Goal: Task Accomplishment & Management: Manage account settings

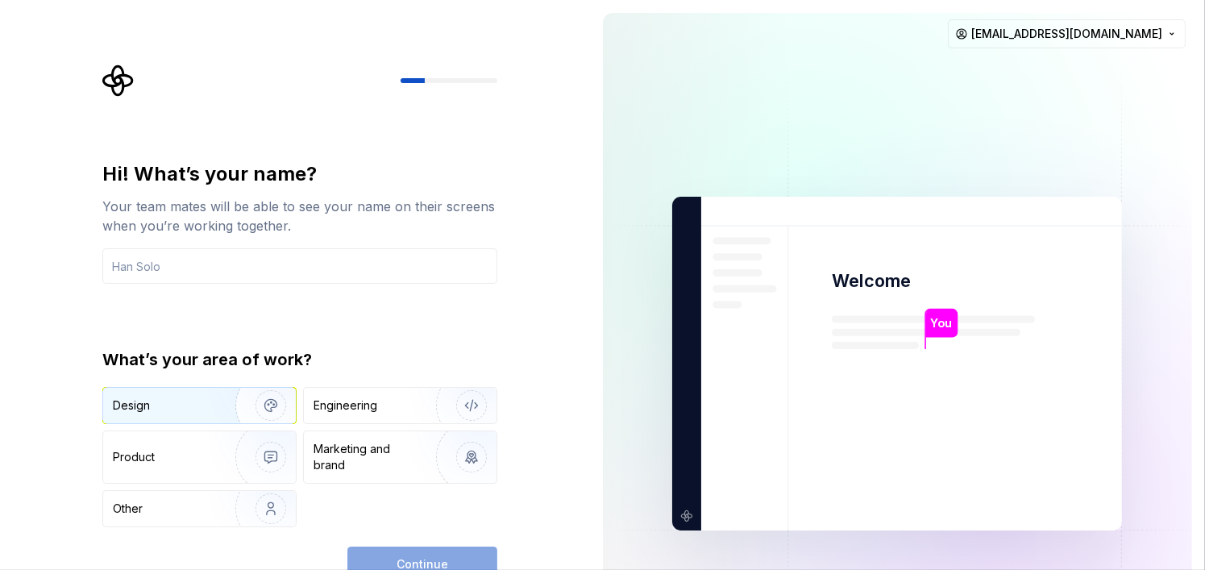
click at [205, 409] on div "Design" at bounding box center [164, 405] width 102 height 16
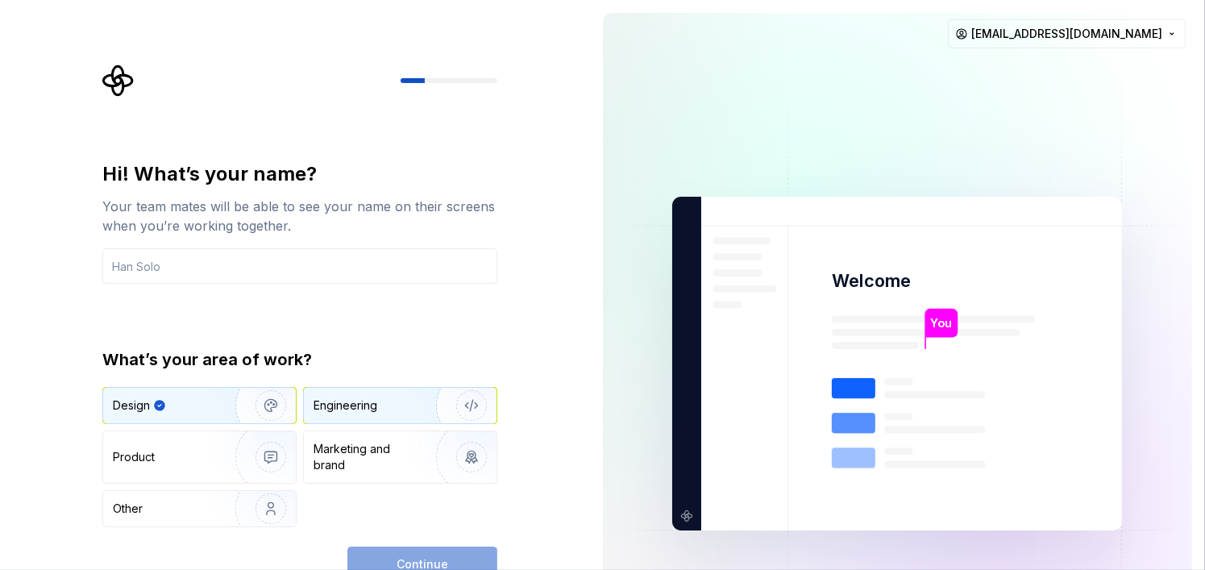
click at [348, 412] on div "Engineering" at bounding box center [345, 405] width 64 height 16
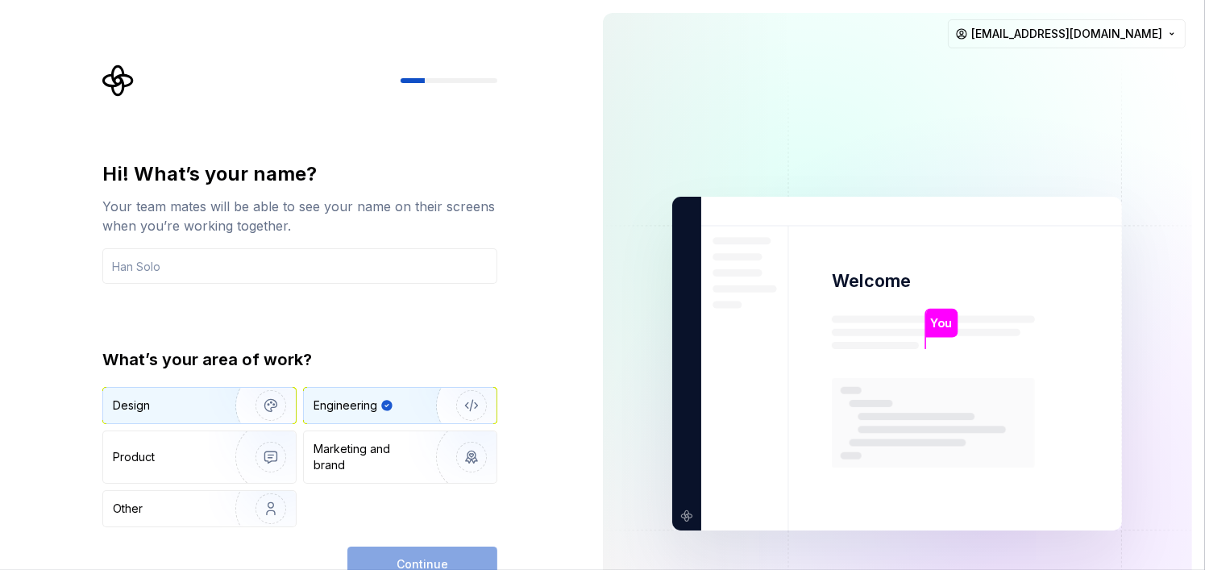
click at [243, 415] on img "button" at bounding box center [260, 405] width 103 height 108
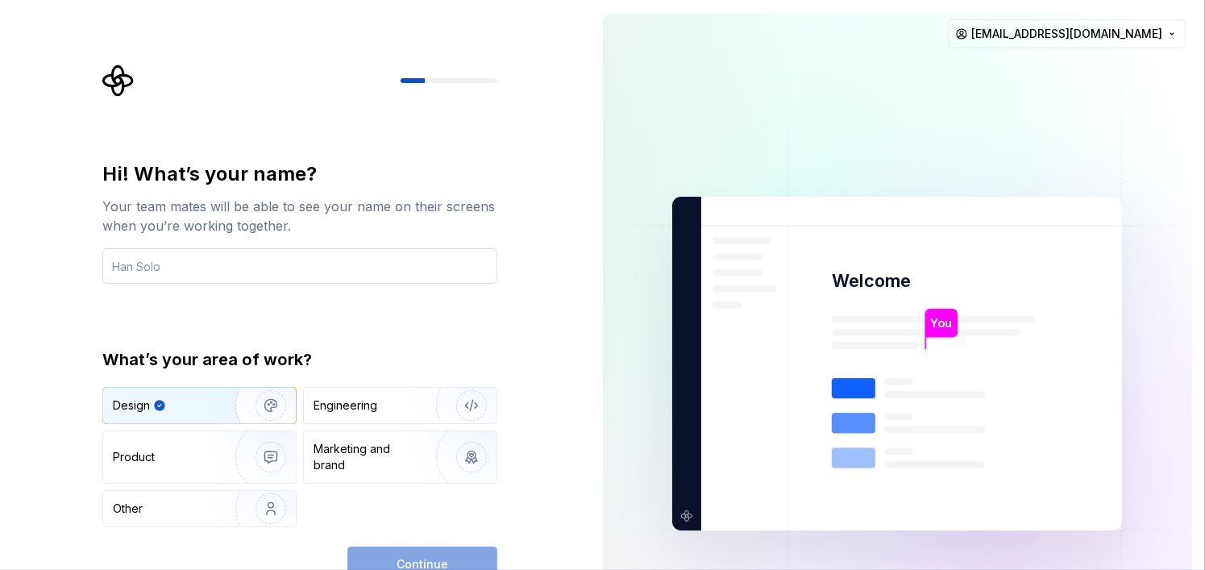
click at [264, 268] on input "text" at bounding box center [299, 265] width 395 height 35
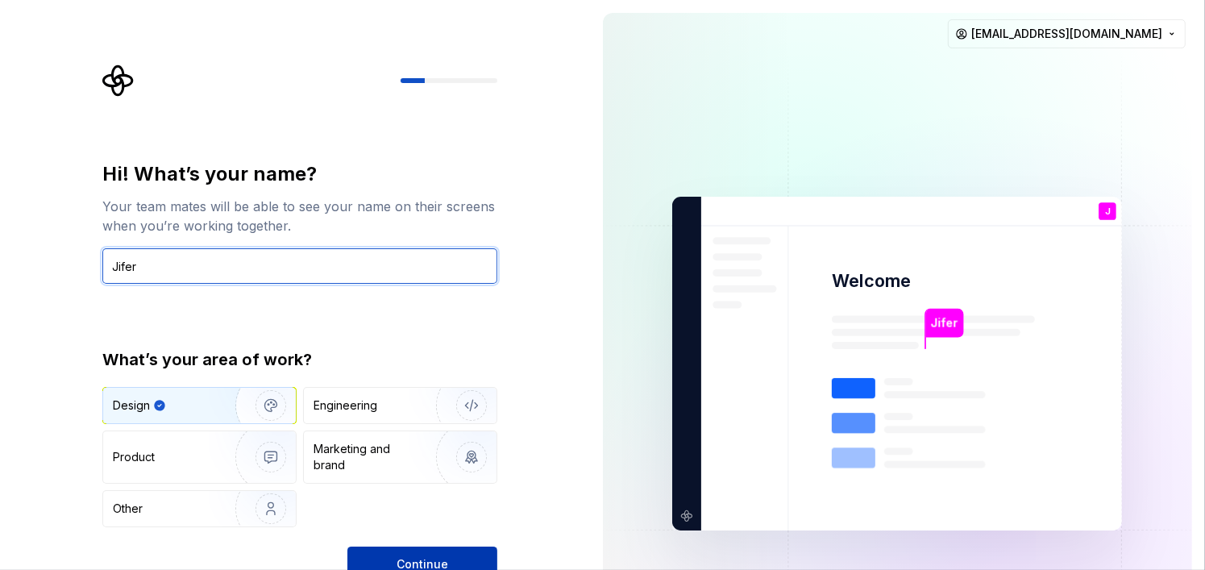
type input "Jifer"
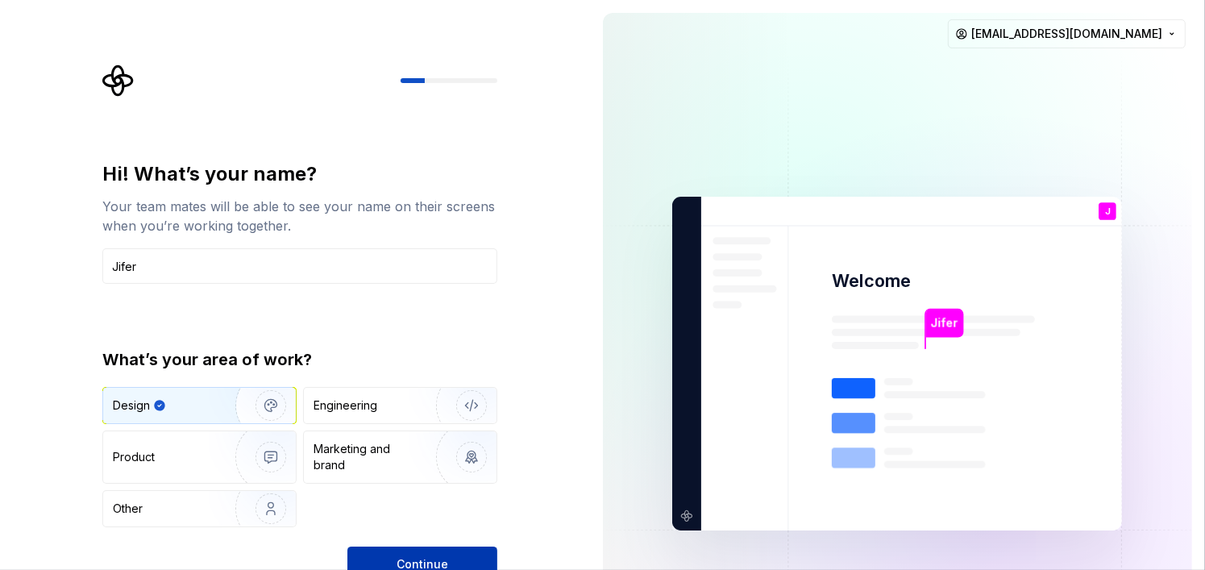
click at [412, 551] on button "Continue" at bounding box center [422, 563] width 150 height 35
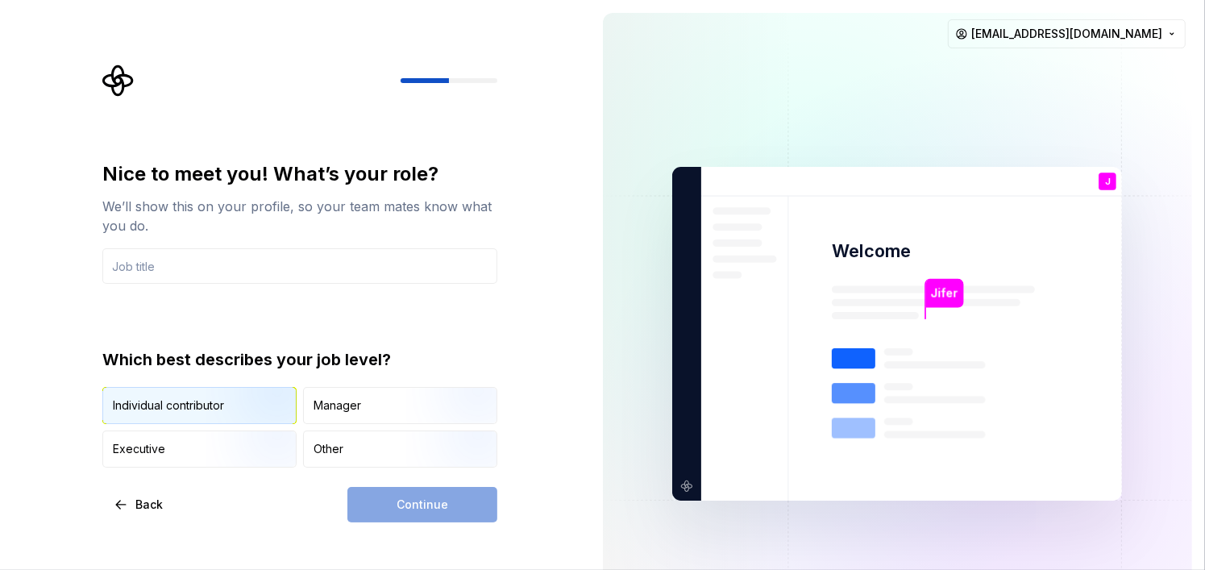
click at [225, 403] on img "button" at bounding box center [256, 426] width 103 height 108
click at [234, 259] on input "text" at bounding box center [299, 265] width 395 height 35
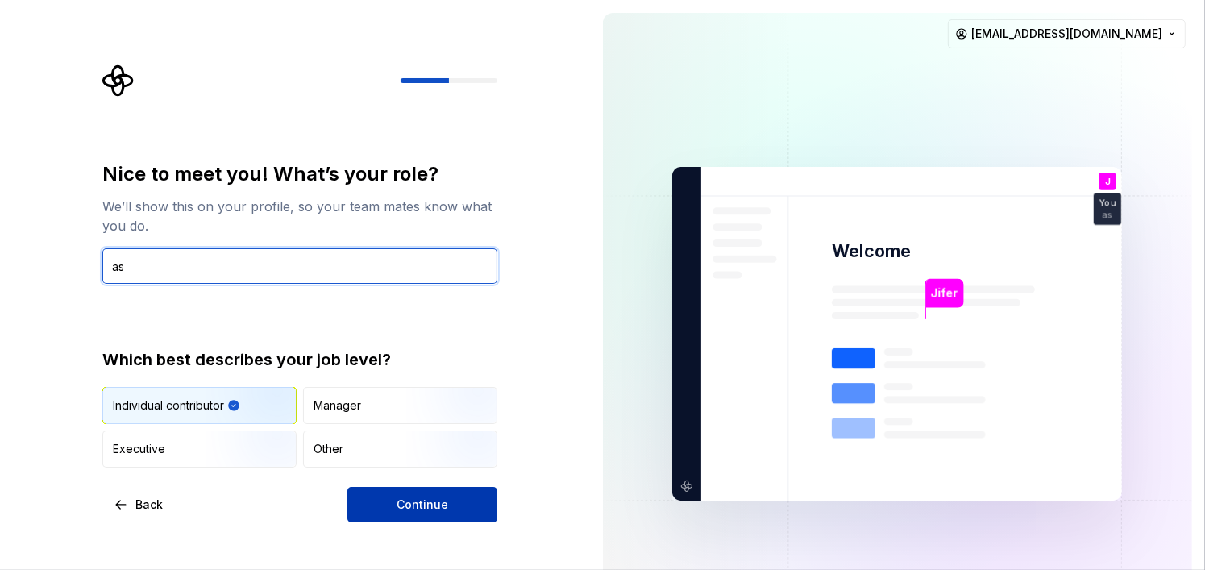
type input "as"
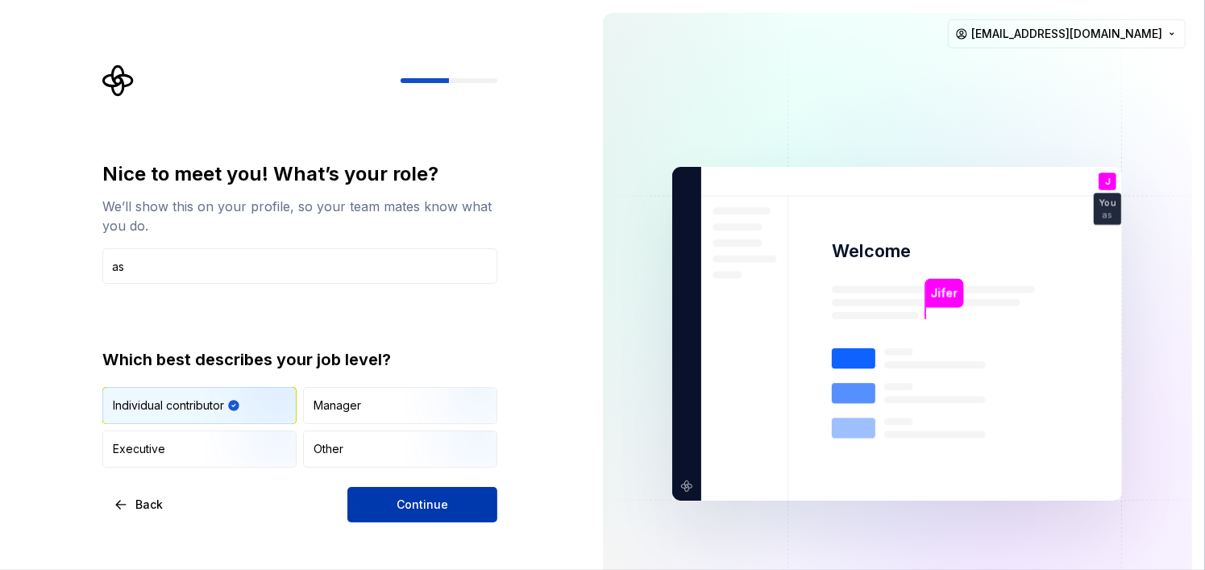
click at [401, 498] on span "Continue" at bounding box center [422, 504] width 52 height 16
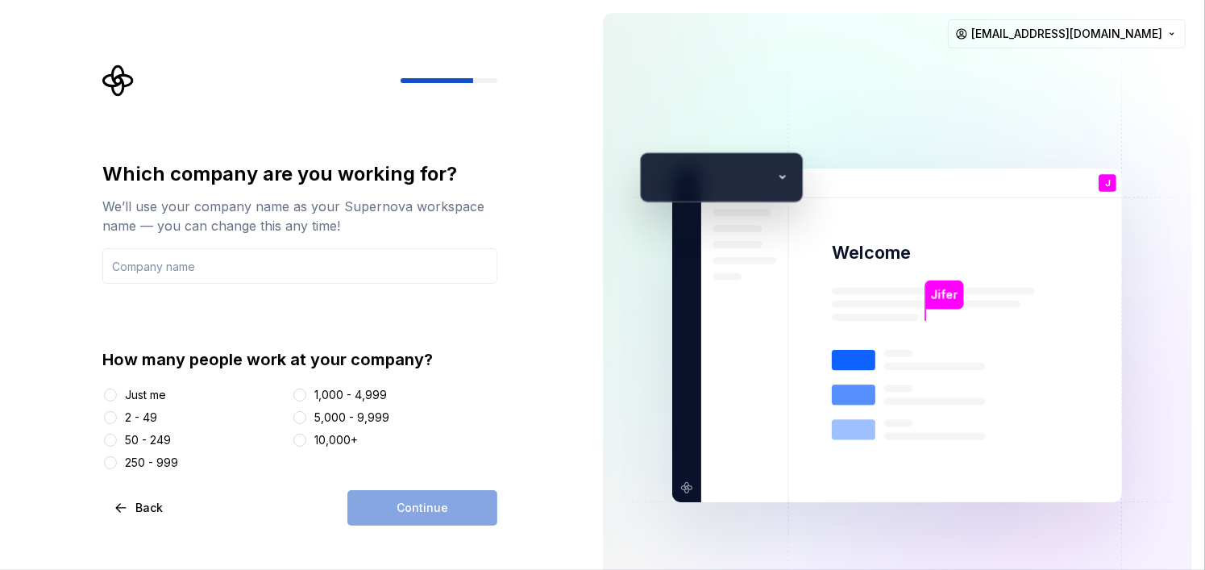
click at [141, 391] on div "Just me" at bounding box center [145, 395] width 41 height 16
click at [117, 391] on button "Just me" at bounding box center [110, 394] width 13 height 13
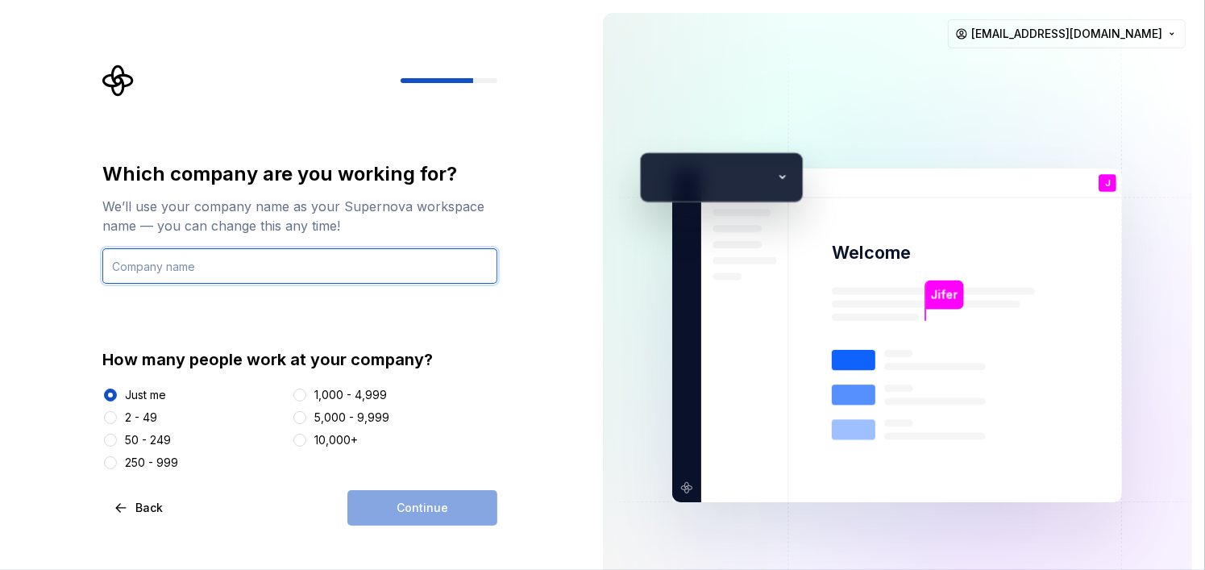
click at [237, 265] on input "text" at bounding box center [299, 265] width 395 height 35
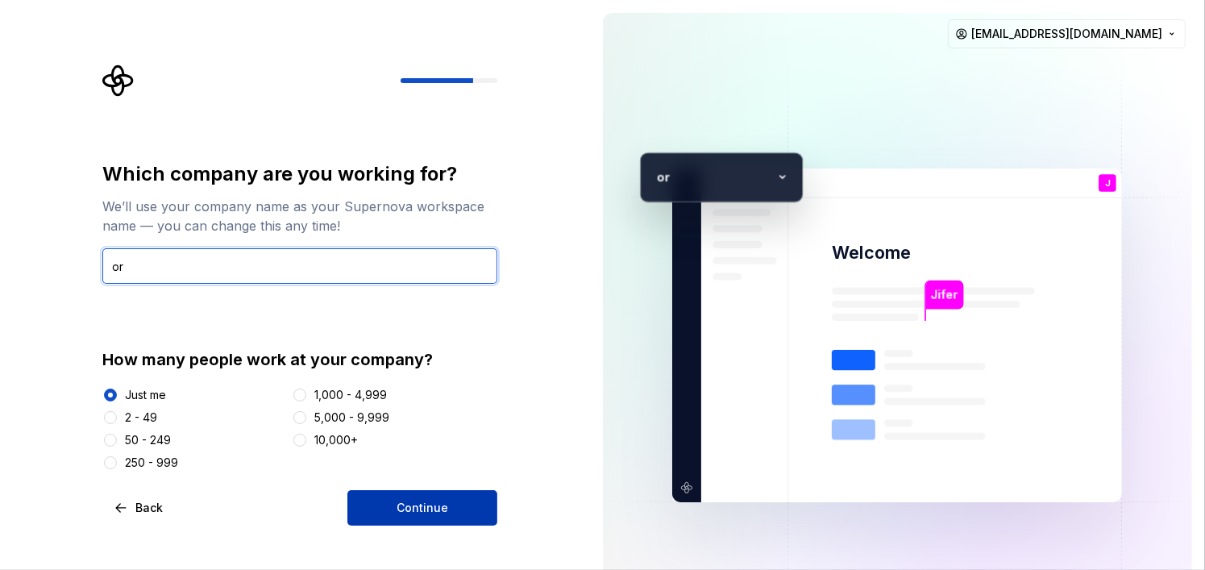
type input "or"
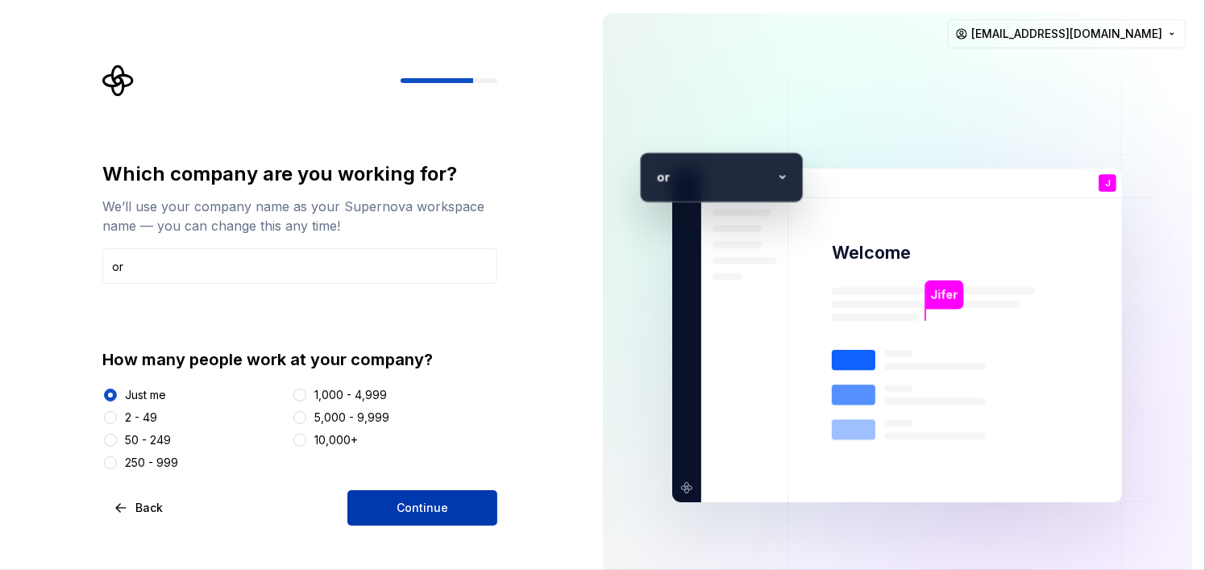
click at [405, 492] on button "Continue" at bounding box center [422, 507] width 150 height 35
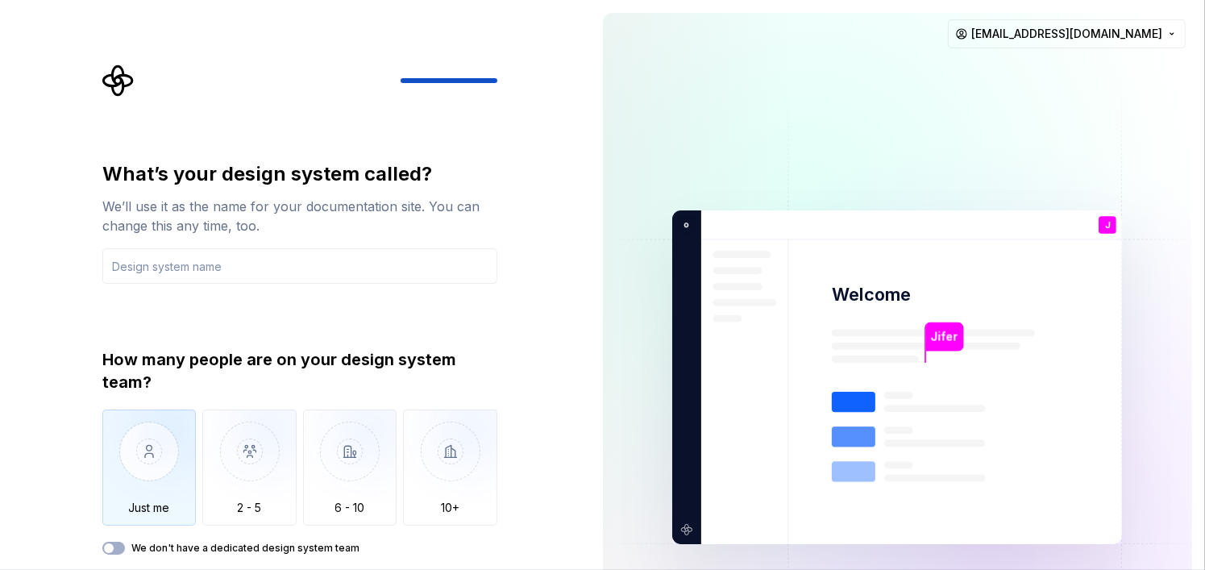
click at [147, 455] on img "button" at bounding box center [149, 463] width 94 height 108
click at [204, 270] on input "text" at bounding box center [299, 265] width 395 height 35
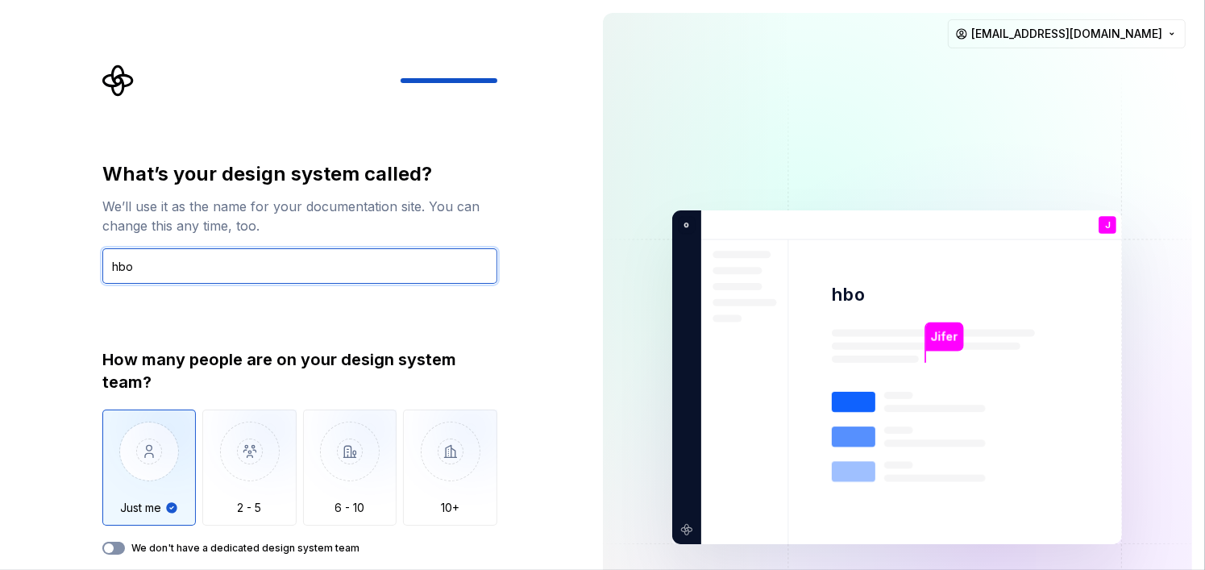
type input "hbo"
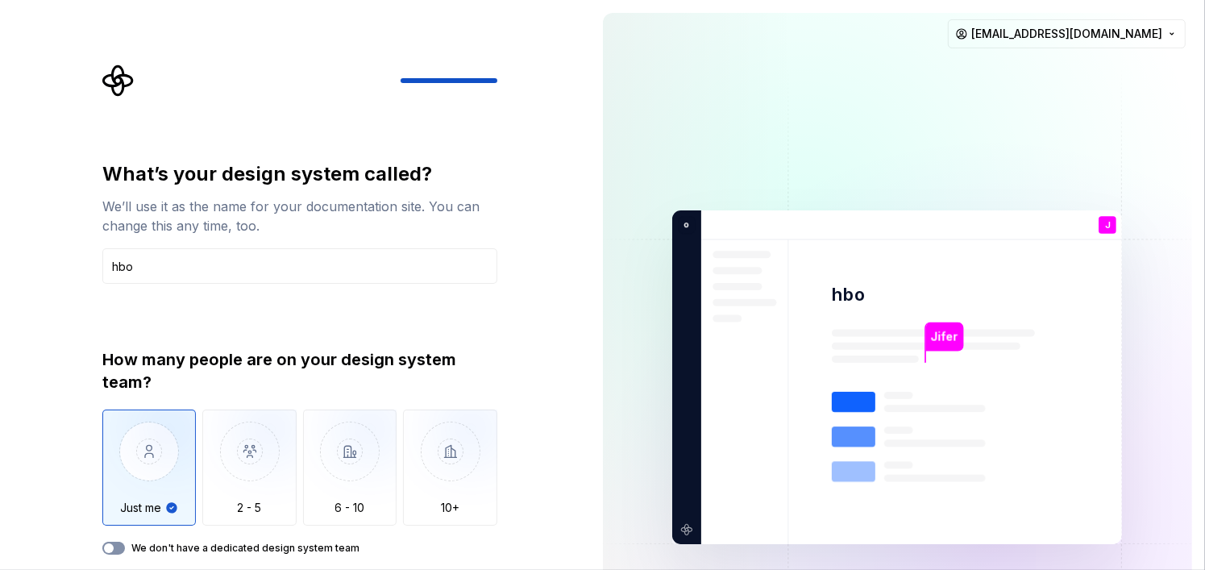
click at [117, 546] on button "We don't have a dedicated design system team" at bounding box center [113, 548] width 23 height 13
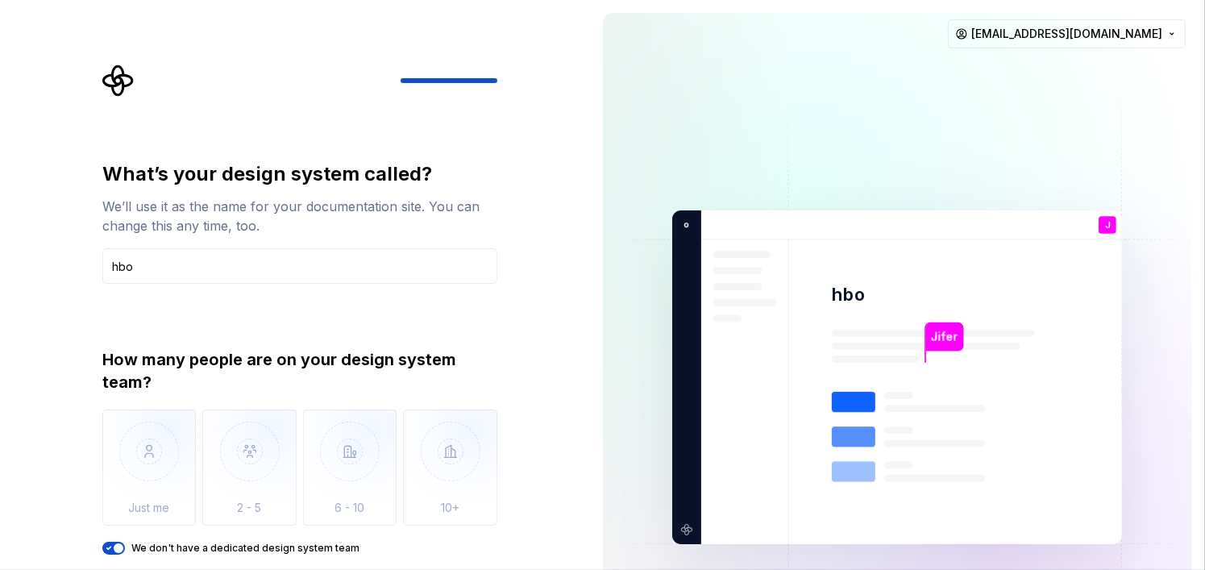
click at [115, 541] on div "How many people are on your design system team? Just me 2 - 5 6 - 10 10+ We don…" at bounding box center [299, 451] width 395 height 206
click at [112, 547] on icon "button" at bounding box center [108, 548] width 13 height 10
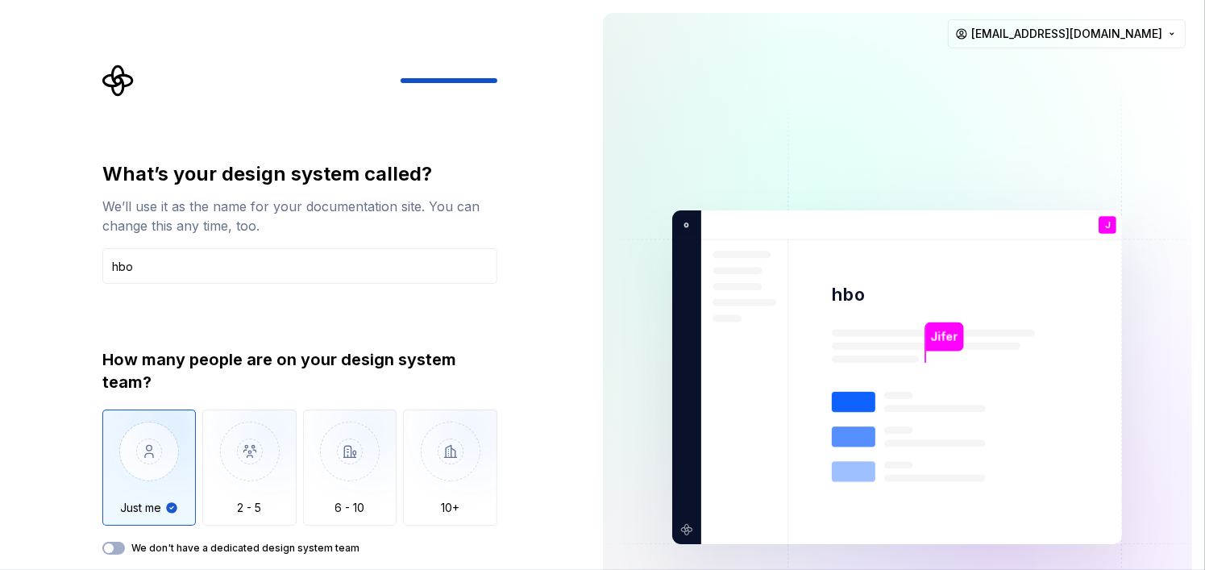
click at [150, 489] on img "button" at bounding box center [149, 463] width 94 height 108
type button "Only one person"
click at [123, 542] on div "We don't have a dedicated design system team" at bounding box center [299, 548] width 395 height 13
click at [118, 545] on button "We don't have a dedicated design system team" at bounding box center [113, 548] width 23 height 13
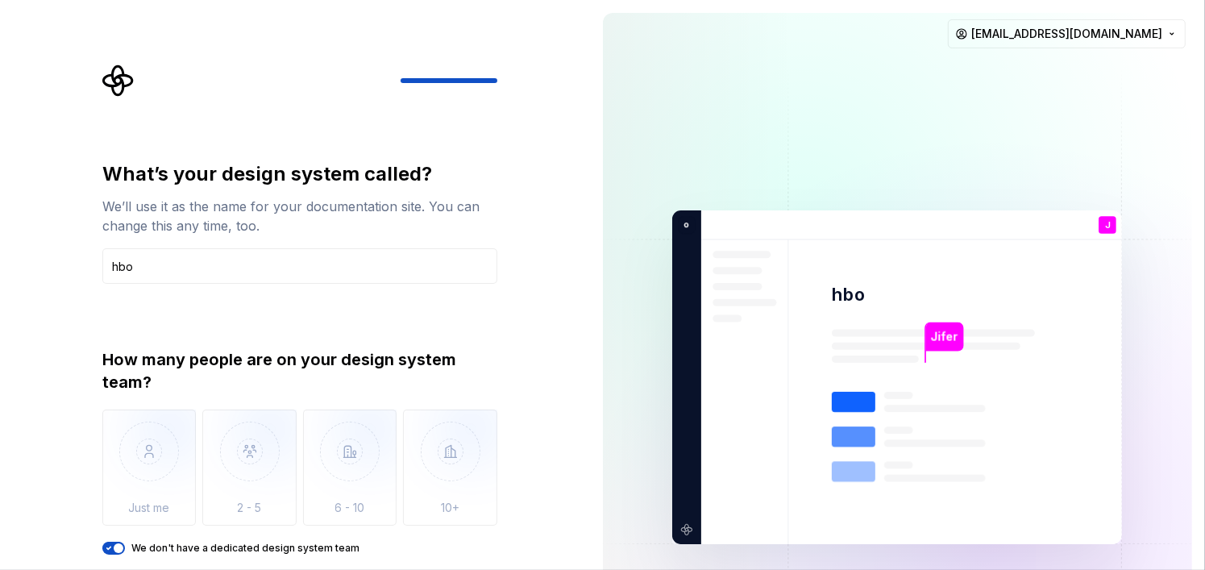
click at [851, 278] on img at bounding box center [897, 378] width 653 height 762
click at [923, 382] on img at bounding box center [897, 378] width 653 height 762
click at [932, 358] on div "Jifer" at bounding box center [943, 342] width 39 height 40
click at [933, 361] on div "Jifer" at bounding box center [943, 342] width 39 height 40
click at [1162, 41] on html "What’s your design system called? We’ll use it as the name for your documentati…" at bounding box center [602, 285] width 1205 height 570
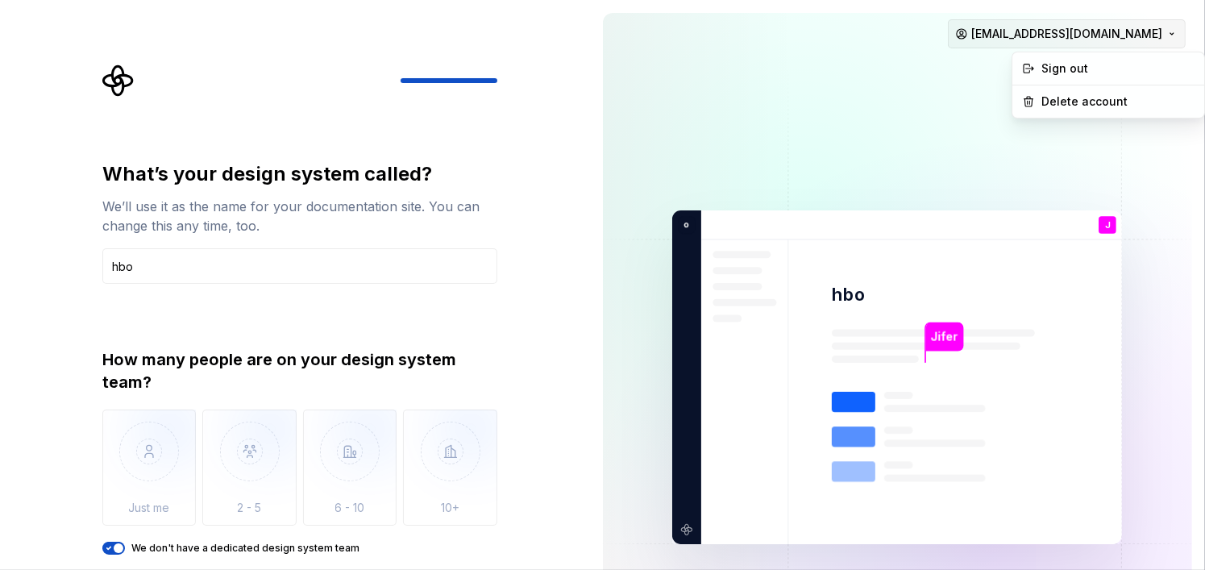
click at [1162, 41] on html "What’s your design system called? We’ll use it as the name for your documentati…" at bounding box center [602, 285] width 1205 height 570
click at [142, 372] on div "How many people are on your design system team?" at bounding box center [299, 370] width 395 height 45
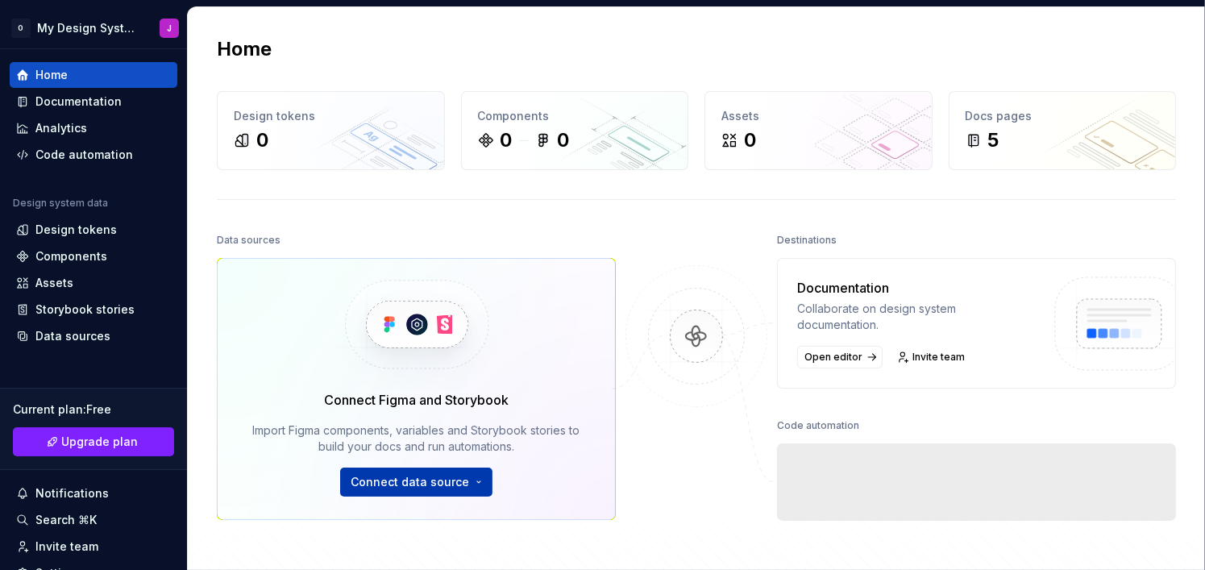
click at [404, 474] on html "O My Design System J Home Documentation Analytics Code automation Design system…" at bounding box center [602, 285] width 1205 height 570
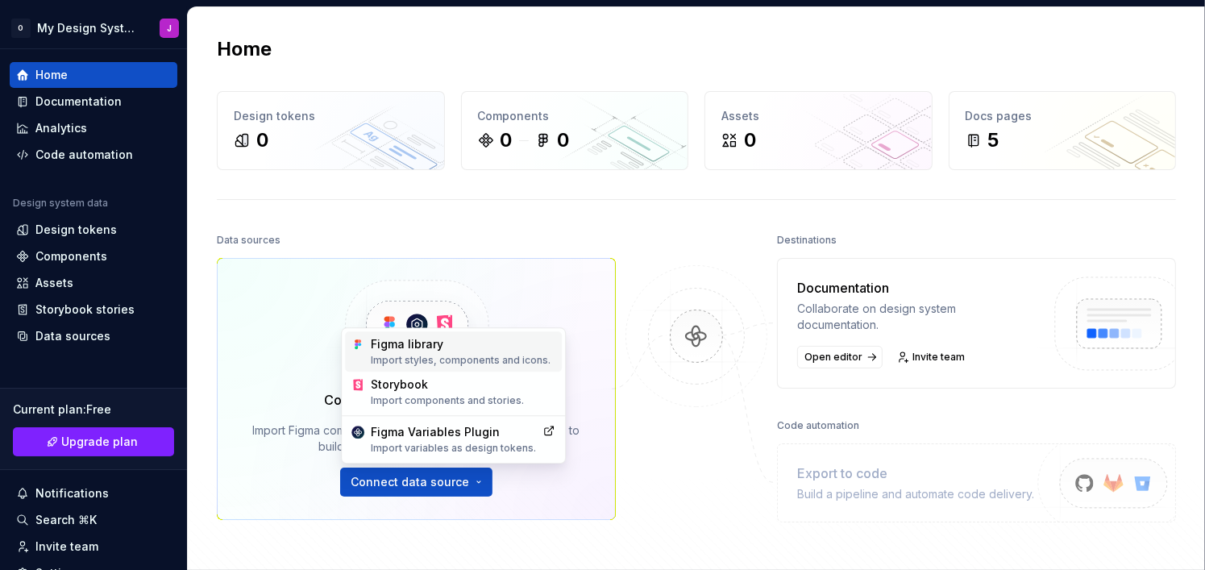
click at [441, 342] on div "Figma library Import styles, components and icons." at bounding box center [463, 351] width 185 height 31
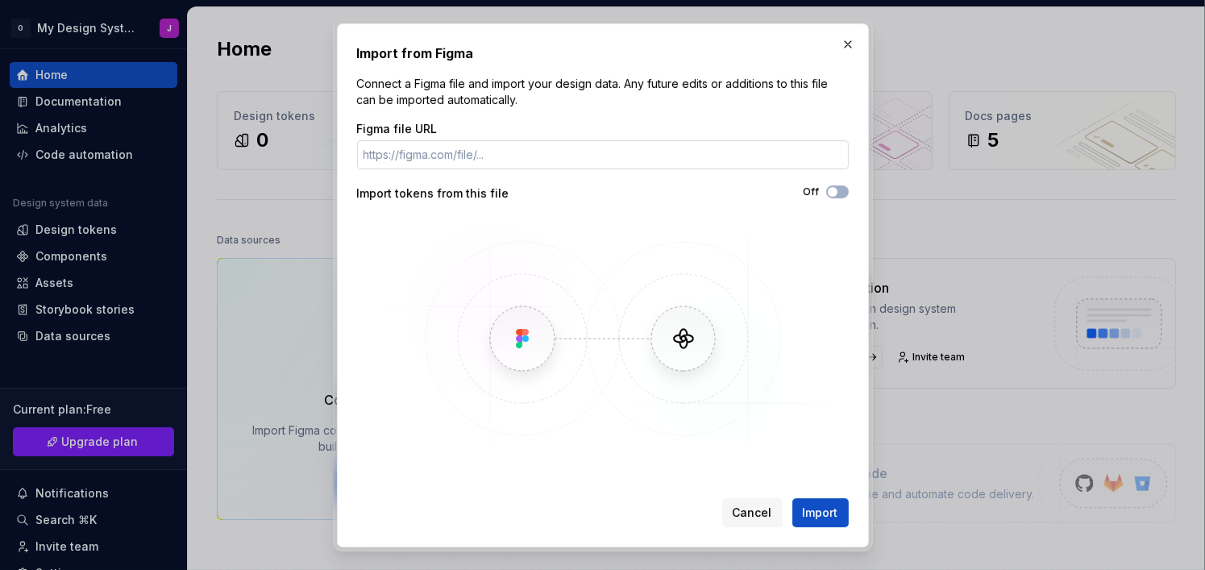
click at [575, 162] on input "Figma file URL" at bounding box center [603, 154] width 492 height 29
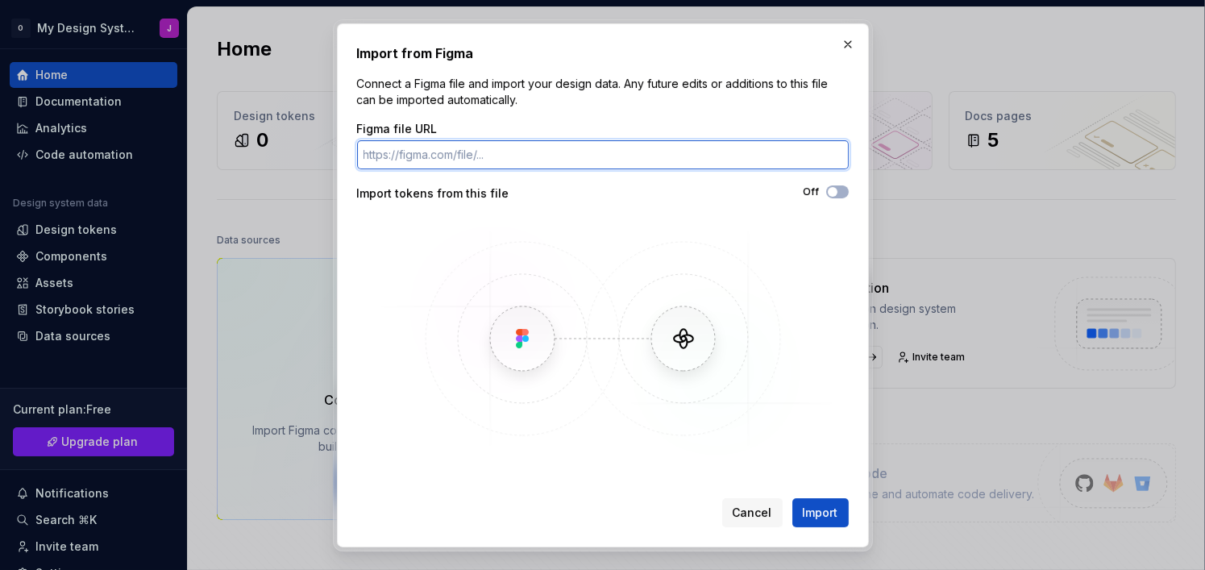
paste input "https://www.figma.com/design/cnPJgXdhUwLUtvRsV0tmG6/Untitled?node-id=0-1&t=fKln…"
type input "https://www.figma.com/design/cnPJgXdhUwLUtvRsV0tmG6/Untitled?node-id=0-1&t=fKln…"
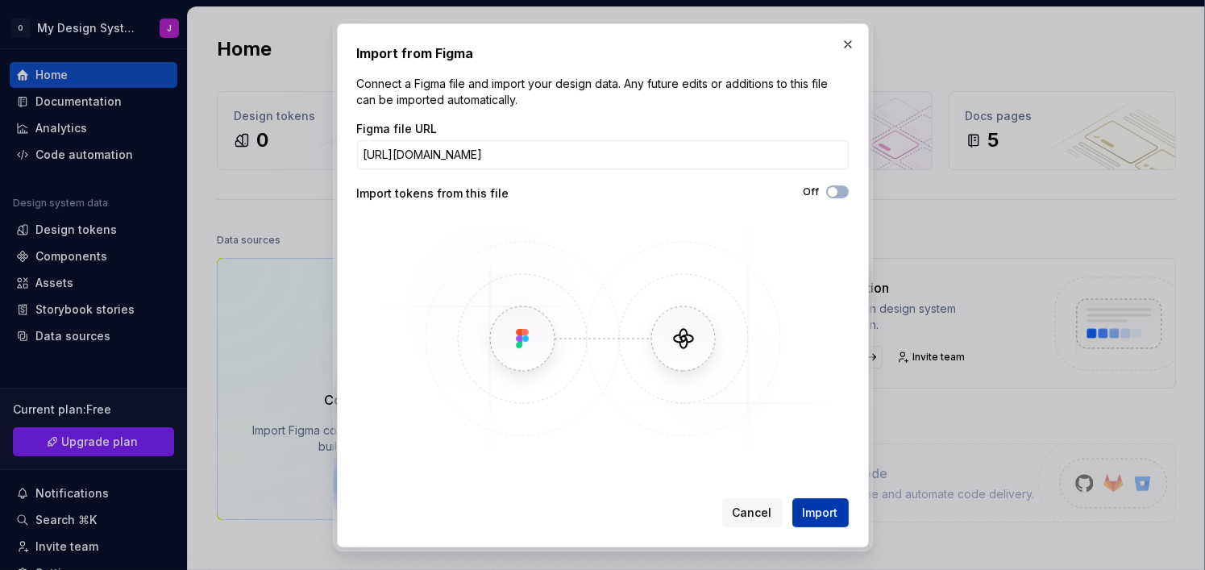
click at [813, 508] on span "Import" at bounding box center [820, 512] width 35 height 16
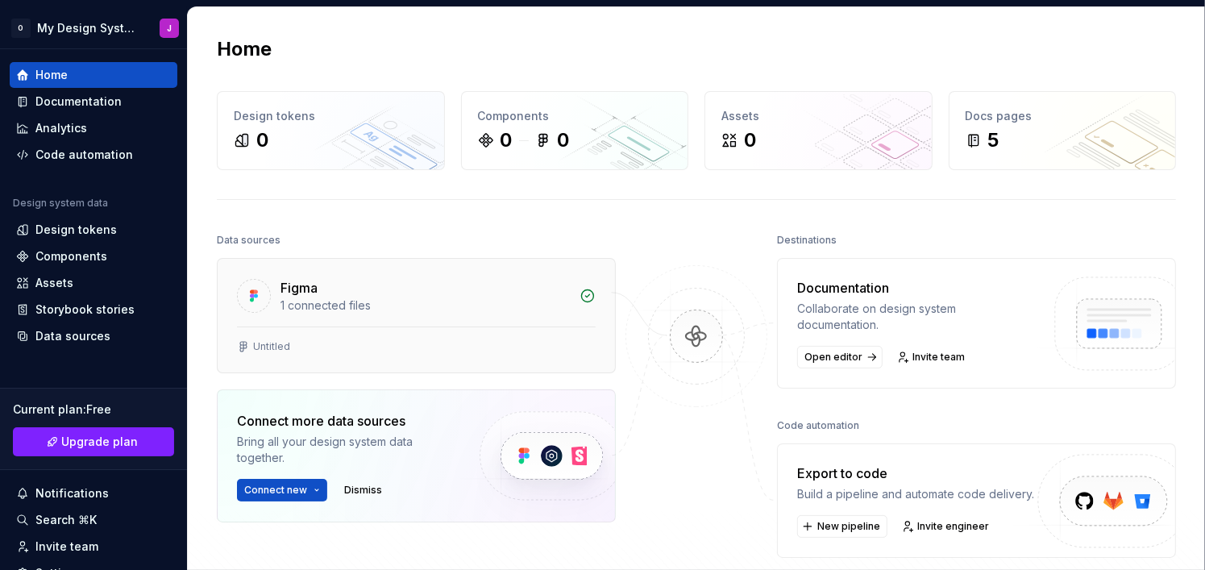
click at [451, 301] on div "1 connected files" at bounding box center [424, 305] width 289 height 16
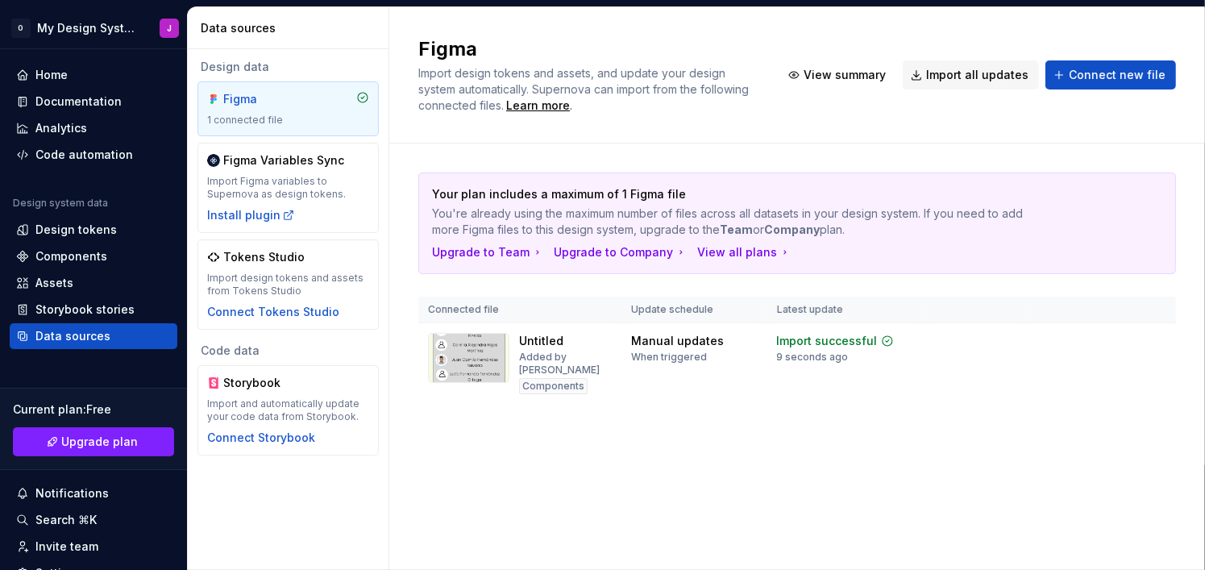
click at [291, 108] on div "Figma 1 connected file" at bounding box center [288, 108] width 162 height 35
click at [326, 107] on div "Figma 1 connected file" at bounding box center [288, 108] width 162 height 35
click at [863, 77] on span "View summary" at bounding box center [844, 75] width 82 height 16
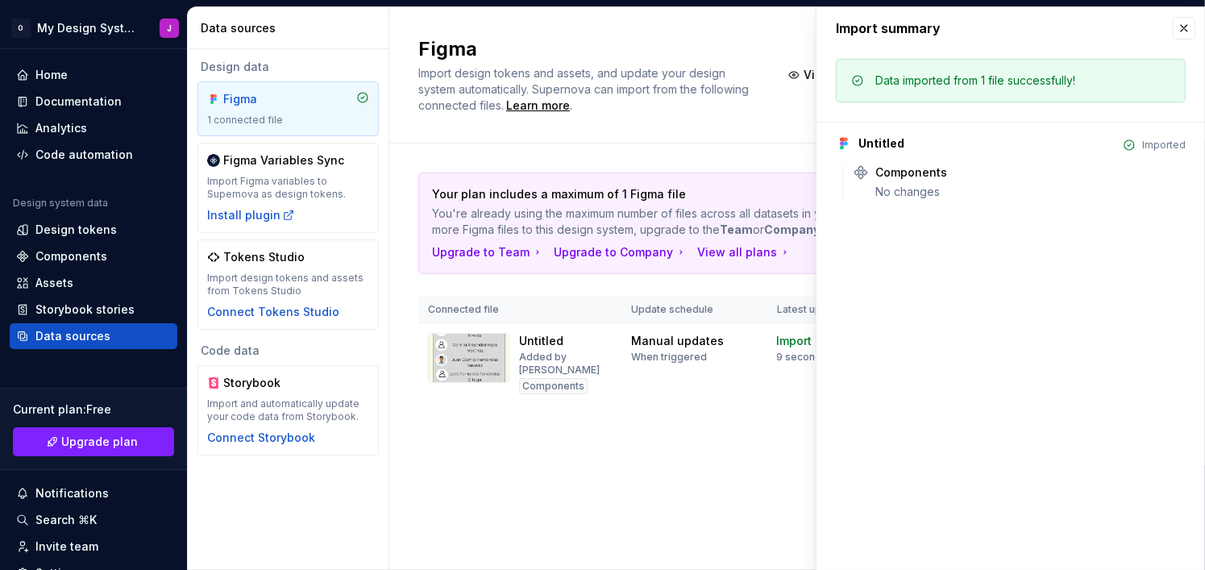
click at [937, 86] on div "Data imported from 1 file successfully!" at bounding box center [975, 81] width 200 height 16
click at [1191, 31] on button "button" at bounding box center [1184, 28] width 23 height 23
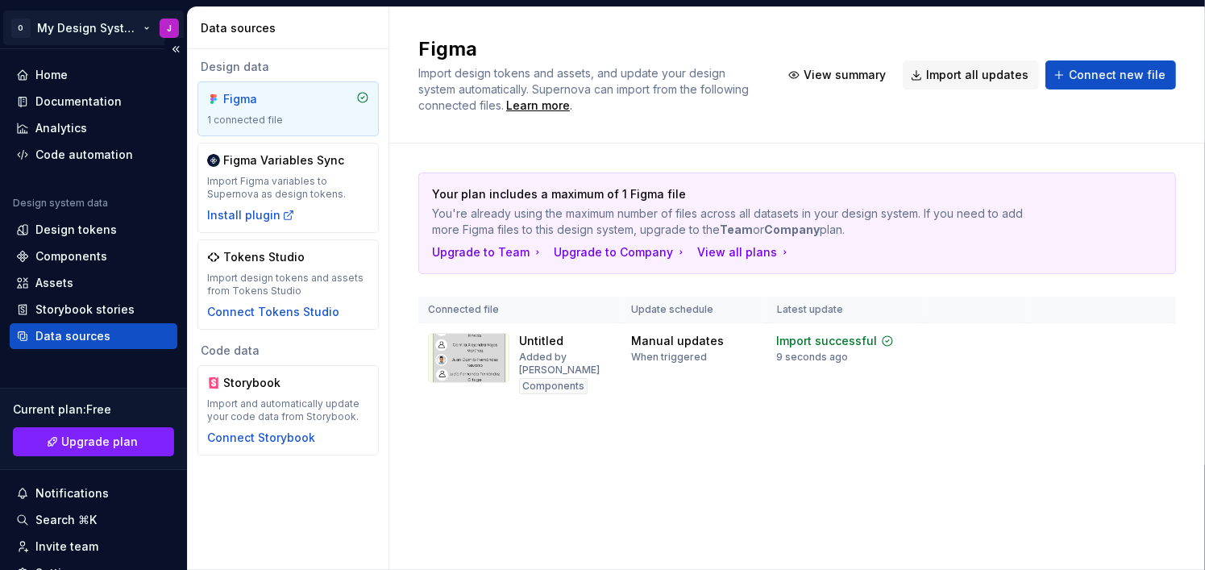
click at [143, 32] on html "O My Design System J Home Documentation Analytics Code automation Design system…" at bounding box center [602, 285] width 1205 height 570
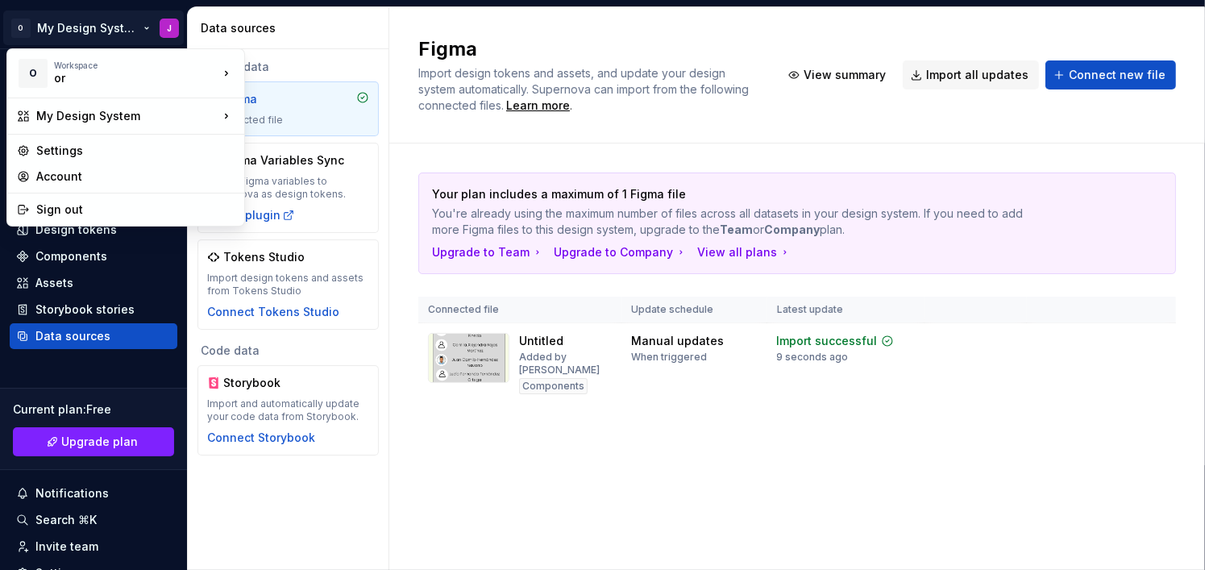
click at [419, 138] on html "O My Design System J Home Documentation Analytics Code automation Design system…" at bounding box center [602, 285] width 1205 height 570
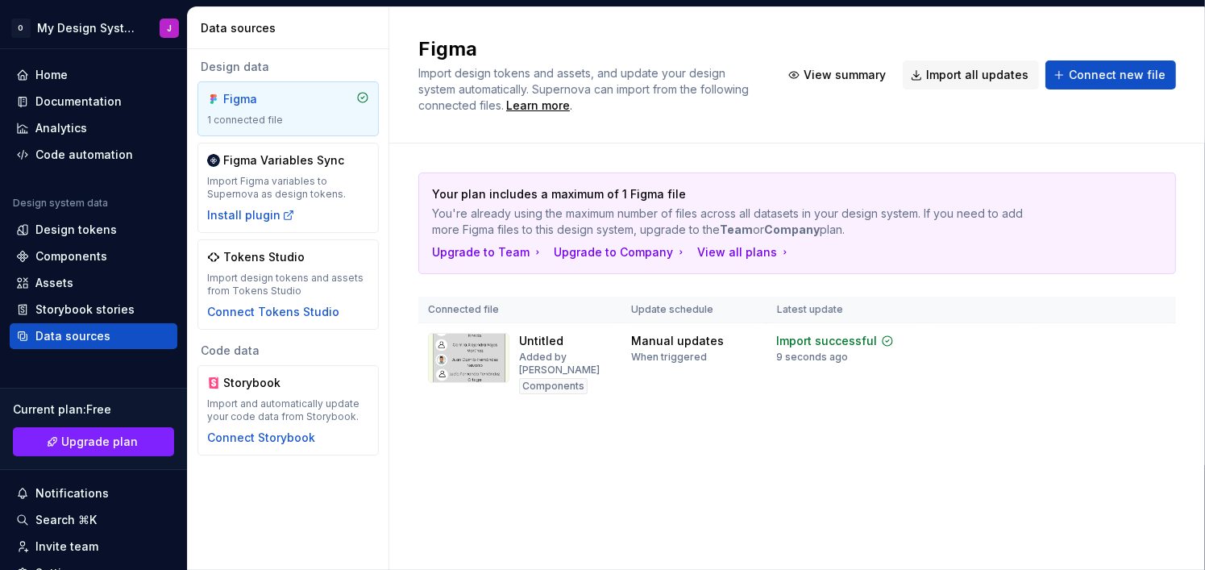
click at [319, 100] on div "Figma" at bounding box center [288, 99] width 162 height 16
click at [1123, 78] on span "Connect new file" at bounding box center [1117, 75] width 97 height 16
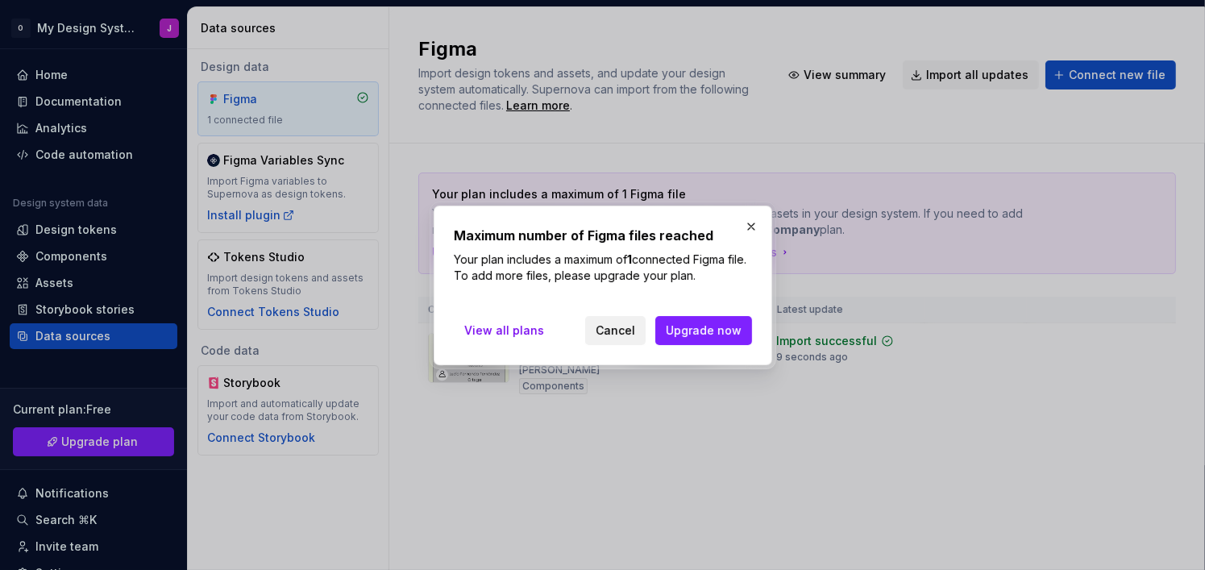
click at [601, 330] on span "Cancel" at bounding box center [615, 330] width 39 height 16
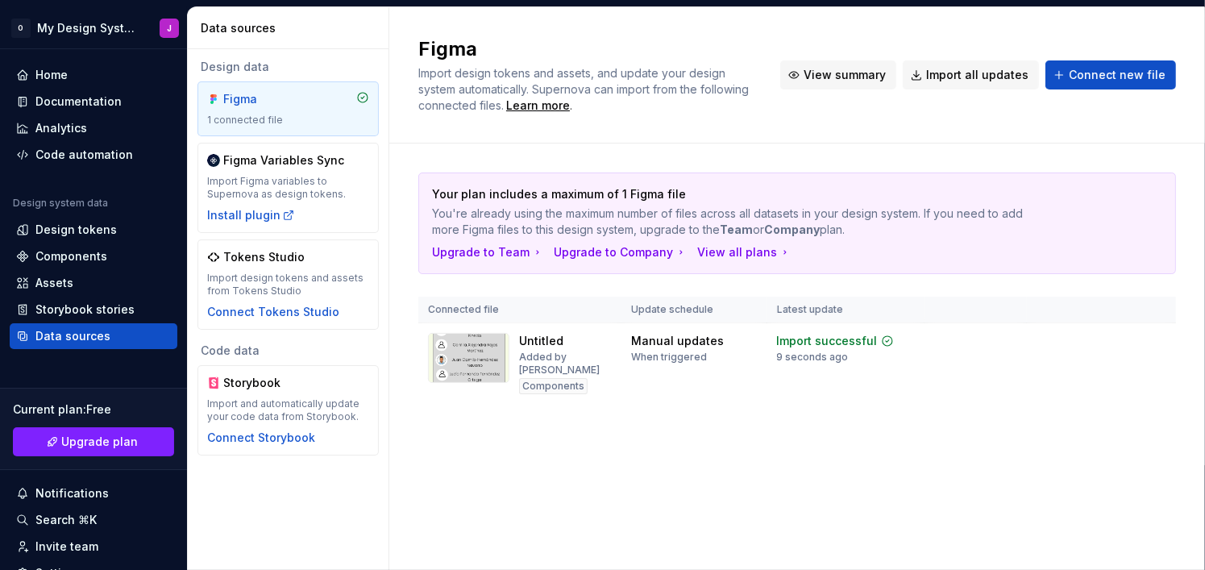
click at [825, 77] on span "View summary" at bounding box center [844, 75] width 82 height 16
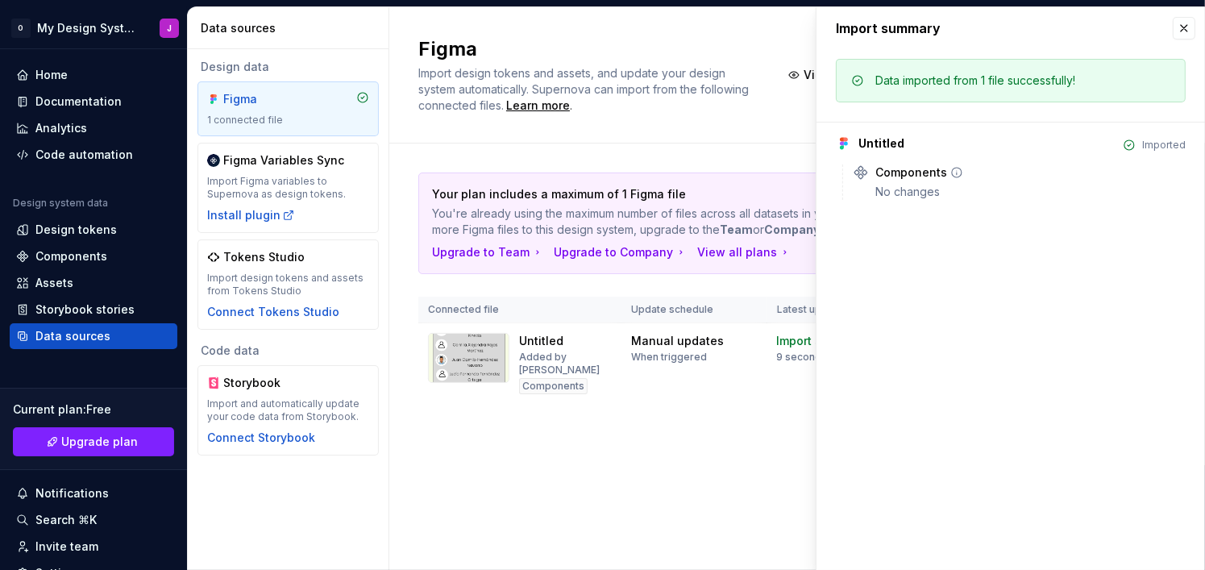
click at [886, 193] on div "No changes" at bounding box center [1030, 192] width 310 height 16
click at [705, 148] on div "Your plan includes a maximum of 1 Figma file You're already using the maximum n…" at bounding box center [797, 304] width 758 height 322
click at [551, 135] on div "Figma Import design tokens and assets, and update your design system automatica…" at bounding box center [797, 75] width 816 height 136
click at [1185, 35] on button "button" at bounding box center [1184, 28] width 23 height 23
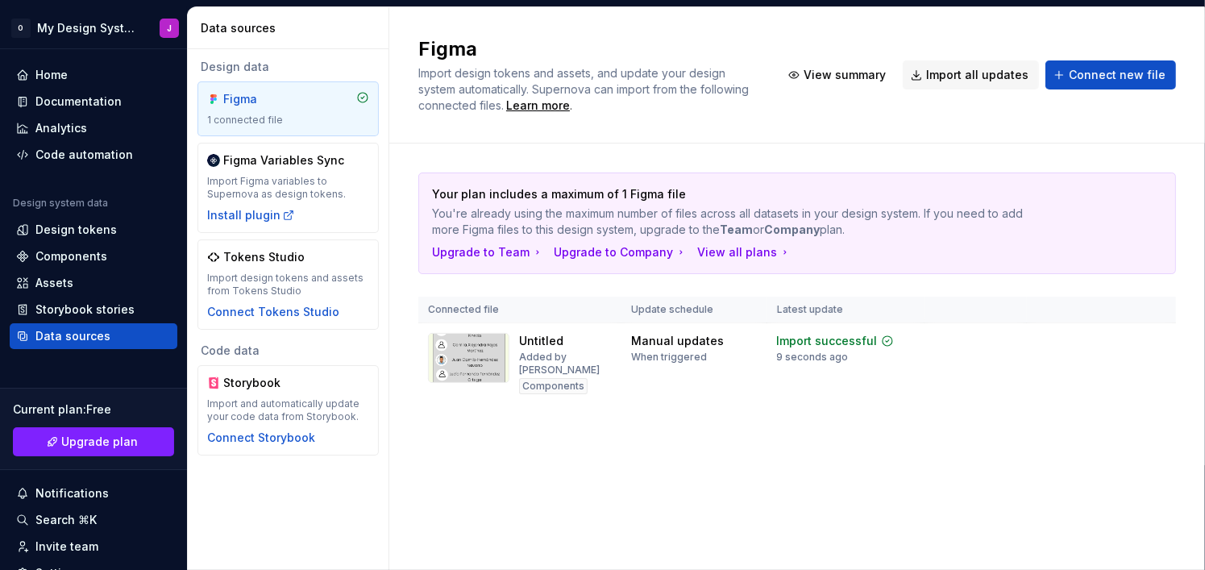
click at [272, 91] on div "Figma" at bounding box center [261, 99] width 77 height 16
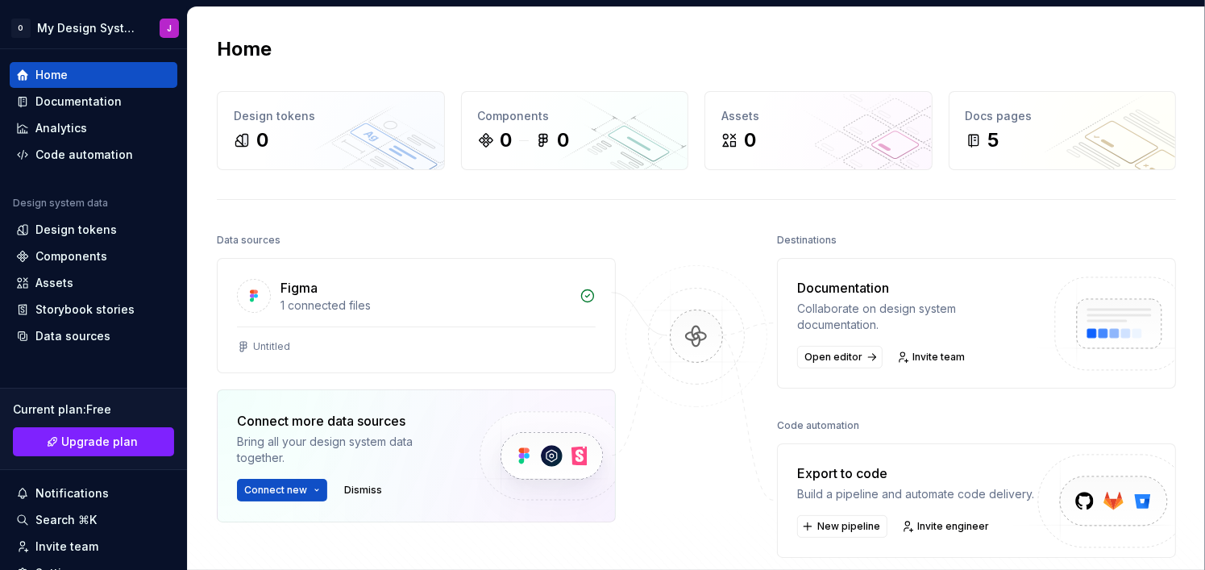
scroll to position [161, 0]
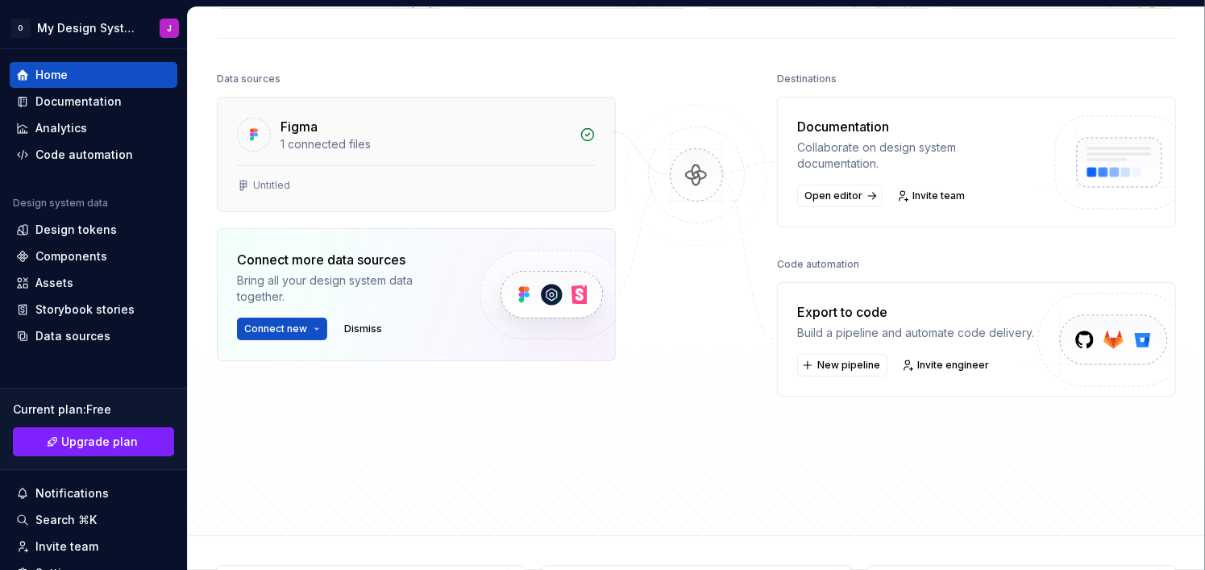
drag, startPoint x: 280, startPoint y: 185, endPoint x: 280, endPoint y: 168, distance: 16.9
click at [280, 168] on div "Untitled" at bounding box center [416, 188] width 397 height 46
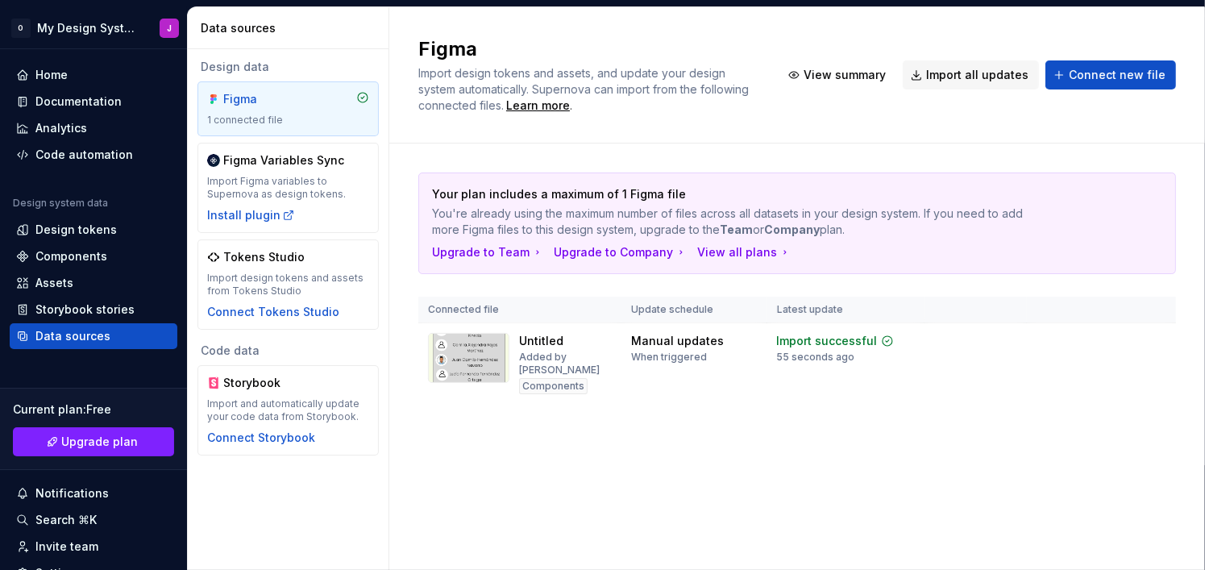
click at [299, 114] on div "1 connected file" at bounding box center [288, 120] width 162 height 13
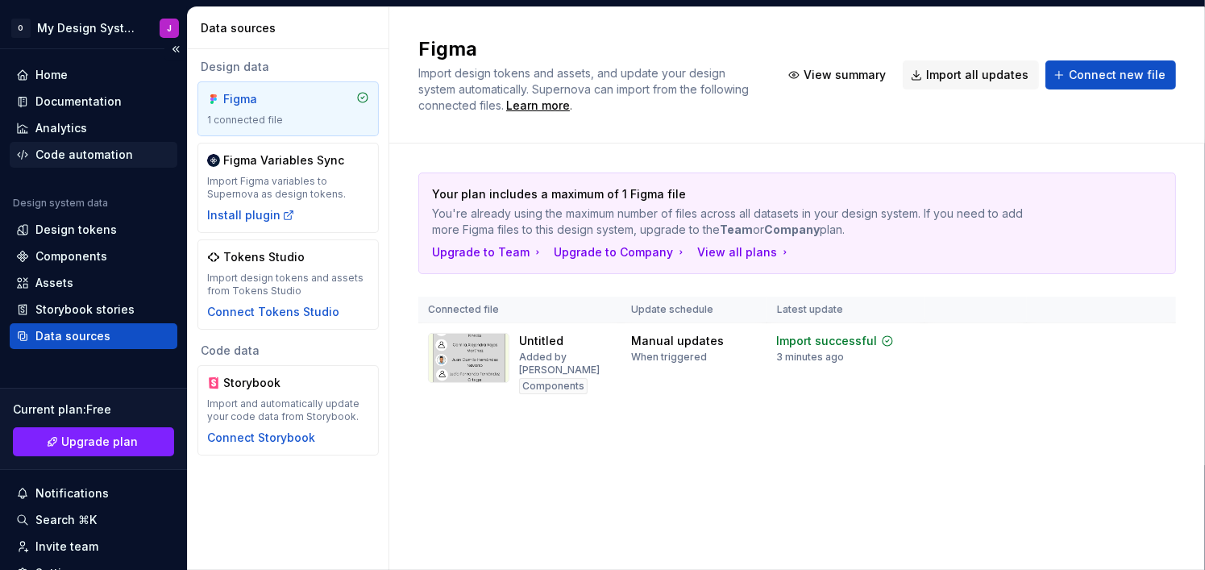
click at [102, 154] on div "Code automation" at bounding box center [84, 155] width 98 height 16
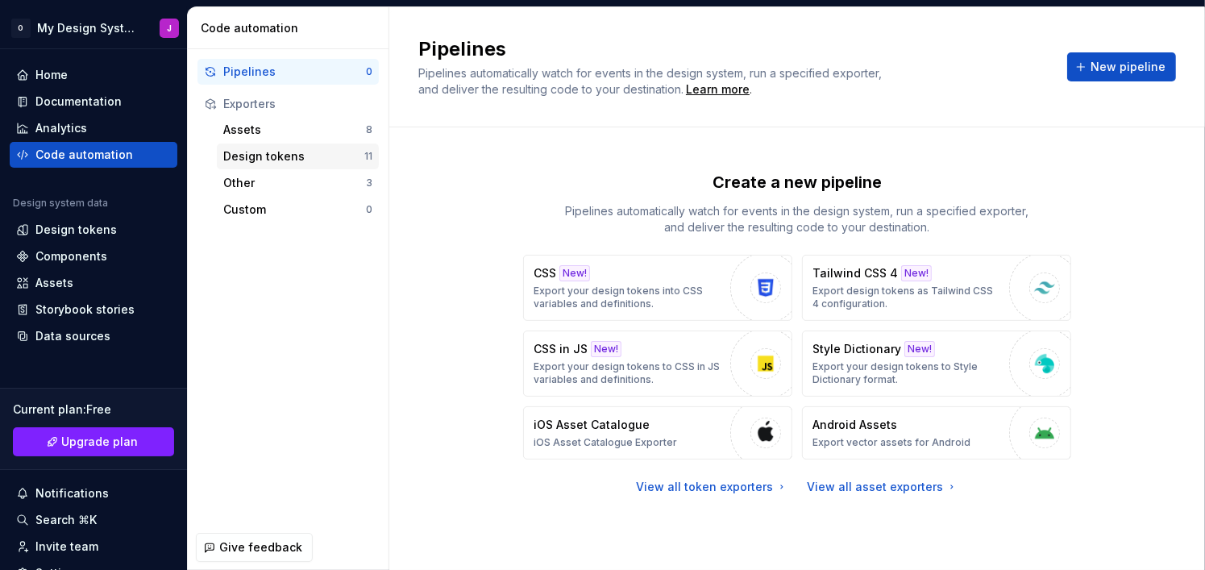
click at [309, 154] on div "Design tokens" at bounding box center [293, 156] width 141 height 16
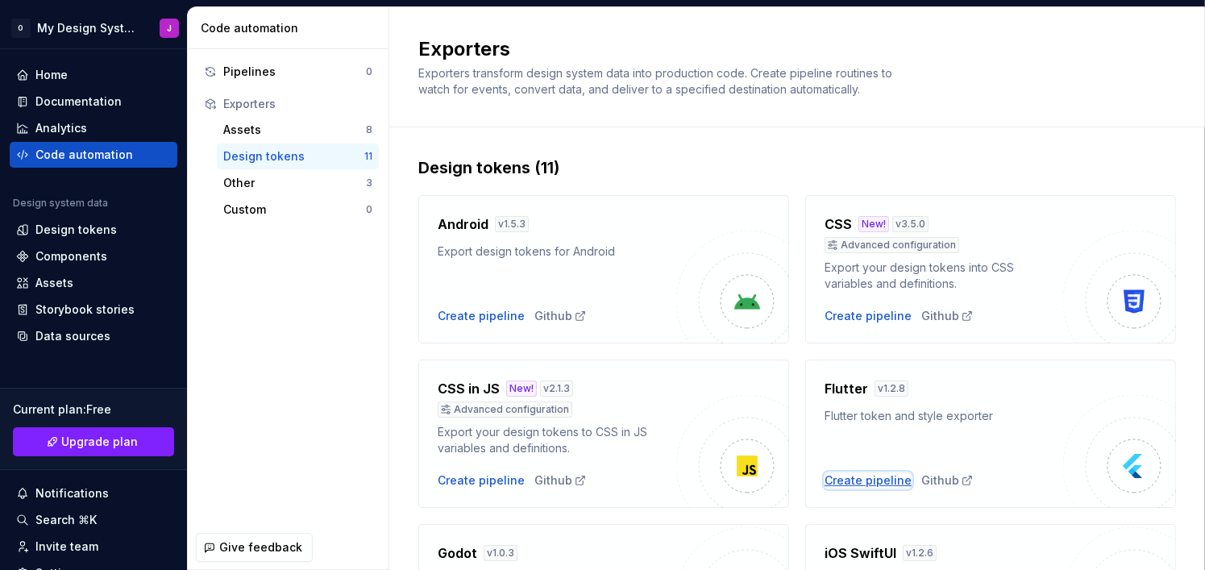
click at [876, 480] on div "Create pipeline" at bounding box center [867, 480] width 87 height 16
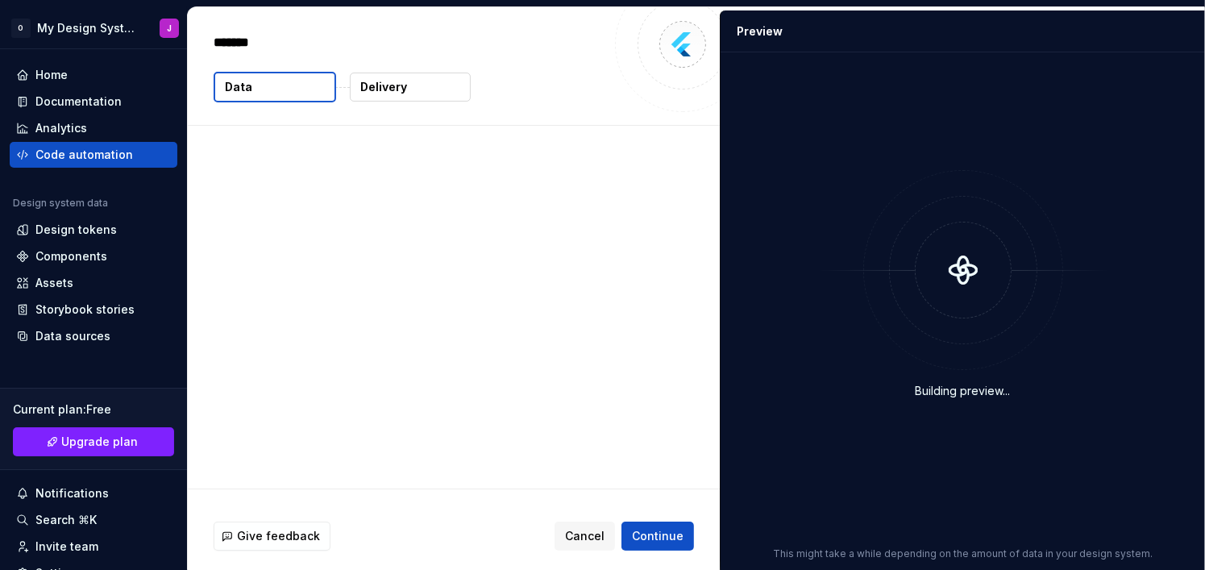
type textarea "*"
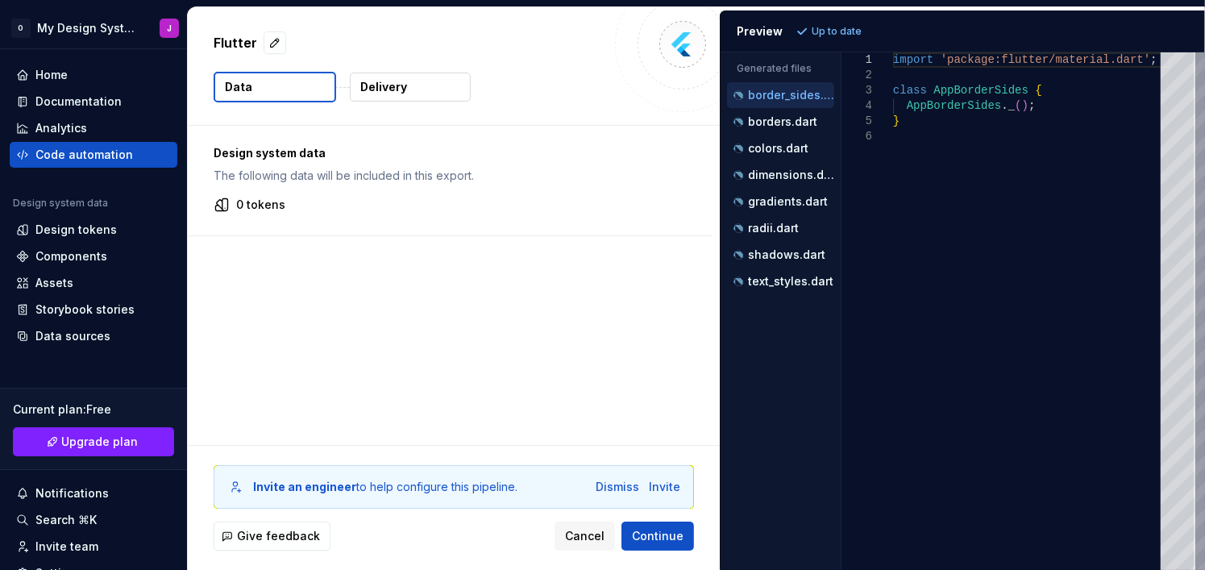
click at [942, 135] on div "import 'package:flutter/material.dart' ; class AppBorderSides { AppBorderSides …" at bounding box center [1031, 310] width 277 height 517
click at [803, 115] on p "borders.dart" at bounding box center [782, 121] width 69 height 13
click at [761, 35] on div "Preview" at bounding box center [760, 31] width 46 height 16
click at [765, 32] on div "Preview" at bounding box center [760, 31] width 46 height 16
click at [773, 95] on p "border_sides.dart" at bounding box center [791, 95] width 86 height 13
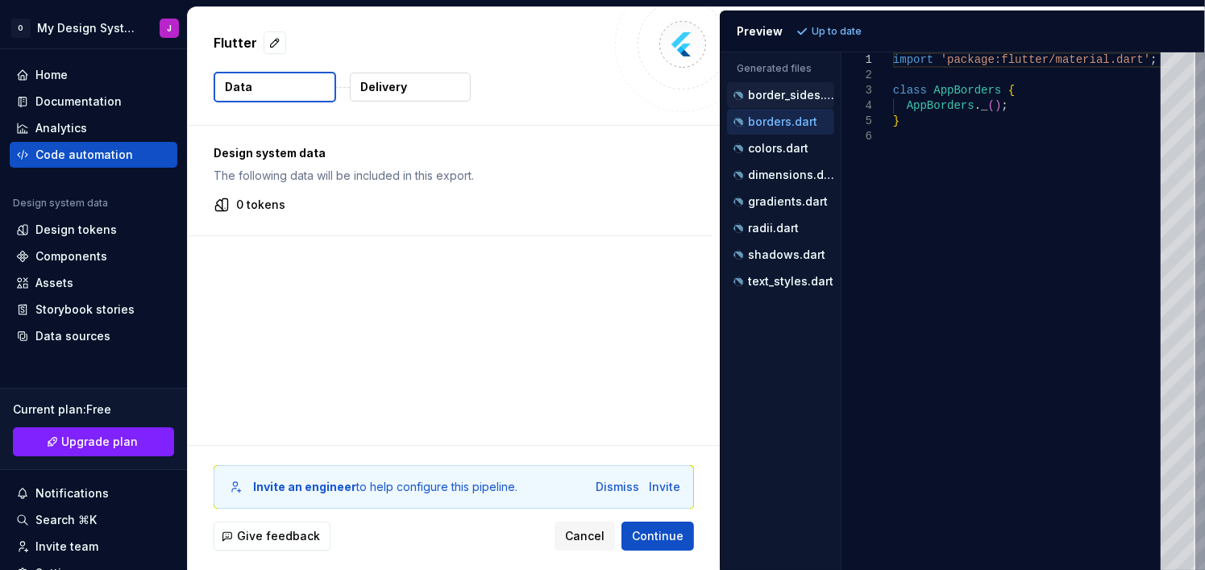
type textarea "**********"
click at [257, 84] on button "Data" at bounding box center [275, 87] width 122 height 31
click at [641, 533] on span "Continue" at bounding box center [658, 536] width 52 height 16
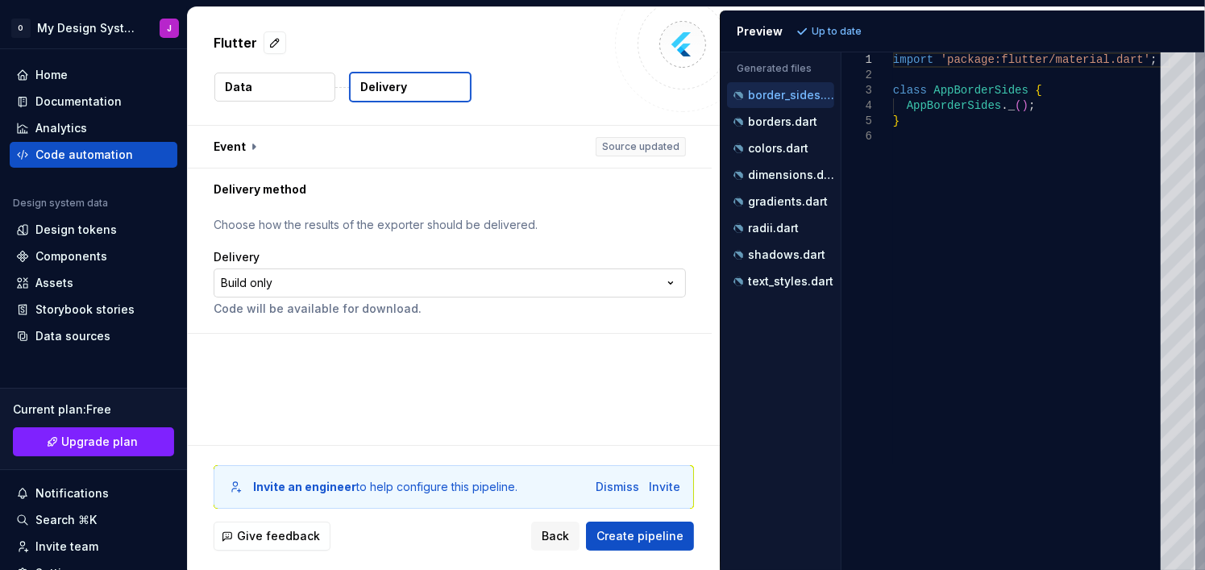
click at [409, 286] on html "**********" at bounding box center [602, 285] width 1205 height 570
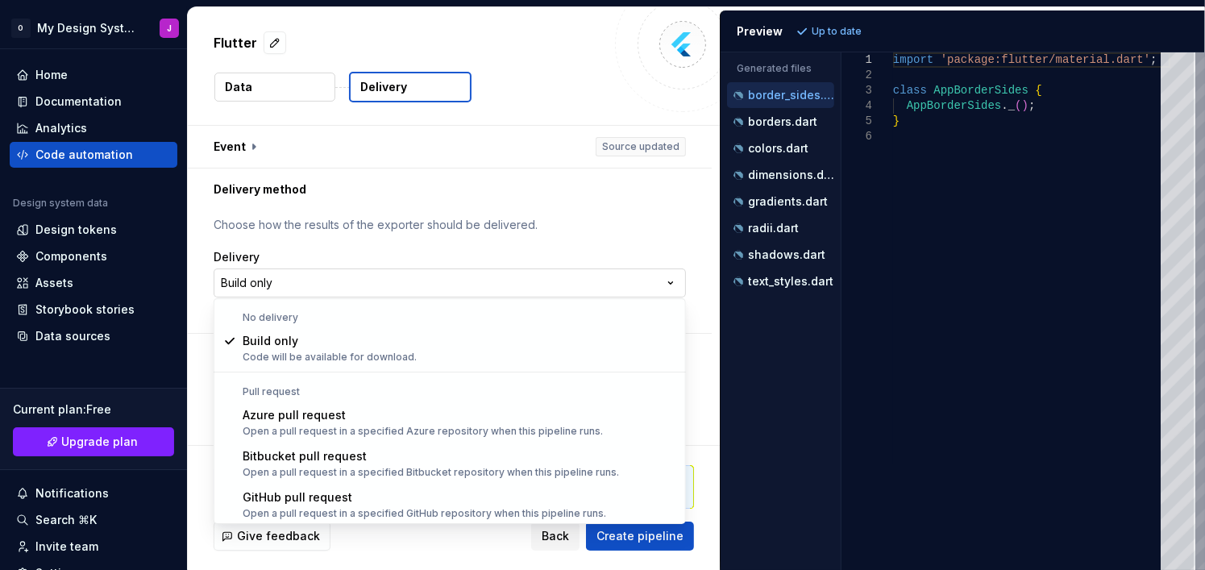
click at [409, 286] on html "**********" at bounding box center [602, 285] width 1205 height 570
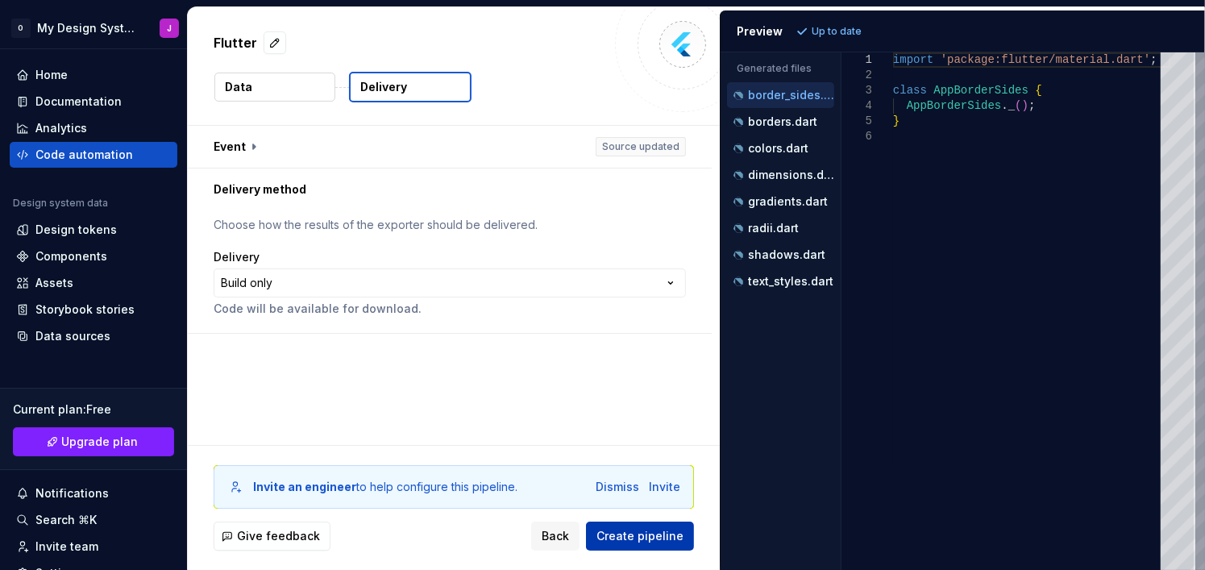
click at [634, 532] on span "Create pipeline" at bounding box center [639, 536] width 87 height 16
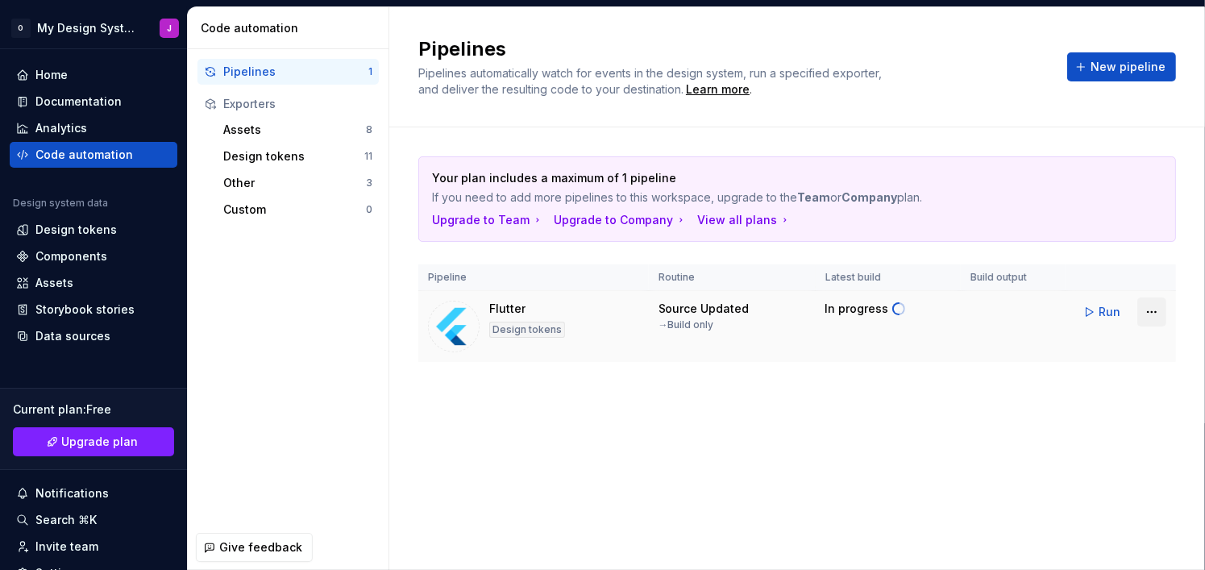
click at [1146, 318] on html "O My Design System J Home Documentation Analytics Code automation Design system…" at bounding box center [602, 285] width 1205 height 570
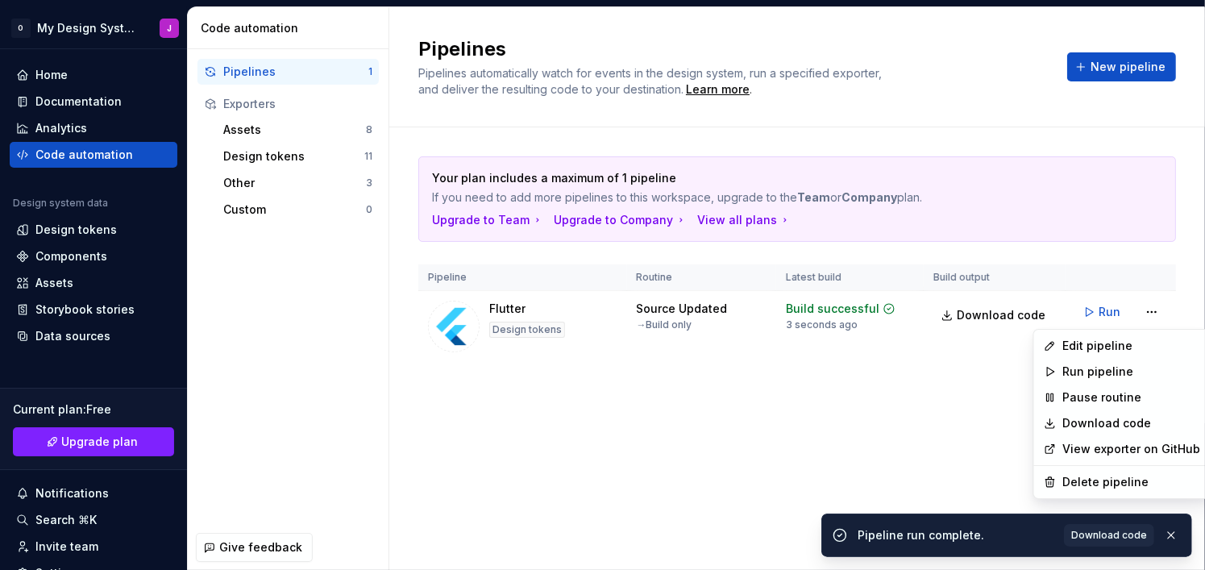
click at [863, 425] on html "O My Design System J Home Documentation Analytics Code automation Design system…" at bounding box center [602, 285] width 1205 height 570
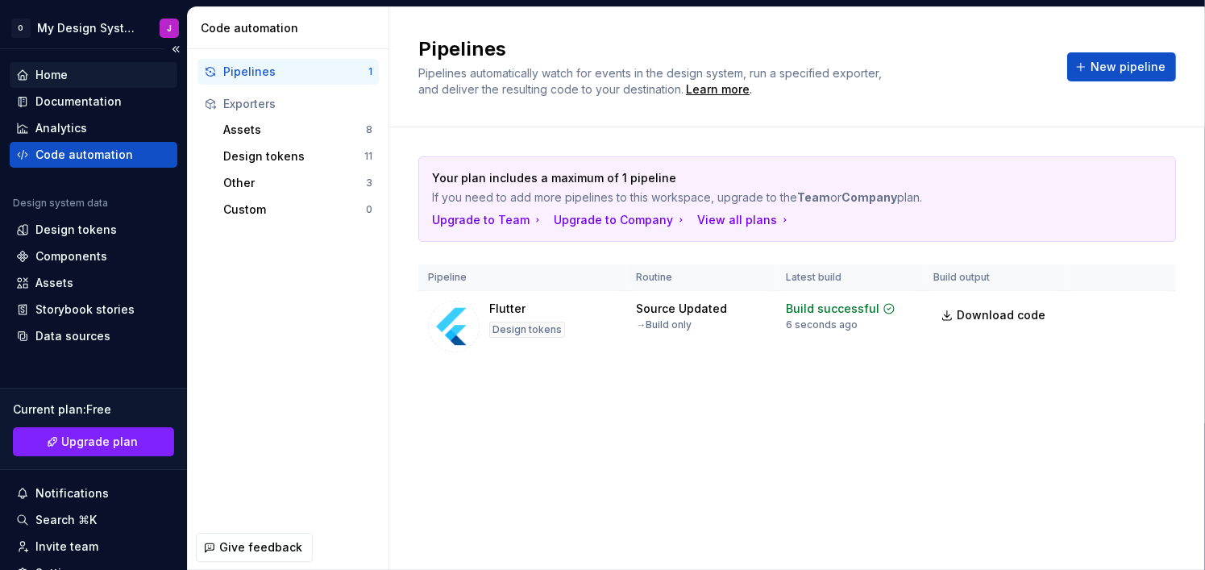
click at [92, 77] on div "Home" at bounding box center [93, 75] width 155 height 16
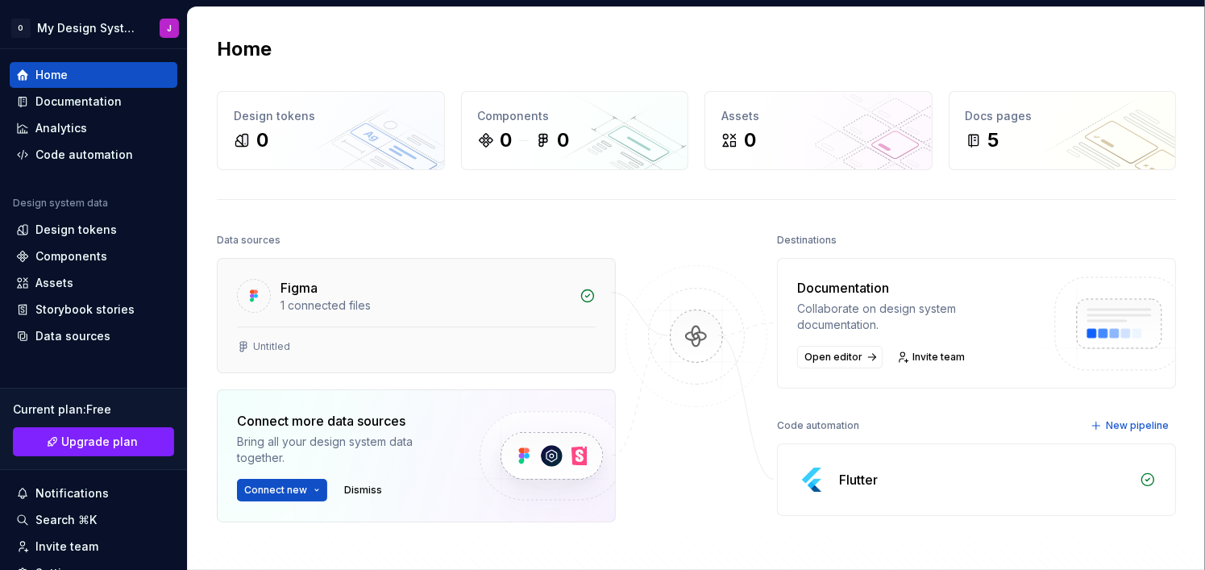
click at [485, 313] on div "Figma 1 connected files" at bounding box center [416, 293] width 397 height 68
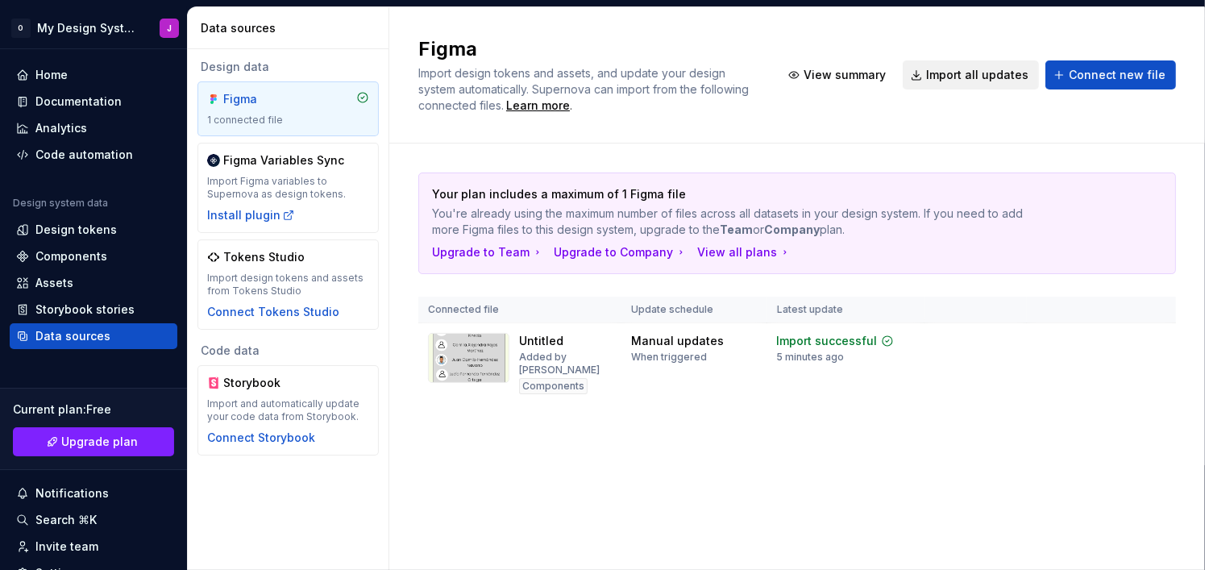
click at [1004, 88] on button "Import all updates" at bounding box center [971, 74] width 136 height 29
click at [963, 77] on span "Import all updates" at bounding box center [977, 75] width 102 height 16
click at [529, 357] on div "Added by [PERSON_NAME]" at bounding box center [565, 364] width 93 height 26
click at [272, 214] on div "Install plugin" at bounding box center [251, 215] width 88 height 16
click at [402, 151] on div "Your plan includes a maximum of 1 Figma file You're already using the maximum n…" at bounding box center [797, 304] width 816 height 322
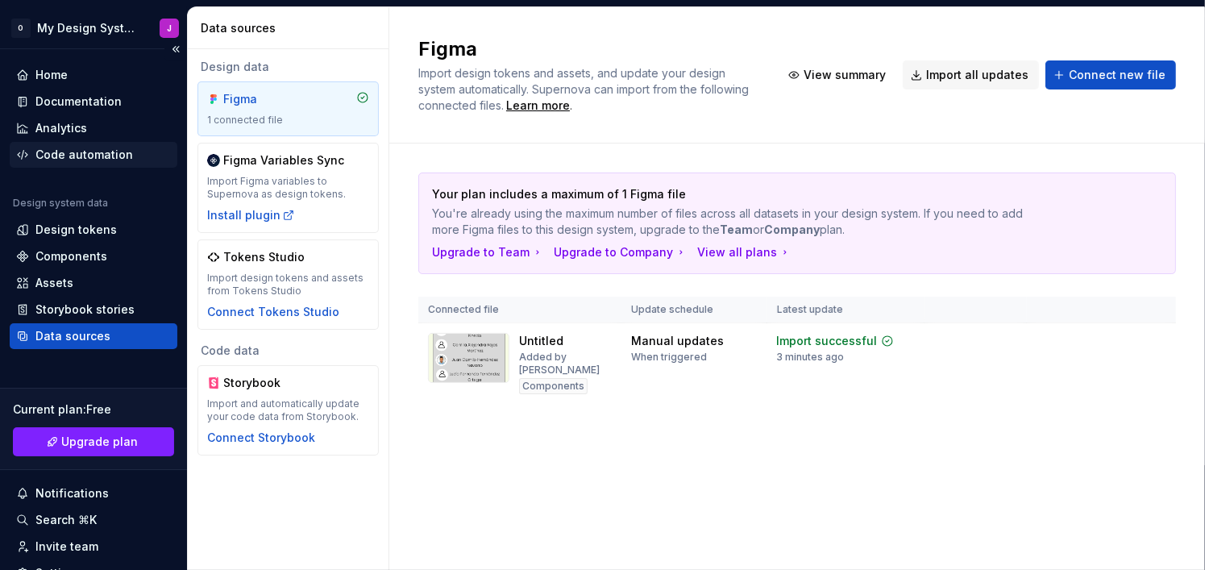
click at [90, 164] on div "Code automation" at bounding box center [94, 155] width 168 height 26
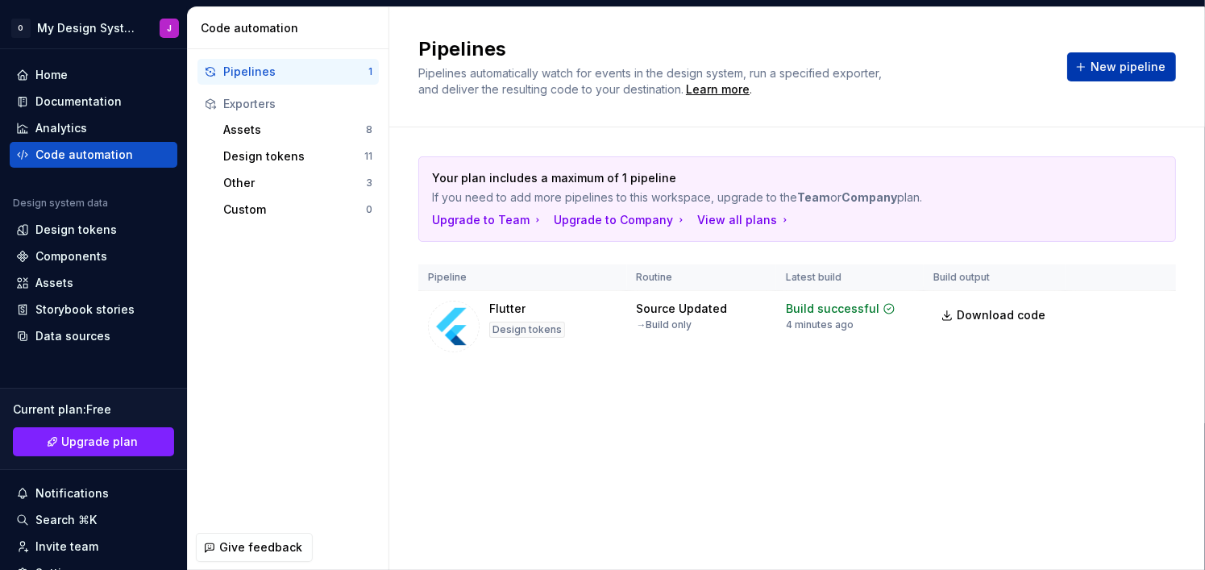
click at [1136, 63] on span "New pipeline" at bounding box center [1127, 67] width 75 height 16
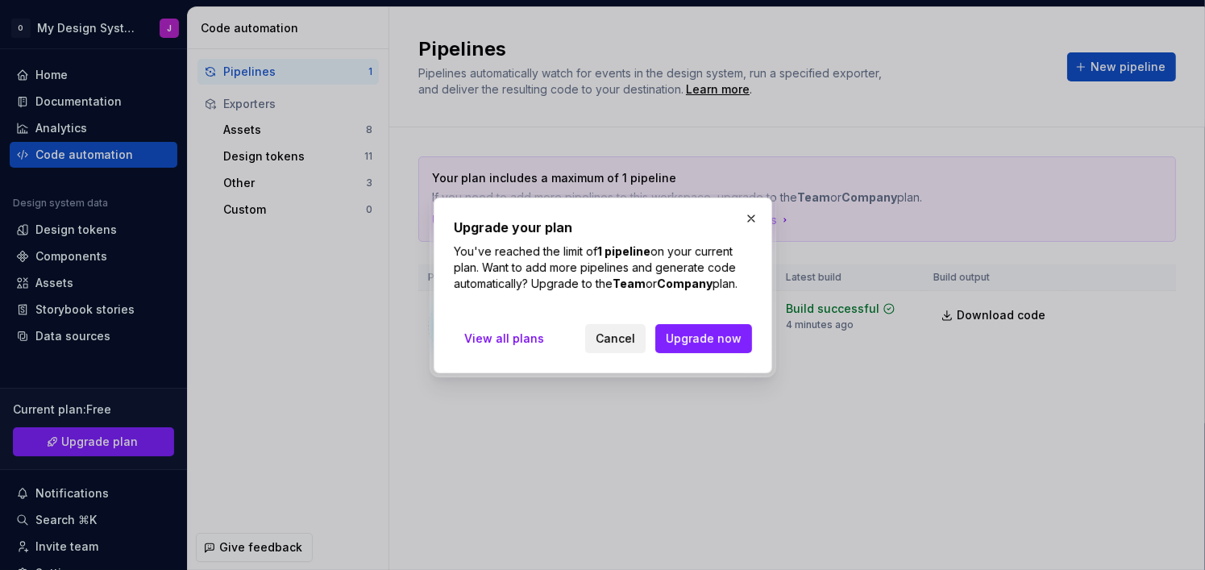
click at [616, 347] on button "Cancel" at bounding box center [615, 338] width 60 height 29
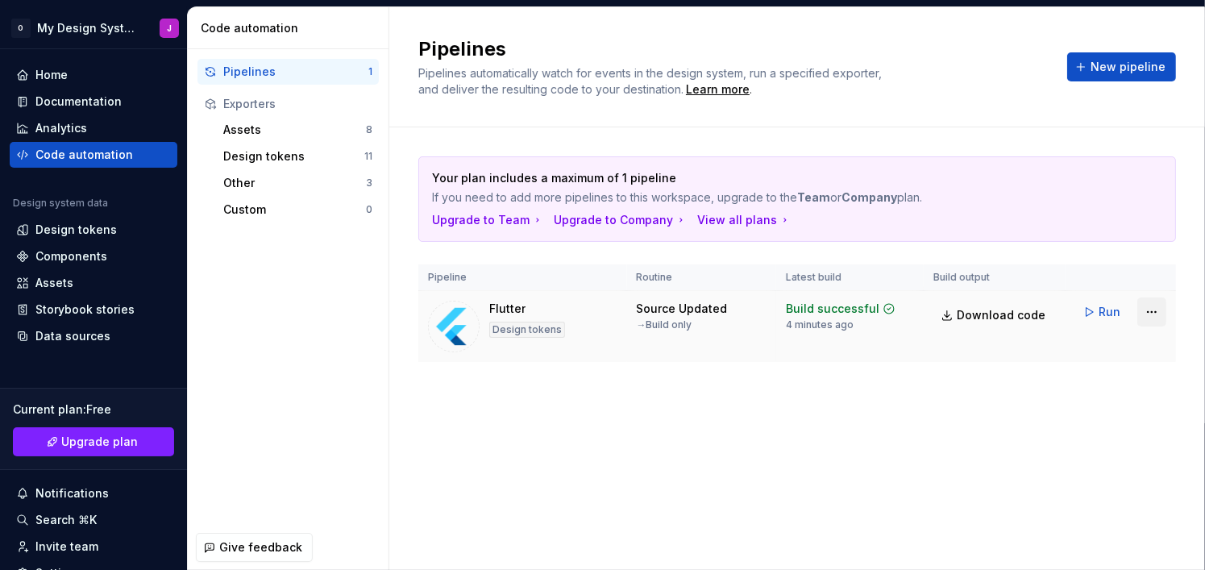
click at [1160, 317] on html "O My Design System J Home Documentation Analytics Code automation Design system…" at bounding box center [602, 285] width 1205 height 570
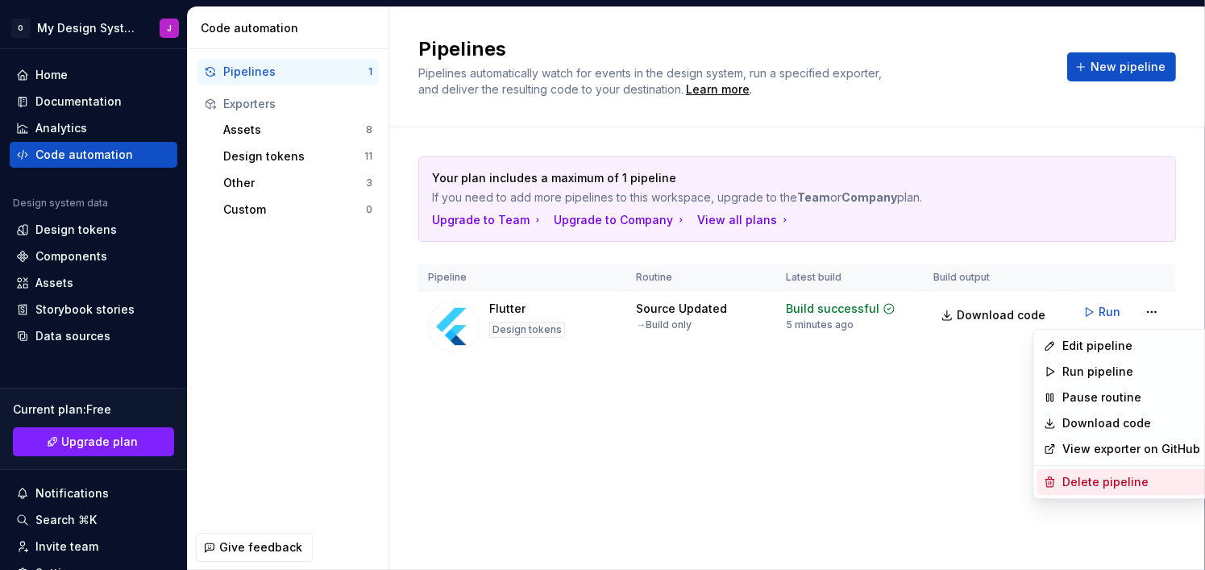
click at [1108, 479] on div "Delete pipeline" at bounding box center [1132, 482] width 138 height 16
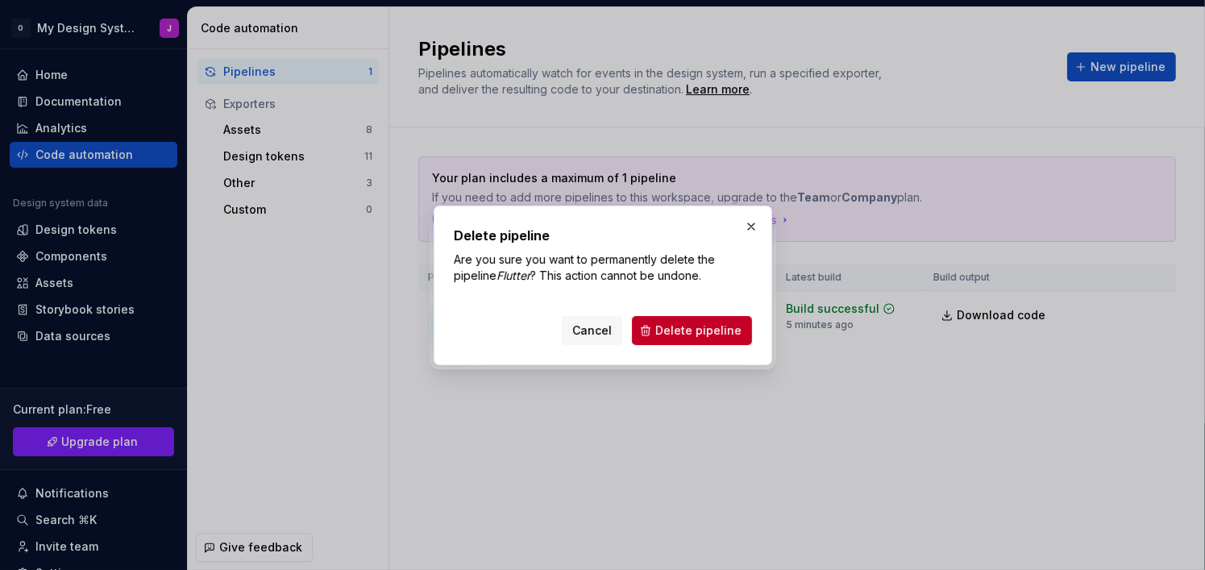
click at [708, 310] on div "Cancel Delete pipeline" at bounding box center [603, 326] width 298 height 35
click at [758, 334] on div "Delete pipeline Are you sure you want to permanently delete the pipeline Flutte…" at bounding box center [603, 285] width 338 height 160
click at [725, 329] on span "Delete pipeline" at bounding box center [698, 330] width 86 height 16
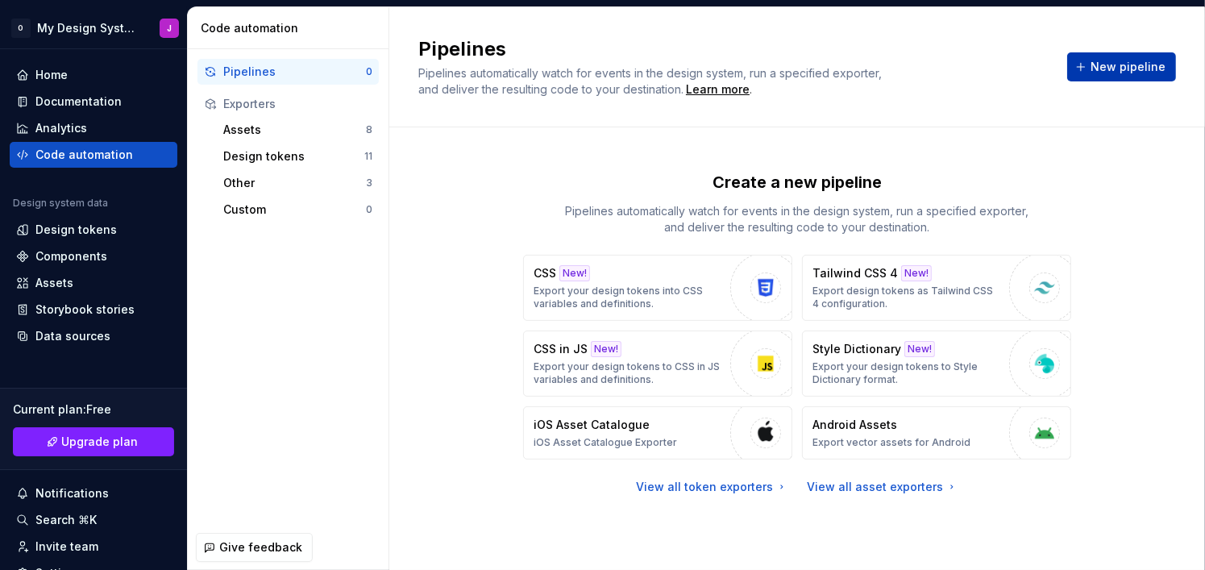
click at [1114, 77] on button "New pipeline" at bounding box center [1121, 66] width 109 height 29
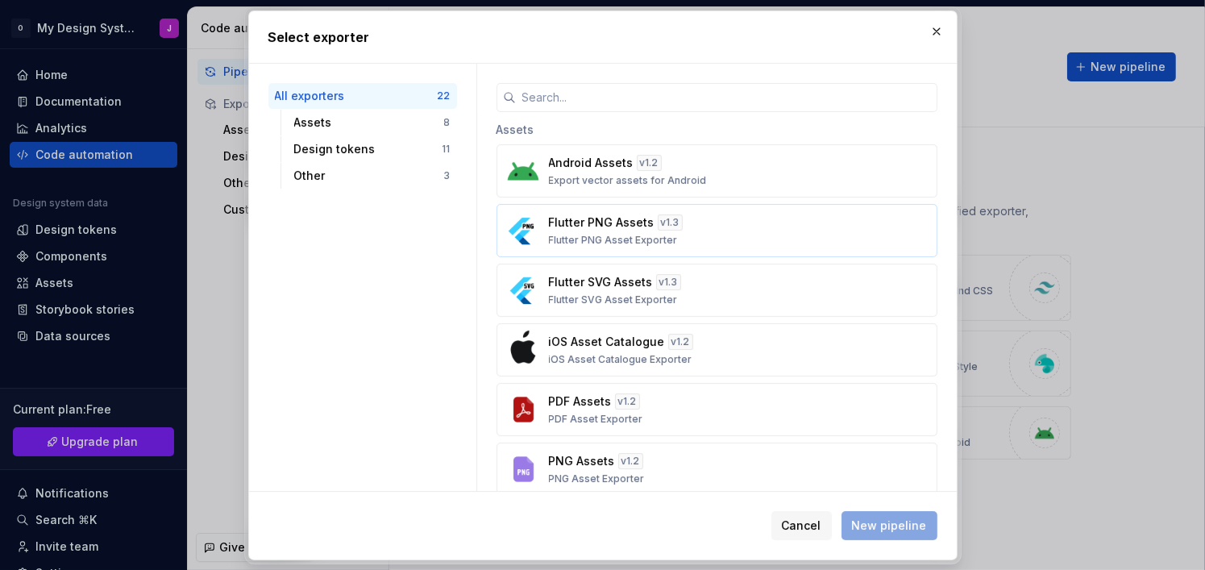
click at [707, 231] on div "Flutter PNG Assets v 1.3 Flutter PNG Asset Exporter" at bounding box center [712, 230] width 326 height 32
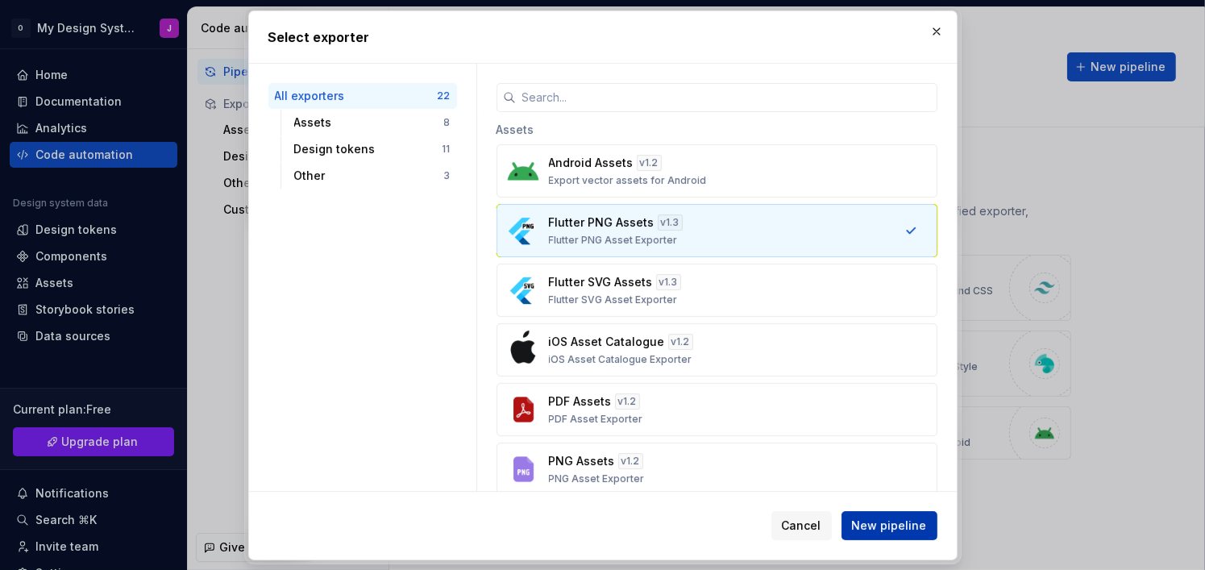
click at [873, 521] on span "New pipeline" at bounding box center [889, 525] width 75 height 16
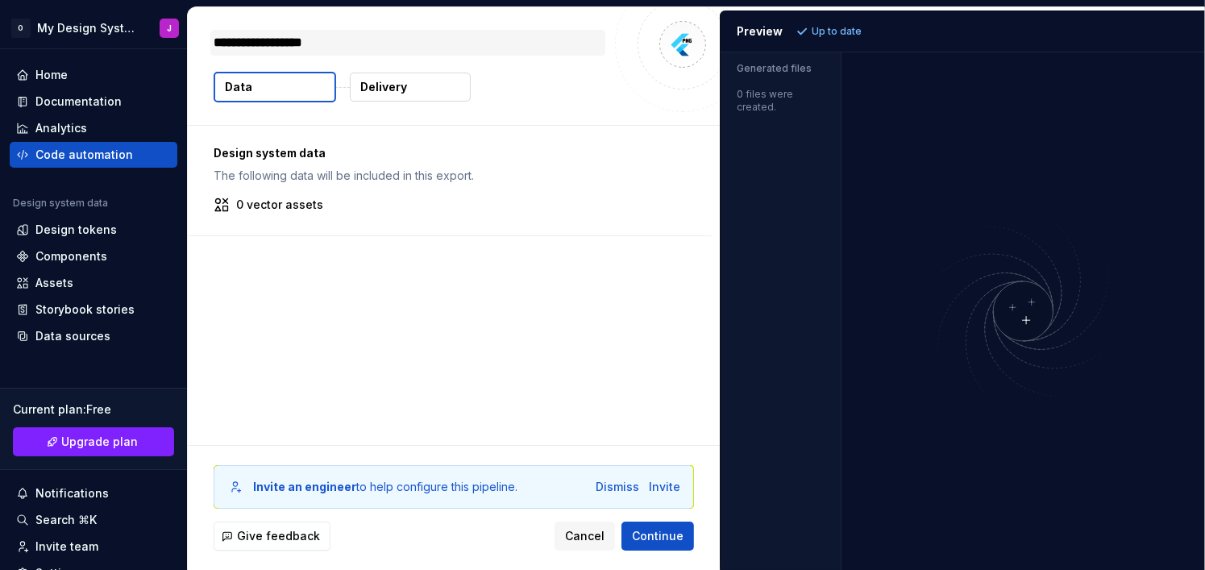
click at [362, 51] on textarea "**********" at bounding box center [407, 43] width 395 height 26
click at [614, 486] on div "Dismiss" at bounding box center [618, 487] width 44 height 16
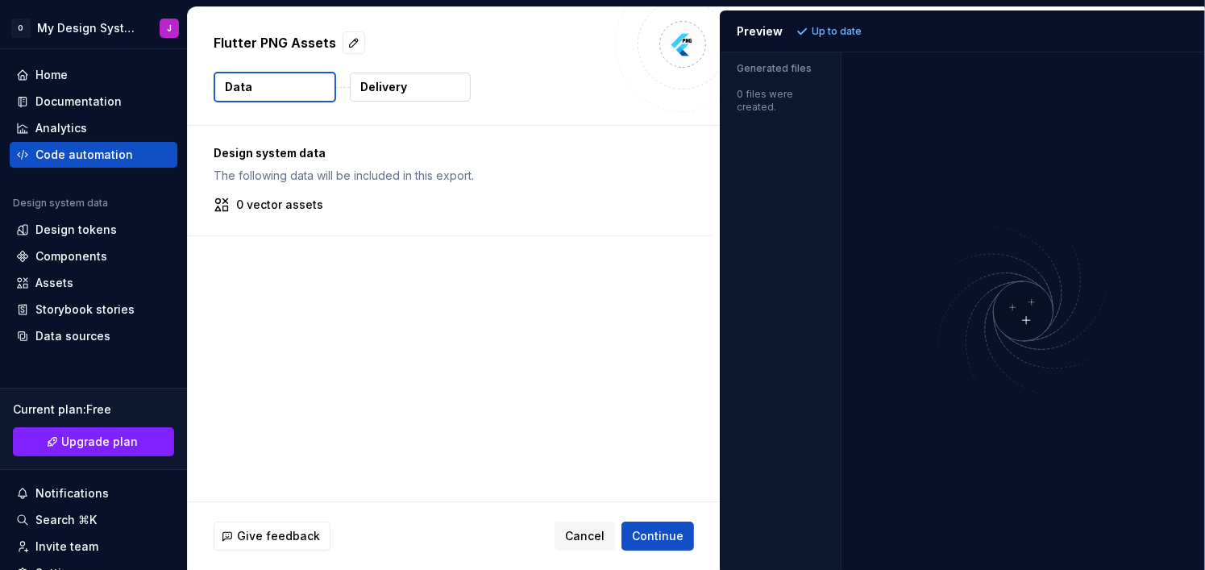
click at [396, 87] on p "Delivery" at bounding box center [383, 87] width 47 height 16
click at [308, 82] on button "Data" at bounding box center [275, 87] width 122 height 31
click at [428, 96] on button "Delivery" at bounding box center [410, 87] width 121 height 29
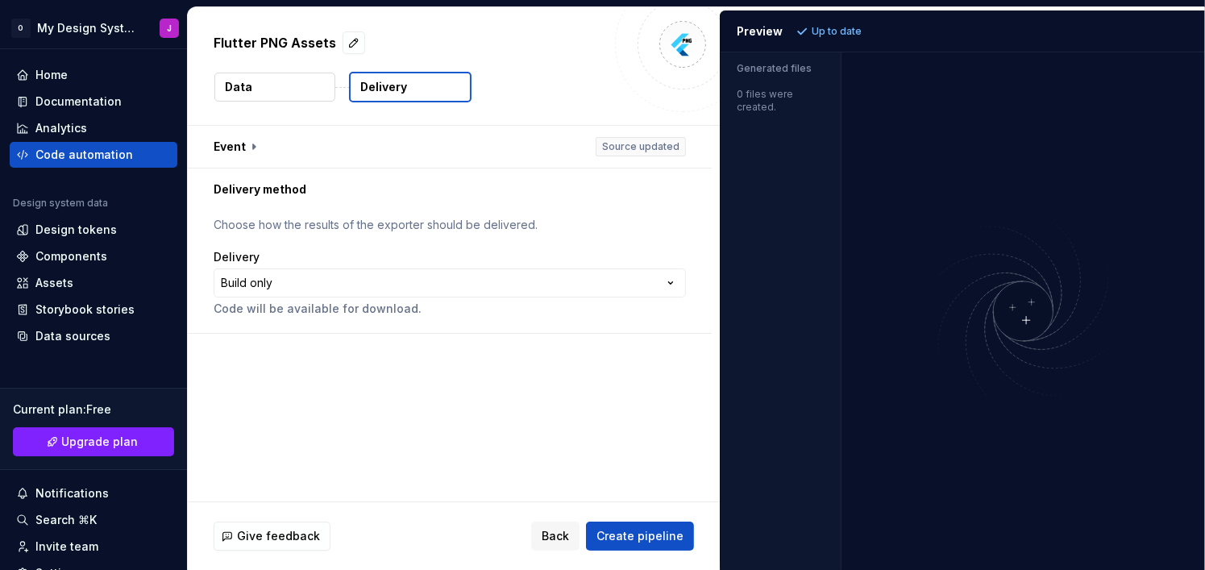
click at [275, 79] on button "Data" at bounding box center [274, 87] width 121 height 29
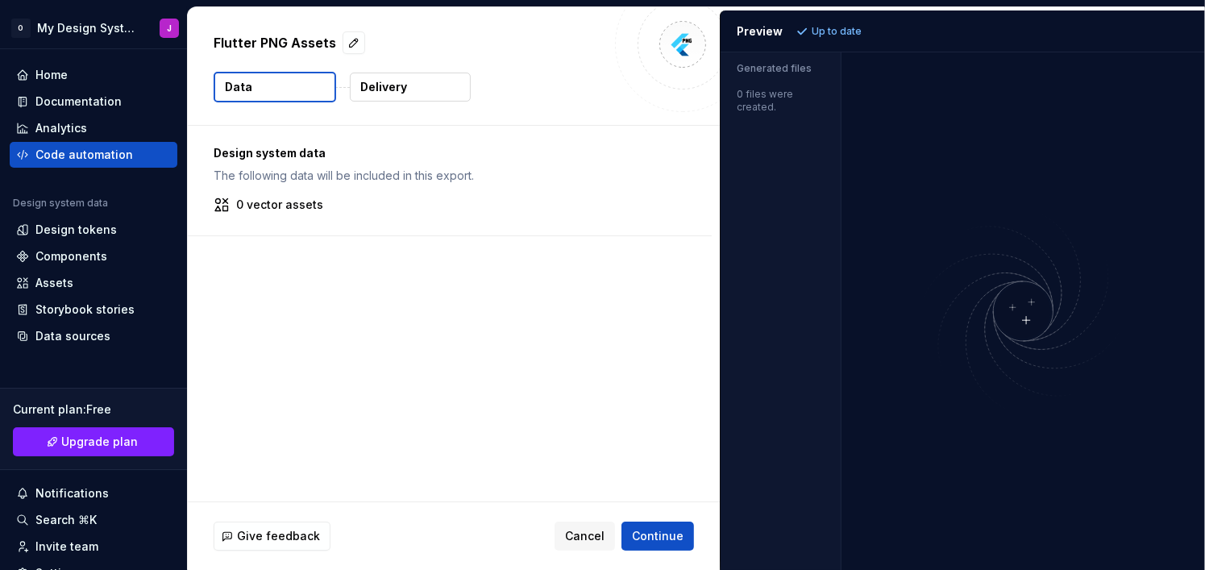
click at [604, 94] on div "Data Delivery" at bounding box center [454, 87] width 480 height 31
click at [114, 149] on div "Code automation" at bounding box center [84, 155] width 98 height 16
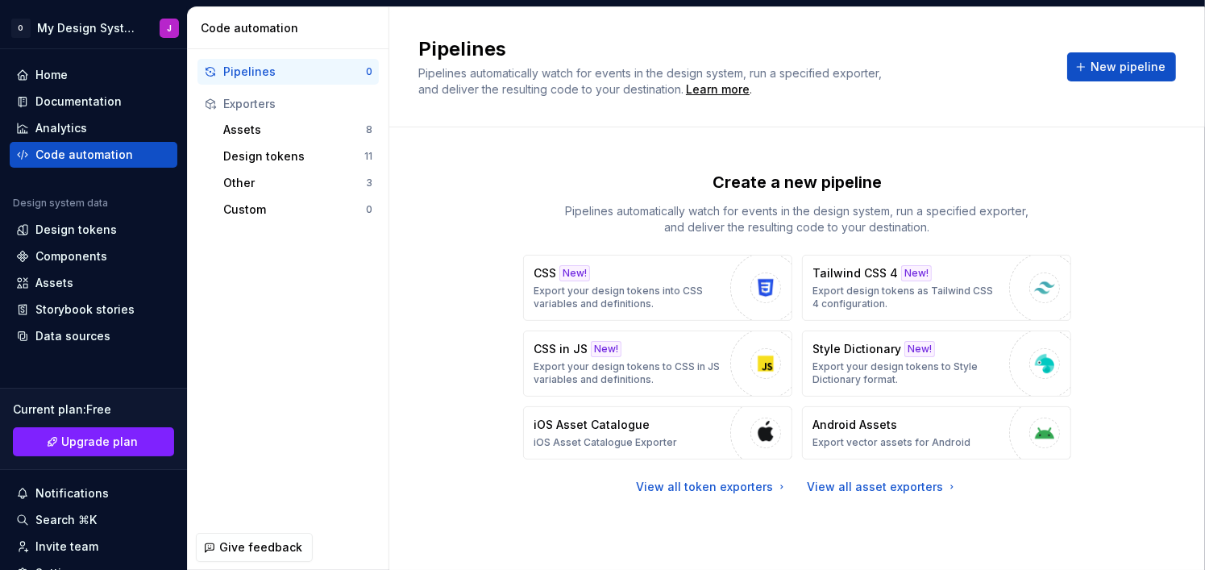
click at [312, 104] on div "Exporters" at bounding box center [297, 104] width 149 height 16
click at [259, 104] on div "Exporters" at bounding box center [297, 104] width 149 height 16
click at [293, 125] on div "Assets" at bounding box center [294, 130] width 143 height 16
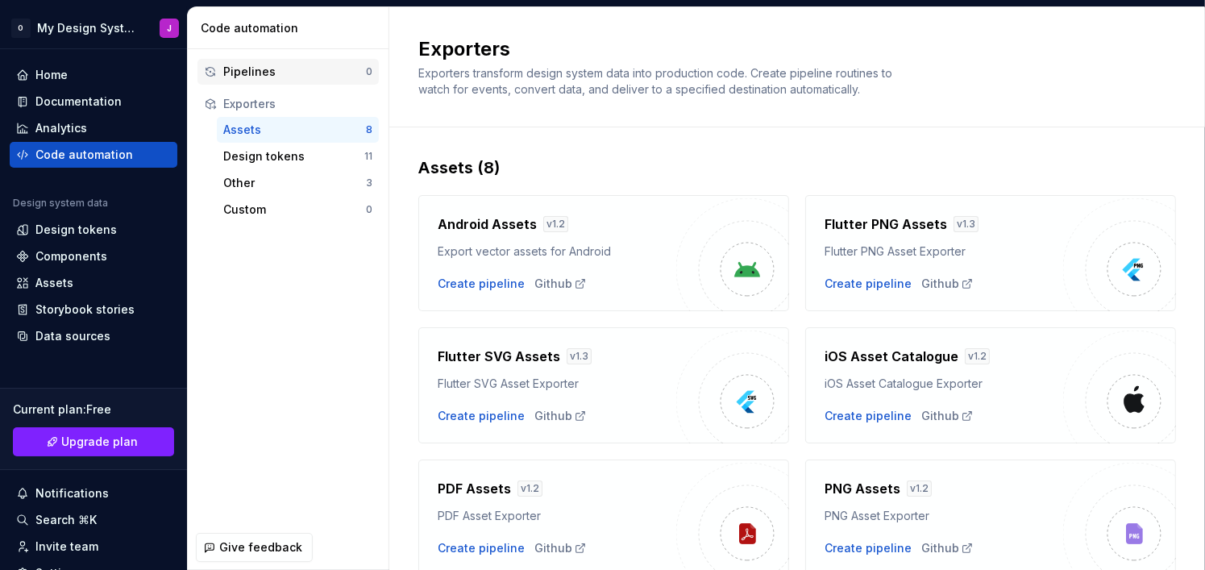
click at [264, 59] on div "Pipelines 0" at bounding box center [287, 72] width 181 height 26
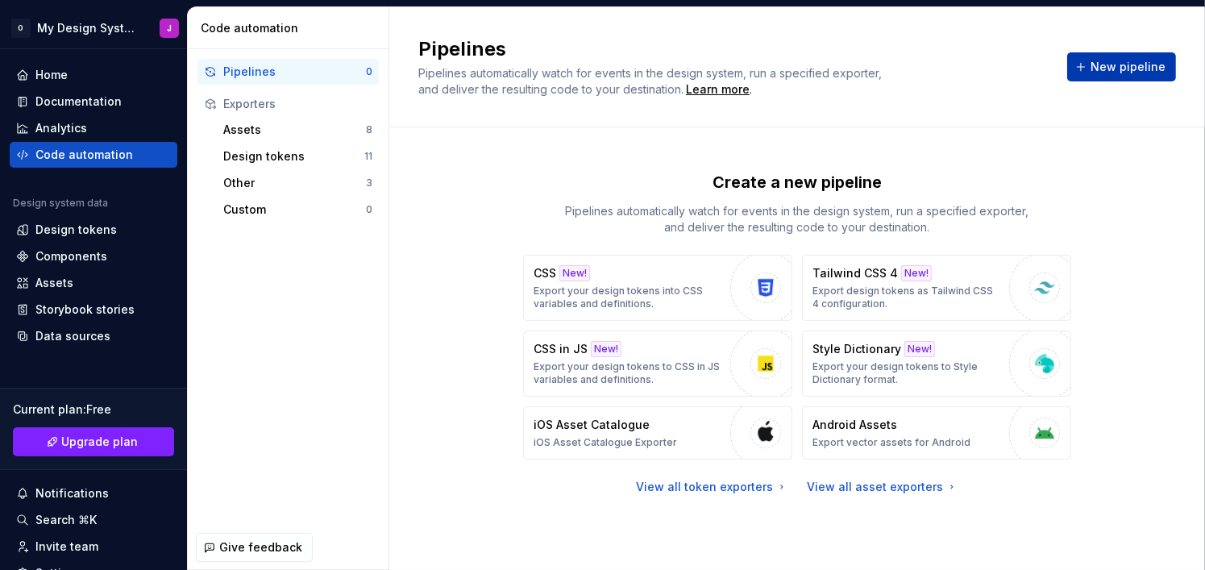
click at [1131, 64] on span "New pipeline" at bounding box center [1127, 67] width 75 height 16
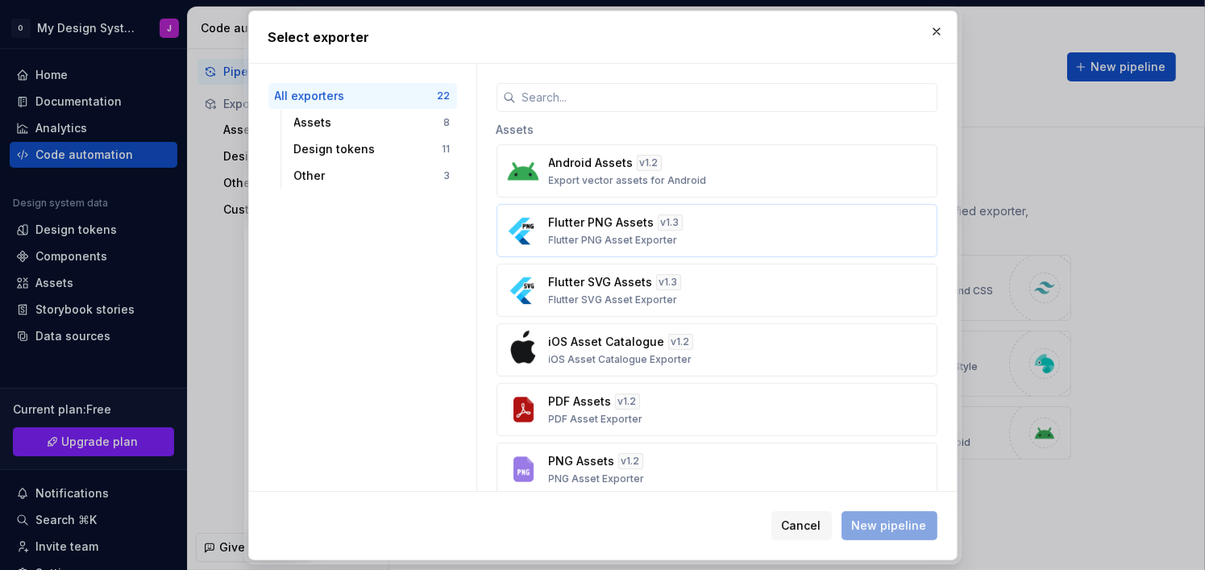
click at [626, 225] on p "Flutter PNG Assets" at bounding box center [602, 222] width 106 height 16
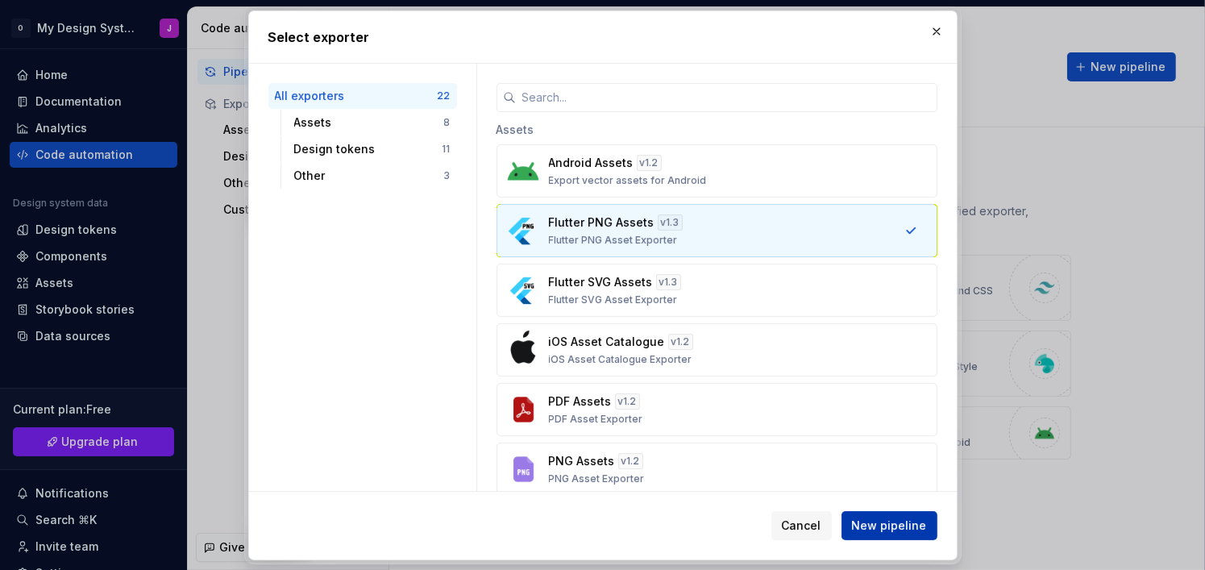
click at [892, 521] on span "New pipeline" at bounding box center [889, 525] width 75 height 16
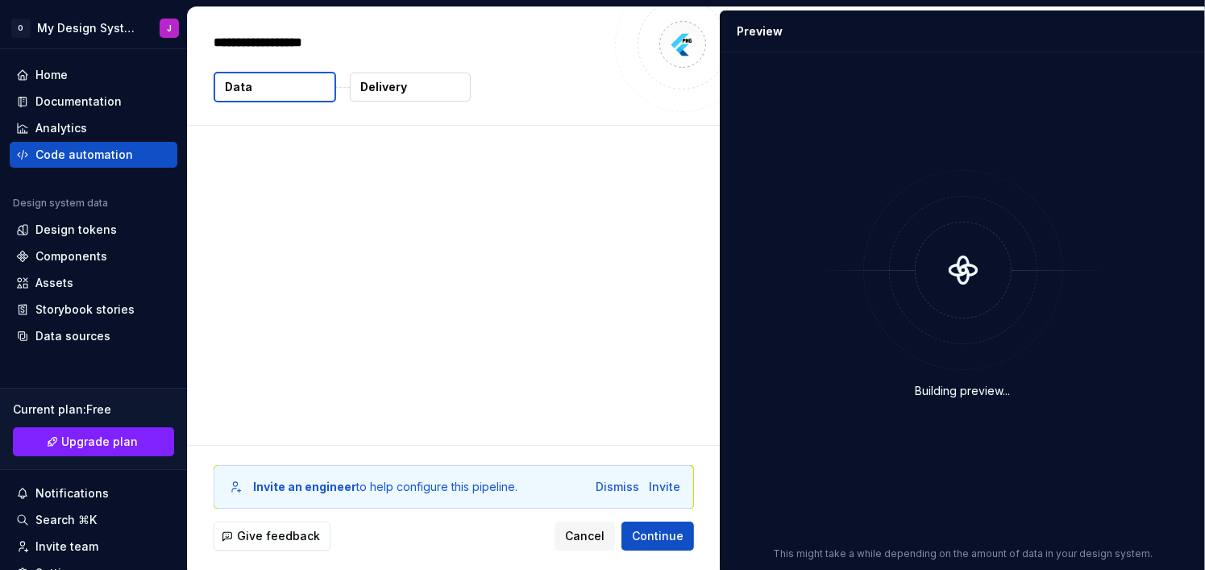
type textarea "*"
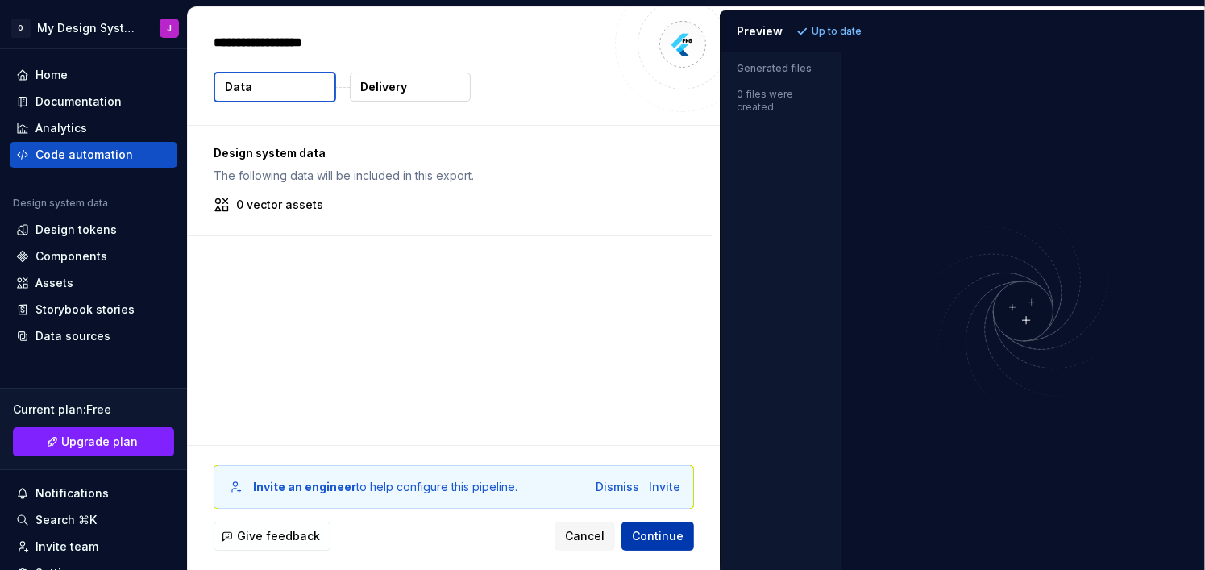
click at [659, 531] on span "Continue" at bounding box center [658, 536] width 52 height 16
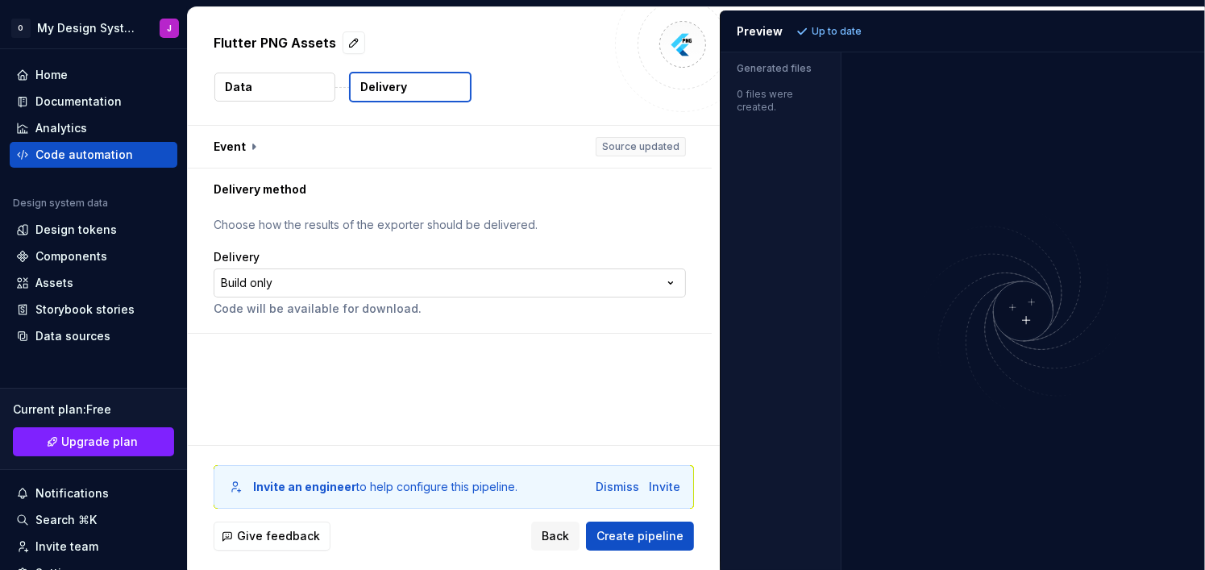
click at [470, 278] on html "**********" at bounding box center [602, 285] width 1205 height 570
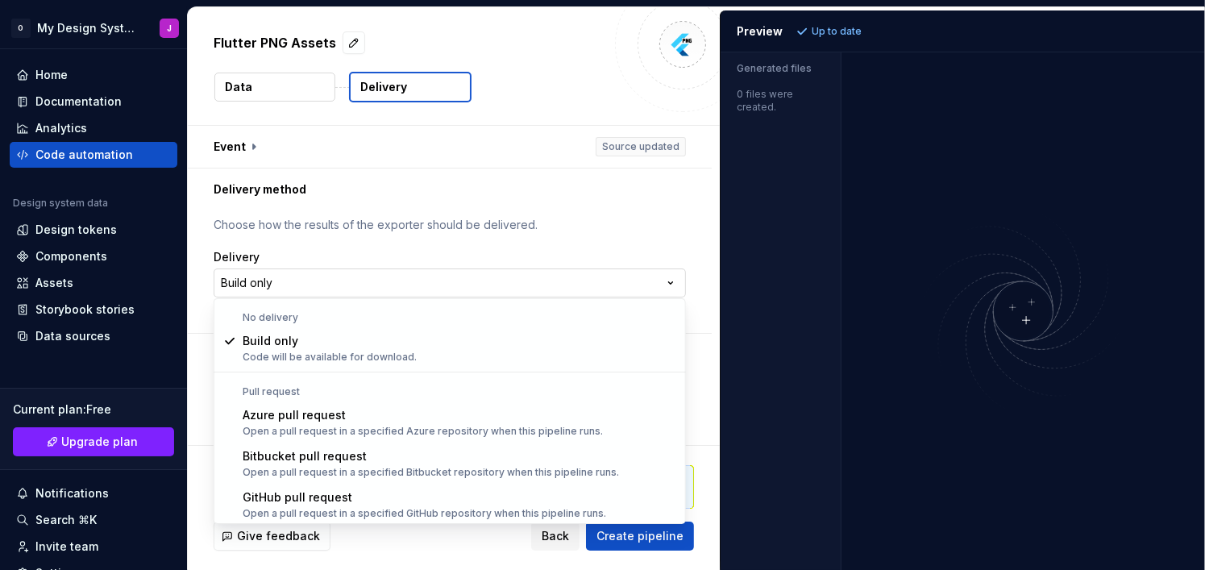
click at [375, 289] on html "**********" at bounding box center [602, 285] width 1205 height 570
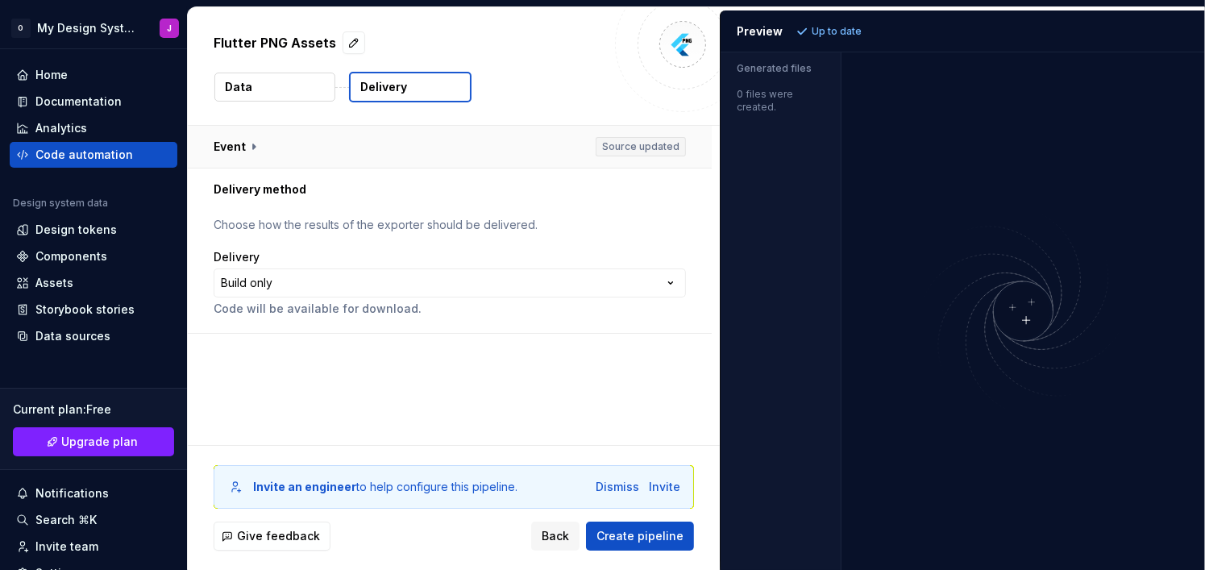
click at [644, 142] on button "button" at bounding box center [450, 147] width 524 height 42
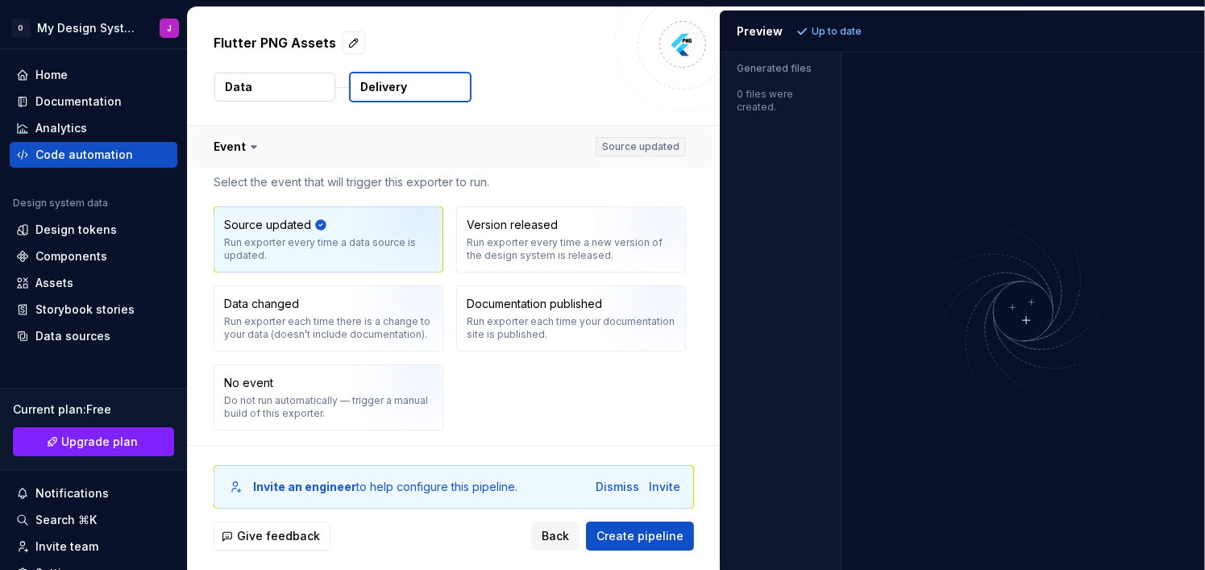
click at [644, 142] on button "button" at bounding box center [450, 147] width 524 height 42
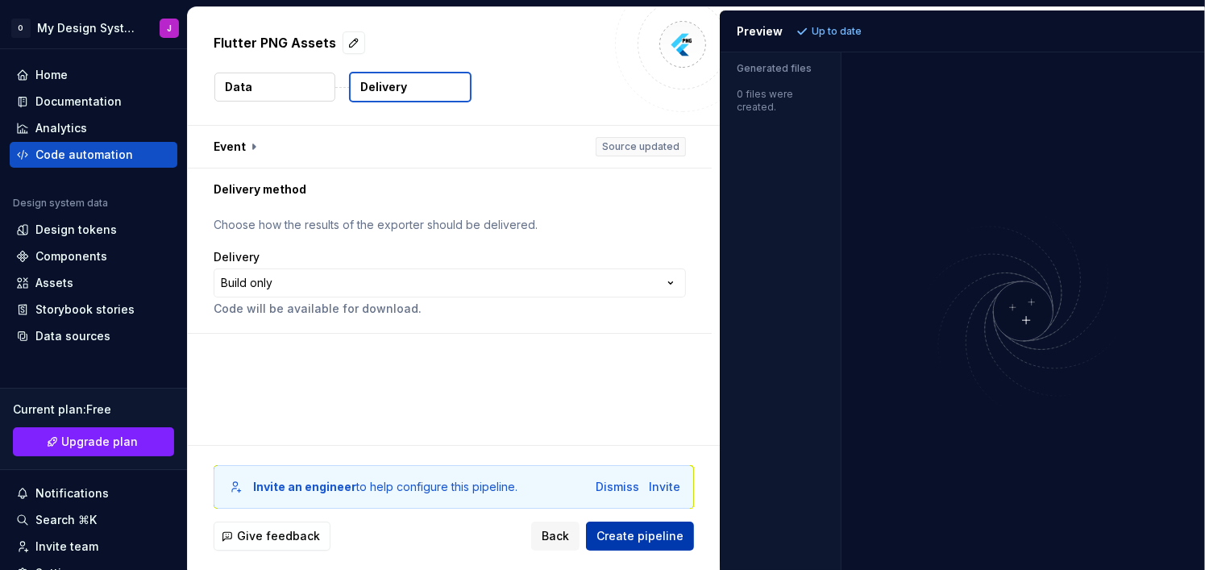
click at [637, 531] on span "Create pipeline" at bounding box center [639, 536] width 87 height 16
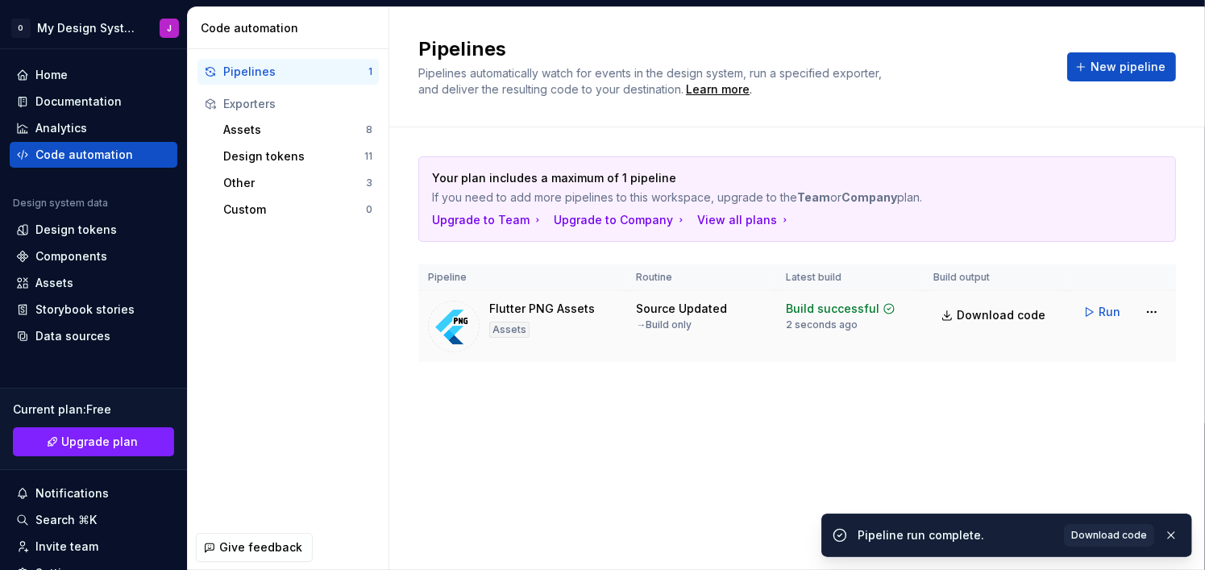
click at [864, 342] on td "Build successful 2 seconds ago" at bounding box center [849, 327] width 147 height 72
click at [1103, 314] on span "Run" at bounding box center [1109, 312] width 22 height 16
click at [1157, 311] on html "O My Design System J Home Documentation Analytics Code automation Design system…" at bounding box center [602, 285] width 1205 height 570
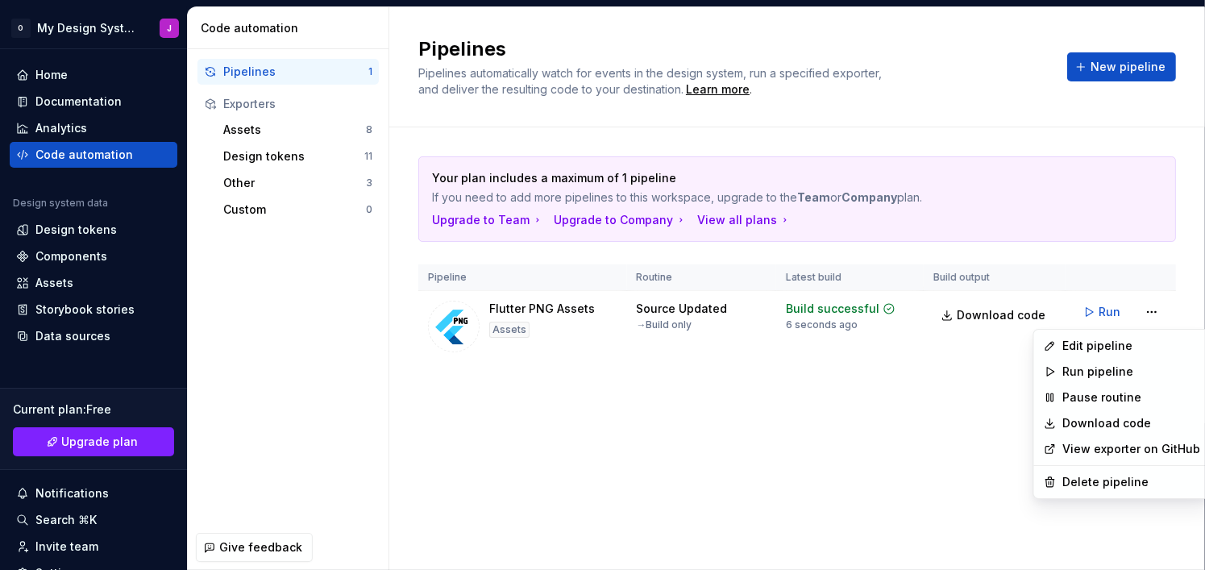
click at [779, 375] on html "O My Design System J Home Documentation Analytics Code automation Design system…" at bounding box center [602, 285] width 1205 height 570
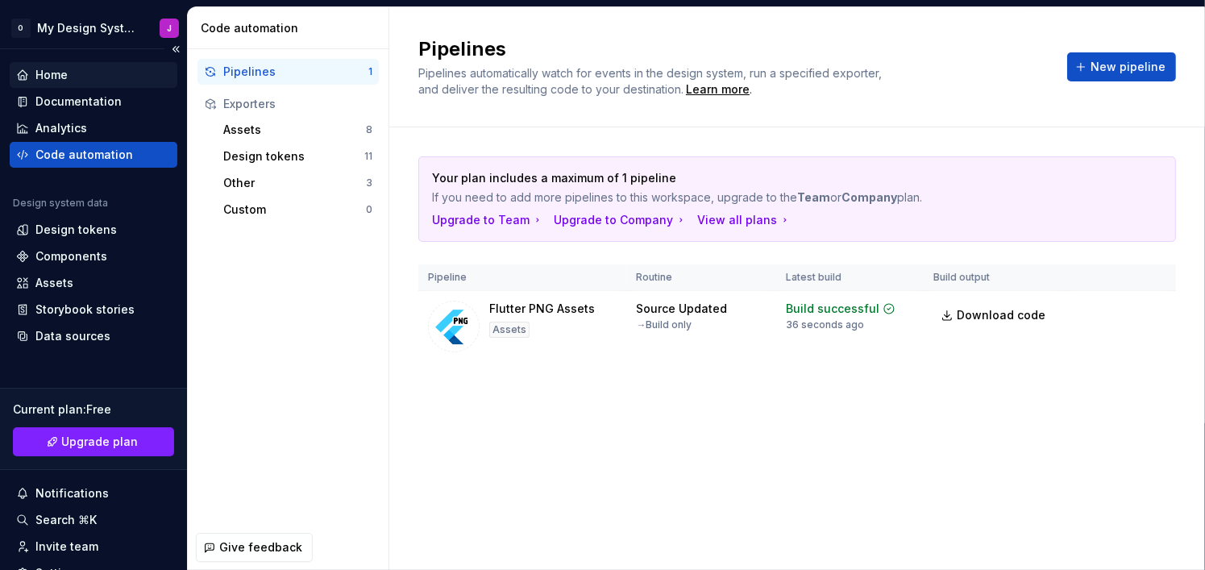
click at [53, 79] on div "Home" at bounding box center [51, 75] width 32 height 16
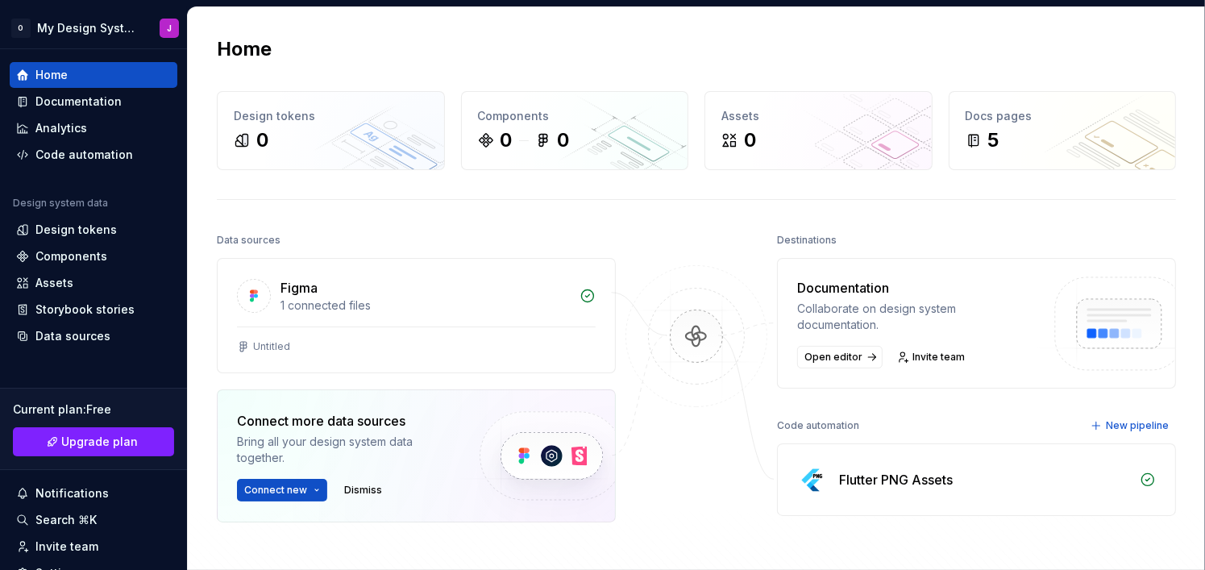
click at [698, 341] on img at bounding box center [696, 352] width 156 height 175
click at [953, 483] on div "Flutter PNG Assets" at bounding box center [984, 479] width 291 height 19
drag, startPoint x: 1127, startPoint y: 468, endPoint x: 1092, endPoint y: 457, distance: 37.2
click at [1127, 469] on div "Flutter PNG Assets" at bounding box center [976, 479] width 397 height 71
click at [693, 342] on img at bounding box center [696, 352] width 156 height 175
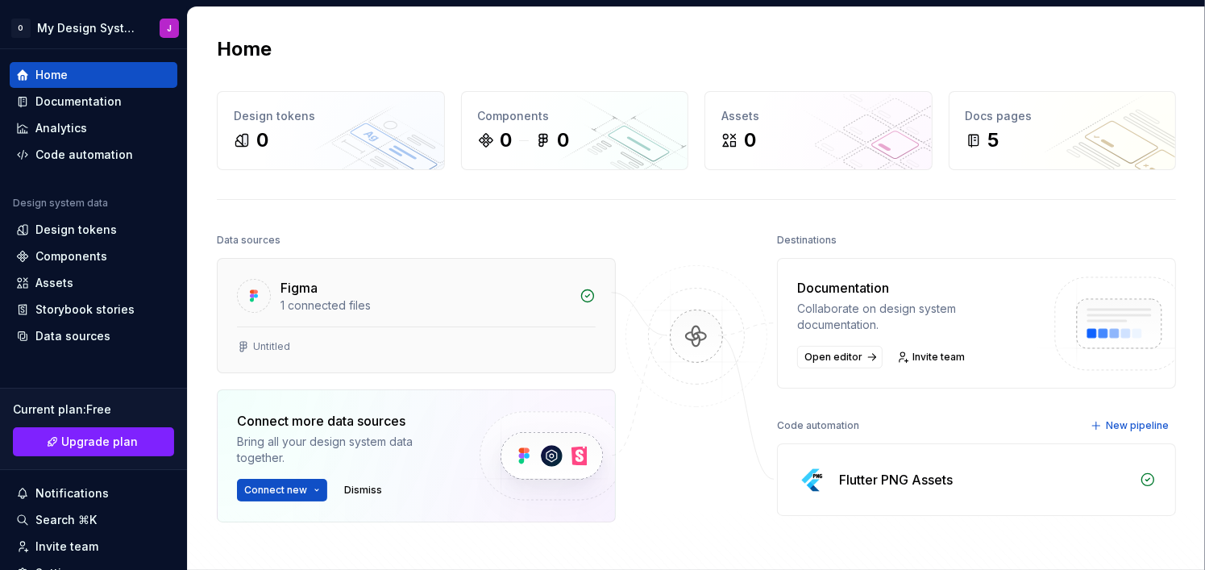
click at [522, 298] on div "1 connected files" at bounding box center [424, 305] width 289 height 16
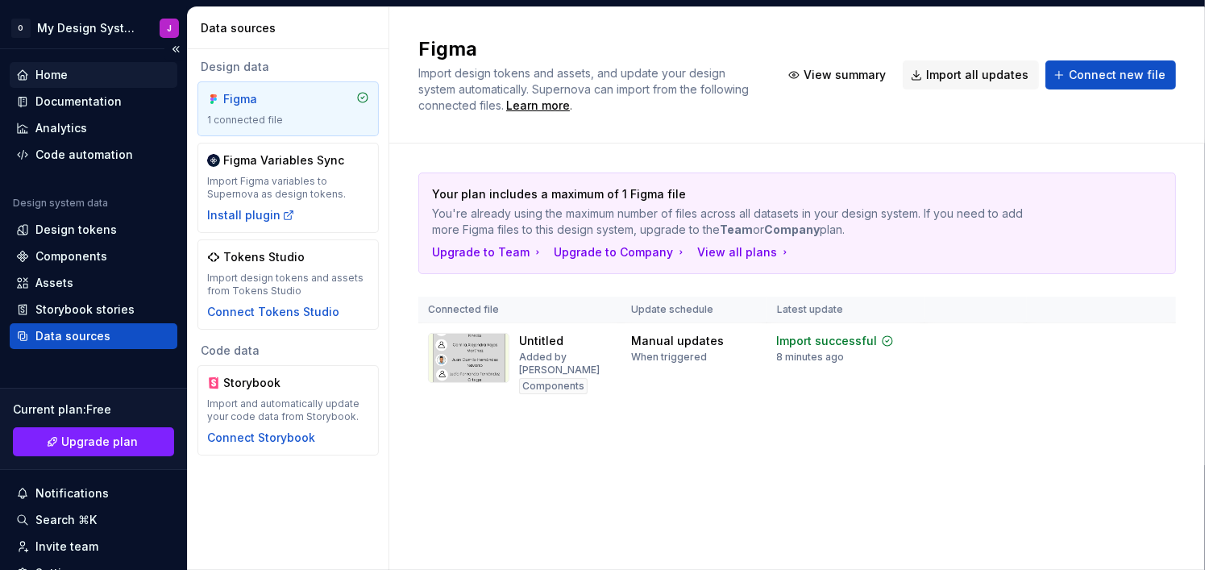
click at [73, 76] on div "Home" at bounding box center [93, 75] width 155 height 16
click at [77, 154] on div "Code automation" at bounding box center [84, 155] width 98 height 16
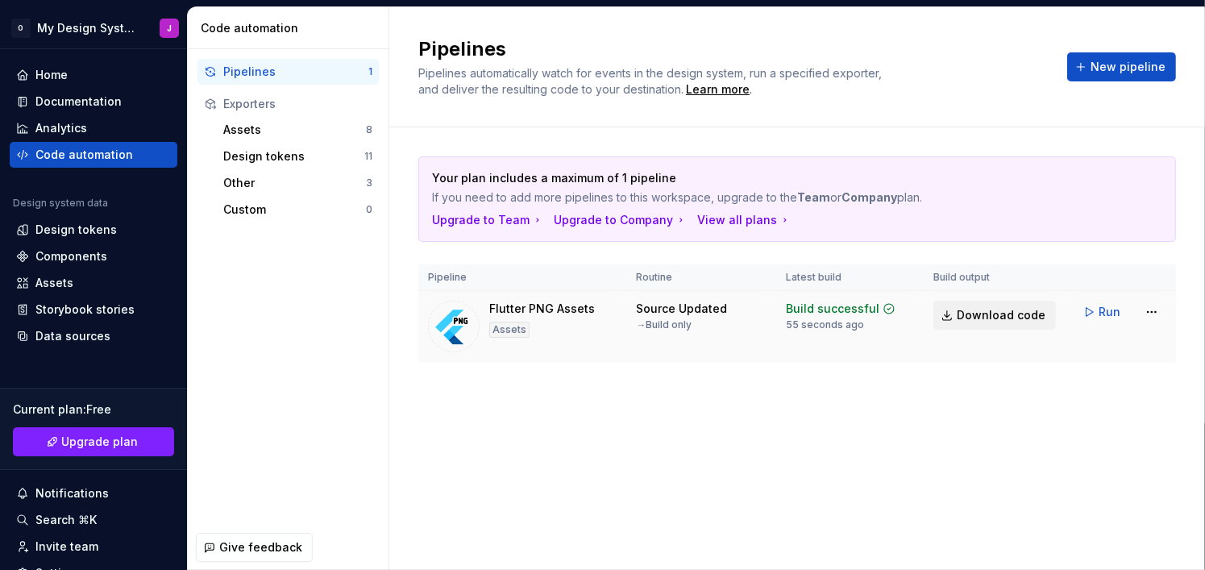
click at [983, 318] on span "Download code" at bounding box center [1001, 315] width 89 height 16
click at [88, 83] on div "Home" at bounding box center [94, 75] width 168 height 26
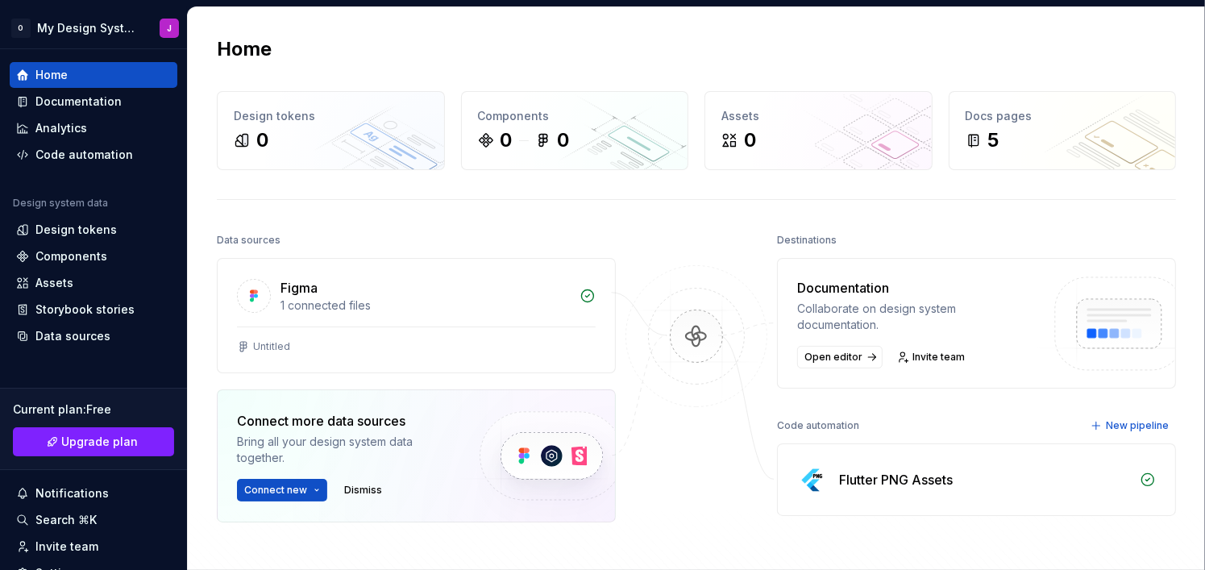
click at [720, 336] on img at bounding box center [696, 352] width 156 height 175
click at [682, 325] on img at bounding box center [696, 352] width 156 height 175
click at [504, 284] on div "Figma" at bounding box center [424, 287] width 289 height 19
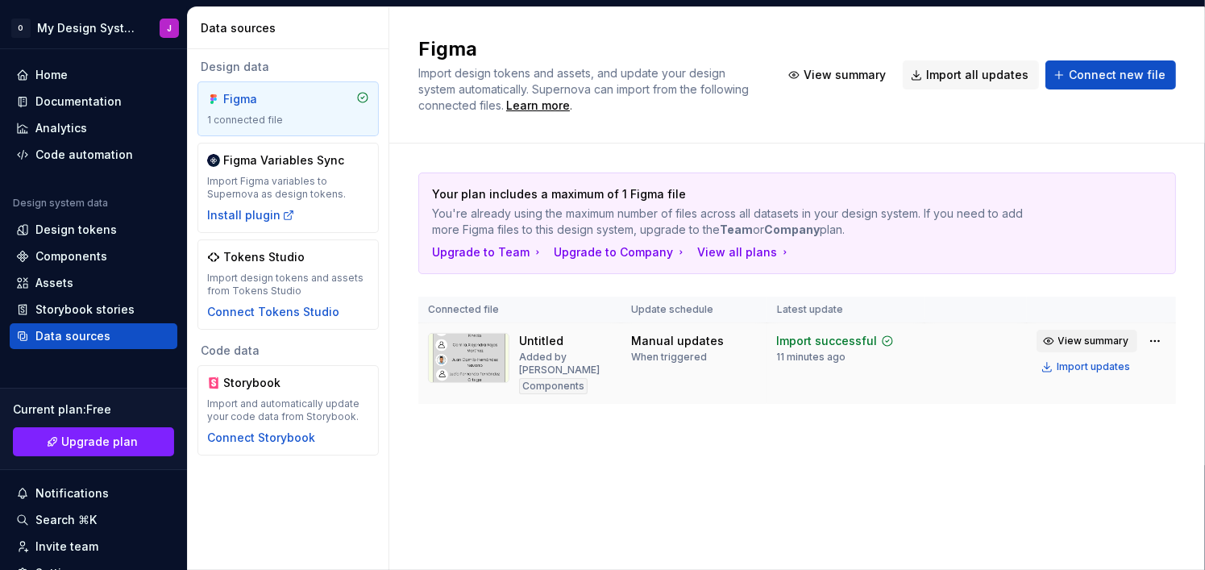
click at [1119, 338] on span "View summary" at bounding box center [1093, 340] width 71 height 13
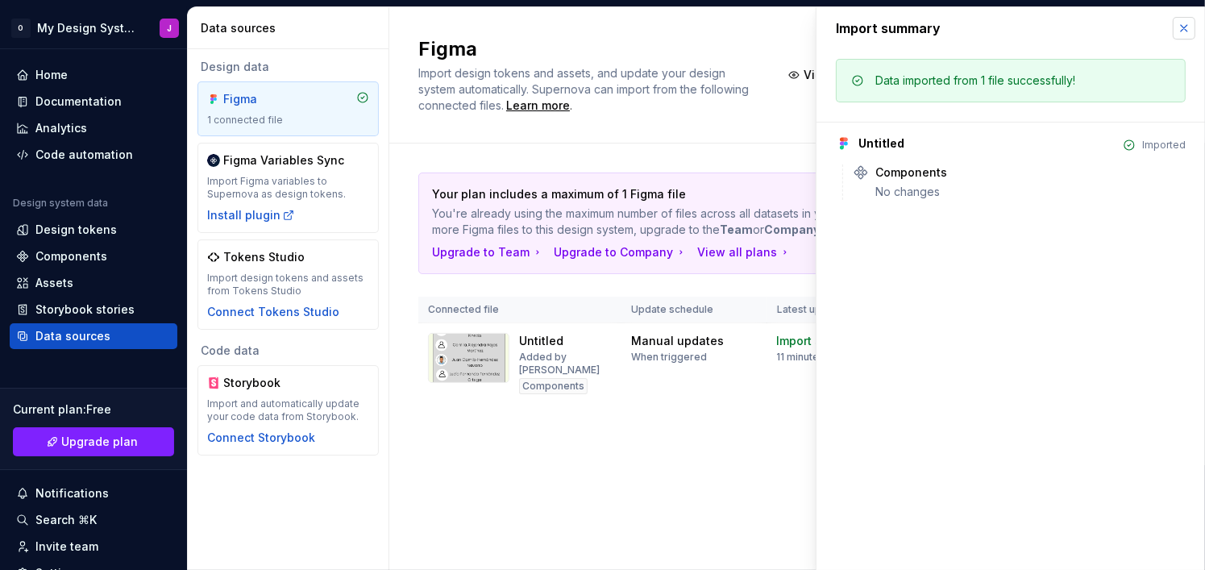
click at [1185, 28] on button "button" at bounding box center [1184, 28] width 23 height 23
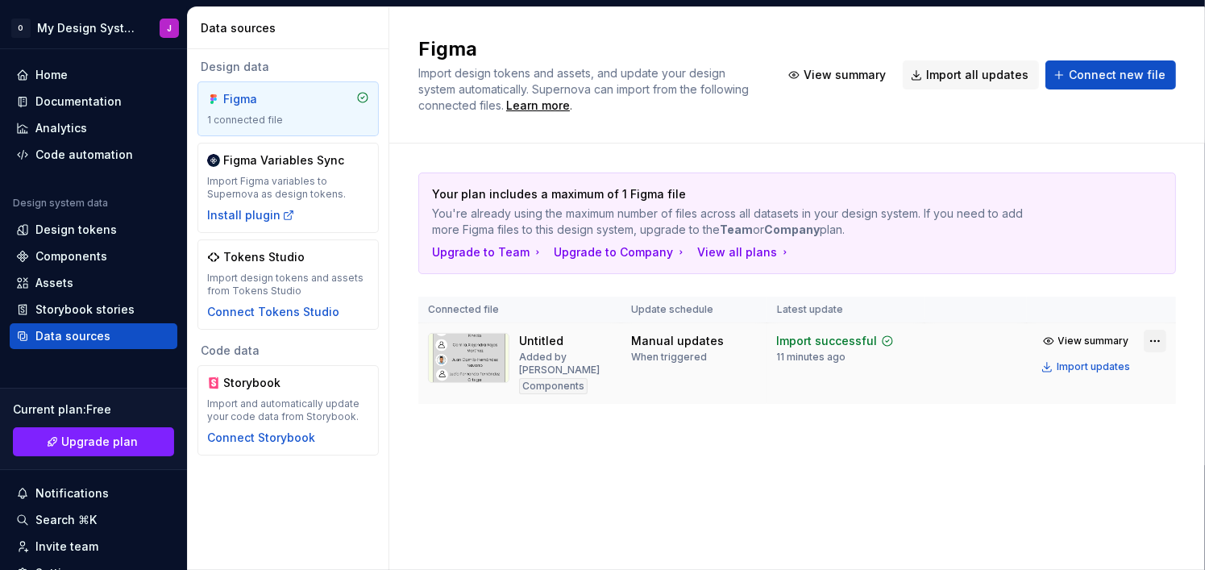
click at [1156, 346] on html "O My Design System J Home Documentation Analytics Code automation Design system…" at bounding box center [602, 285] width 1205 height 570
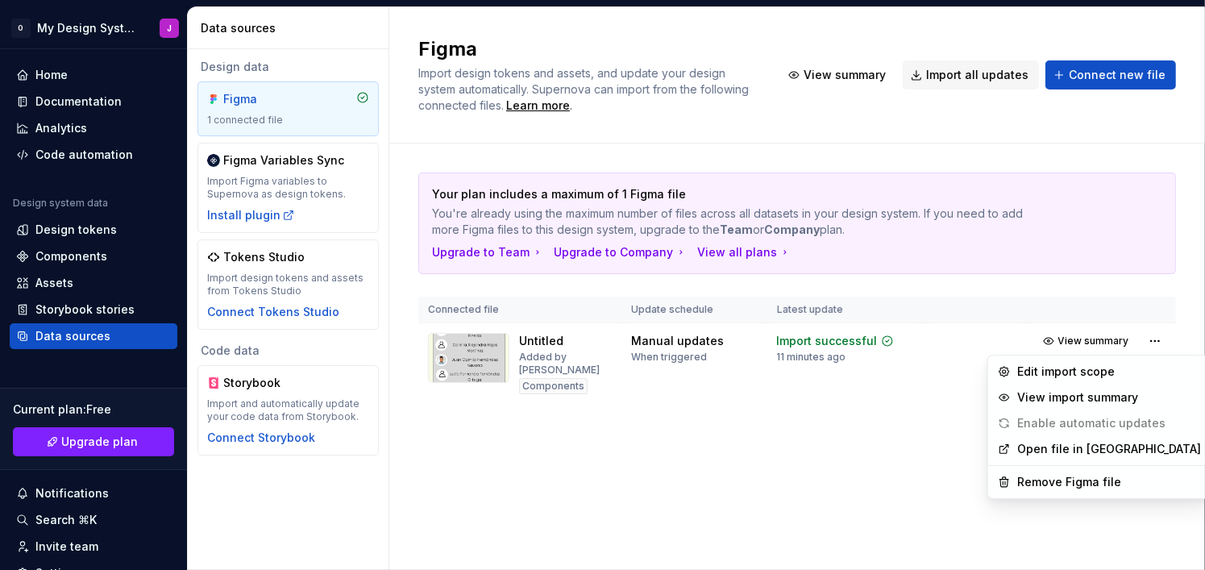
click at [858, 467] on html "O My Design System J Home Documentation Analytics Code automation Design system…" at bounding box center [602, 285] width 1205 height 570
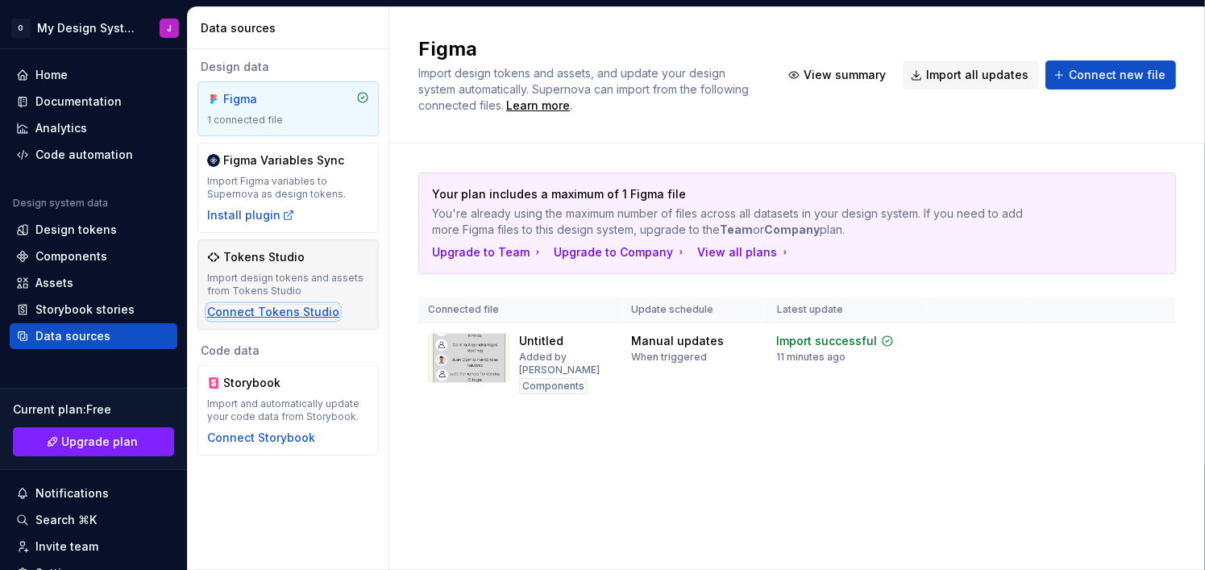
click at [325, 308] on div "Connect Tokens Studio" at bounding box center [273, 312] width 132 height 16
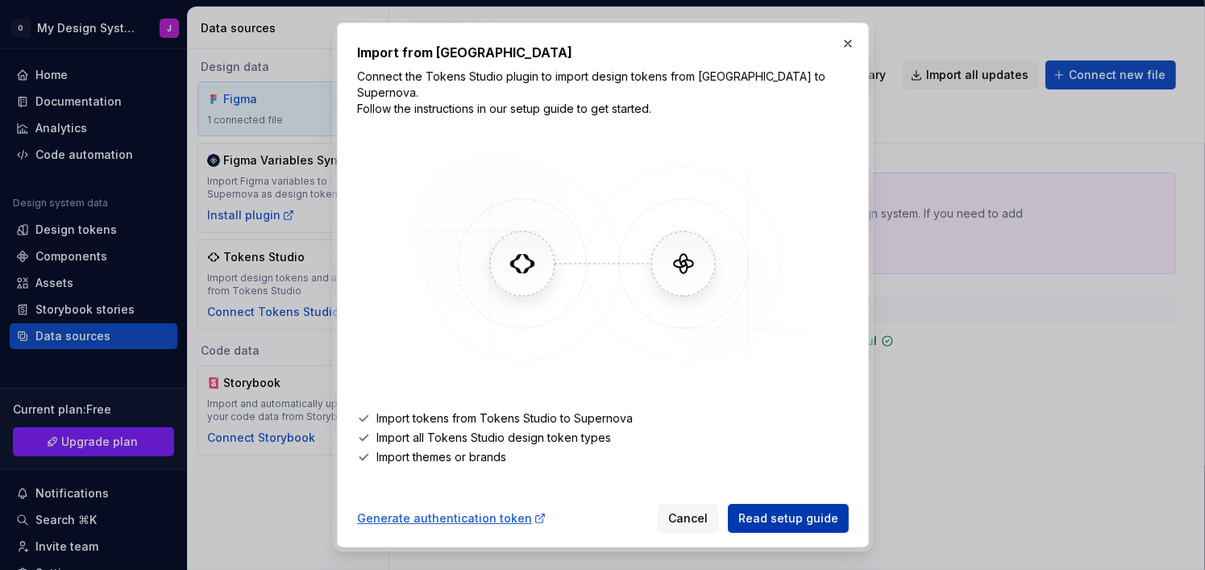
click at [757, 510] on span "Read setup guide" at bounding box center [788, 518] width 100 height 16
click at [507, 510] on div "Generate authentication token" at bounding box center [451, 518] width 189 height 16
click at [576, 437] on ul "Import tokens from Tokens Studio to Supernova Import all Tokens Studio design t…" at bounding box center [603, 437] width 492 height 55
click at [506, 510] on div "Generate authentication token" at bounding box center [451, 518] width 189 height 16
click at [561, 462] on div "Import from Tokens Studio Connect the Tokens Studio plugin to import design tok…" at bounding box center [603, 285] width 492 height 484
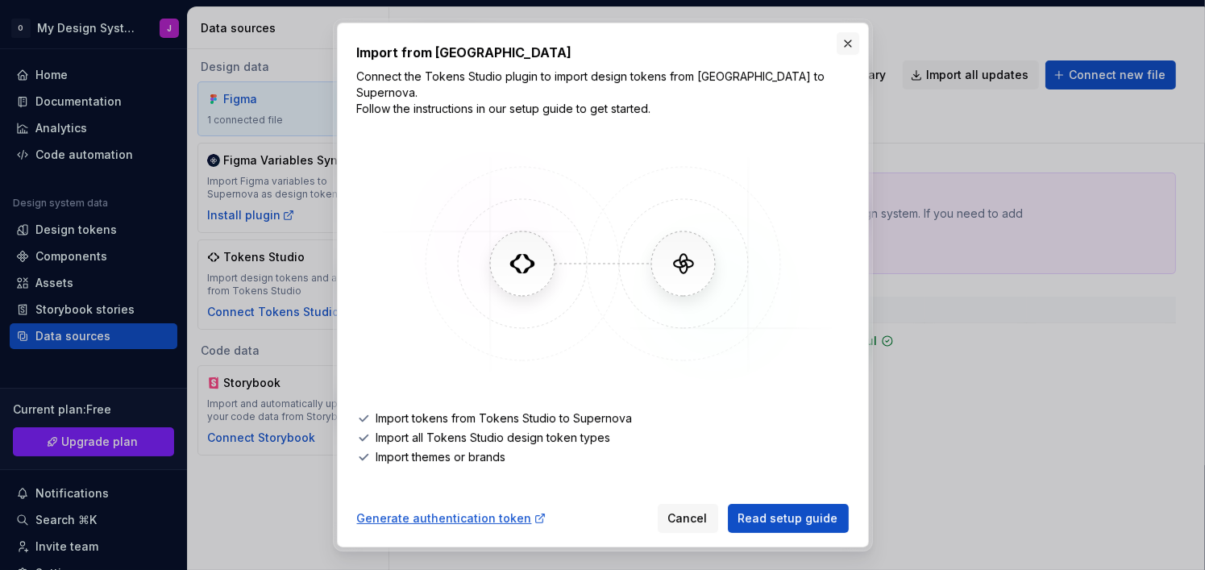
click at [845, 48] on button "button" at bounding box center [847, 43] width 23 height 23
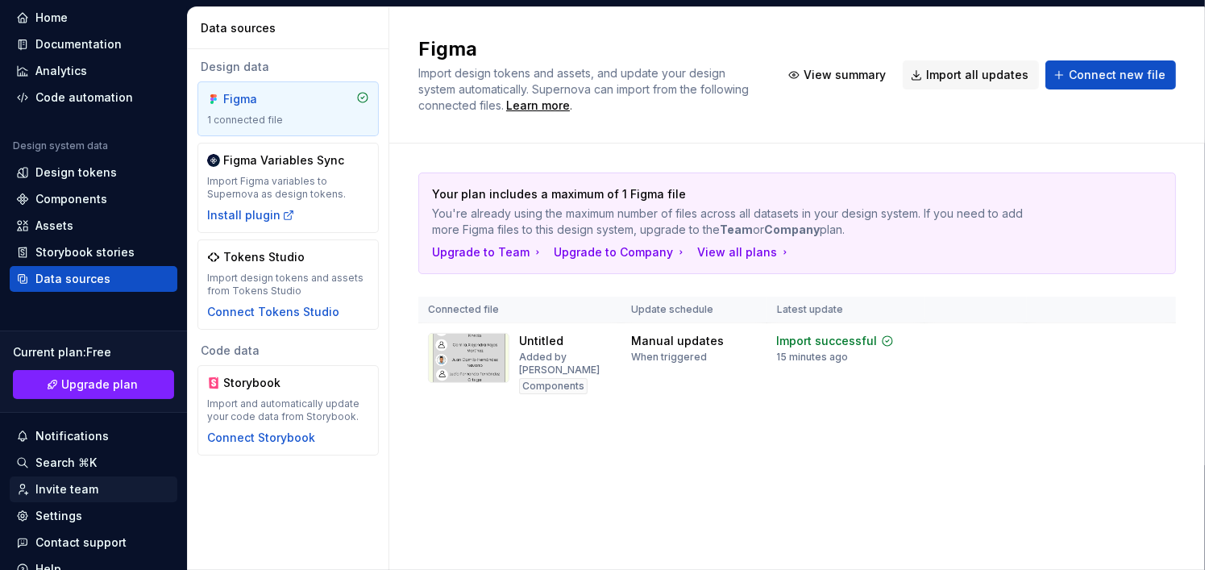
scroll to position [124, 0]
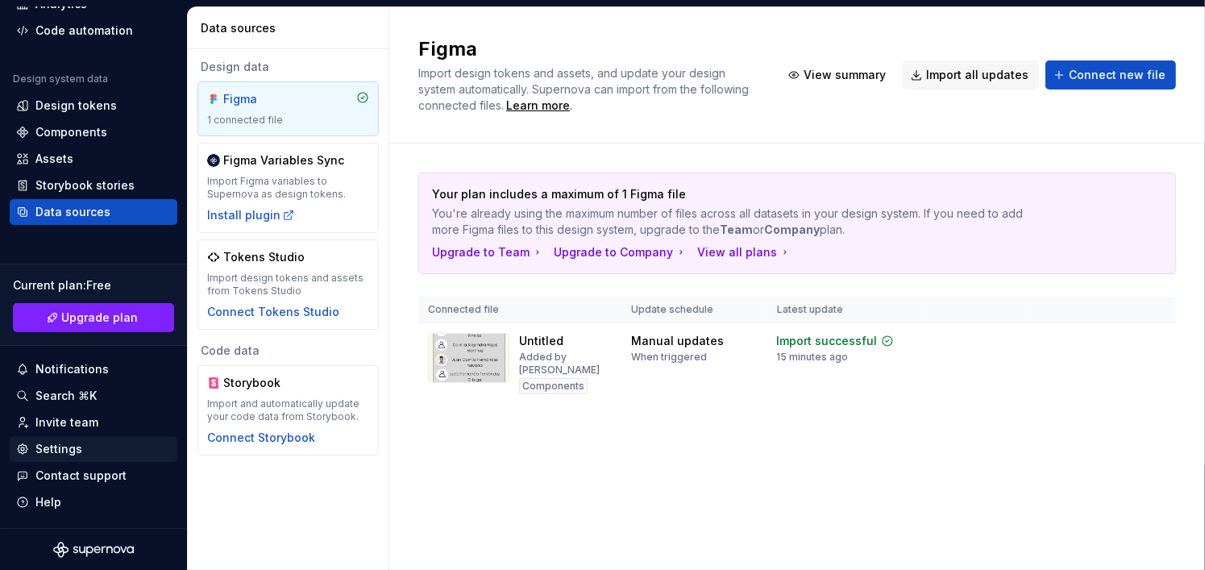
click at [64, 446] on div "Settings" at bounding box center [58, 449] width 47 height 16
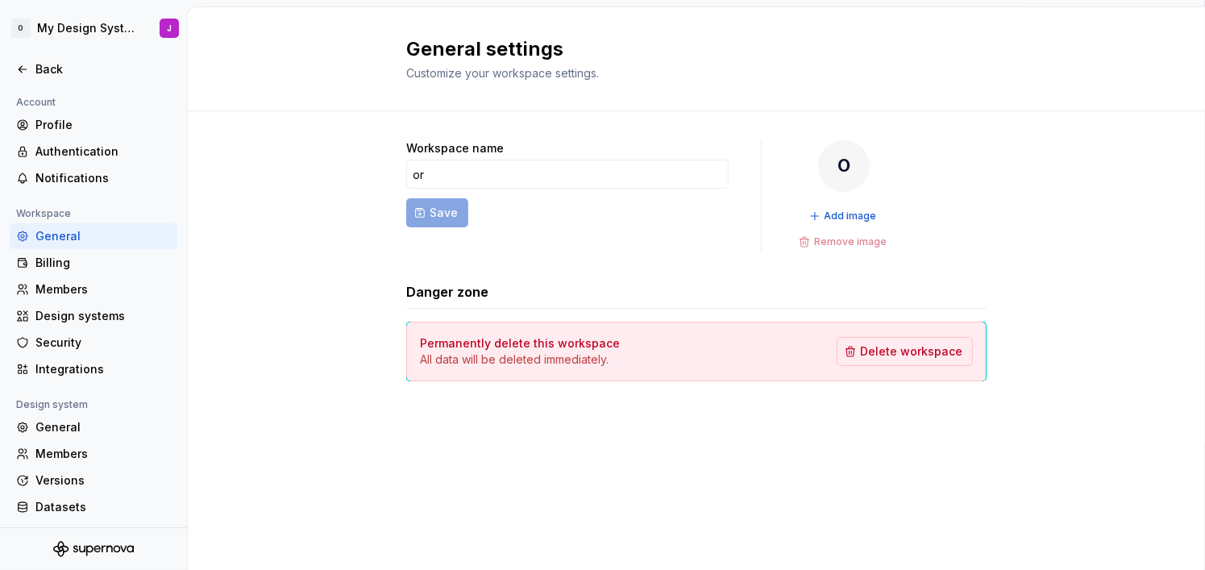
click at [54, 85] on div at bounding box center [93, 87] width 187 height 10
click at [56, 77] on div "Back" at bounding box center [102, 69] width 135 height 16
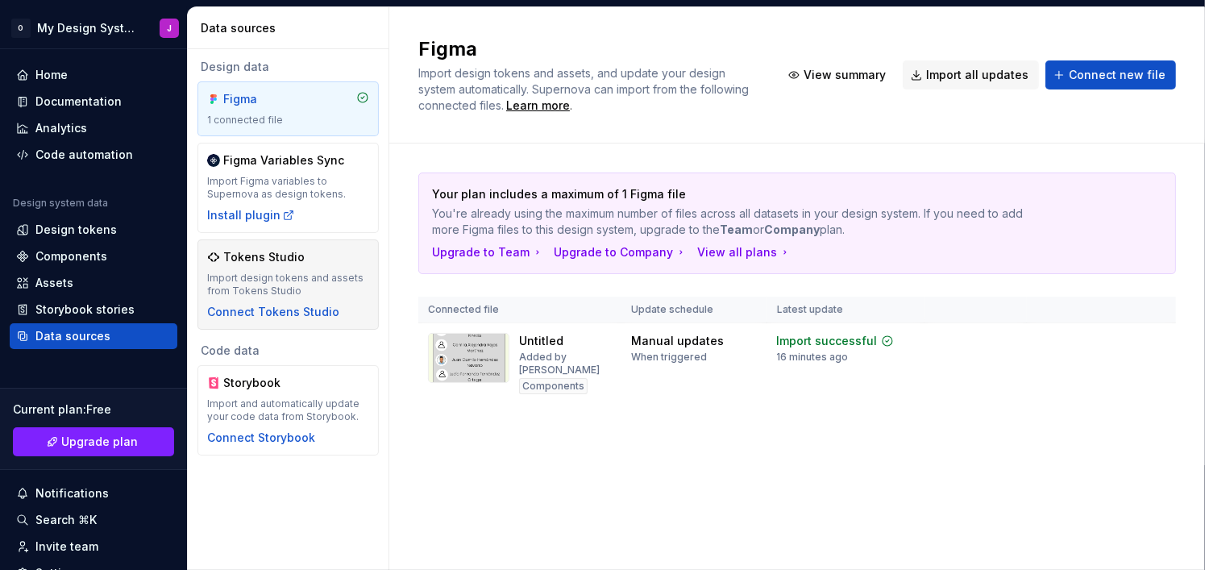
click at [328, 284] on div "Import design tokens and assets from Tokens Studio" at bounding box center [288, 285] width 162 height 26
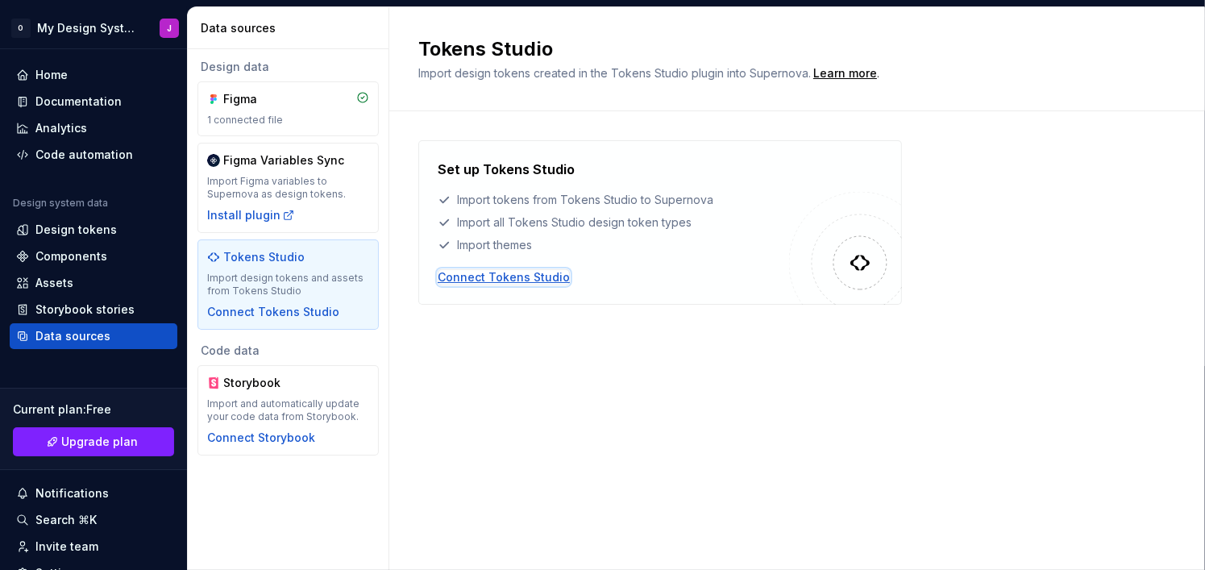
click at [534, 276] on div "Connect Tokens Studio" at bounding box center [504, 277] width 132 height 16
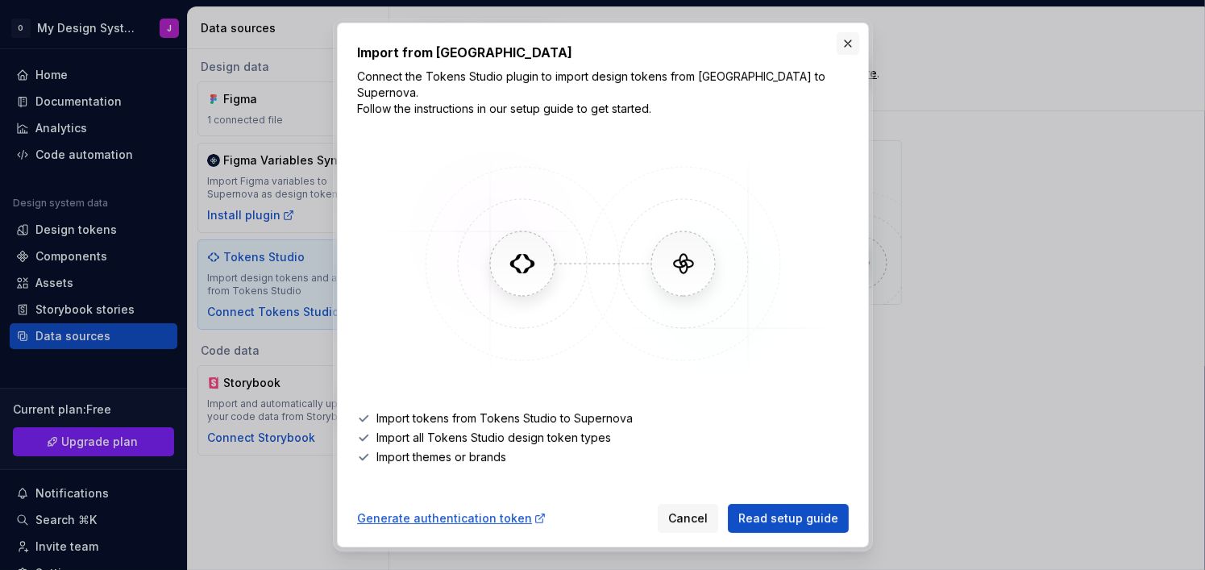
click at [853, 53] on button "button" at bounding box center [847, 43] width 23 height 23
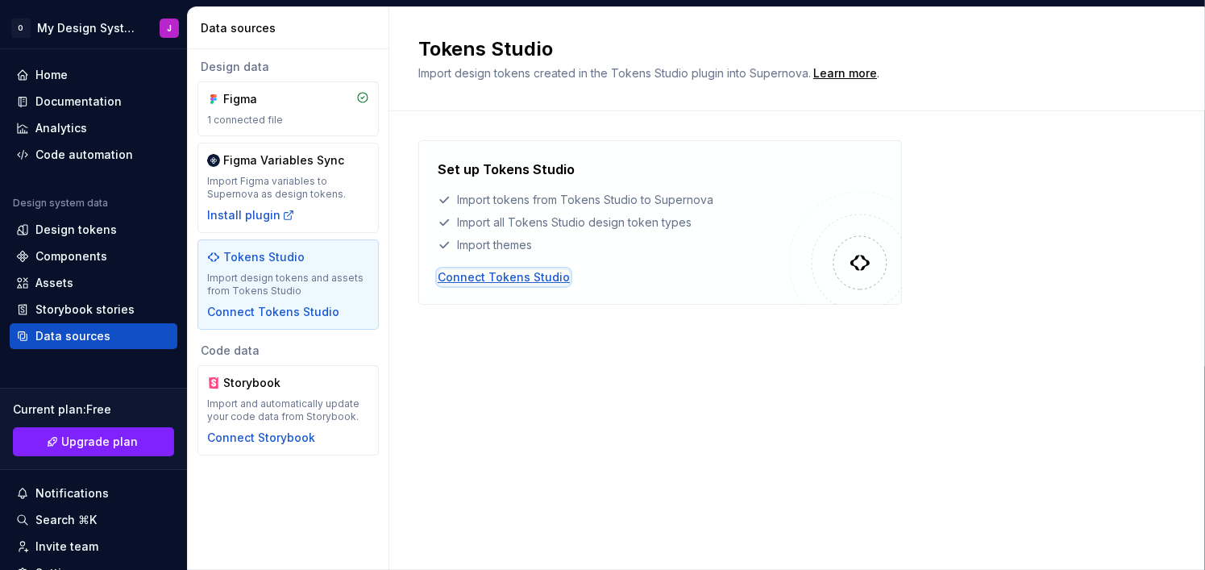
click at [554, 280] on div "Connect Tokens Studio" at bounding box center [504, 277] width 132 height 16
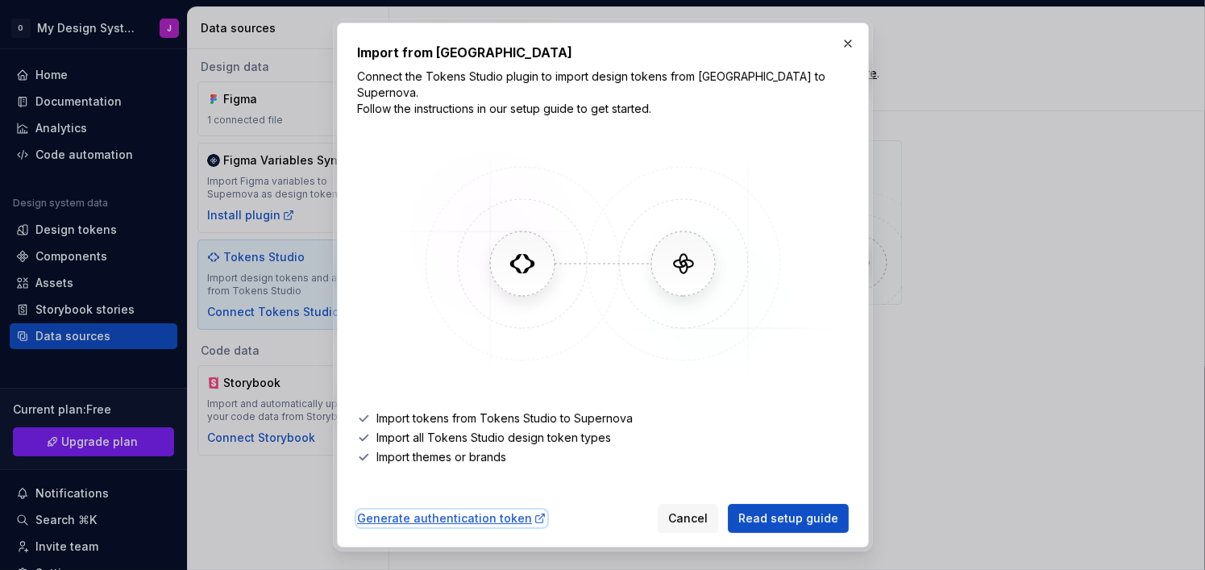
click at [469, 510] on div "Generate authentication token" at bounding box center [451, 518] width 189 height 16
click at [841, 44] on button "button" at bounding box center [847, 43] width 23 height 23
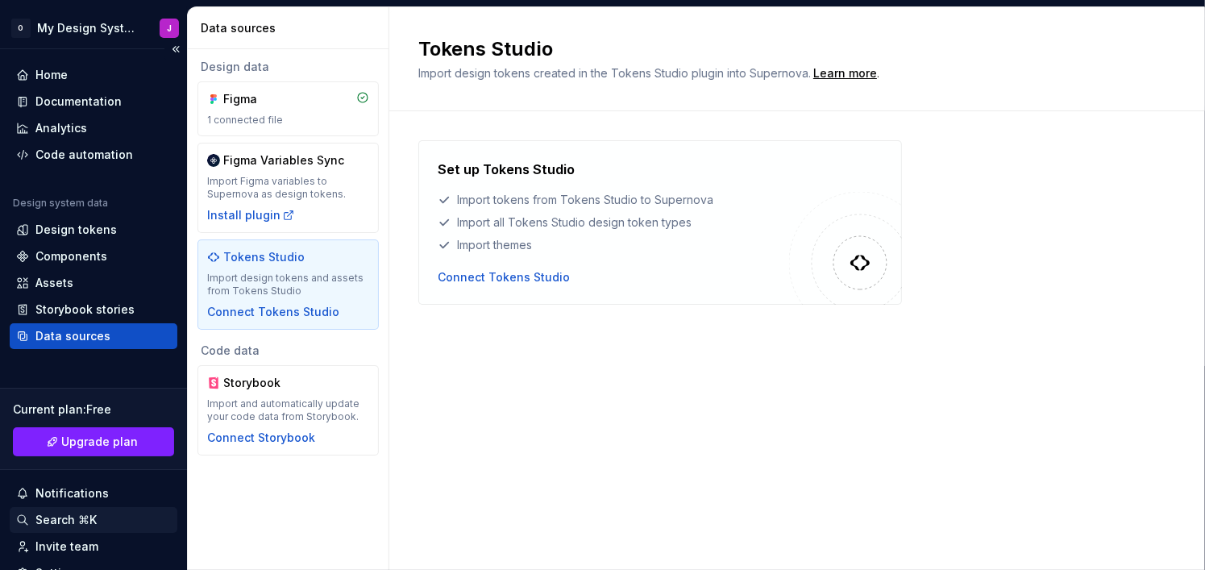
click at [67, 508] on div "Search ⌘K" at bounding box center [94, 520] width 168 height 26
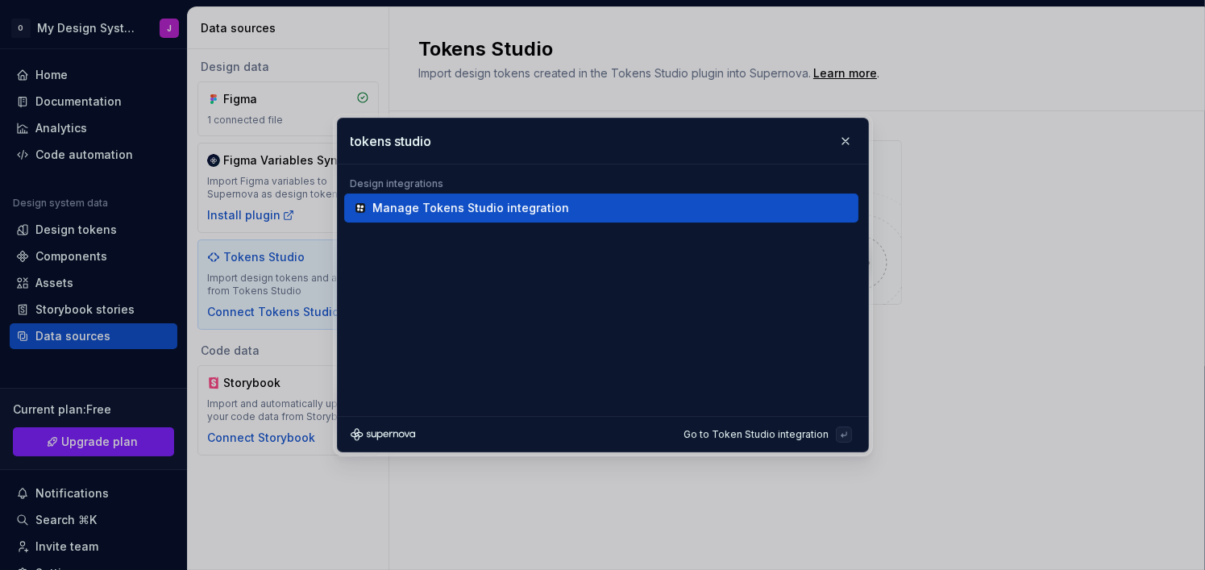
type input "tokens studio"
click at [492, 218] on div "Manage Tokens Studio integration" at bounding box center [601, 207] width 514 height 29
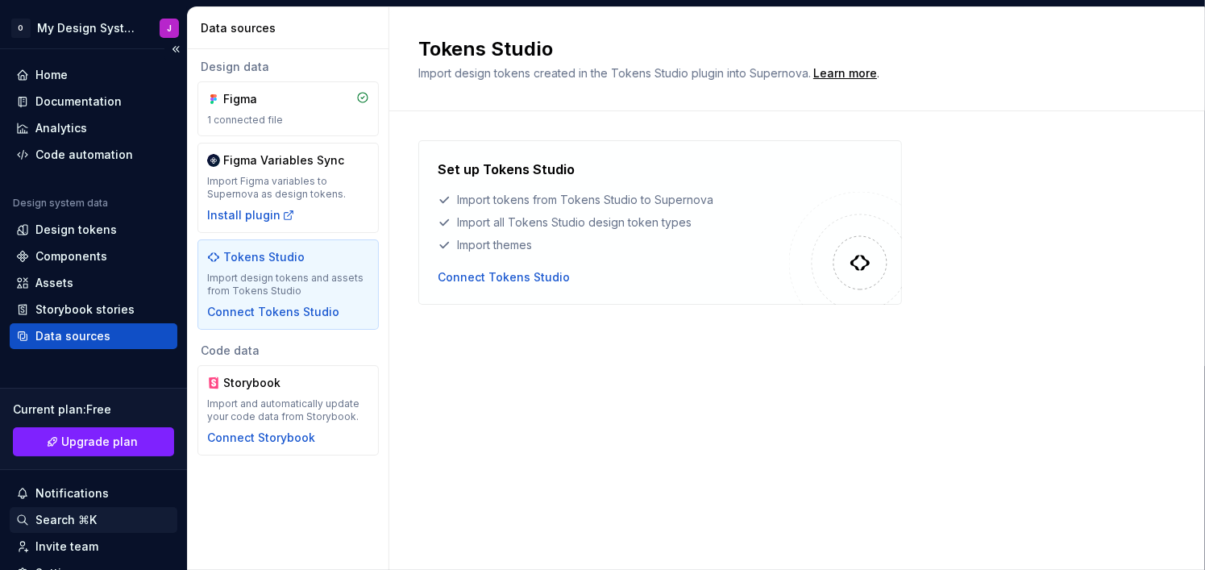
click at [73, 522] on div "Search ⌘K" at bounding box center [65, 520] width 61 height 16
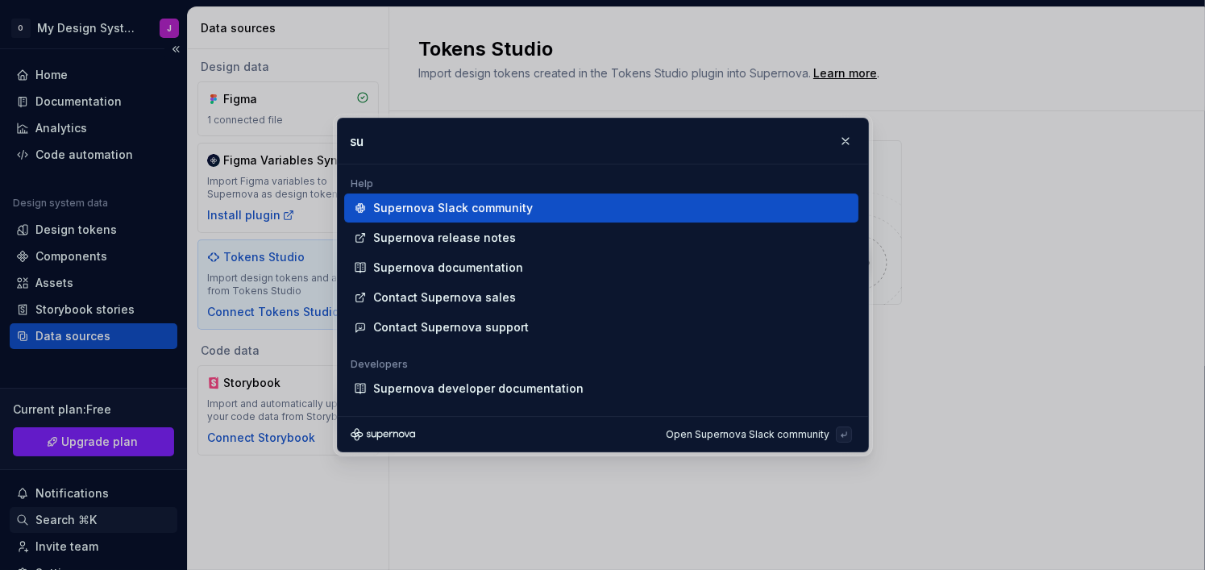
type input "s"
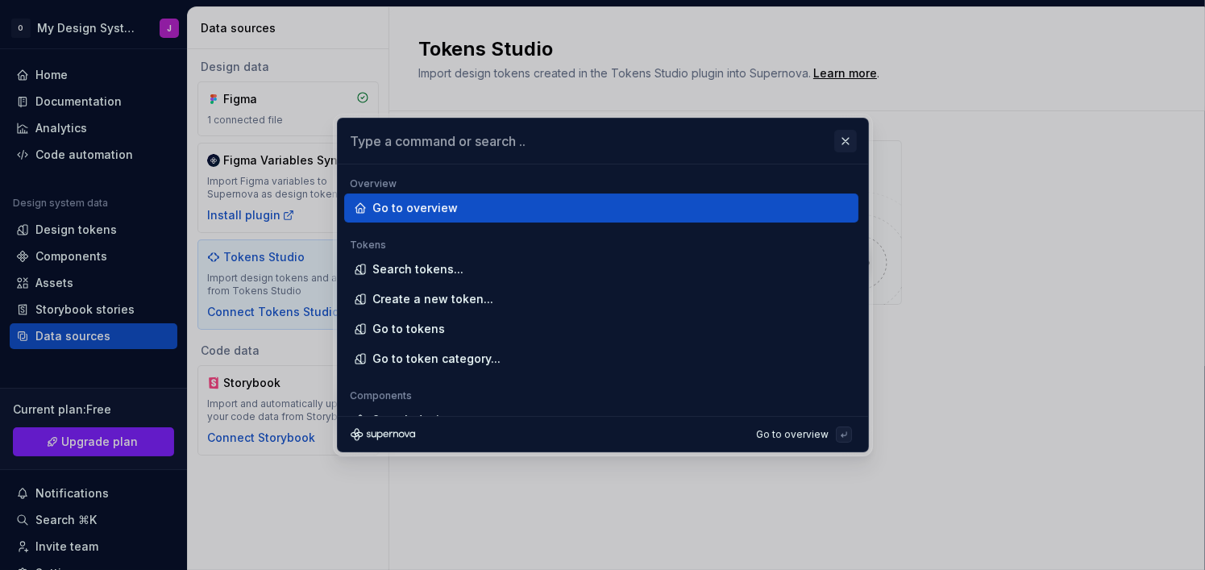
click at [837, 144] on button "button" at bounding box center [845, 141] width 23 height 23
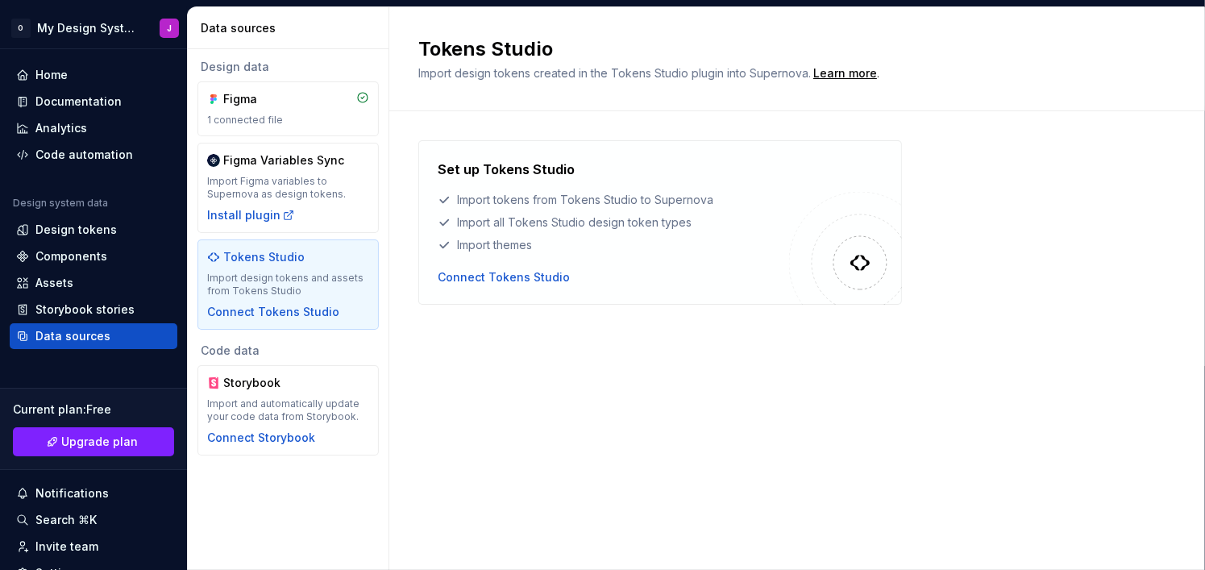
click at [851, 257] on img at bounding box center [860, 262] width 23 height 23
click at [846, 264] on div at bounding box center [860, 263] width 32 height 32
click at [838, 268] on img at bounding box center [845, 248] width 113 height 113
drag, startPoint x: 838, startPoint y: 268, endPoint x: 745, endPoint y: 255, distance: 94.4
click at [802, 264] on img at bounding box center [845, 248] width 113 height 113
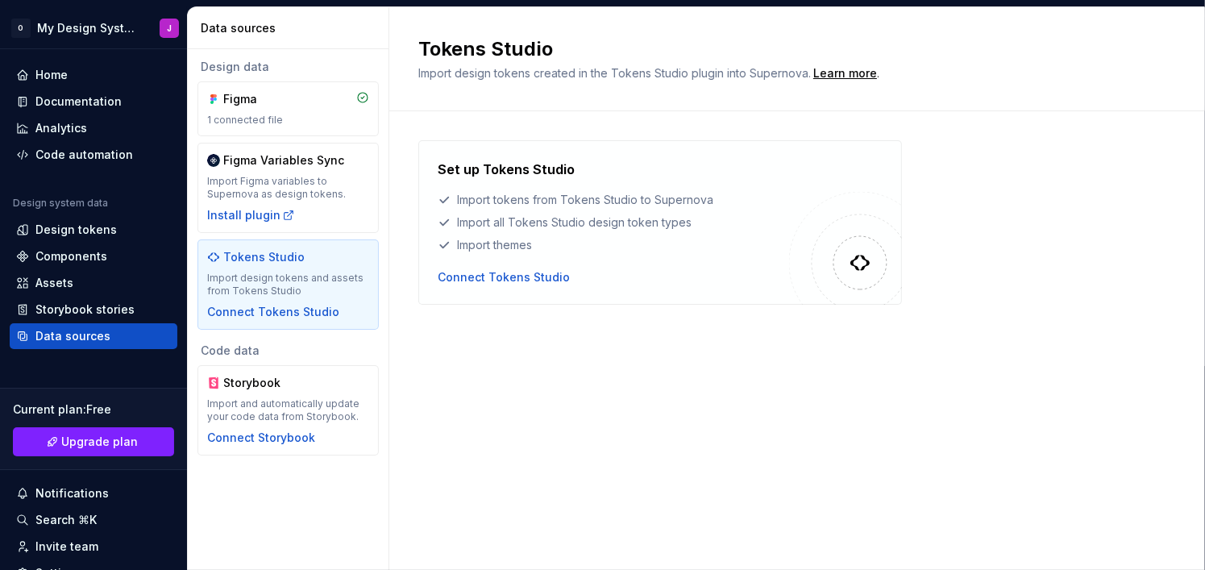
drag, startPoint x: 582, startPoint y: 253, endPoint x: 548, endPoint y: 226, distance: 43.5
click at [580, 251] on div "Set up Tokens Studio Import tokens from Tokens Studio to Supernova Import all T…" at bounding box center [613, 223] width 351 height 126
click at [548, 226] on div "Import all Tokens Studio design token types" at bounding box center [613, 222] width 351 height 16
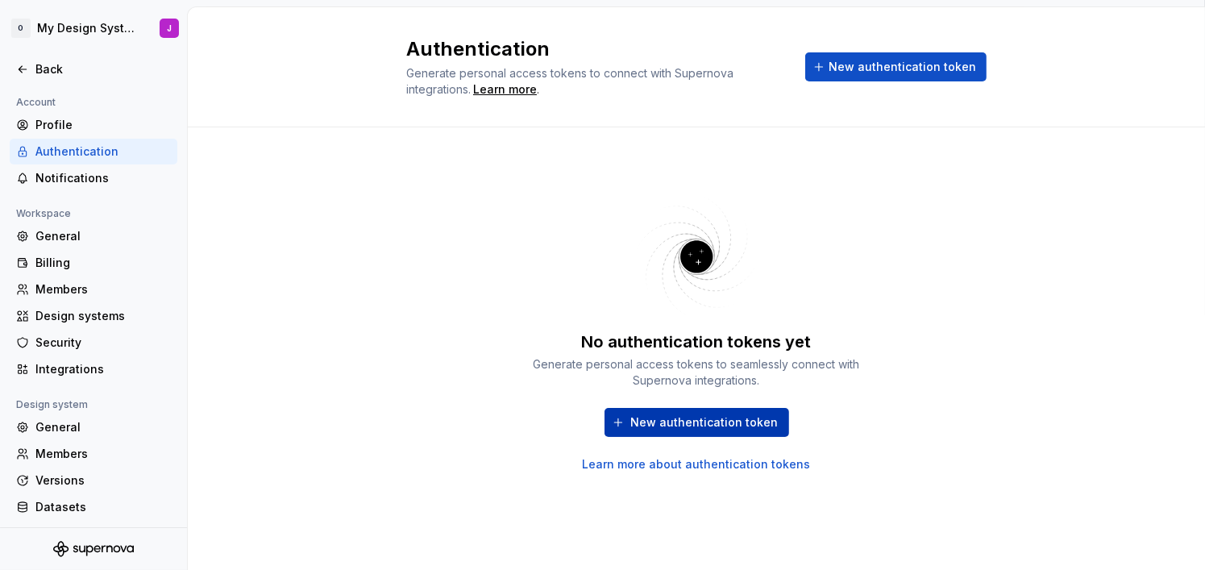
click at [771, 420] on span "New authentication token" at bounding box center [704, 422] width 147 height 16
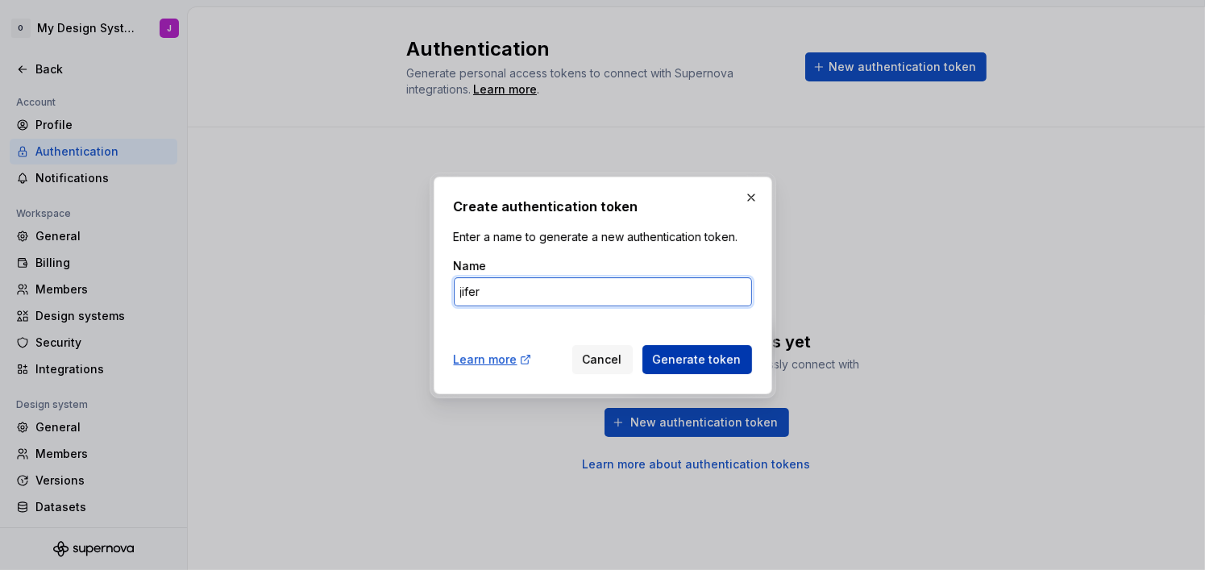
type input "jifer"
click at [693, 355] on span "Generate token" at bounding box center [697, 359] width 89 height 16
click at [712, 357] on span "Generate token" at bounding box center [697, 359] width 89 height 16
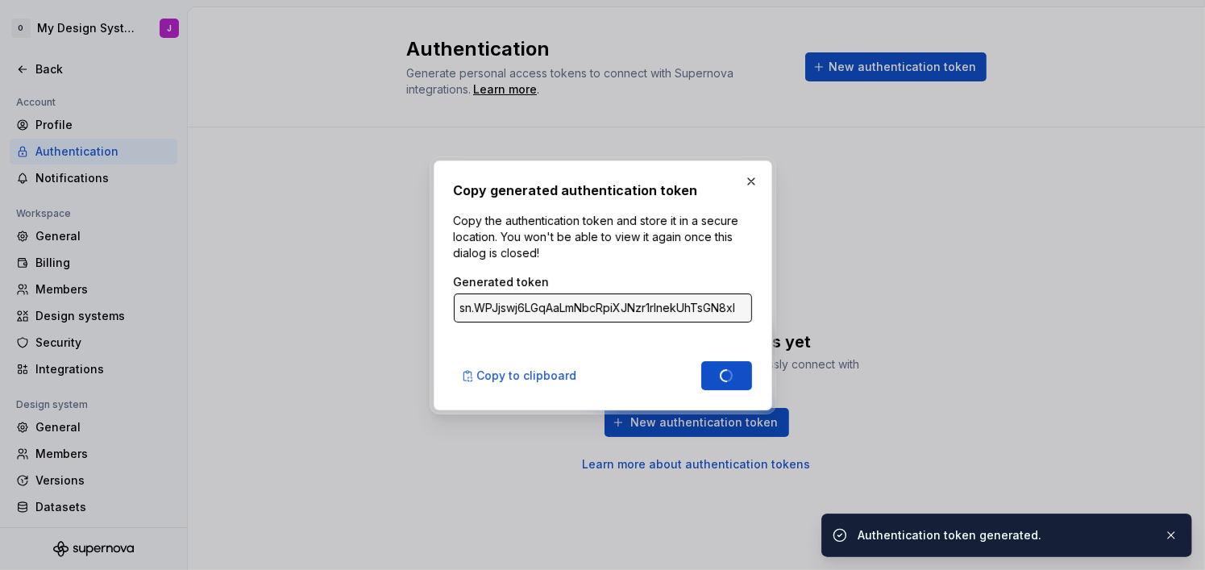
type input "sn.UkZYxKMRUYbskTA78Ys7sJaBITiuPI7Qf6QvlsTgLP6RBNB0oSy0iGakZGustxibl8QoAcuSiq8F…"
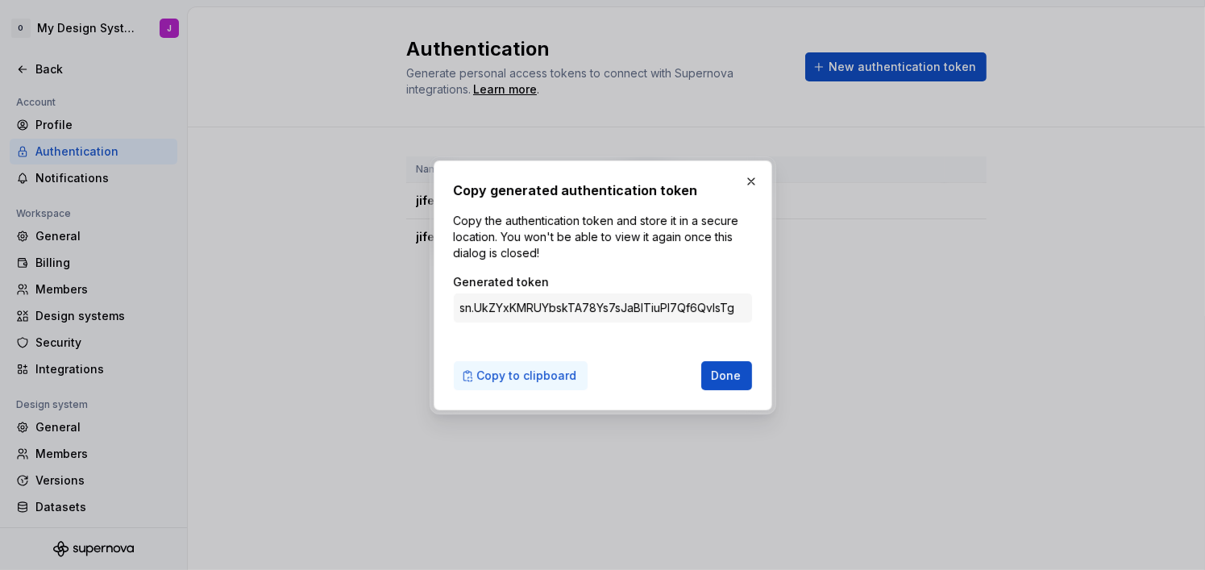
click at [529, 367] on span "Copy to clipboard" at bounding box center [527, 375] width 100 height 16
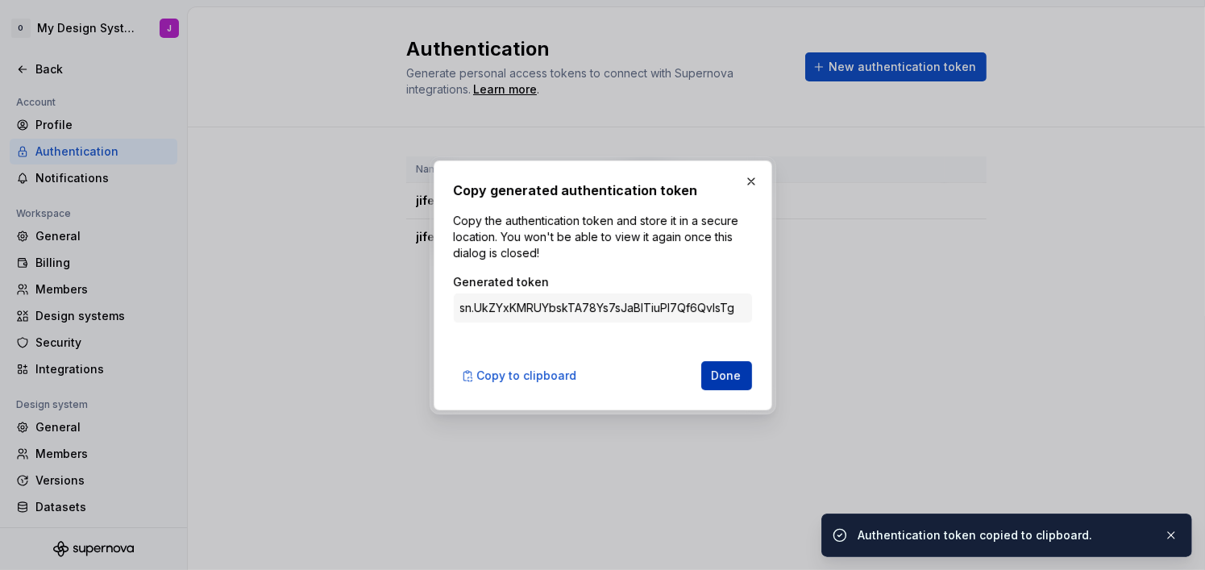
click at [732, 379] on span "Done" at bounding box center [727, 375] width 30 height 16
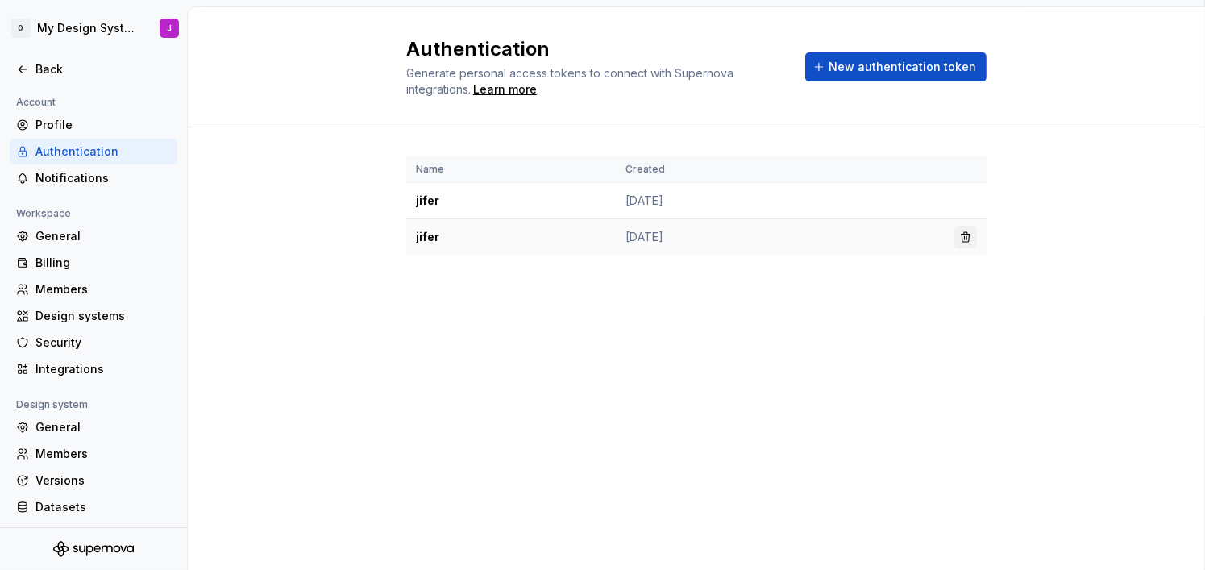
click at [962, 239] on button "button" at bounding box center [965, 237] width 23 height 23
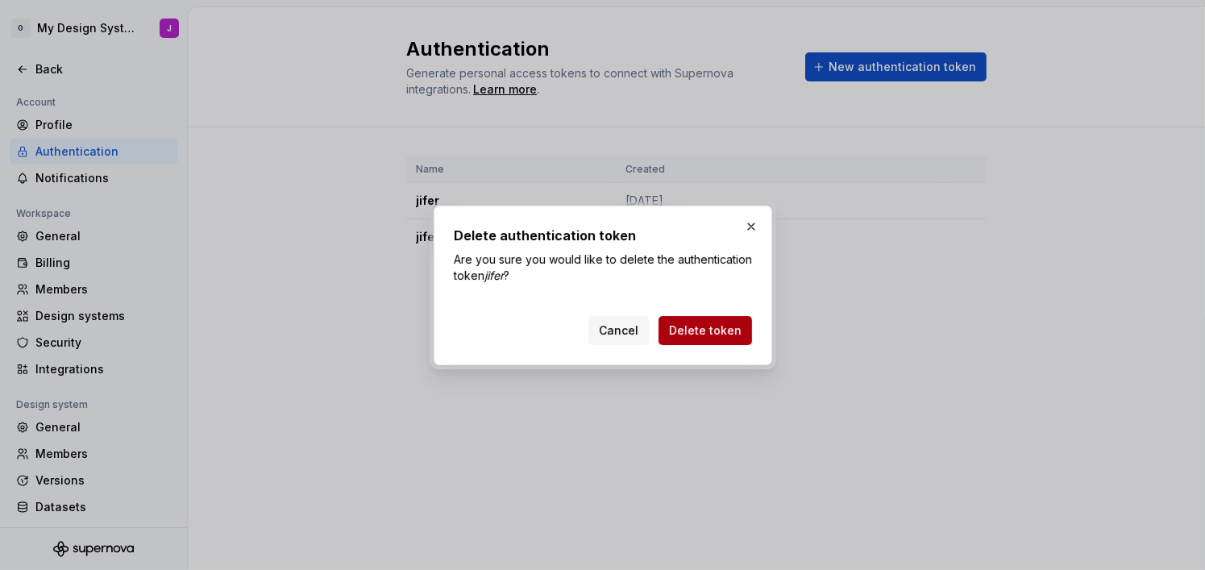
click at [715, 320] on button "Delete token" at bounding box center [704, 330] width 93 height 29
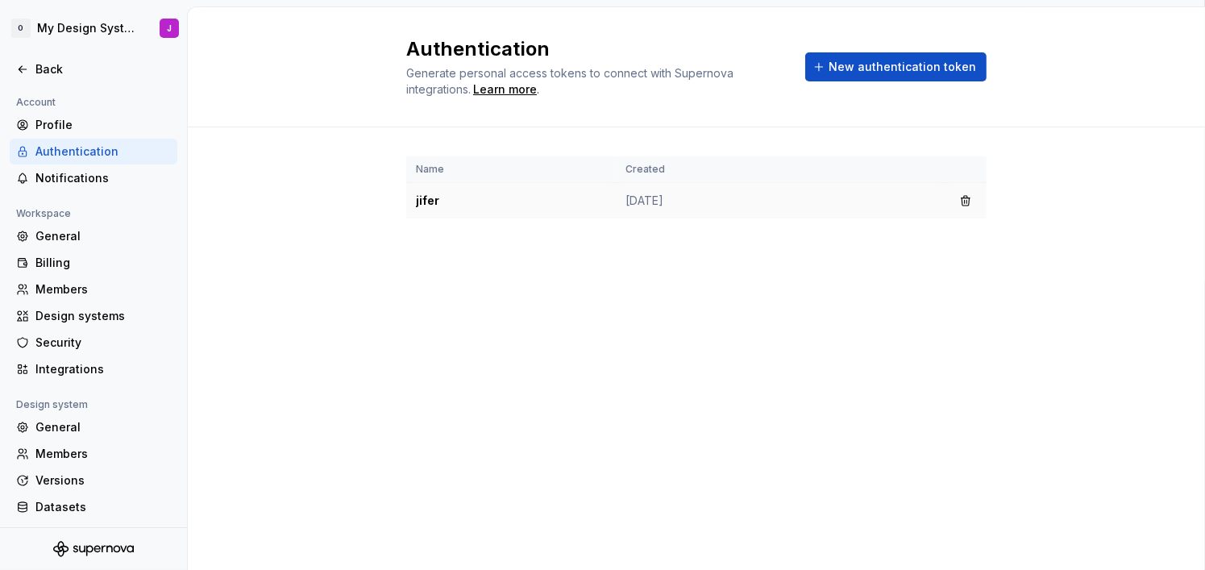
click at [744, 205] on td "[DATE]" at bounding box center [780, 201] width 329 height 36
click at [659, 202] on td "[DATE]" at bounding box center [780, 201] width 329 height 36
click at [491, 195] on td "jifer" at bounding box center [511, 201] width 210 height 36
click at [437, 201] on td "jifer" at bounding box center [511, 201] width 210 height 36
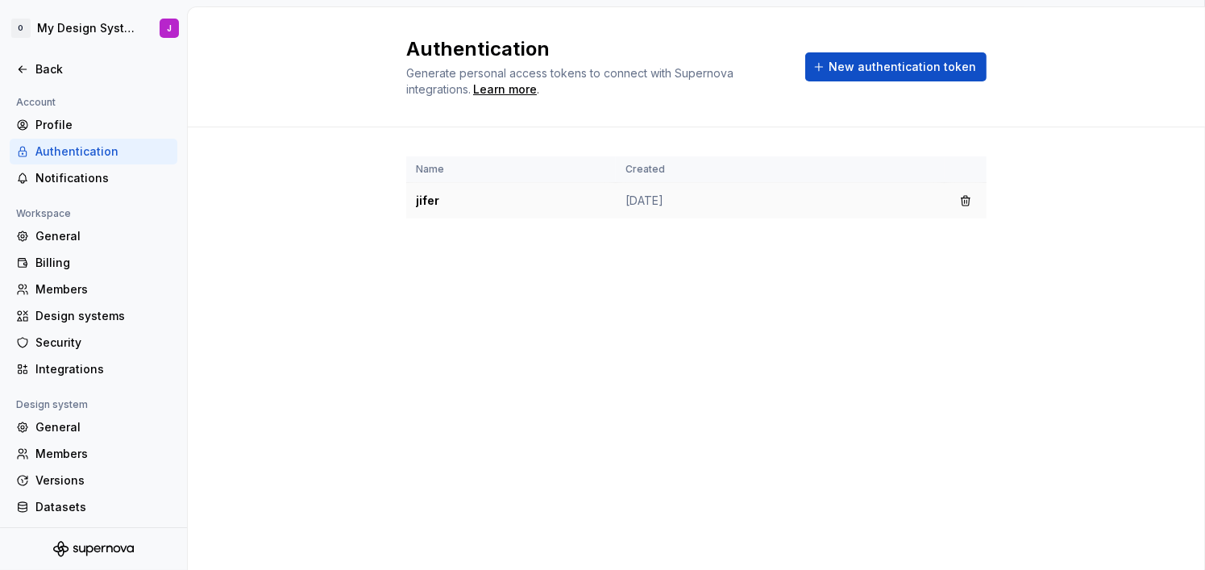
click at [437, 201] on td "jifer" at bounding box center [511, 201] width 210 height 36
click at [427, 202] on td "jifer" at bounding box center [511, 201] width 210 height 36
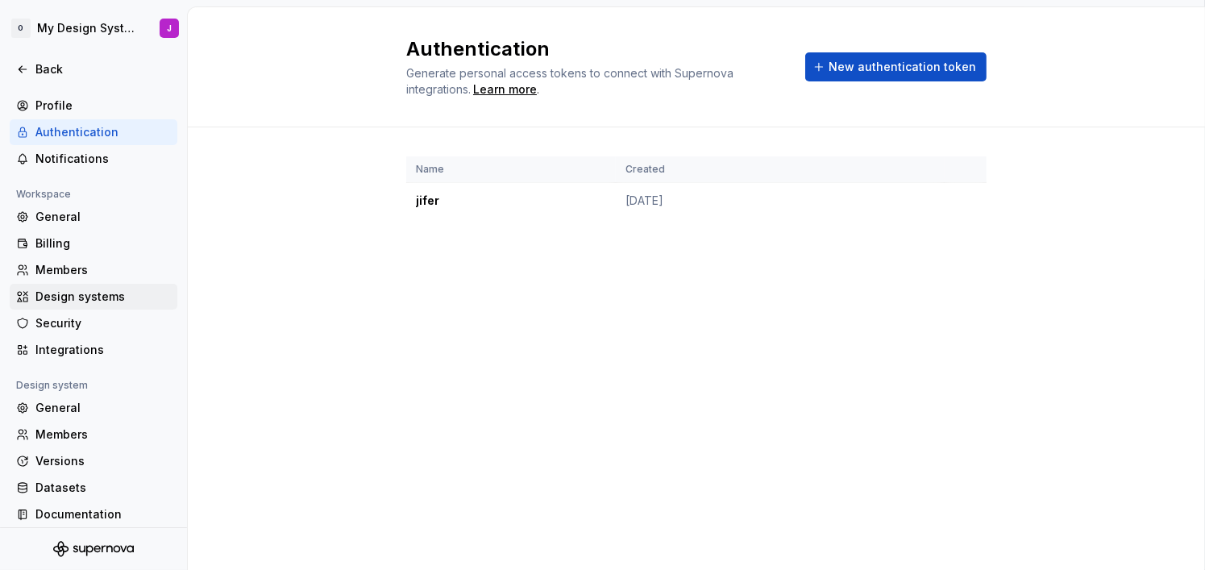
scroll to position [28, 0]
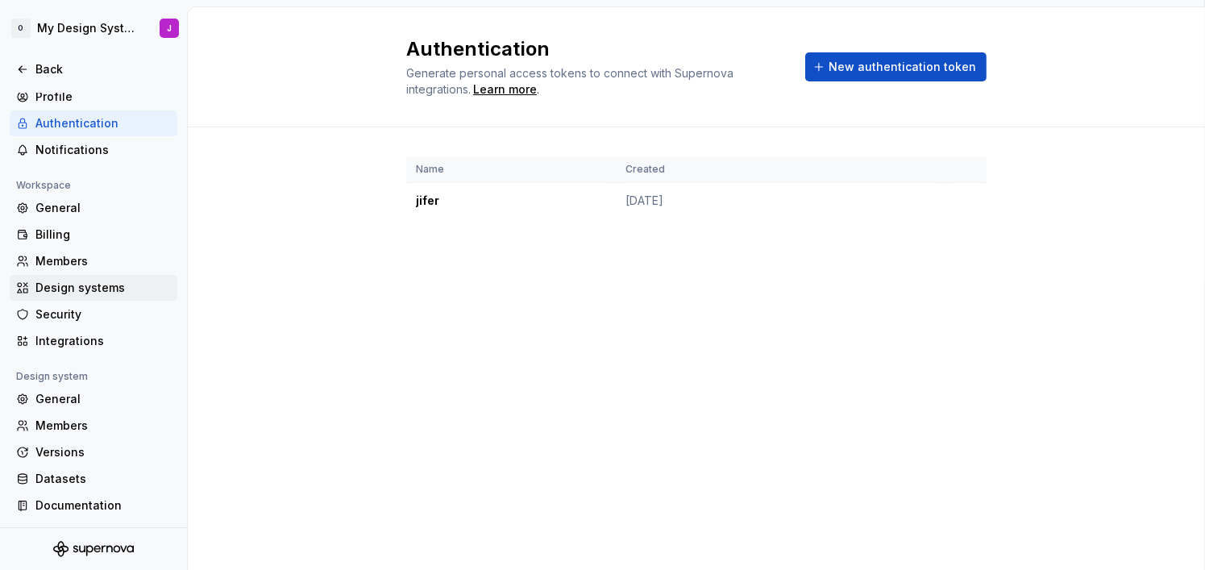
click at [127, 288] on div "Design systems" at bounding box center [102, 288] width 135 height 16
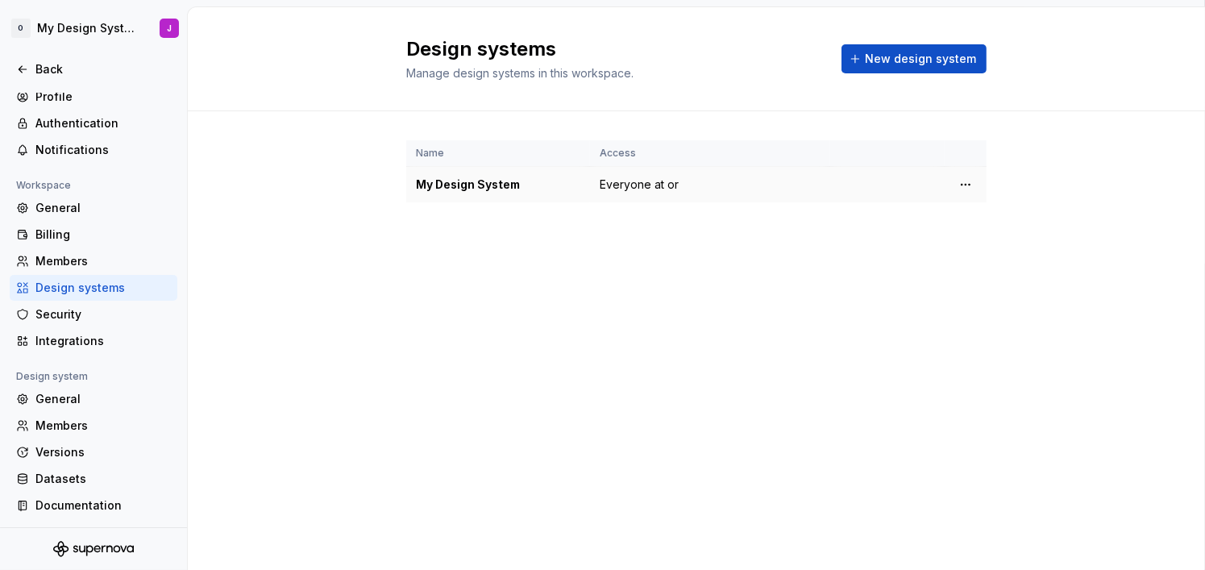
click at [619, 180] on span "Everyone at or" at bounding box center [639, 184] width 79 height 16
click at [962, 183] on html "O My Design System J Back Account Profile Authentication Notifications Workspac…" at bounding box center [602, 285] width 1205 height 570
click at [984, 244] on div "Design system settings" at bounding box center [1060, 241] width 153 height 16
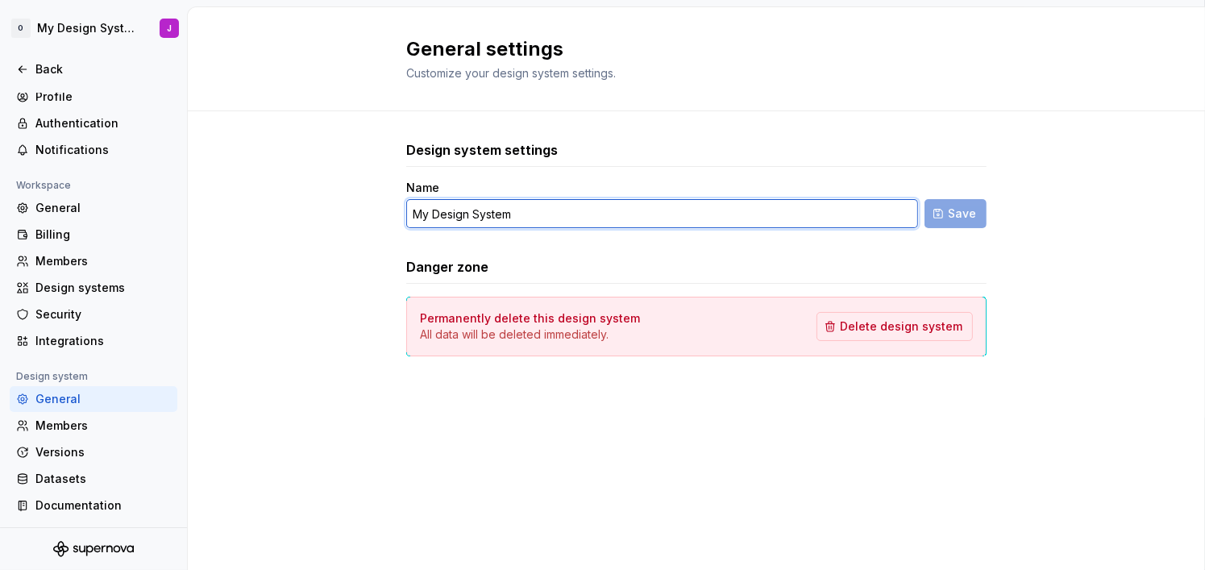
click at [834, 222] on input "My Design System" at bounding box center [662, 213] width 512 height 29
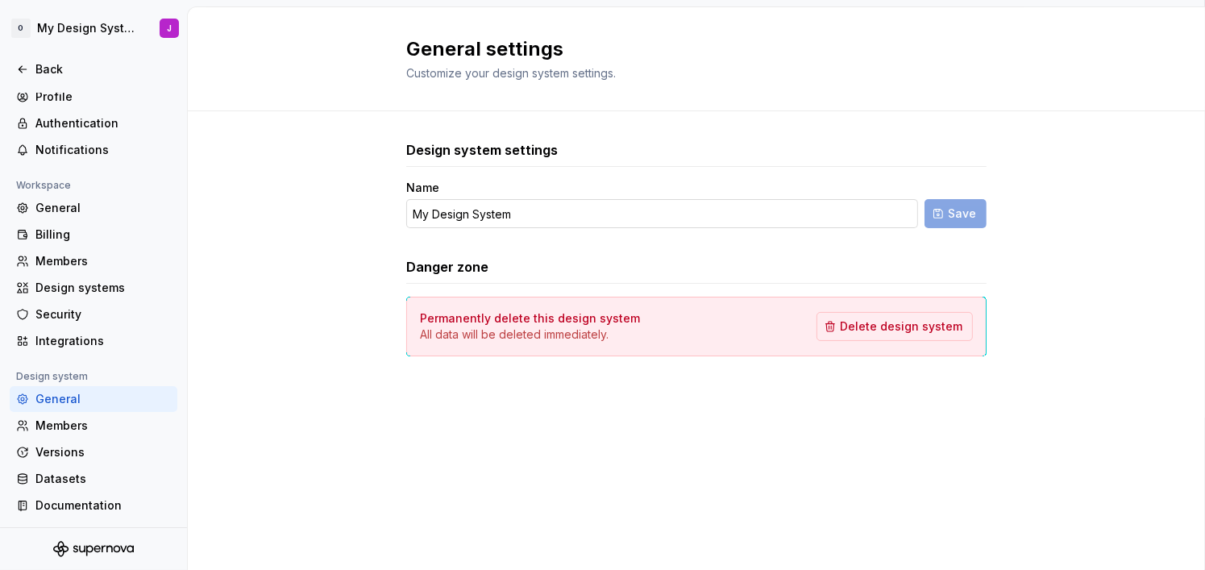
drag, startPoint x: 954, startPoint y: 218, endPoint x: 813, endPoint y: 209, distance: 141.4
click at [944, 216] on form "Name My Design System Save" at bounding box center [696, 204] width 580 height 48
click at [764, 210] on input "My Design System" at bounding box center [662, 213] width 512 height 29
click at [887, 323] on span "Delete design system" at bounding box center [901, 326] width 122 height 16
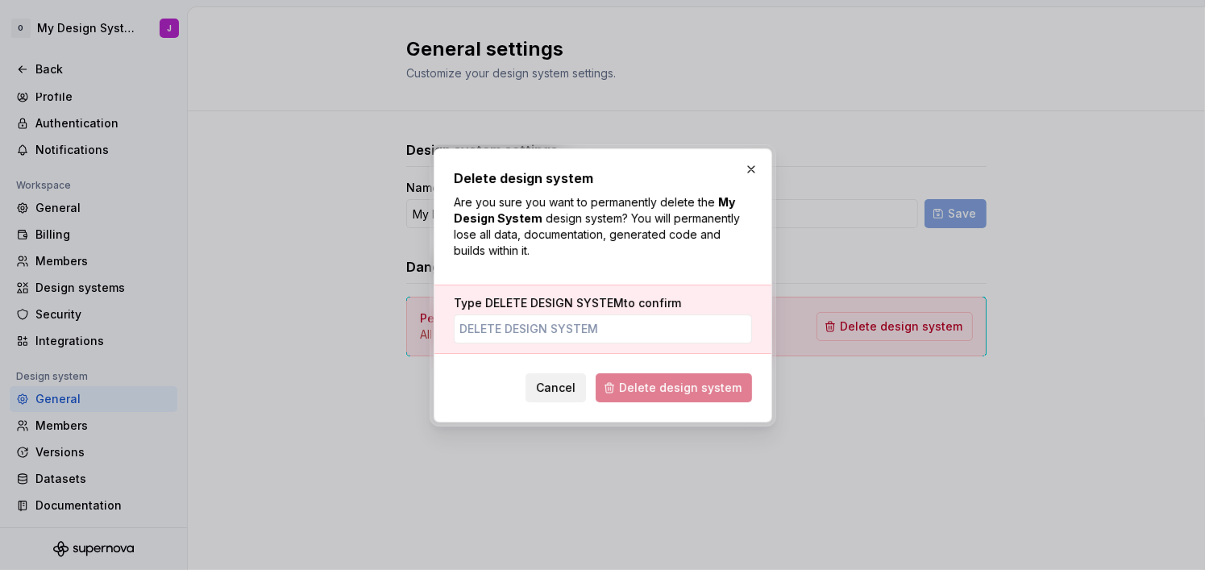
click at [582, 373] on button "Cancel" at bounding box center [555, 387] width 60 height 29
click at [582, 373] on div "Design system settings Name My Design System Save Danger zone Permanently delet…" at bounding box center [696, 264] width 580 height 306
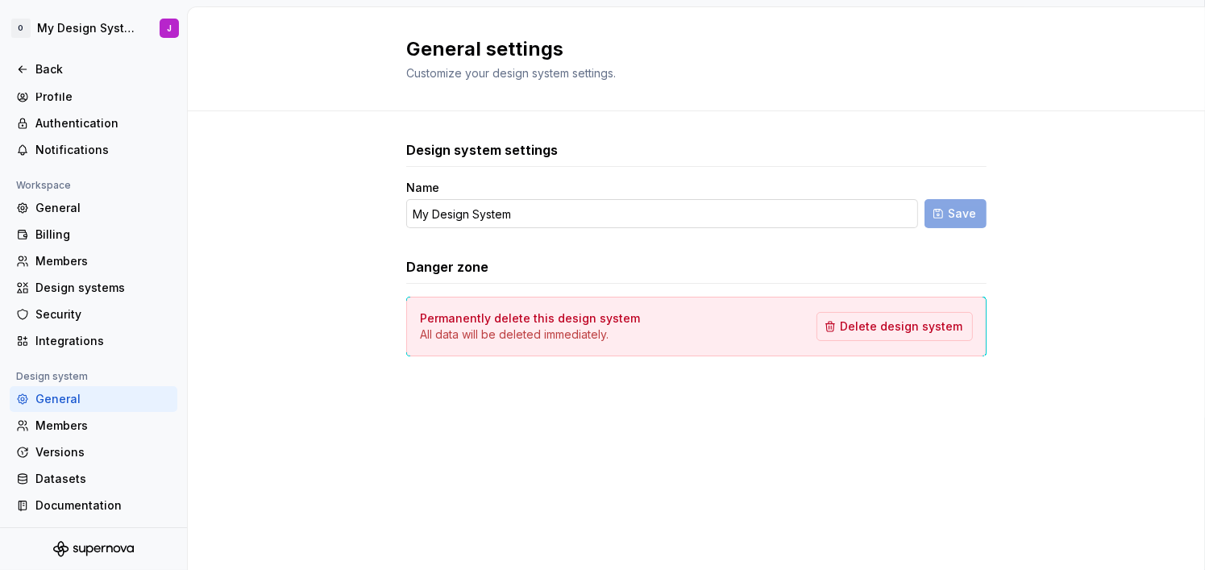
click at [609, 213] on input "My Design System" at bounding box center [662, 213] width 512 height 29
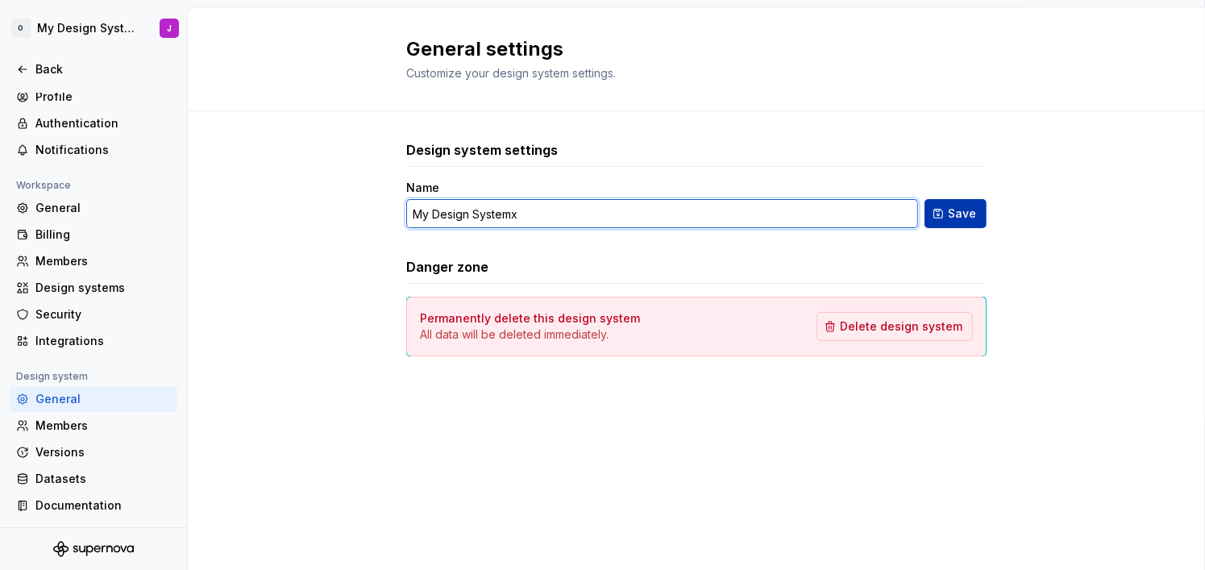
type input "My Design Systemx"
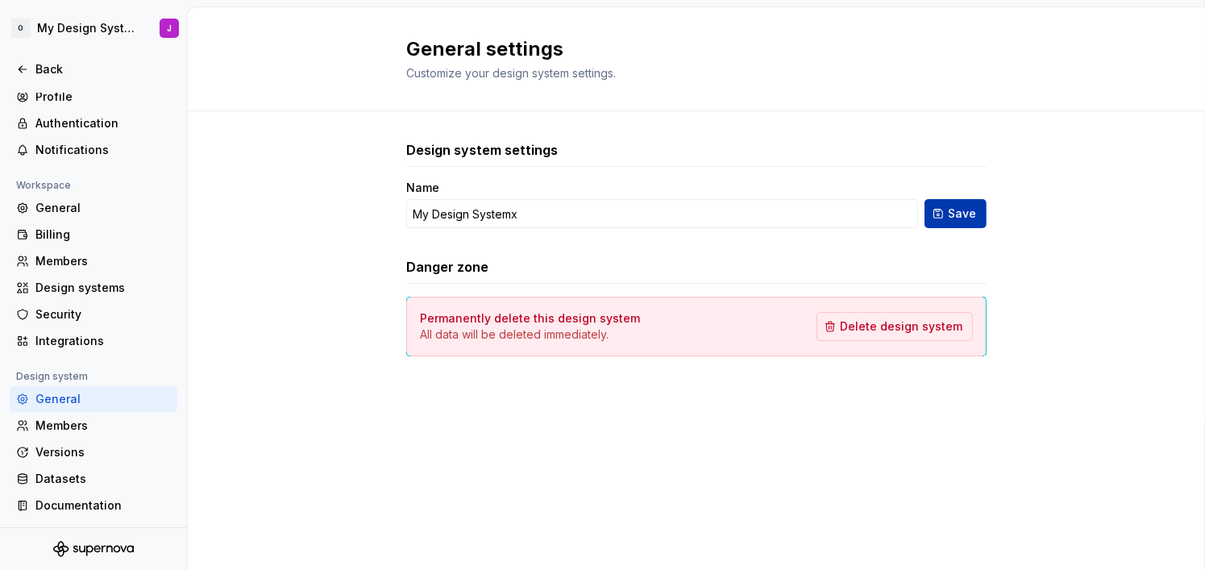
click at [973, 213] on span "Save" at bounding box center [962, 213] width 28 height 16
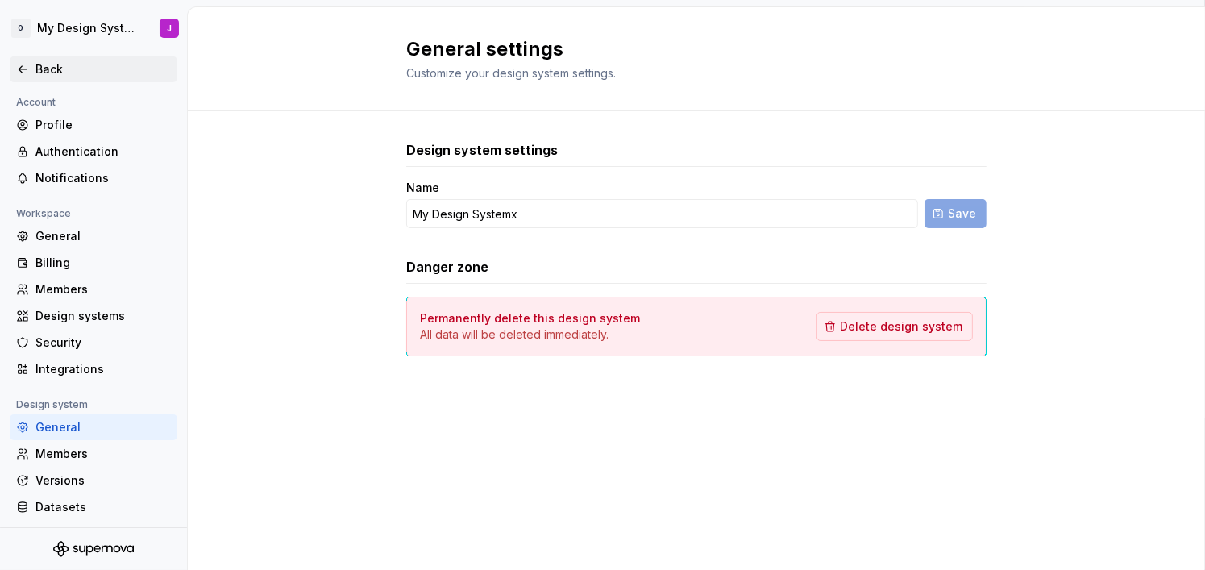
click at [65, 62] on div "Back" at bounding box center [102, 69] width 135 height 16
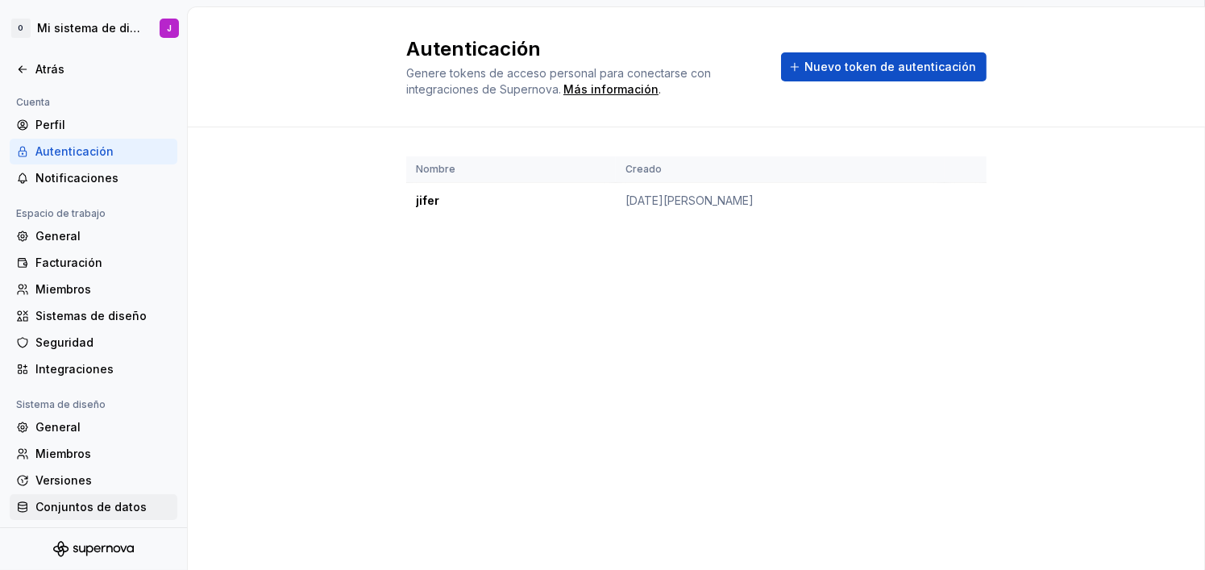
scroll to position [28, 0]
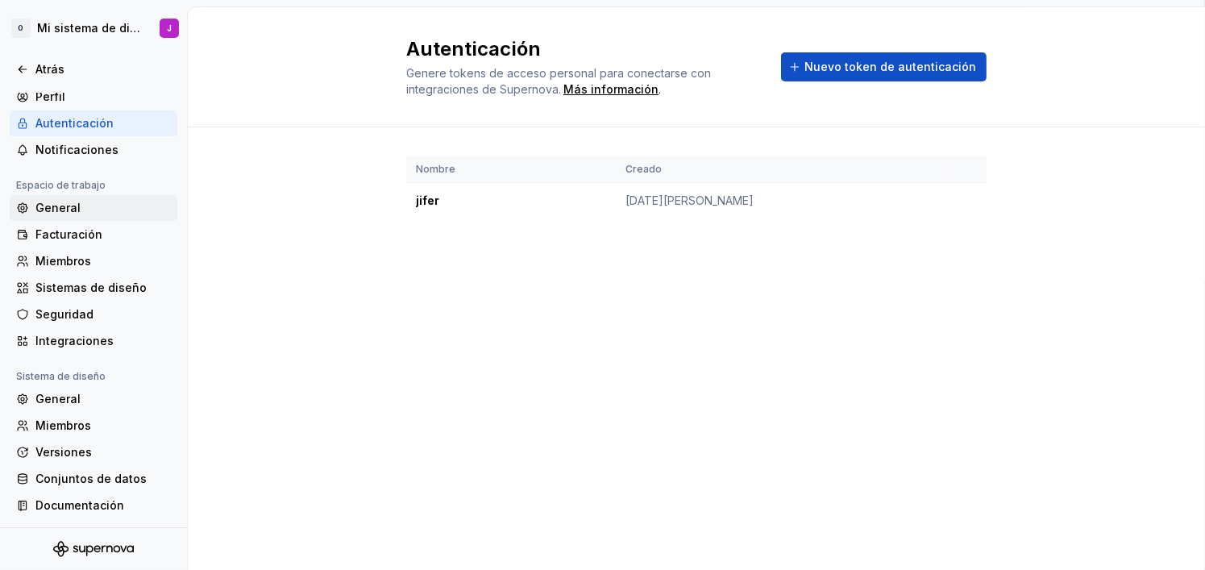
click at [89, 210] on div "General" at bounding box center [102, 208] width 135 height 16
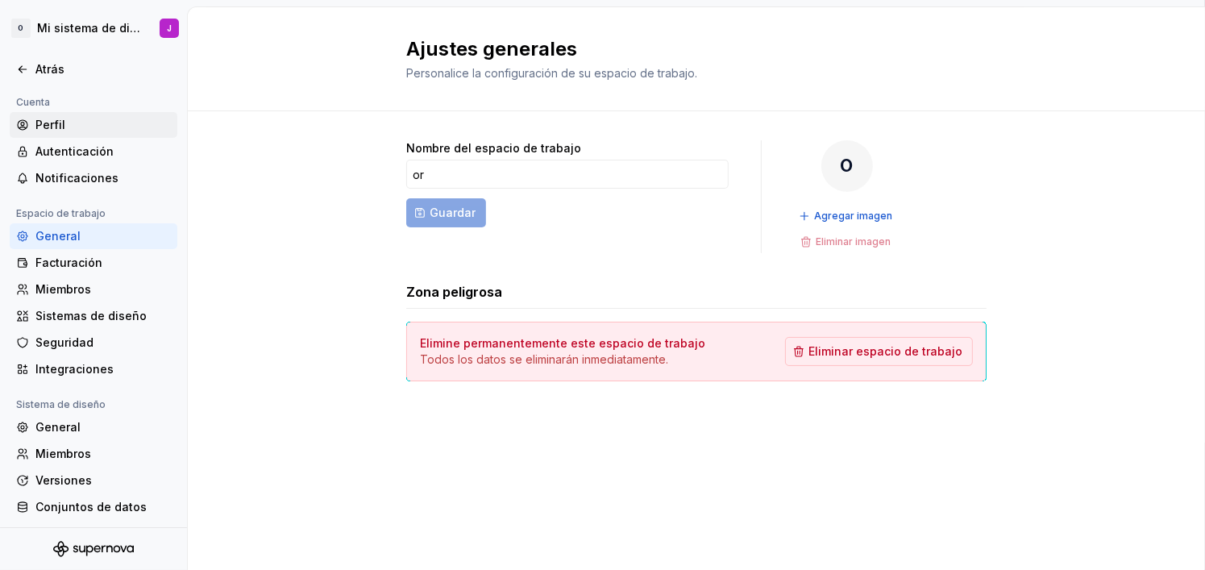
click at [118, 118] on div "Perfil" at bounding box center [102, 125] width 135 height 16
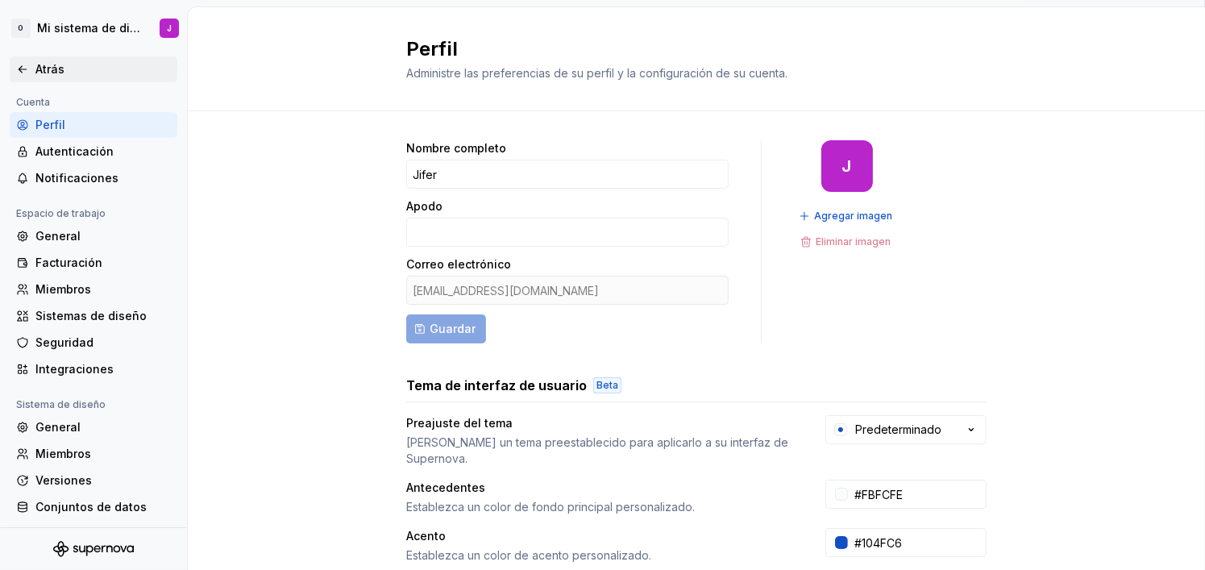
click at [35, 69] on div "Atrás" at bounding box center [93, 69] width 155 height 16
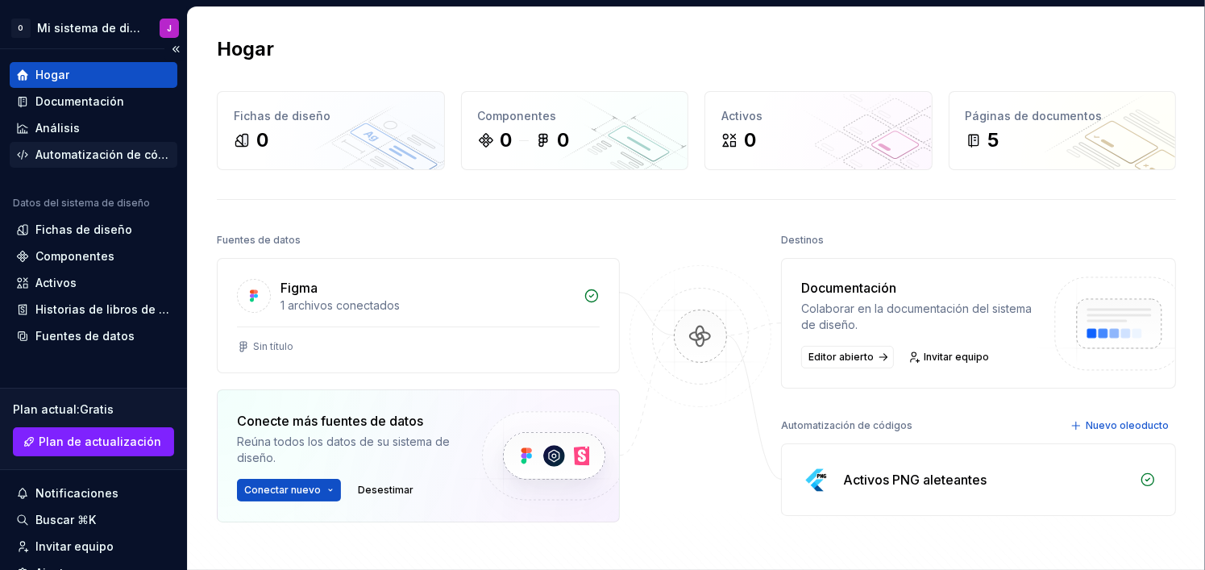
click at [89, 157] on div "Automatización de códigos" at bounding box center [102, 155] width 135 height 16
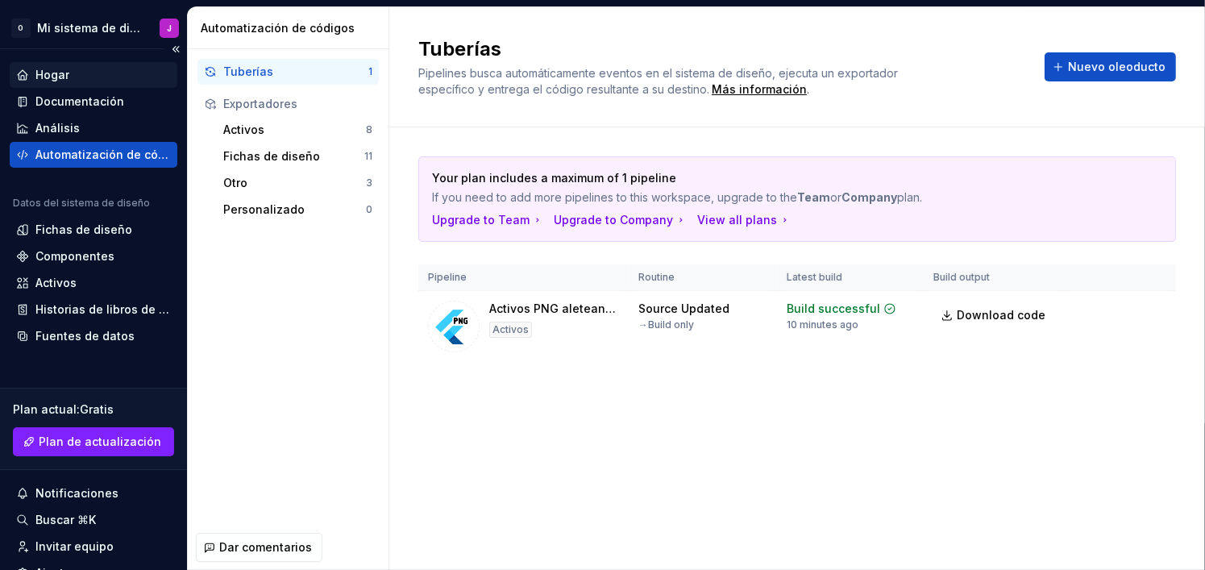
click at [77, 68] on div "Hogar" at bounding box center [93, 75] width 155 height 16
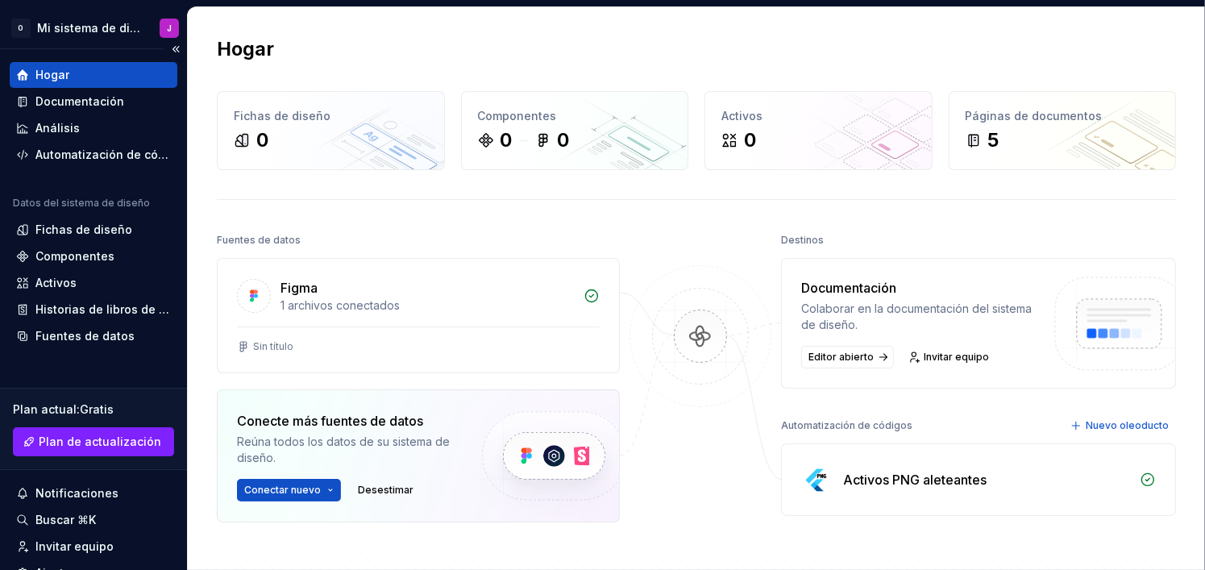
click at [77, 68] on div "Hogar" at bounding box center [93, 75] width 155 height 16
click at [526, 299] on div "1 archivos conectados" at bounding box center [426, 305] width 293 height 16
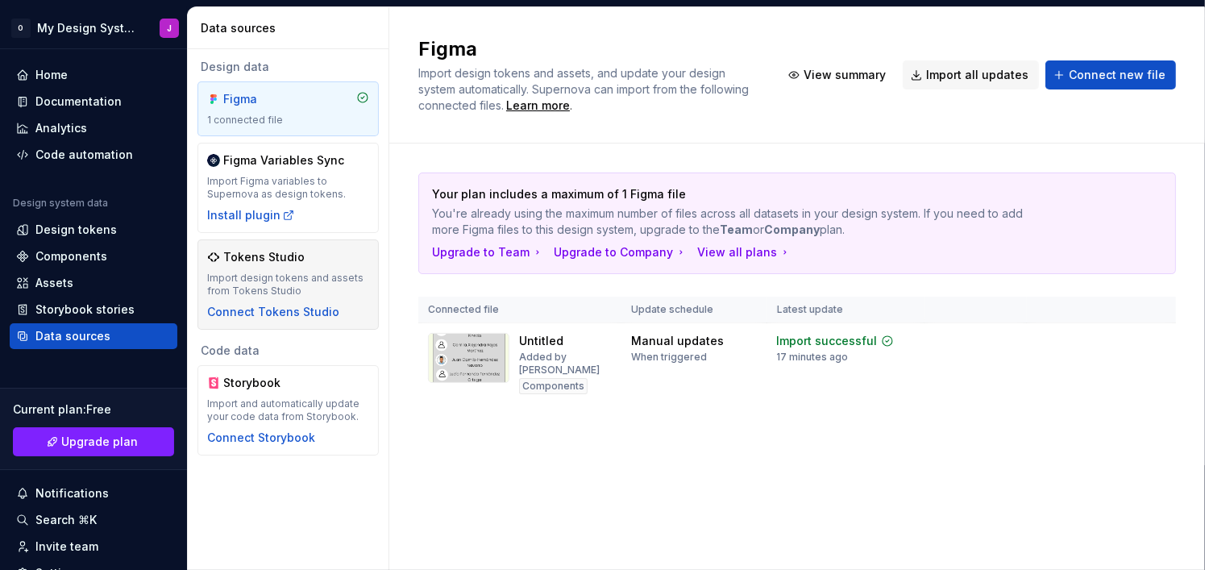
click at [270, 283] on div "Import design tokens and assets from Tokens Studio" at bounding box center [288, 285] width 162 height 26
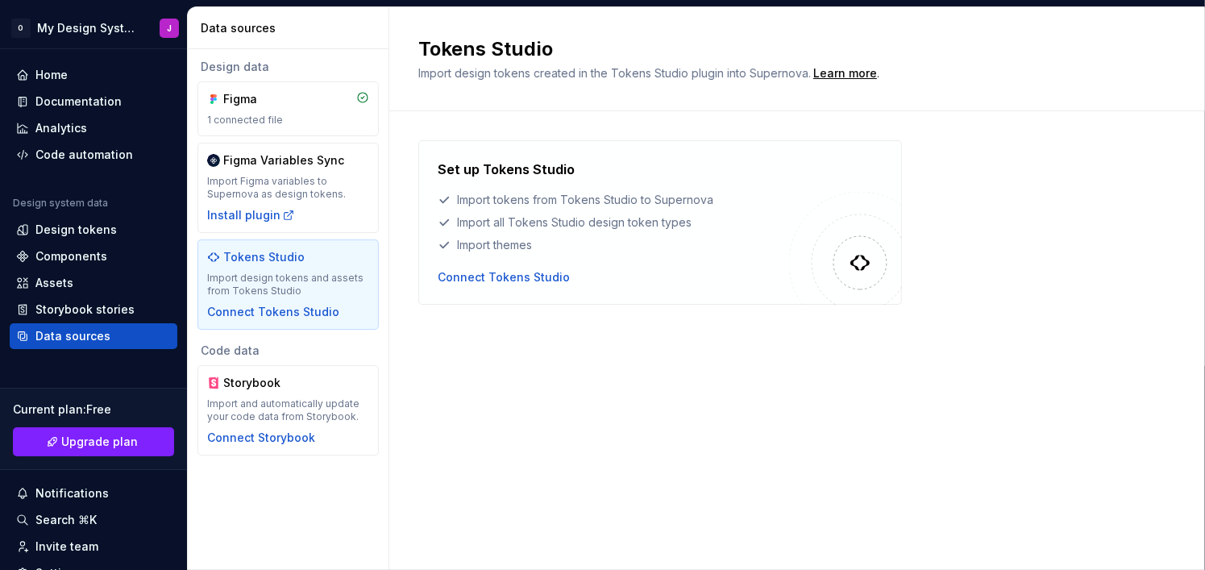
drag, startPoint x: 851, startPoint y: 254, endPoint x: 718, endPoint y: 228, distance: 135.4
click at [850, 254] on img at bounding box center [860, 262] width 23 height 23
click at [671, 225] on div "Import all Tokens Studio design token types" at bounding box center [613, 222] width 351 height 16
click at [634, 222] on div "Import all Tokens Studio design token types" at bounding box center [613, 222] width 351 height 16
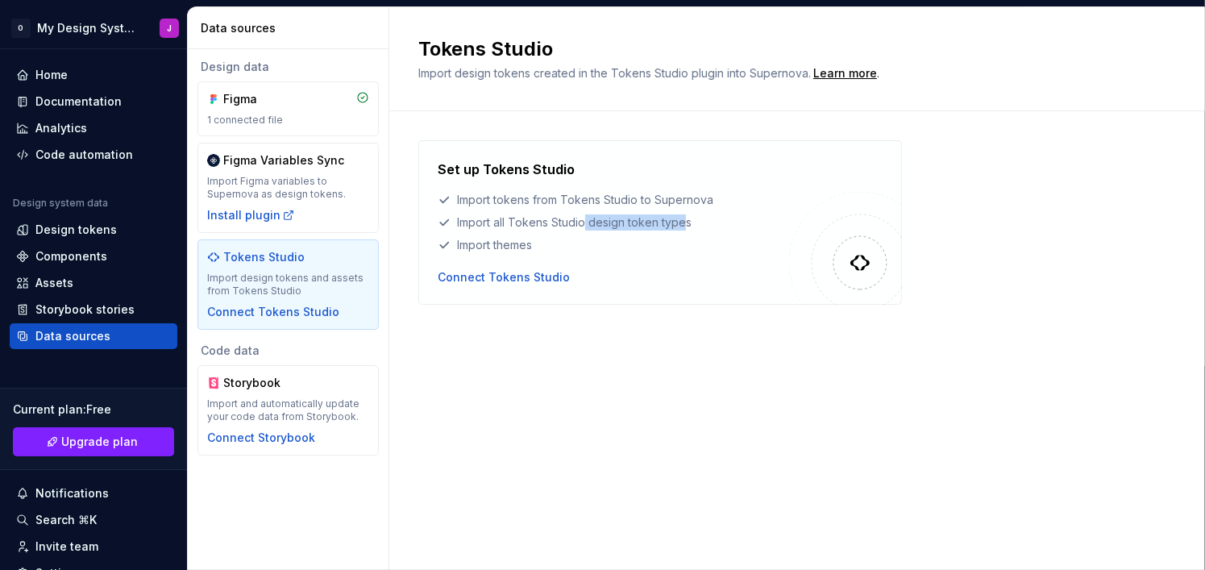
drag, startPoint x: 586, startPoint y: 225, endPoint x: 684, endPoint y: 228, distance: 98.4
click at [684, 228] on div "Import all Tokens Studio design token types" at bounding box center [613, 222] width 351 height 16
click at [686, 232] on div "Set up Tokens Studio Import tokens from Tokens Studio to Supernova Import all T…" at bounding box center [613, 206] width 351 height 93
click at [553, 273] on div "Connect Tokens Studio" at bounding box center [504, 277] width 132 height 16
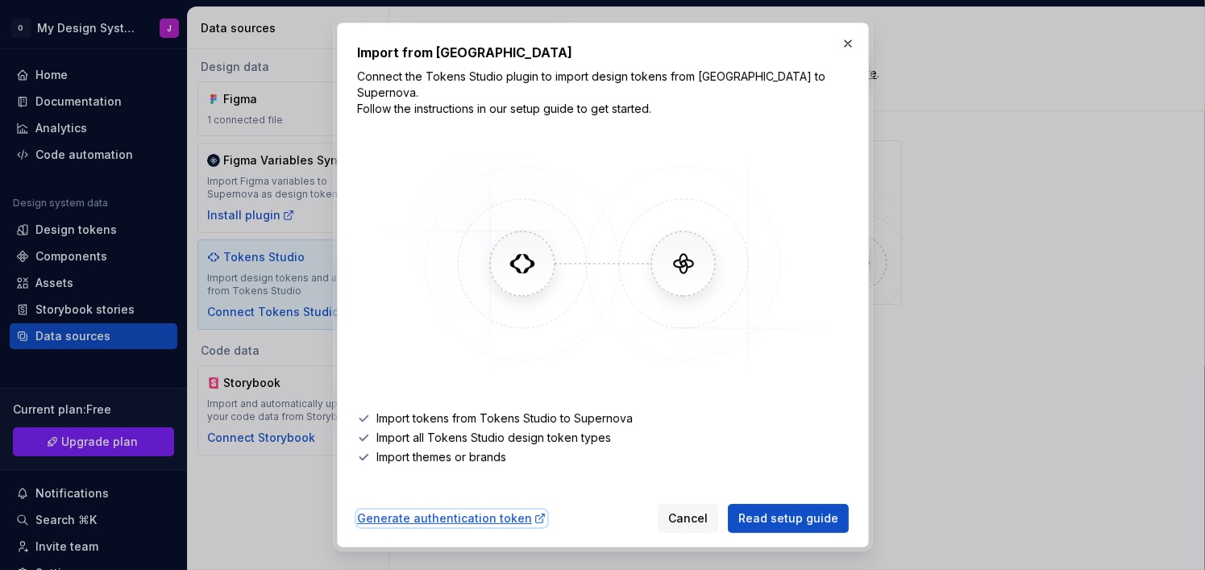
click at [481, 510] on div "Generate authentication token" at bounding box center [451, 518] width 189 height 16
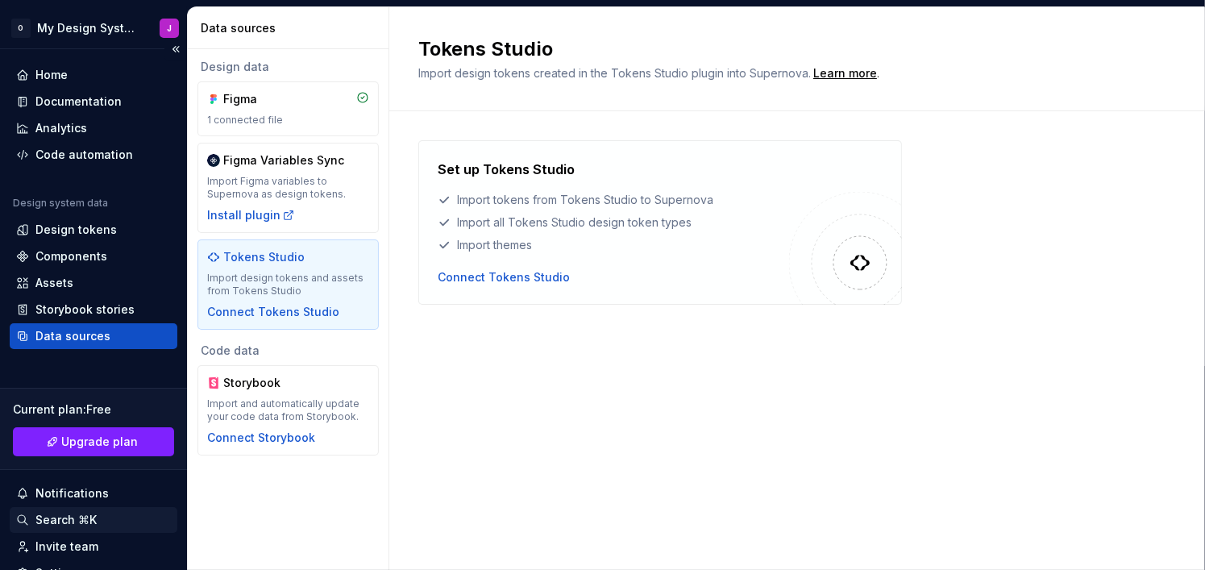
click at [68, 515] on div "Search ⌘K" at bounding box center [65, 520] width 61 height 16
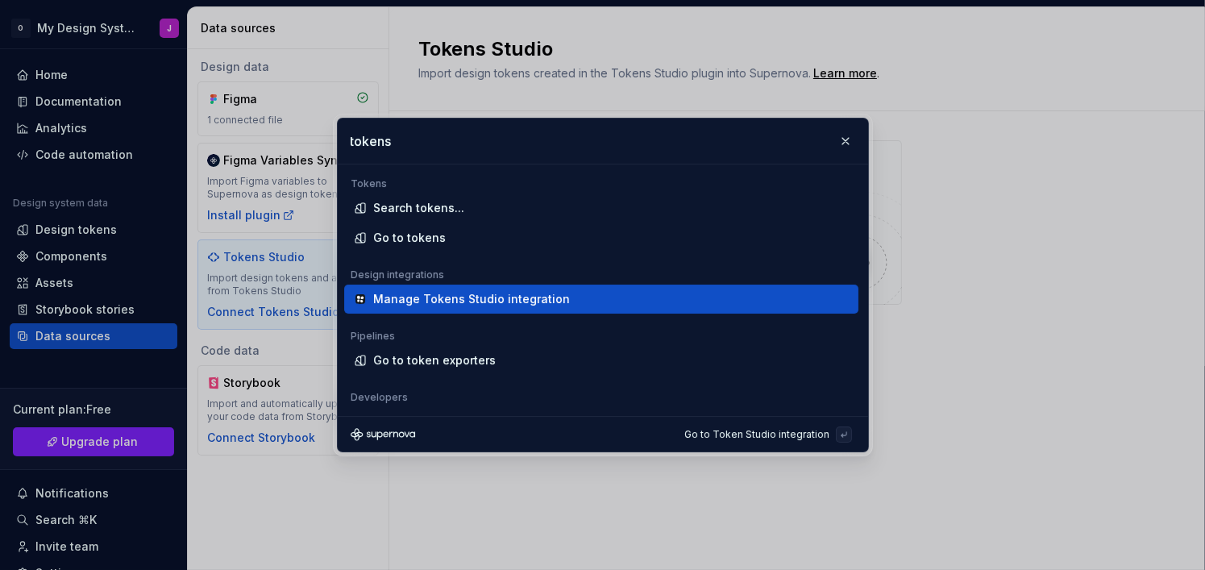
type input "tokens"
click at [545, 305] on div "Manage Tokens Studio integration" at bounding box center [471, 299] width 197 height 16
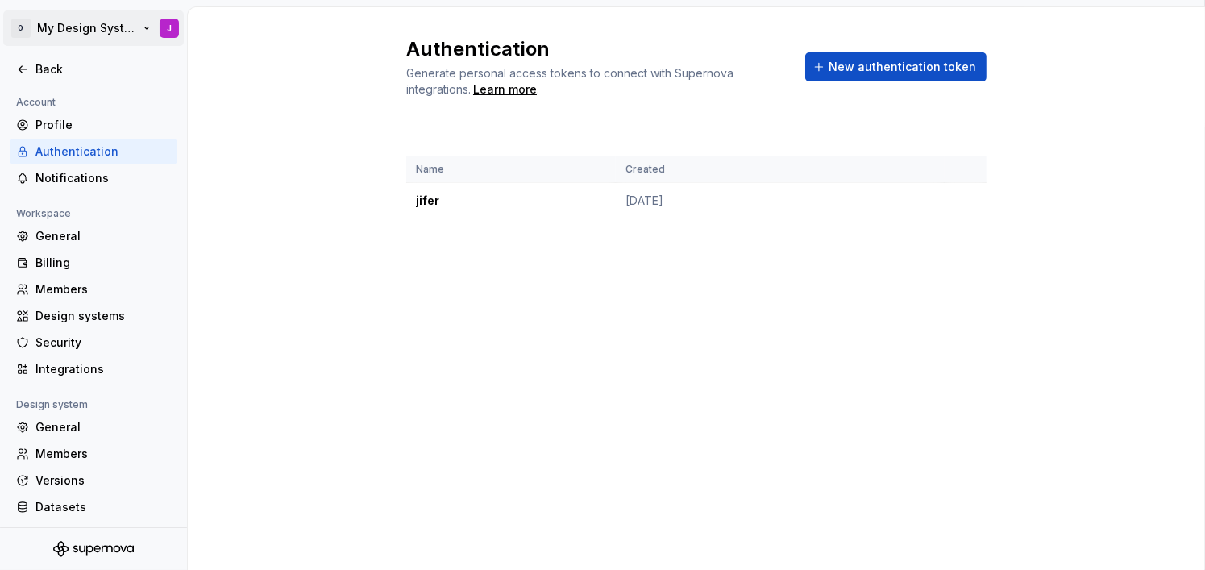
click at [118, 20] on html "O My Design Systemx J Back Account Profile Authentication Notifications Workspa…" at bounding box center [602, 285] width 1205 height 570
click at [355, 280] on html "O My Design Systemx J Back Account Profile Authentication Notifications Workspa…" at bounding box center [602, 285] width 1205 height 570
click at [616, 206] on td "[DATE]" at bounding box center [780, 201] width 329 height 36
click at [631, 197] on td "[DATE]" at bounding box center [780, 201] width 329 height 36
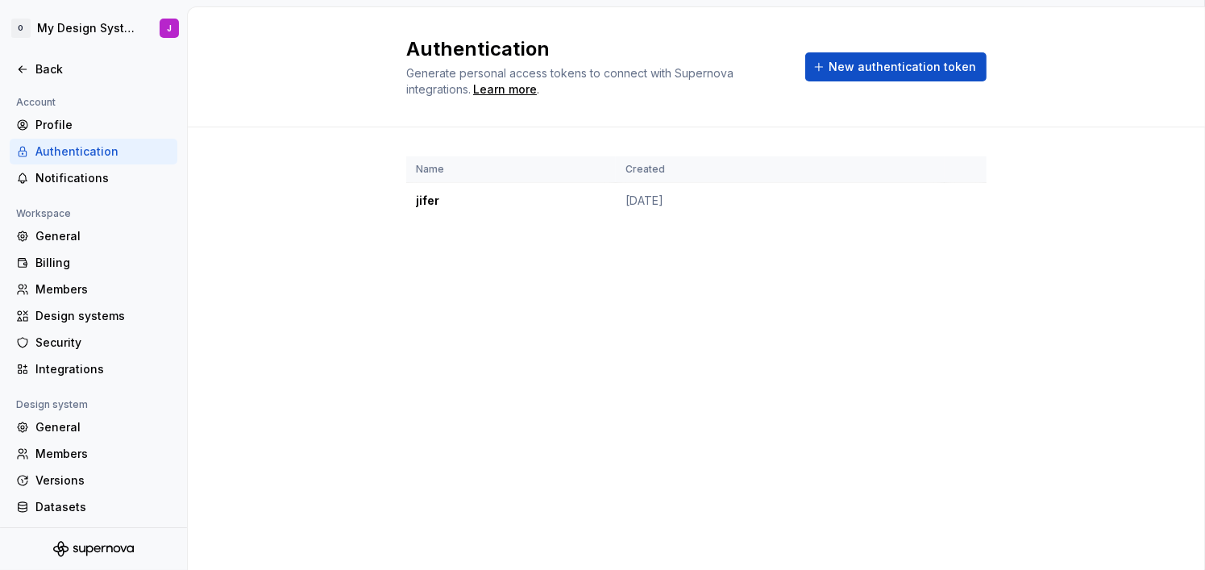
drag, startPoint x: 750, startPoint y: 229, endPoint x: 737, endPoint y: 238, distance: 15.6
click at [750, 229] on div "Name Created jifer [DATE]" at bounding box center [696, 203] width 580 height 152
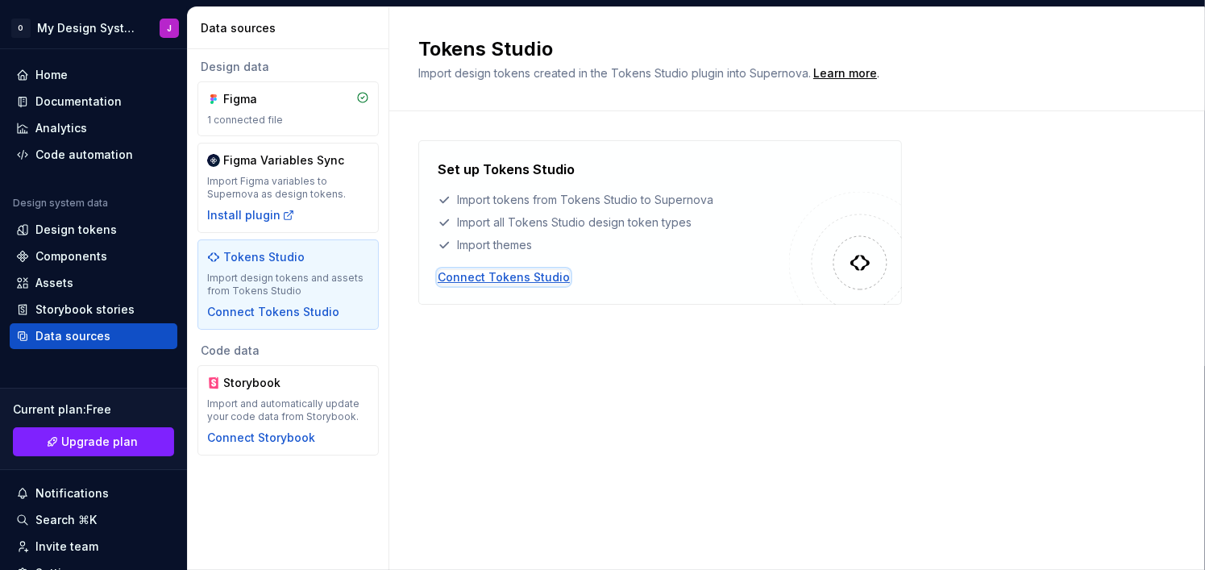
click at [546, 283] on div "Connect Tokens Studio" at bounding box center [504, 277] width 132 height 16
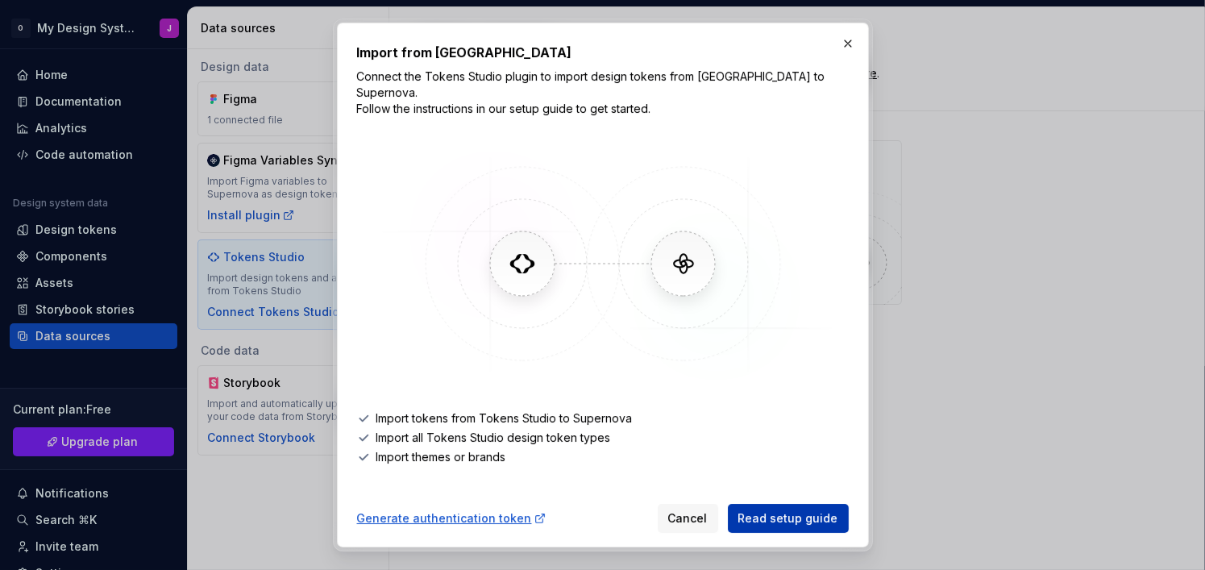
click at [758, 504] on link "Read setup guide" at bounding box center [788, 518] width 121 height 29
click at [497, 510] on div "Generate authentication token" at bounding box center [451, 518] width 189 height 16
click at [844, 49] on button "button" at bounding box center [847, 43] width 23 height 23
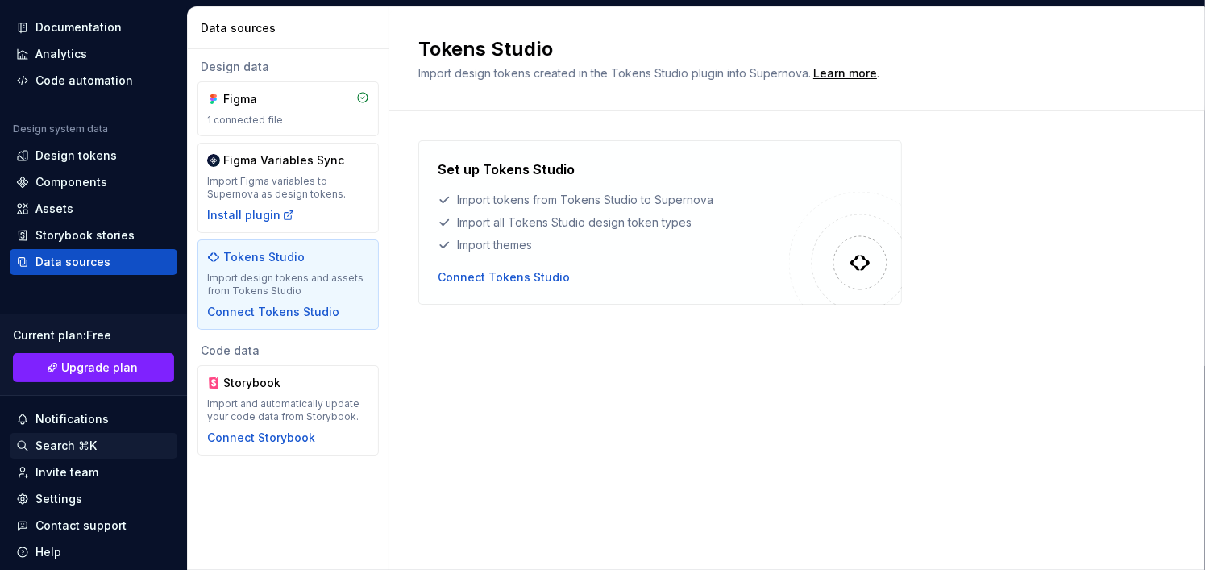
scroll to position [124, 0]
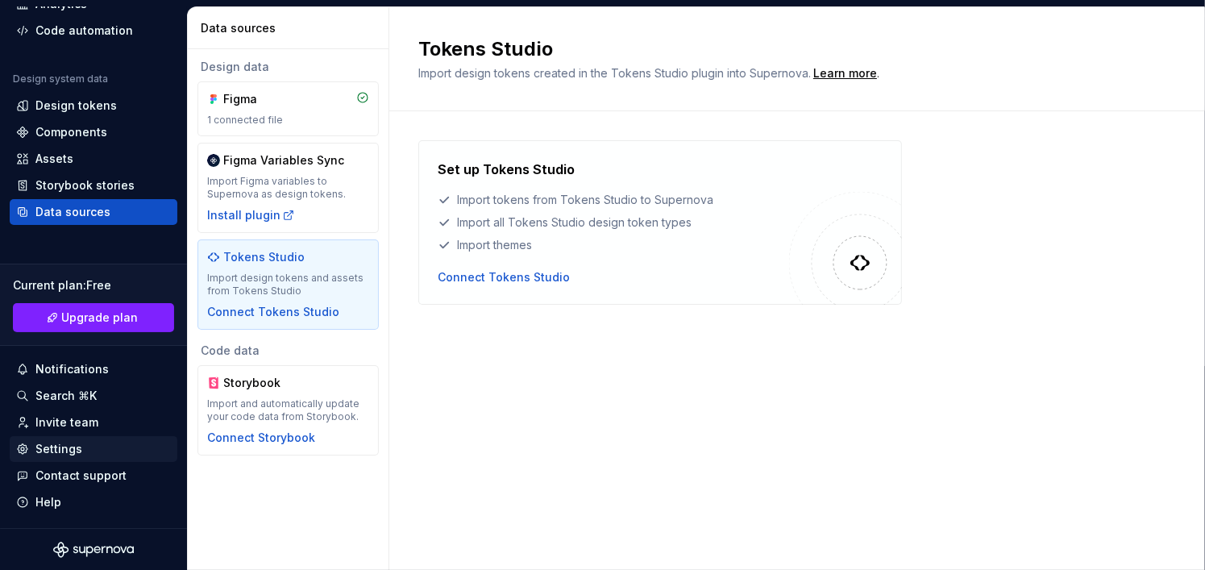
click at [77, 446] on div "Settings" at bounding box center [58, 449] width 47 height 16
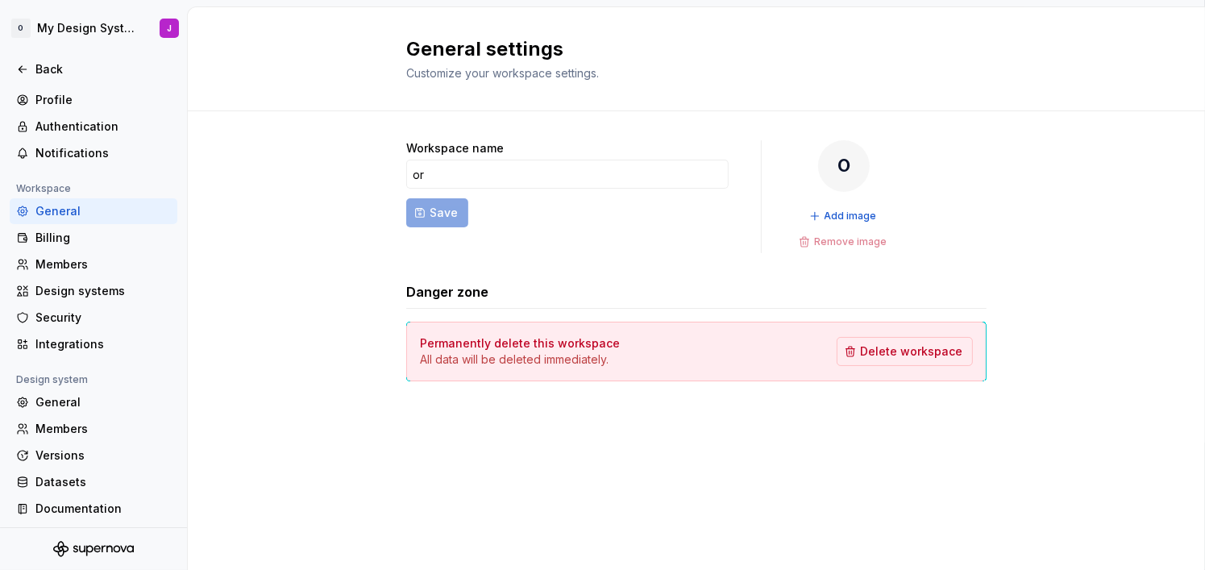
scroll to position [28, 0]
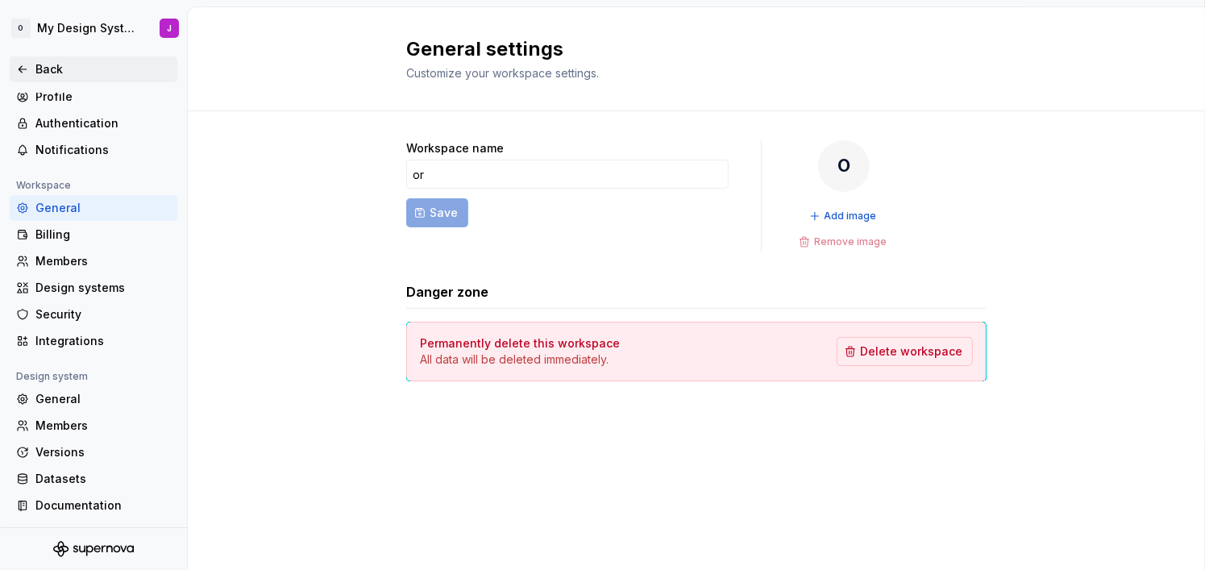
click at [38, 73] on div "Back" at bounding box center [102, 69] width 135 height 16
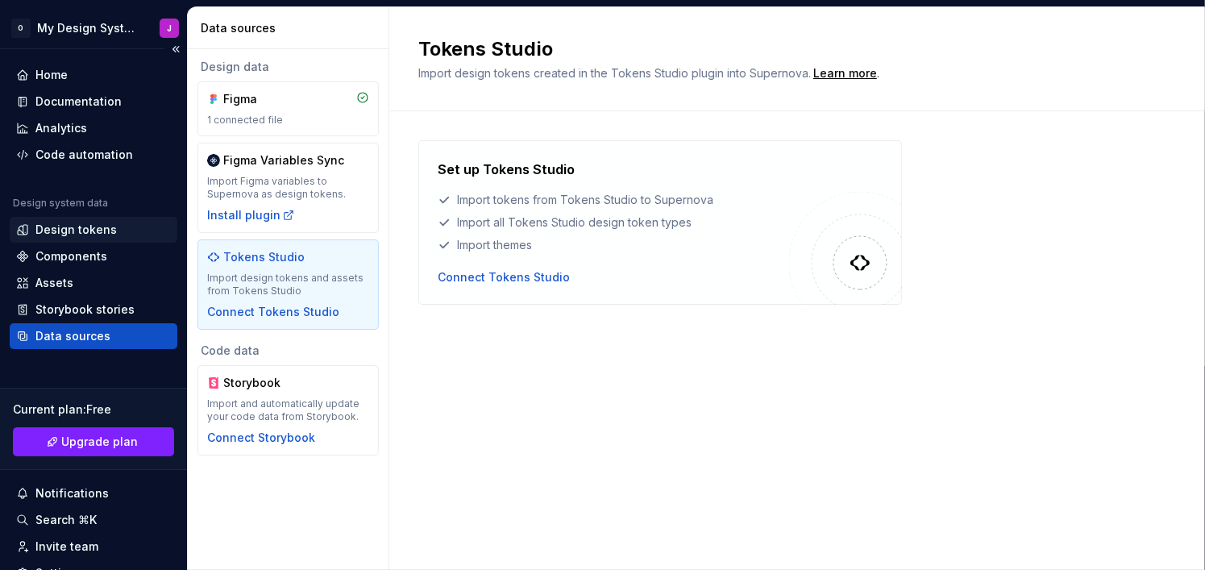
click at [70, 232] on div "Design tokens" at bounding box center [75, 230] width 81 height 16
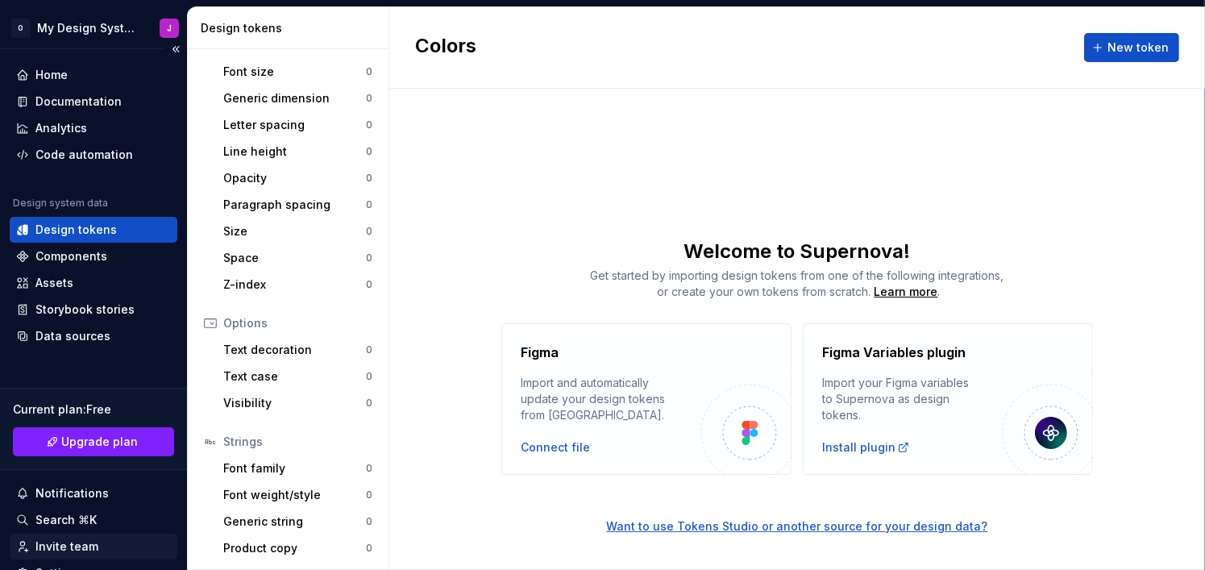
scroll to position [124, 0]
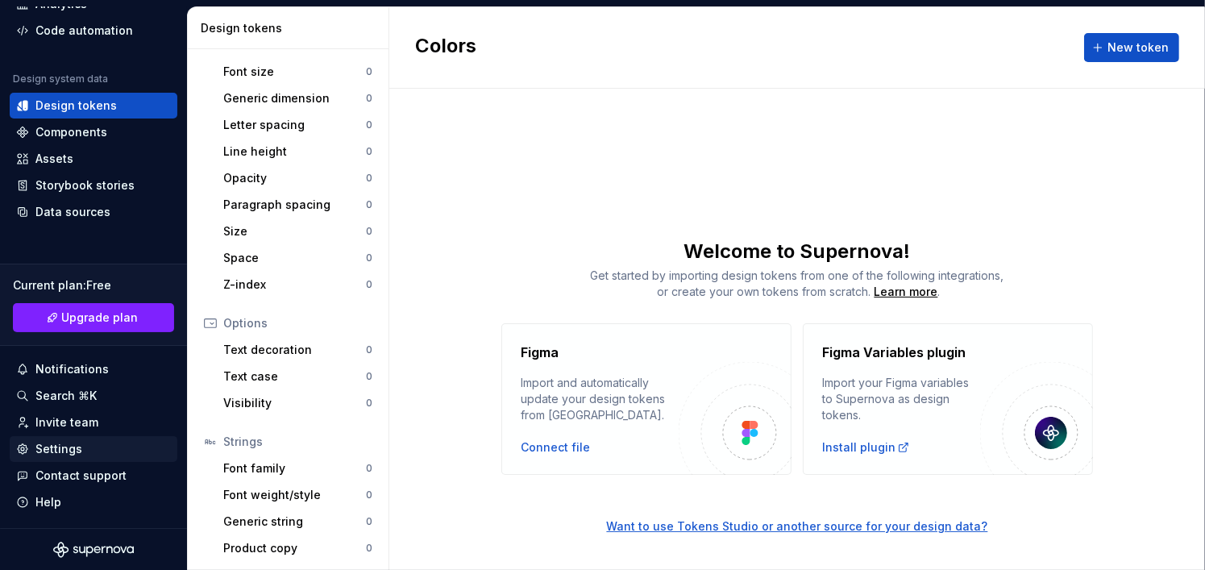
click at [77, 454] on div "Settings" at bounding box center [58, 449] width 47 height 16
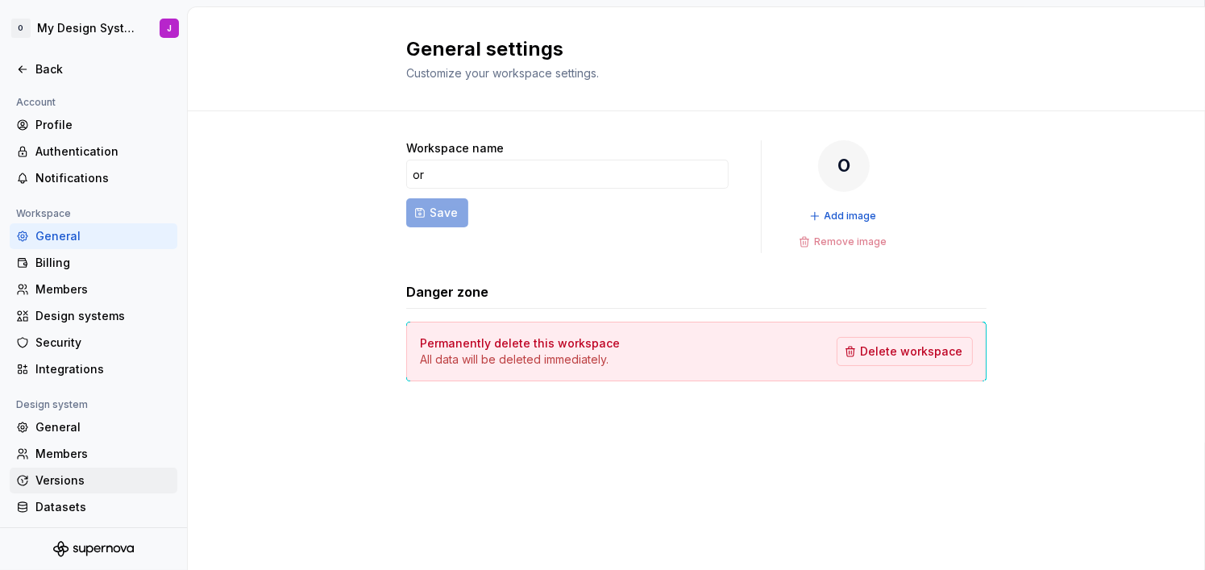
scroll to position [28, 0]
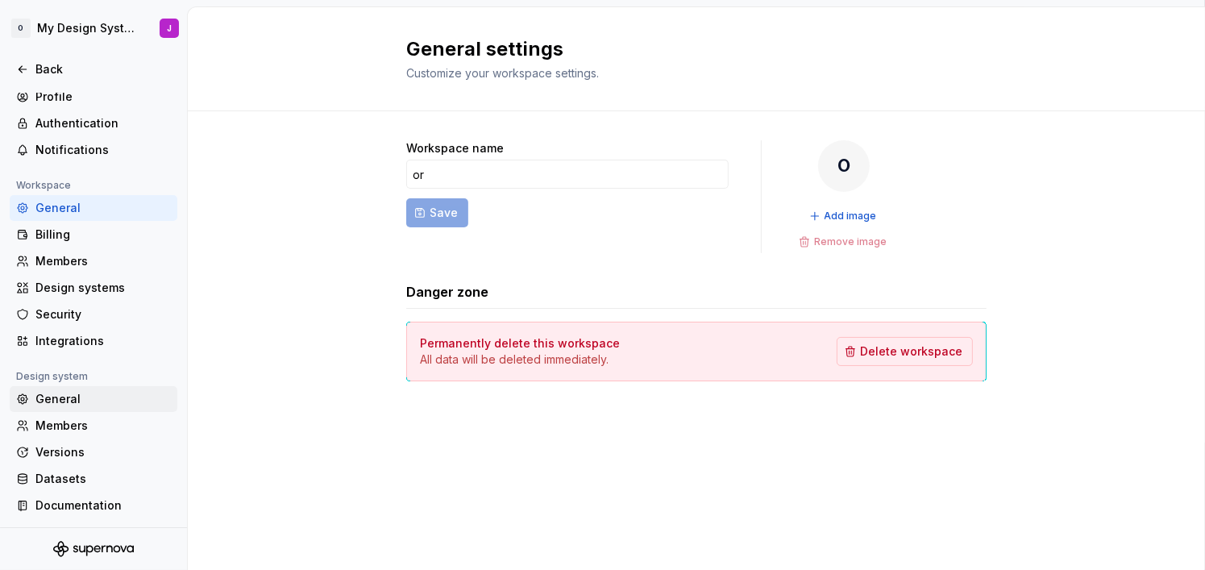
click at [85, 400] on div "General" at bounding box center [102, 399] width 135 height 16
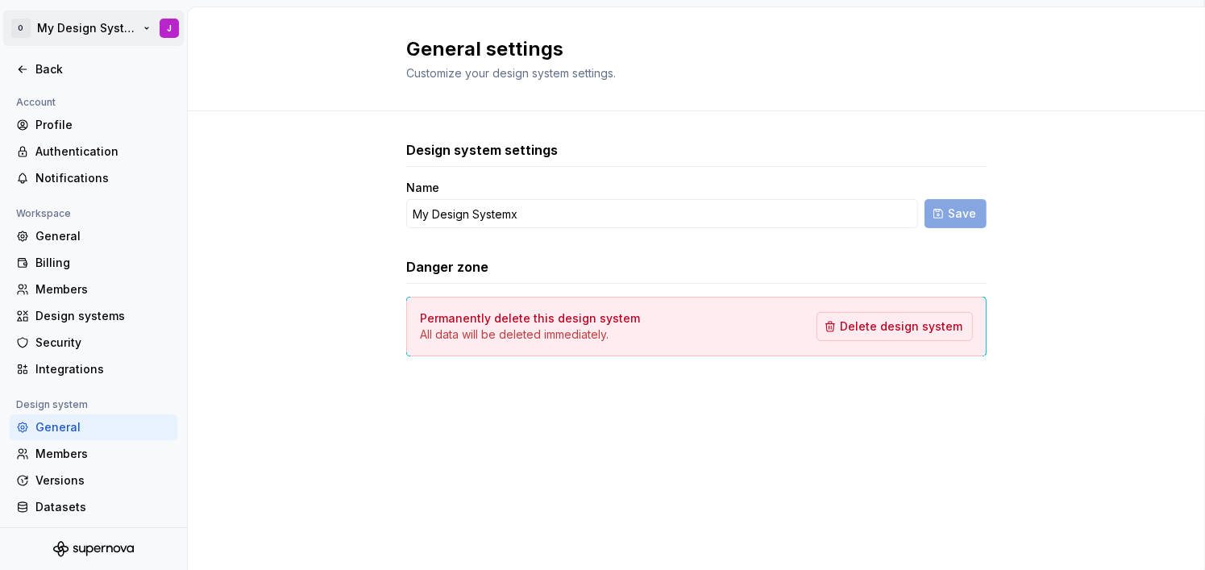
click at [28, 30] on html "O My Design Systemx J Back Account Profile Authentication Notifications Workspa…" at bounding box center [602, 285] width 1205 height 570
click at [283, 204] on html "O My Design Systemx J Back Account Profile Authentication Notifications Workspa…" at bounding box center [602, 285] width 1205 height 570
click at [93, 77] on div "Back" at bounding box center [102, 69] width 135 height 16
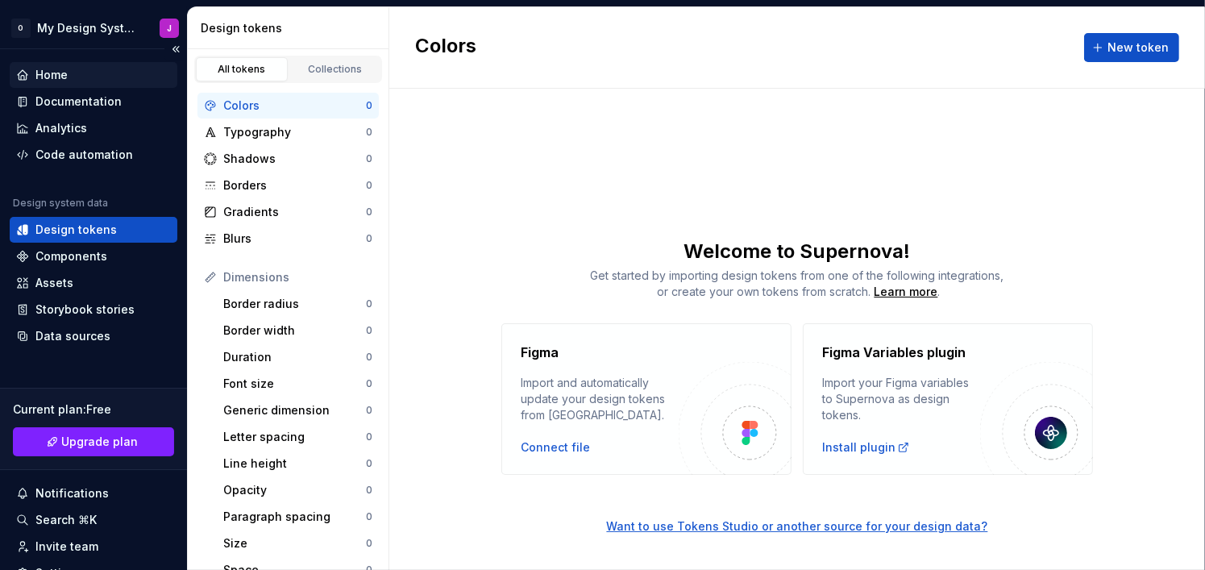
click at [102, 81] on div "Home" at bounding box center [93, 75] width 155 height 16
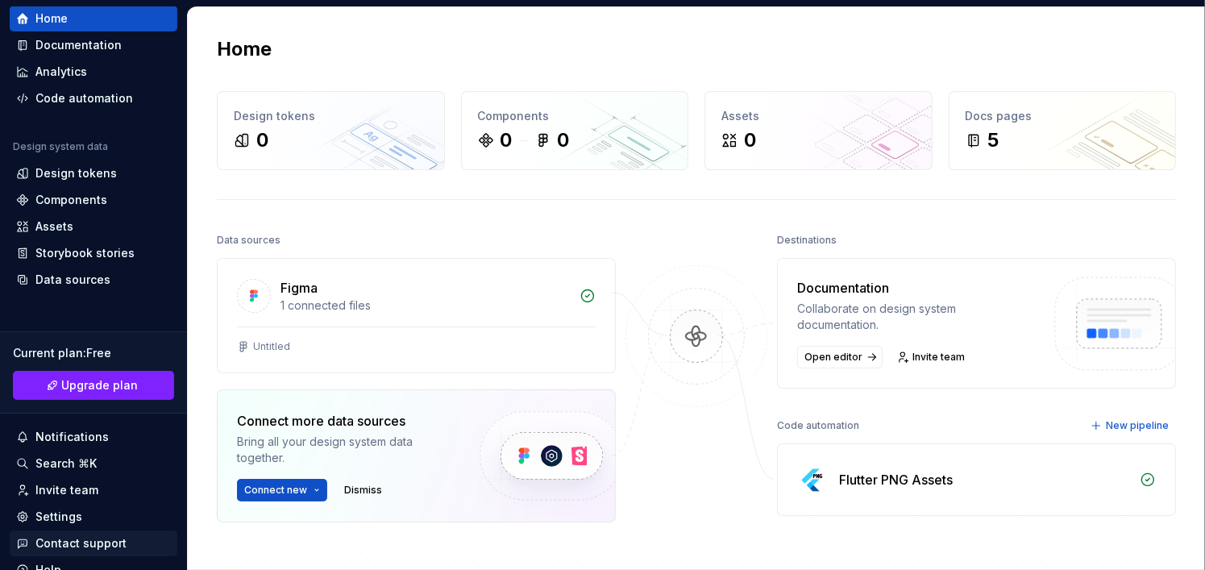
scroll to position [81, 0]
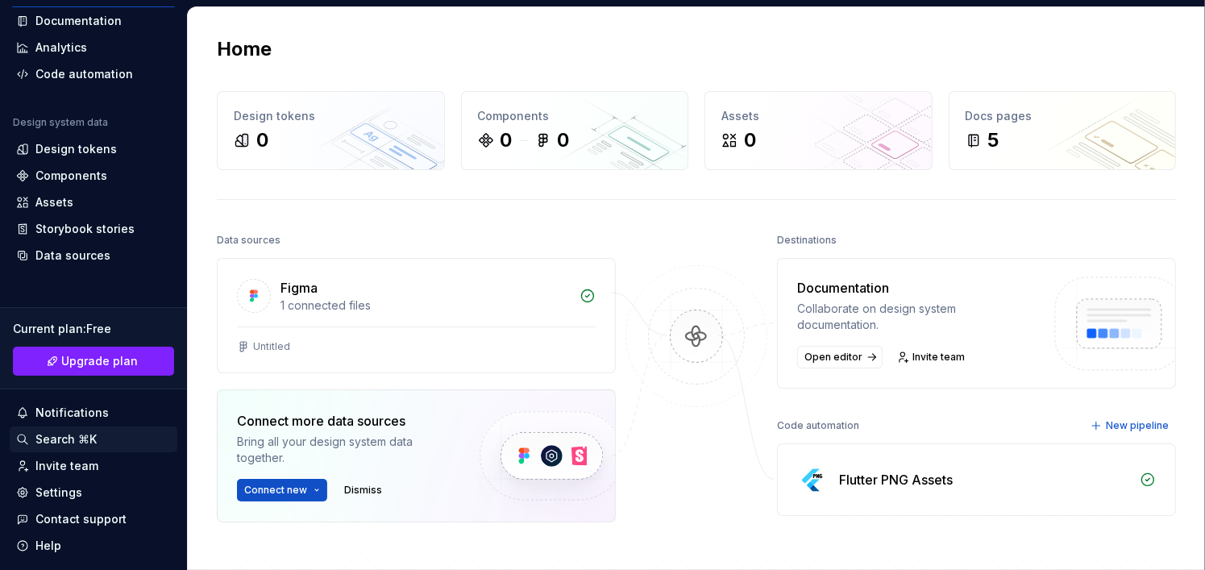
click at [69, 441] on div "Search ⌘K" at bounding box center [65, 439] width 61 height 16
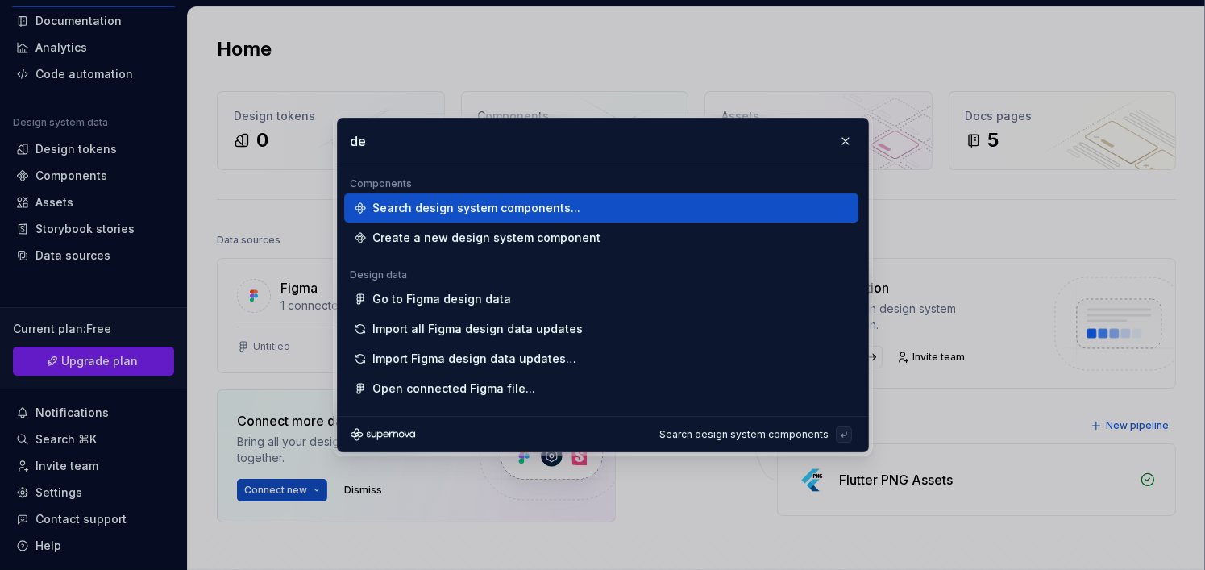
type input "d"
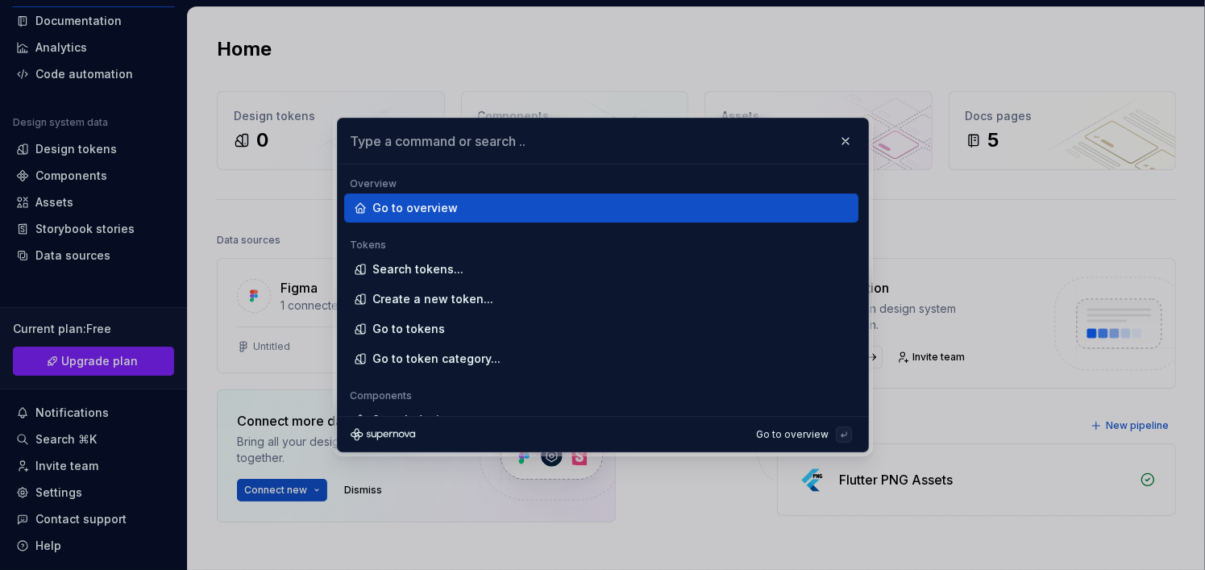
type input "a"
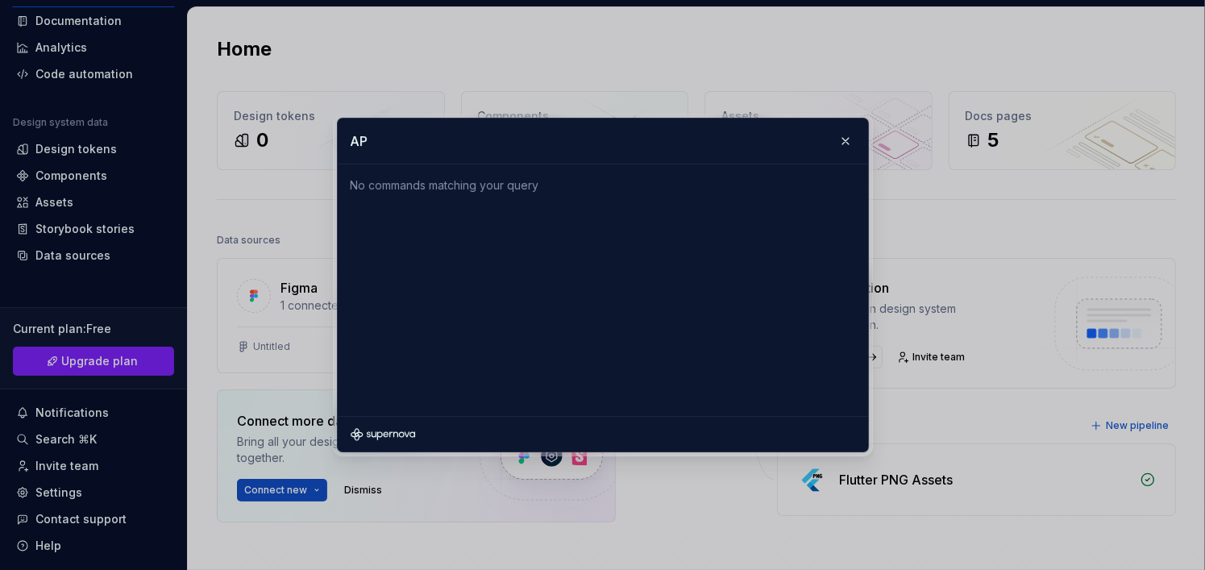
type input "A"
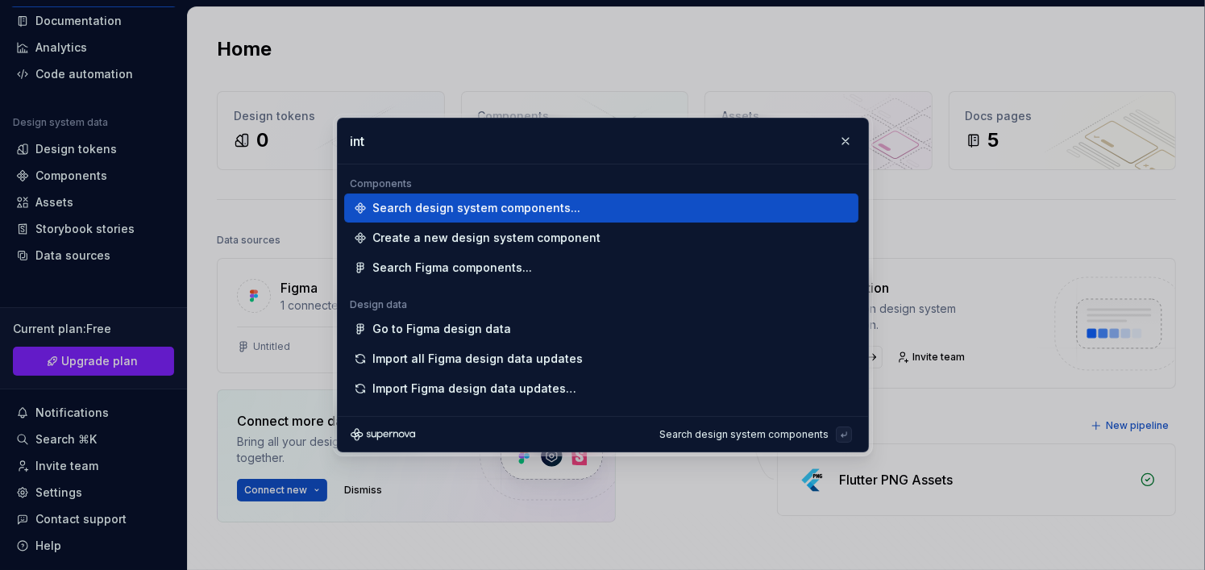
type input "inte"
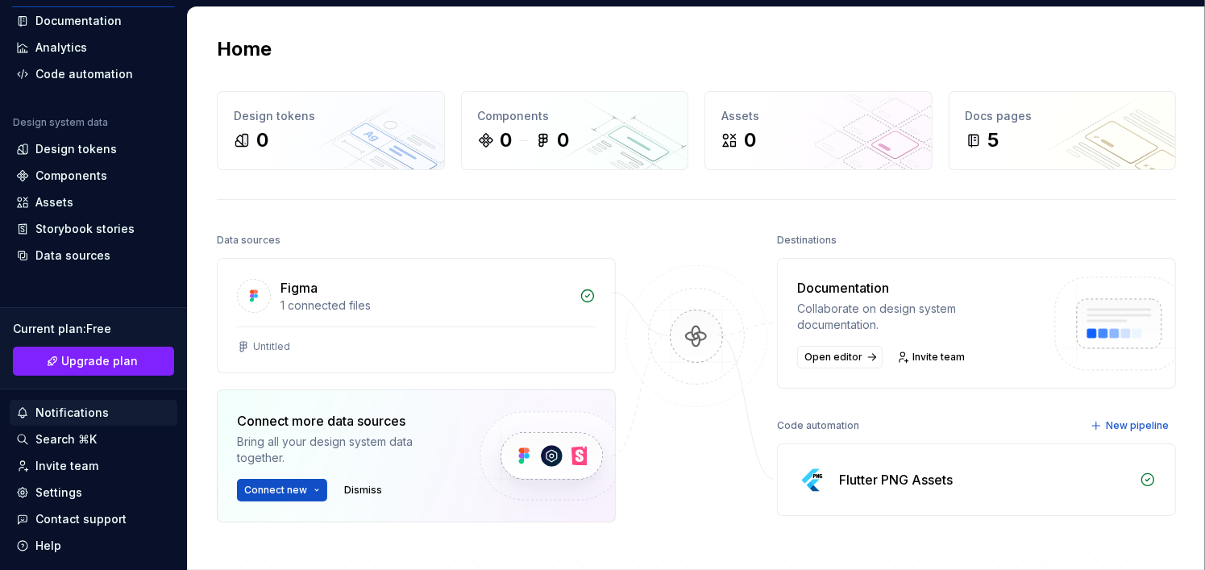
scroll to position [0, 0]
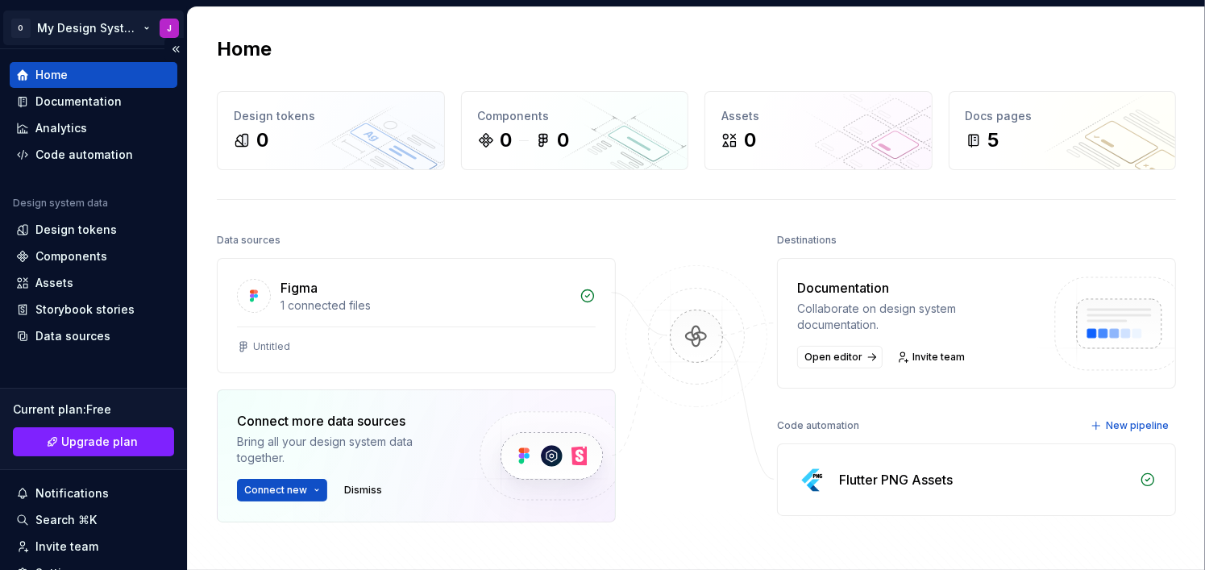
click at [133, 22] on html "O My Design Systemx J Home Documentation Analytics Code automation Design syste…" at bounding box center [602, 285] width 1205 height 570
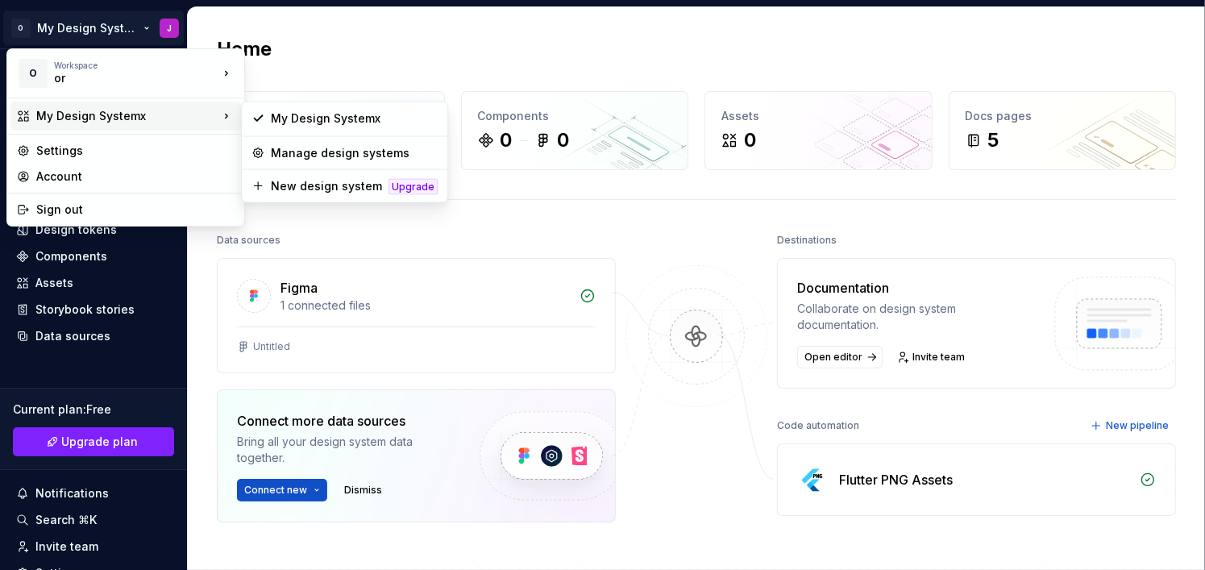
click at [118, 116] on div "My Design Systemx" at bounding box center [127, 116] width 182 height 16
click at [284, 145] on div "Manage design systems" at bounding box center [354, 153] width 167 height 16
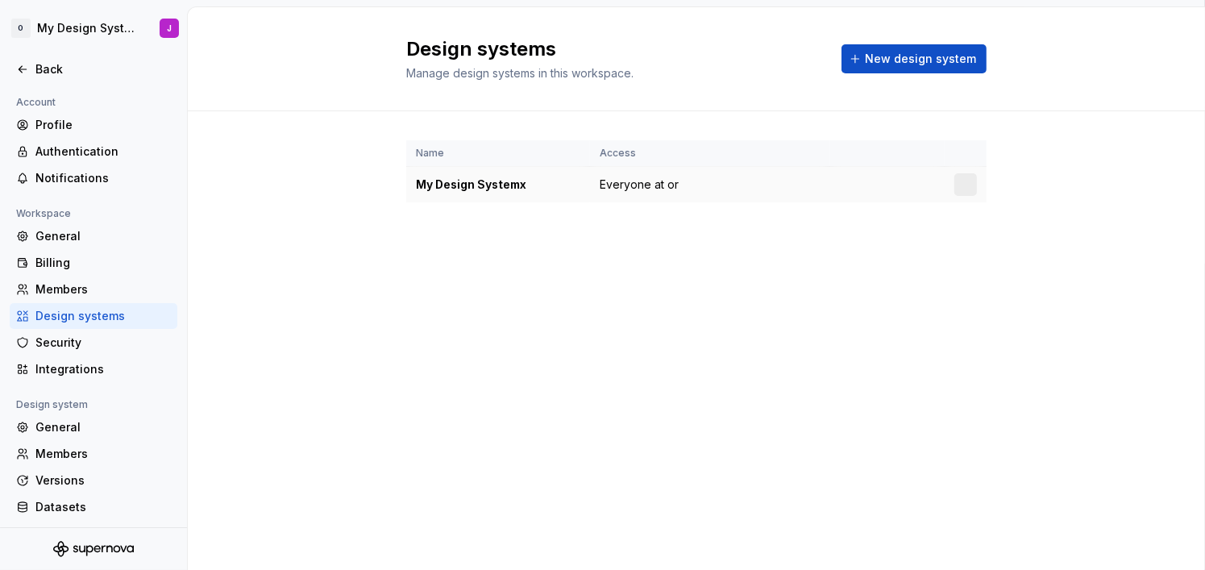
click at [960, 185] on div at bounding box center [965, 184] width 23 height 23
click at [858, 189] on td at bounding box center [887, 185] width 114 height 36
click at [966, 185] on html "O My Design Systemx J Back Account Profile Authentication Notifications Workspa…" at bounding box center [602, 285] width 1205 height 570
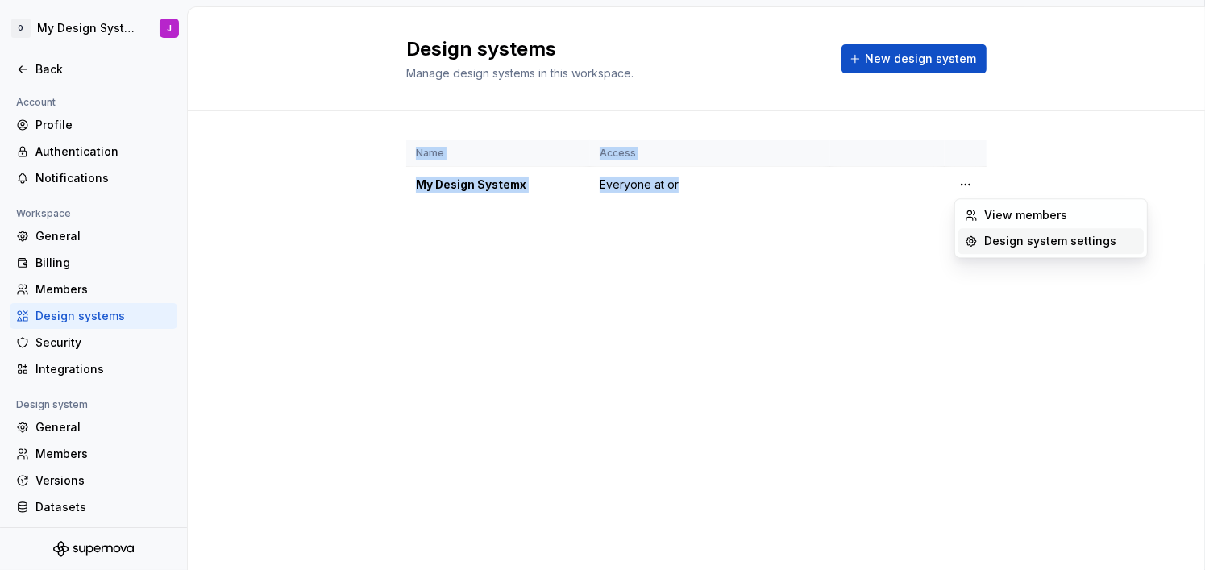
click at [1002, 241] on div "Design system settings" at bounding box center [1060, 241] width 153 height 16
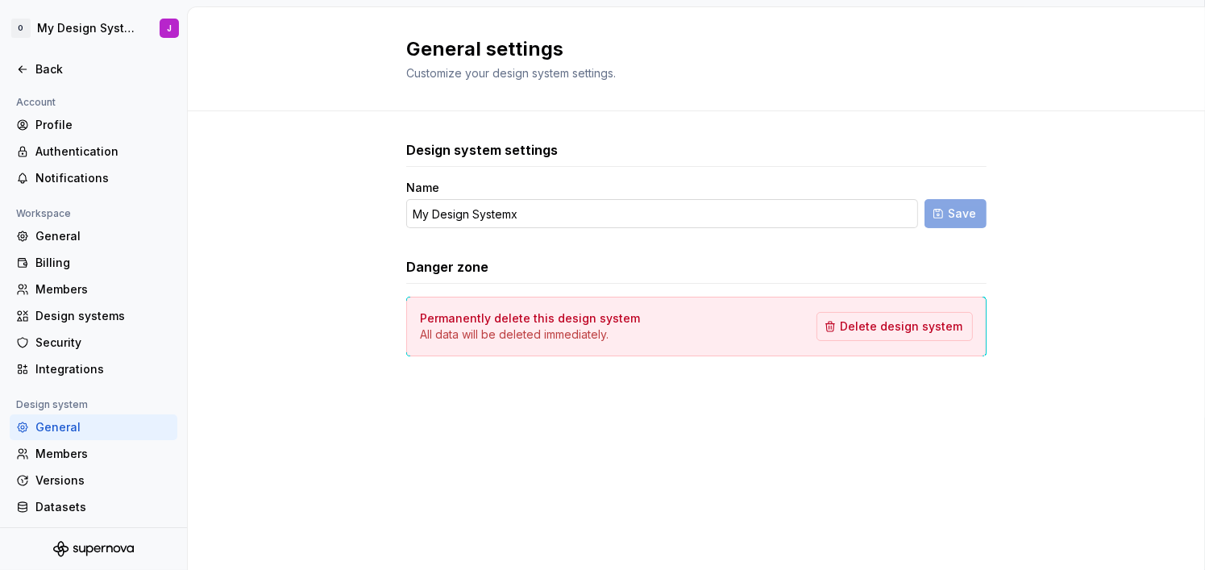
click at [627, 221] on input "My Design Systemx" at bounding box center [662, 213] width 512 height 29
click at [625, 244] on div "Design system settings Name My Design Systemx Save Danger zone Permanently dele…" at bounding box center [696, 248] width 580 height 216
click at [102, 226] on div "General" at bounding box center [94, 236] width 168 height 26
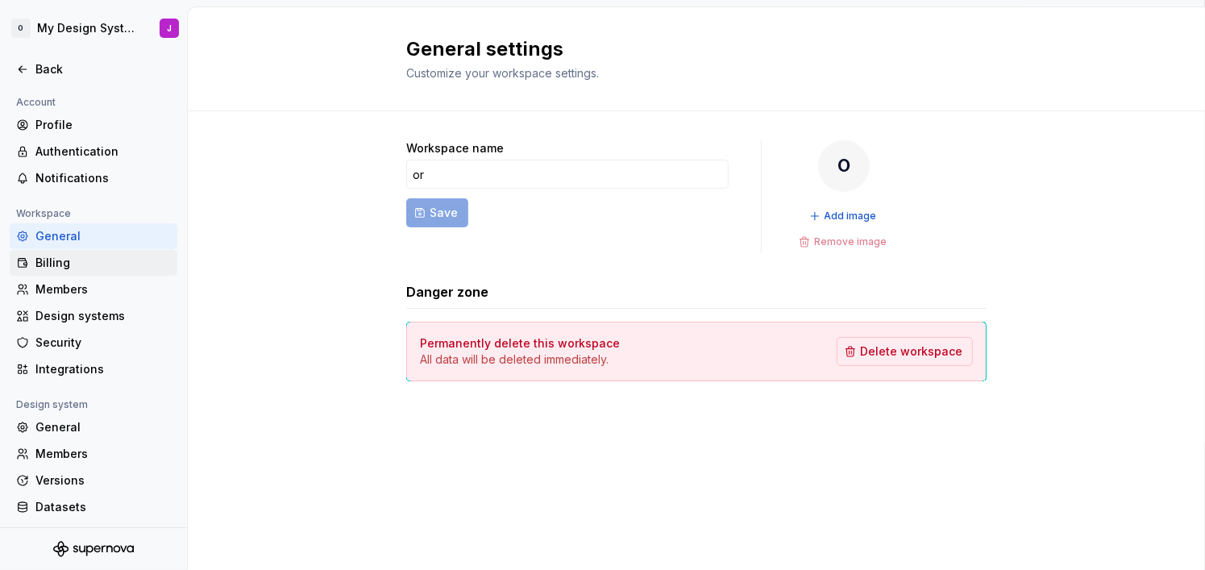
click at [79, 266] on div "Billing" at bounding box center [102, 263] width 135 height 16
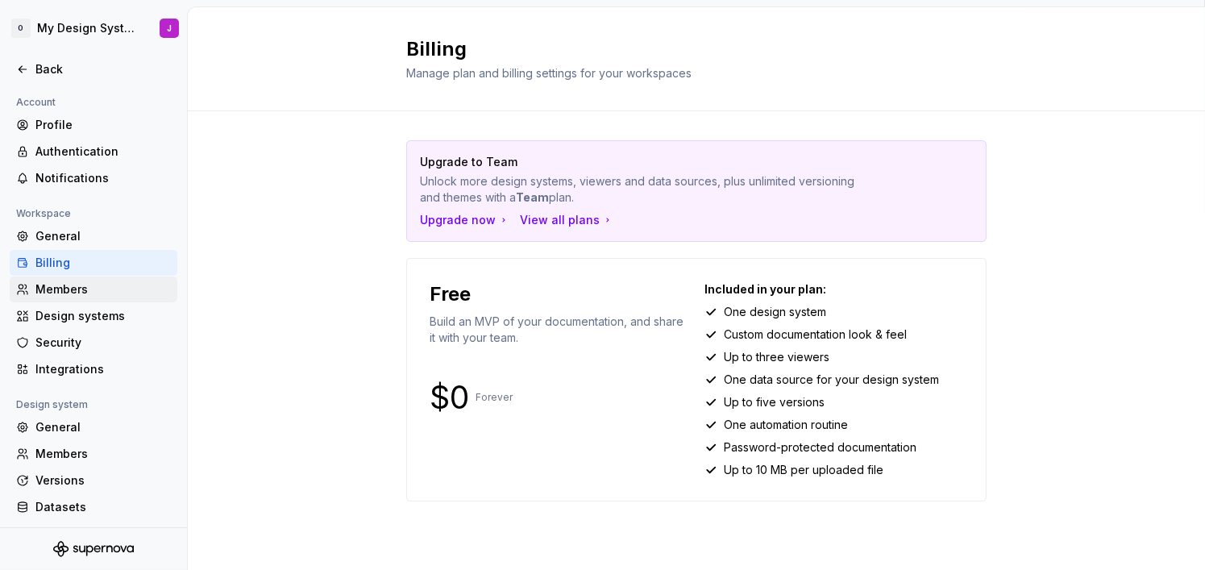
click at [79, 290] on div "Members" at bounding box center [102, 289] width 135 height 16
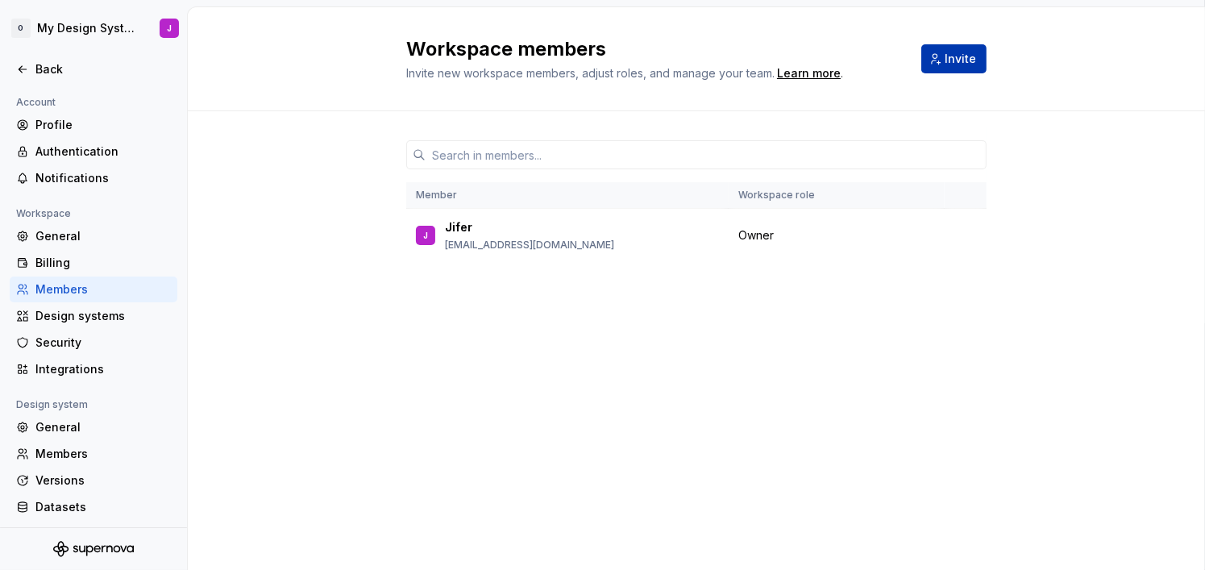
drag, startPoint x: 953, startPoint y: 77, endPoint x: 953, endPoint y: 64, distance: 12.9
click at [953, 75] on div "Workspace members Invite new workspace members, adjust roles, and manage your t…" at bounding box center [696, 58] width 580 height 45
click at [953, 64] on span "Invite" at bounding box center [959, 59] width 31 height 16
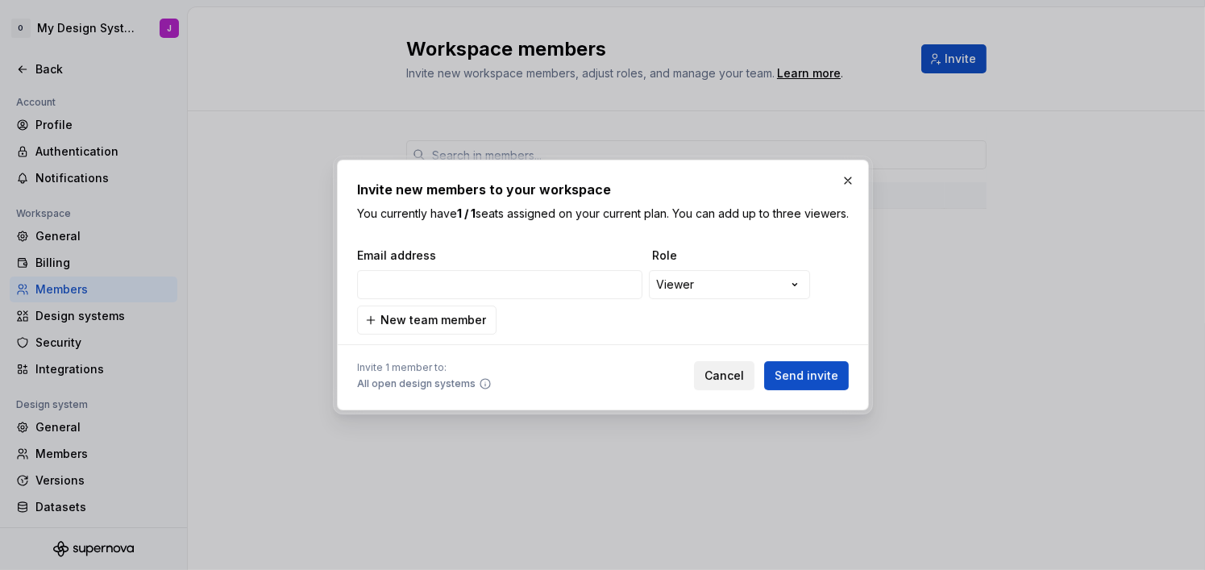
click at [728, 383] on span "Cancel" at bounding box center [723, 375] width 39 height 16
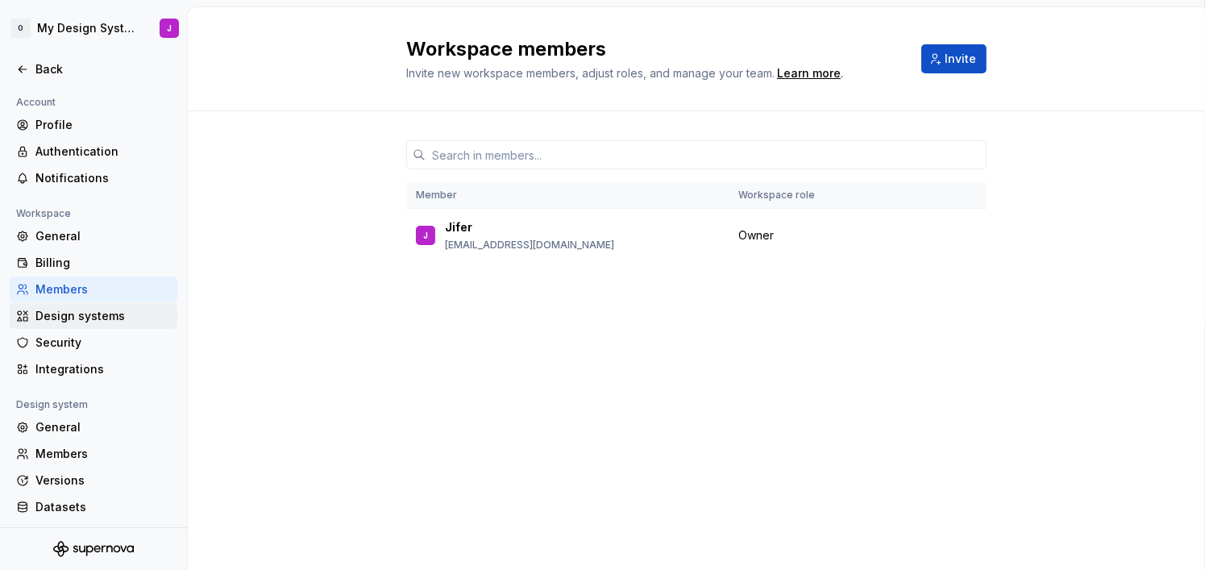
click at [137, 322] on div "Design systems" at bounding box center [102, 316] width 135 height 16
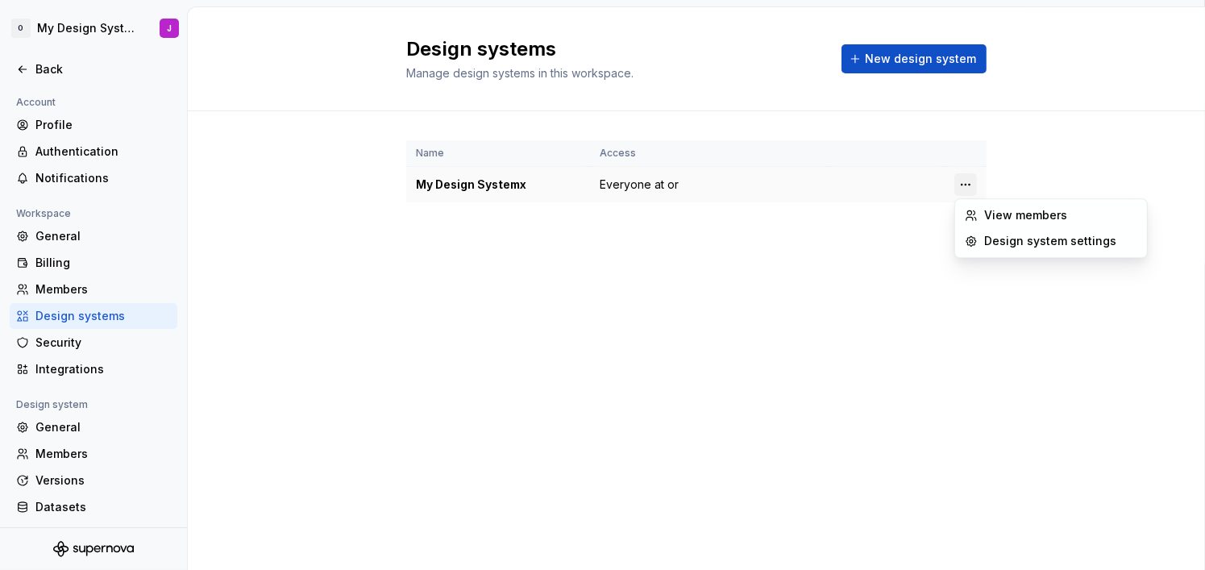
click at [973, 189] on html "O My Design Systemx J Back Account Profile Authentication Notifications Workspa…" at bounding box center [602, 285] width 1205 height 570
click at [998, 233] on div "Design system settings" at bounding box center [1060, 241] width 153 height 16
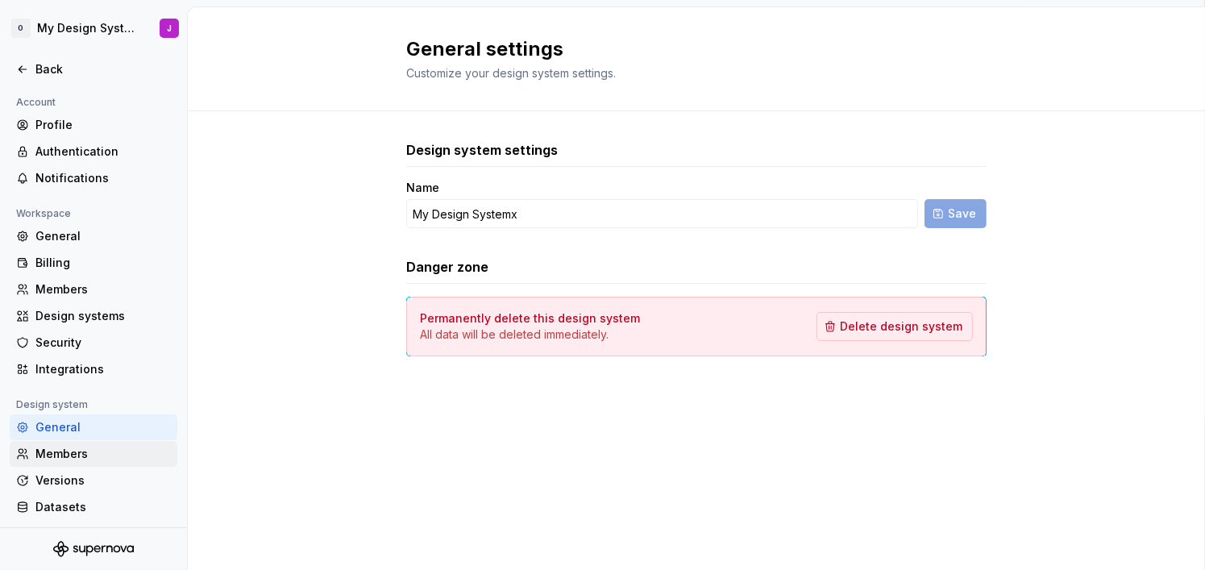
click at [77, 458] on div "Members" at bounding box center [102, 454] width 135 height 16
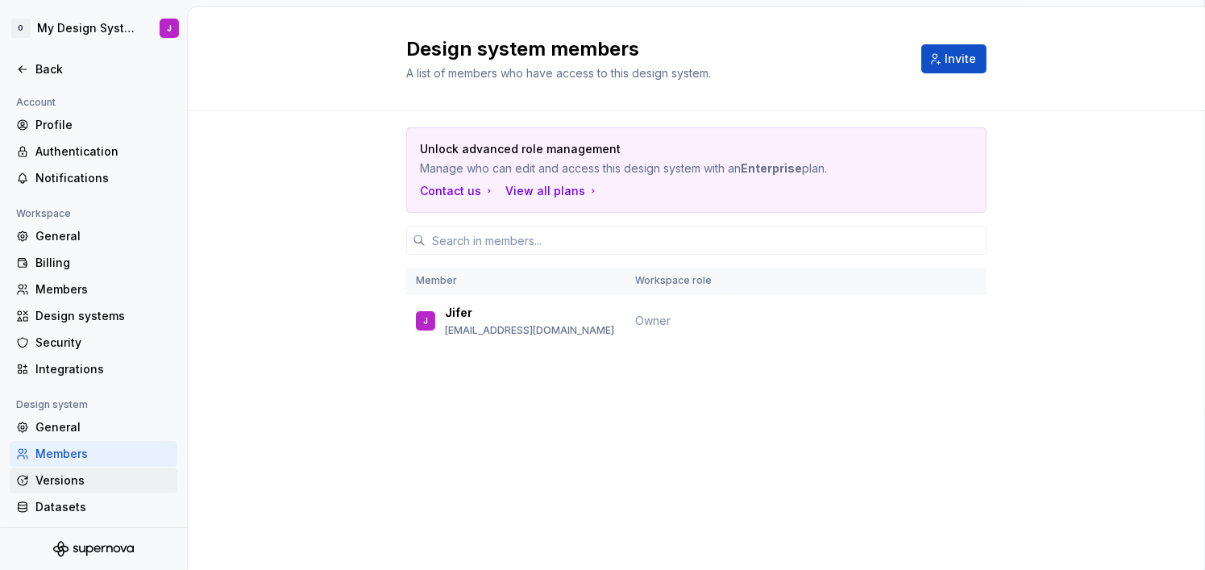
click at [102, 479] on div "Versions" at bounding box center [102, 480] width 135 height 16
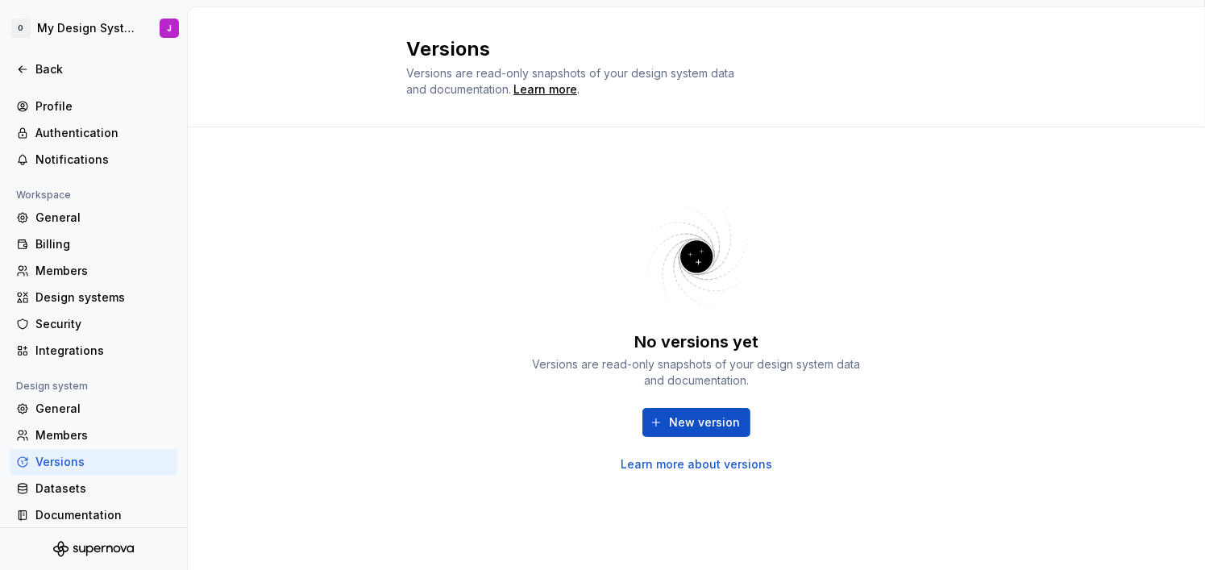
scroll to position [28, 0]
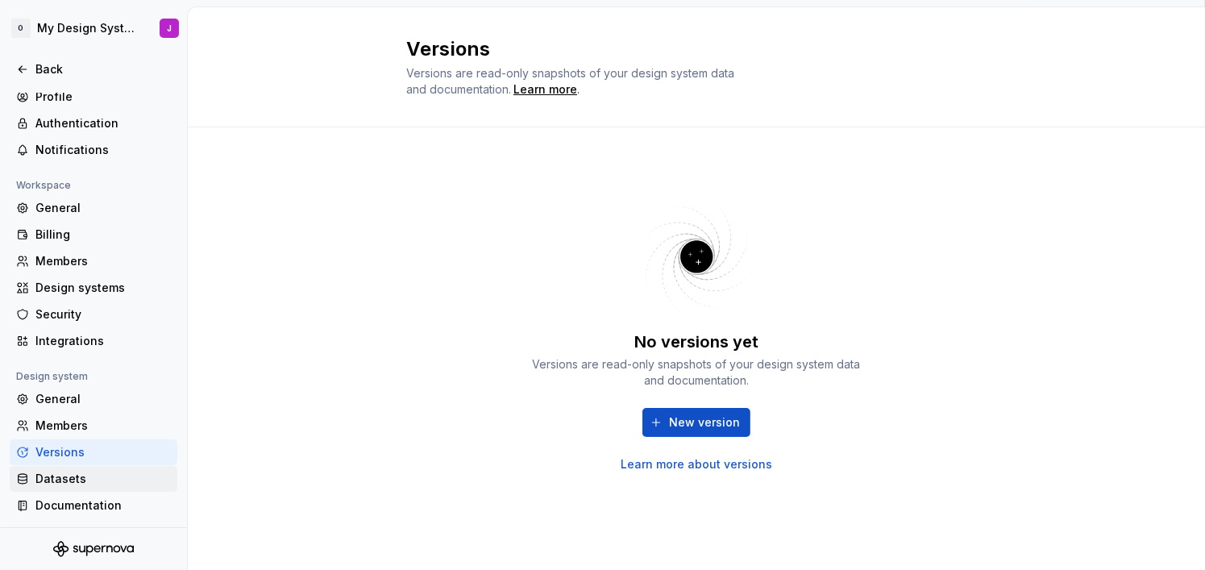
click at [98, 476] on div "Datasets" at bounding box center [102, 479] width 135 height 16
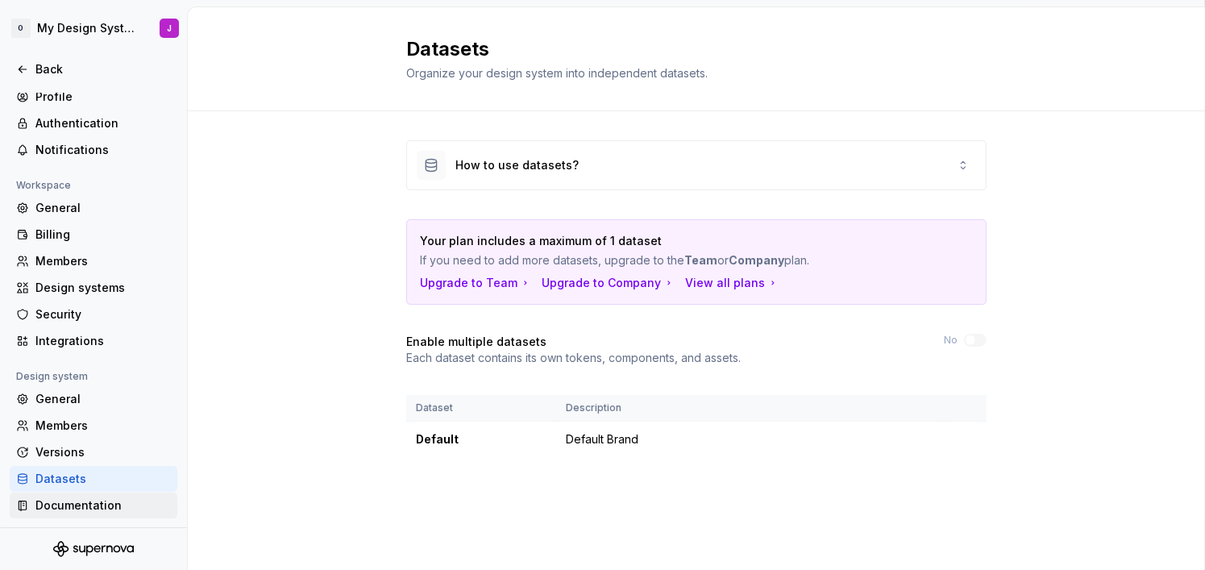
click at [93, 505] on div "Documentation" at bounding box center [102, 505] width 135 height 16
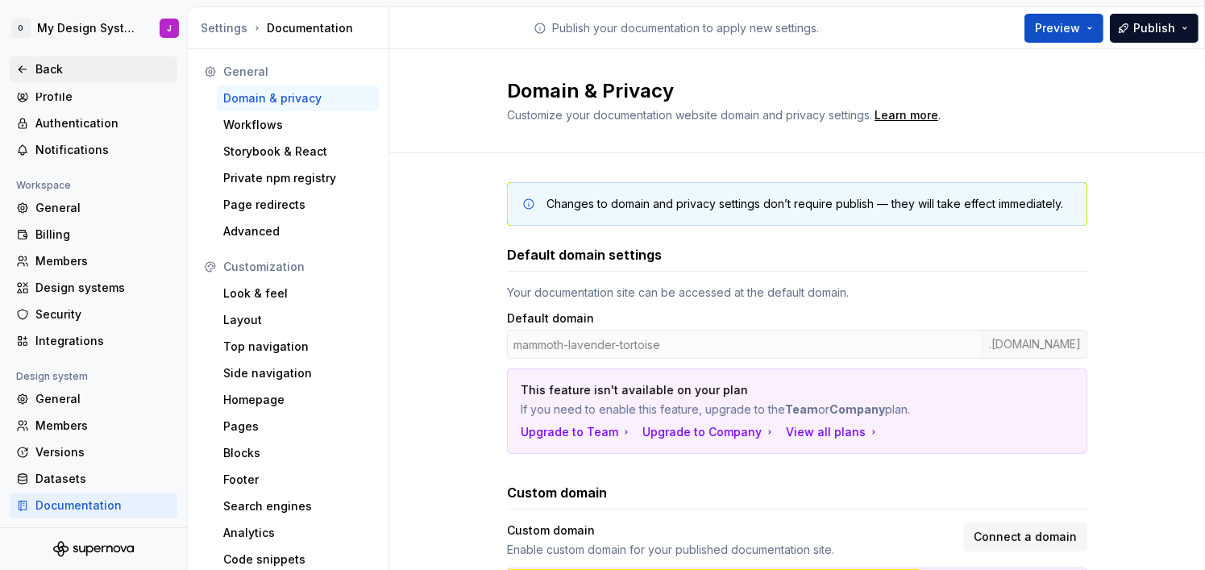
click at [73, 74] on div "Back" at bounding box center [102, 69] width 135 height 16
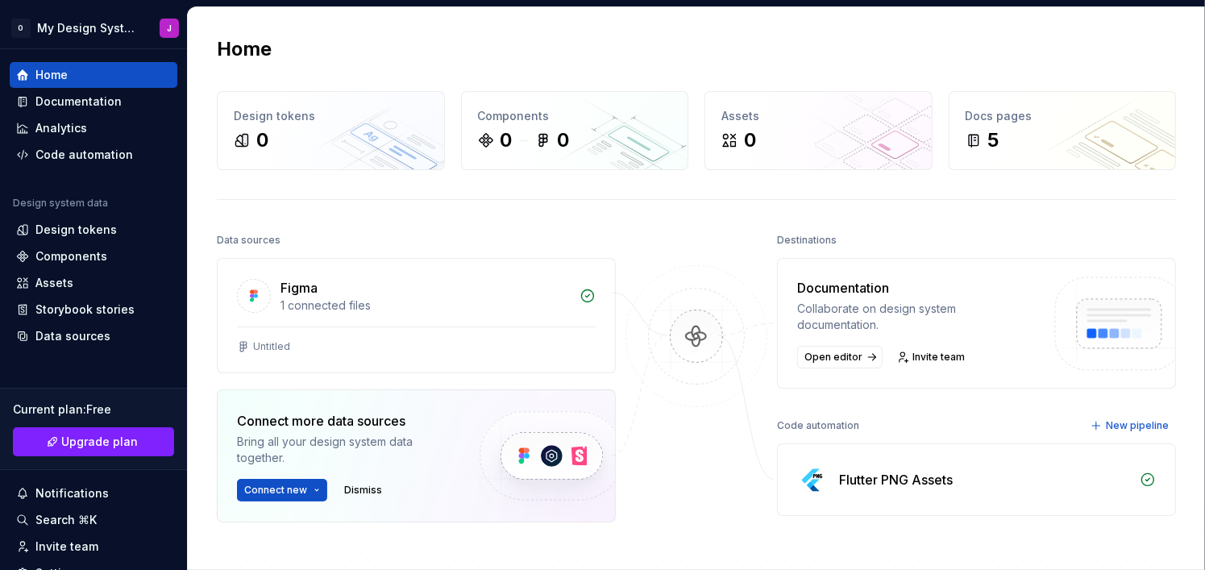
click at [700, 339] on img at bounding box center [696, 352] width 156 height 175
click at [823, 473] on img at bounding box center [813, 479] width 32 height 32
click at [463, 322] on div "Figma 1 connected files" at bounding box center [416, 293] width 397 height 68
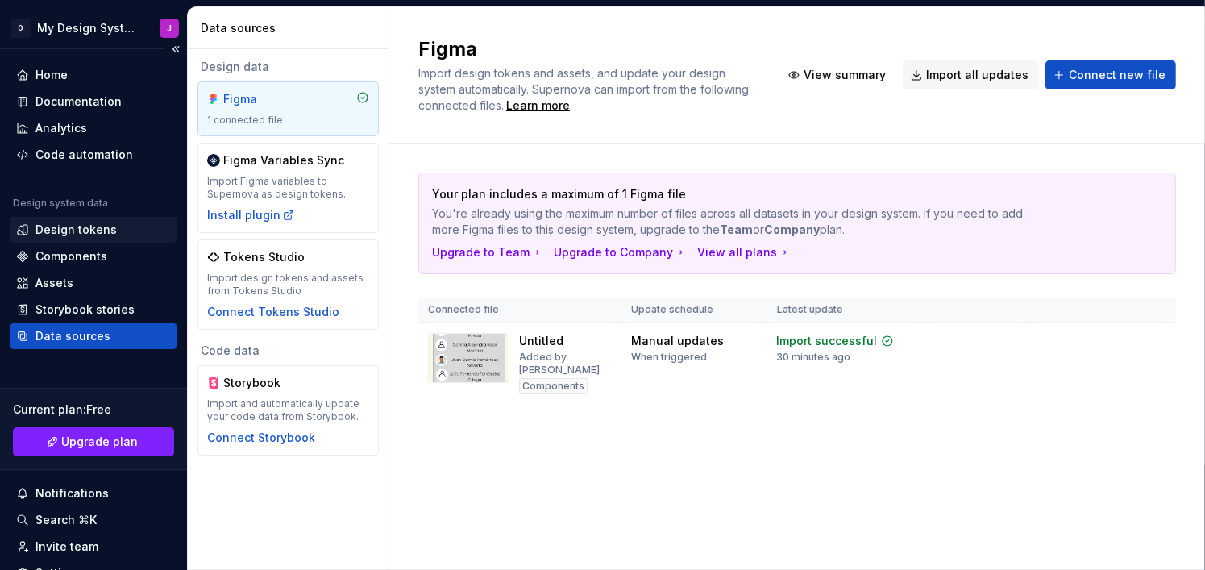
click at [98, 239] on div "Design tokens" at bounding box center [94, 230] width 168 height 26
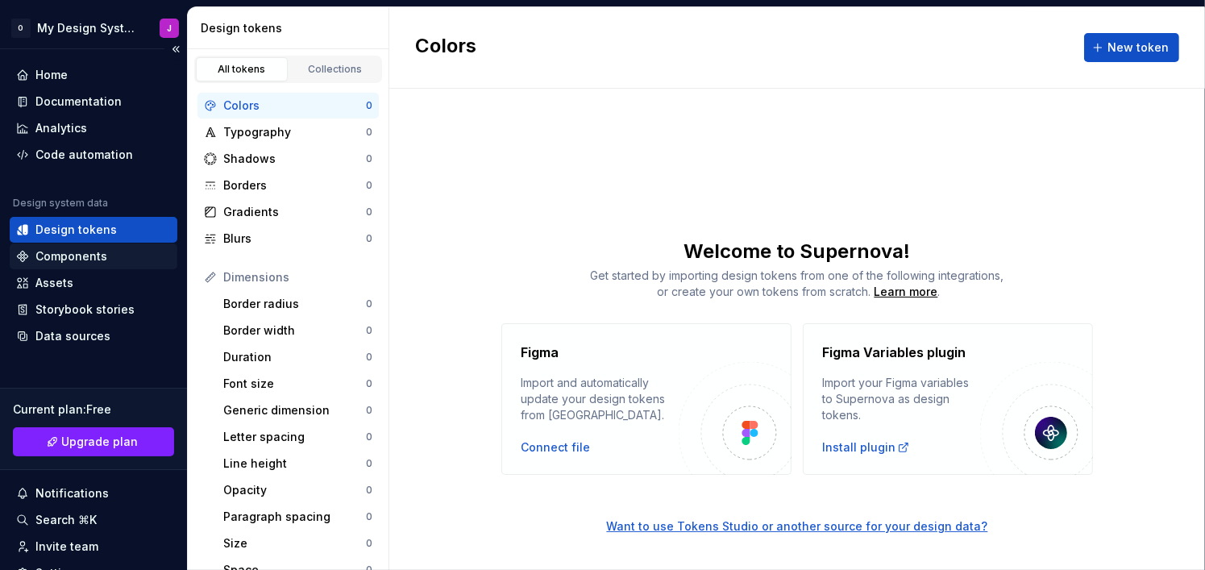
click at [97, 255] on div "Components" at bounding box center [71, 256] width 72 height 16
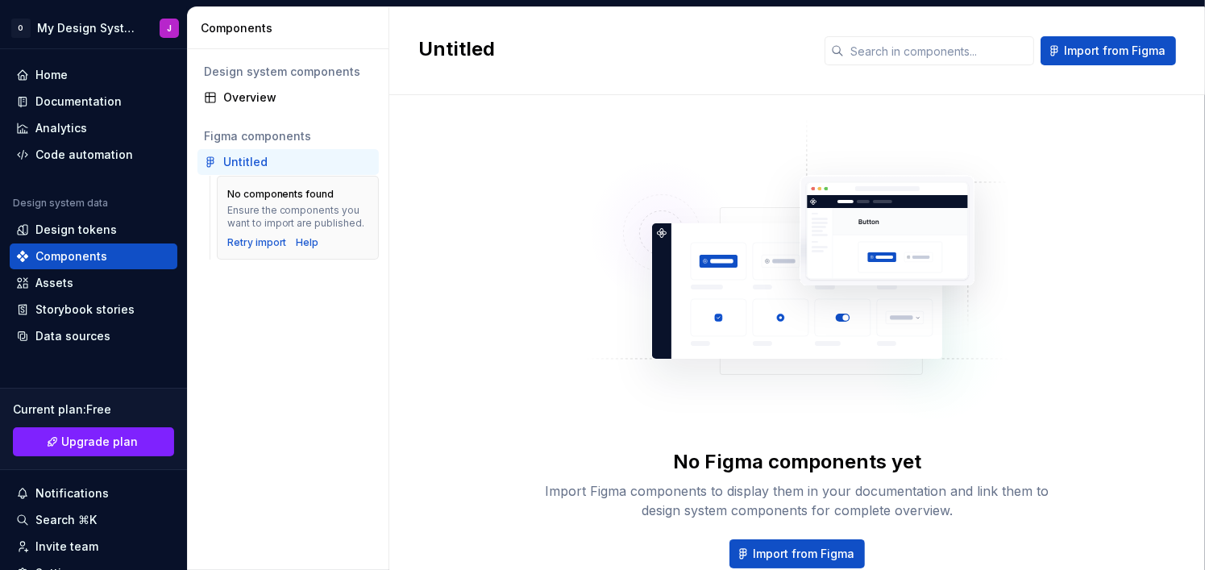
click at [276, 167] on div "Untitled" at bounding box center [297, 162] width 149 height 16
click at [75, 62] on div "Home" at bounding box center [94, 75] width 168 height 26
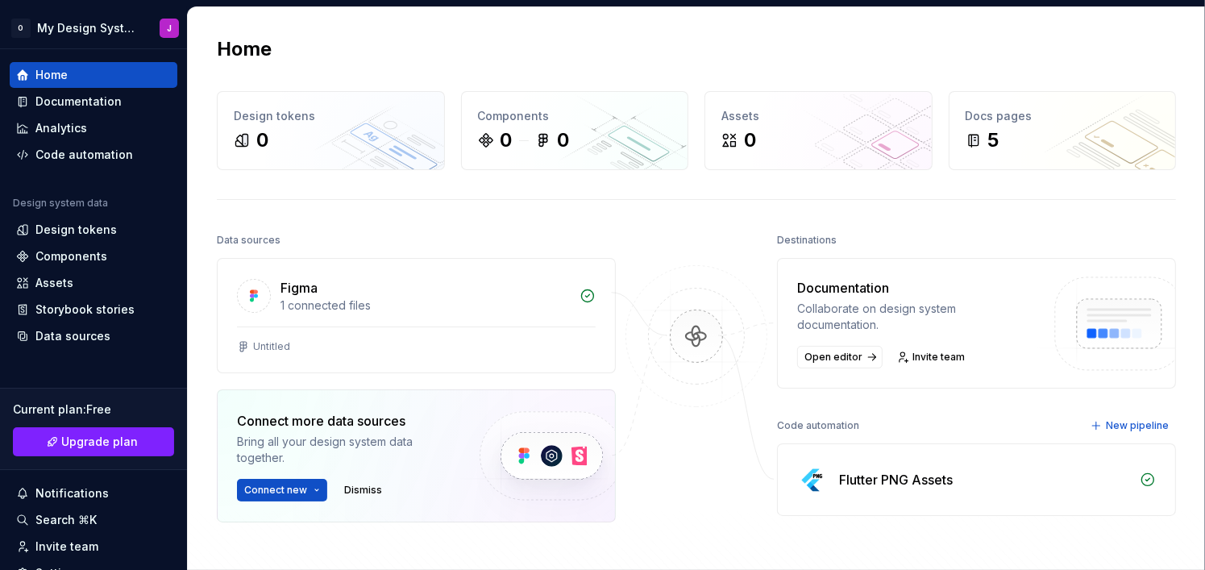
scroll to position [262, 0]
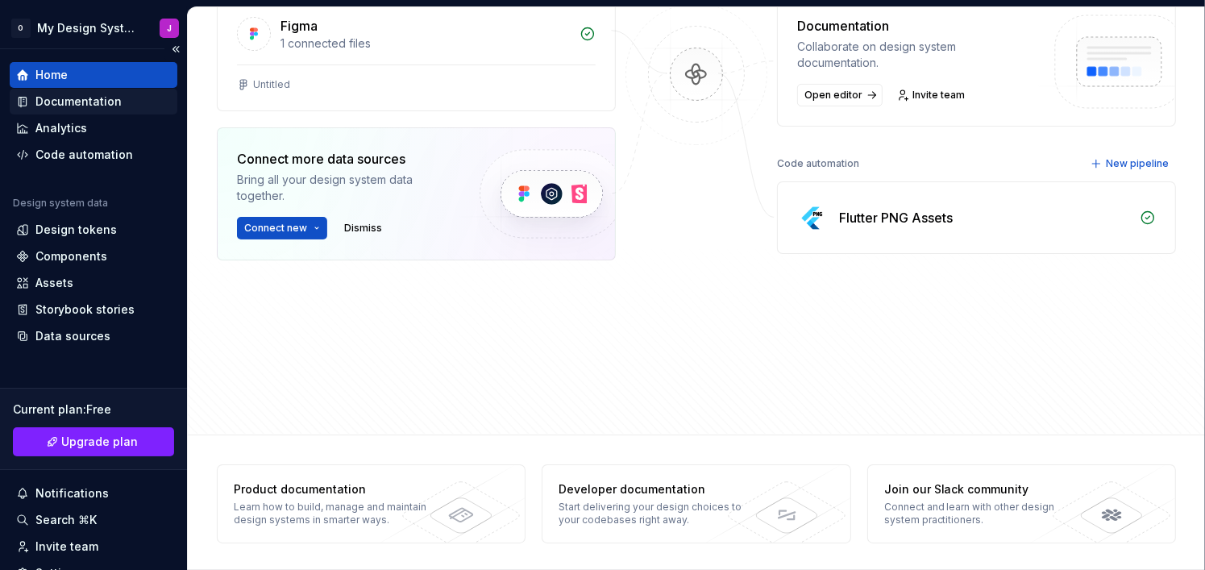
click at [103, 102] on div "Documentation" at bounding box center [78, 101] width 86 height 16
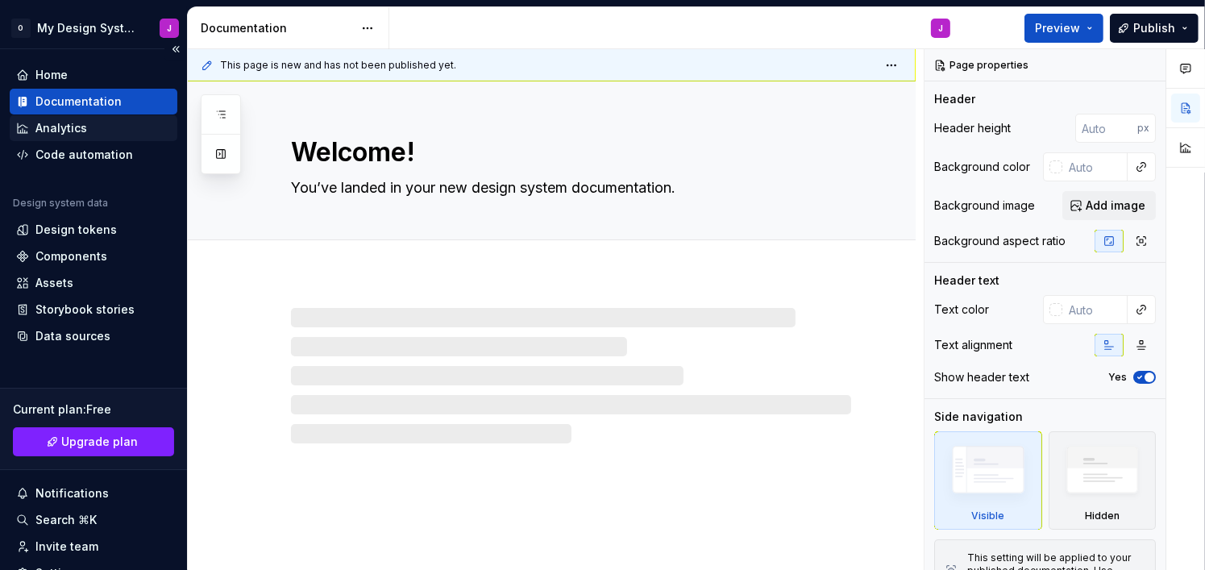
click at [103, 121] on div "Analytics" at bounding box center [93, 128] width 155 height 16
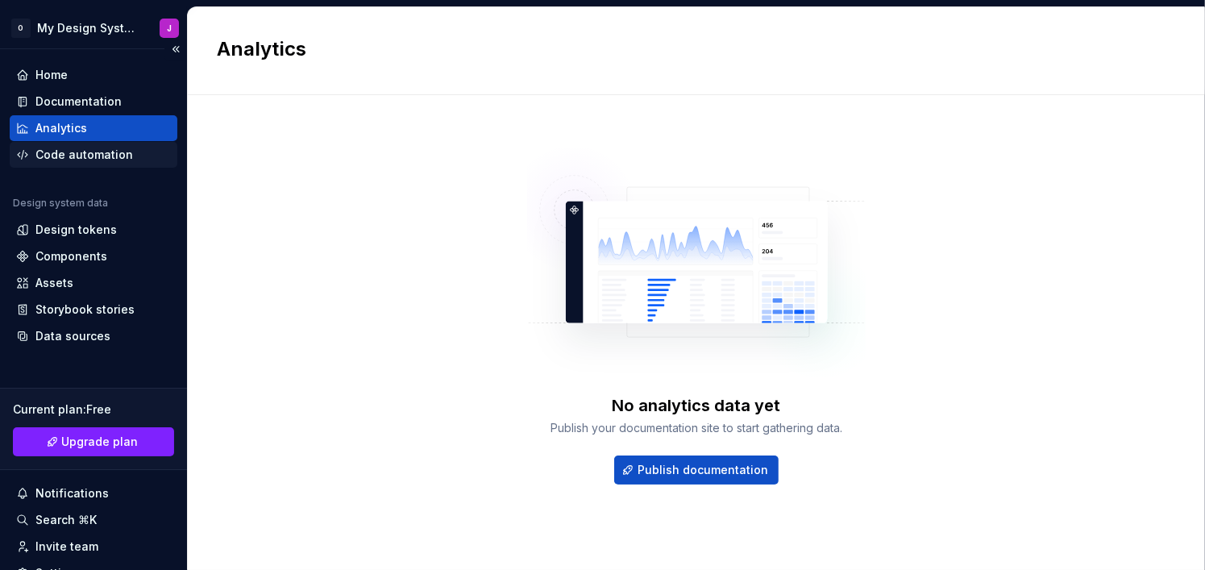
click at [102, 152] on div "Code automation" at bounding box center [84, 155] width 98 height 16
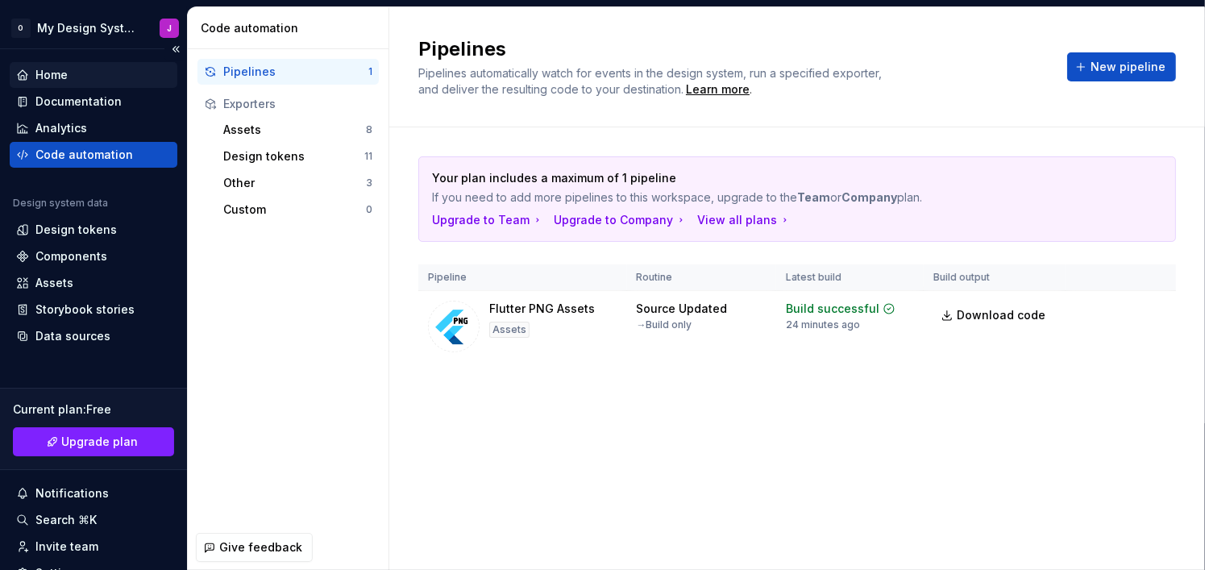
click at [89, 75] on div "Home" at bounding box center [93, 75] width 155 height 16
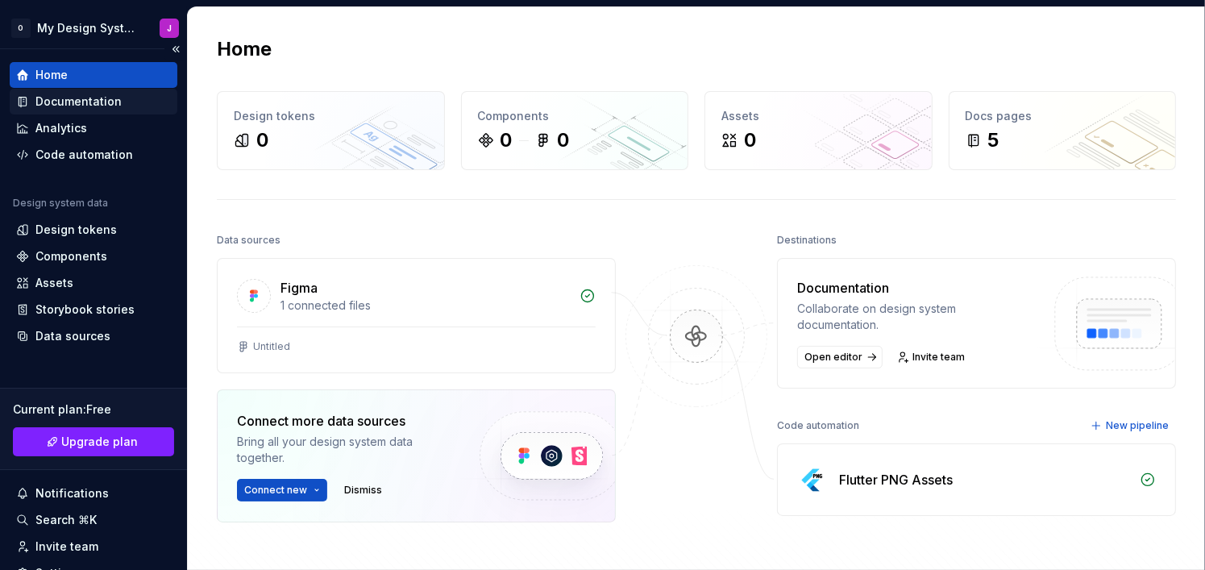
click at [56, 106] on div "Documentation" at bounding box center [78, 101] width 86 height 16
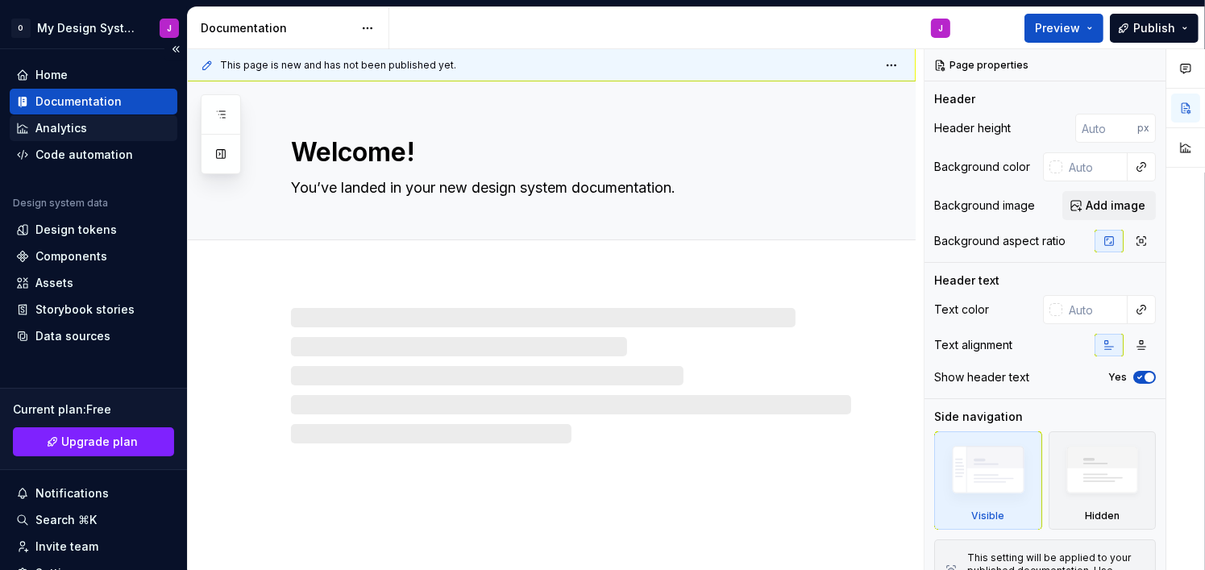
click at [64, 127] on div "Analytics" at bounding box center [61, 128] width 52 height 16
type textarea "*"
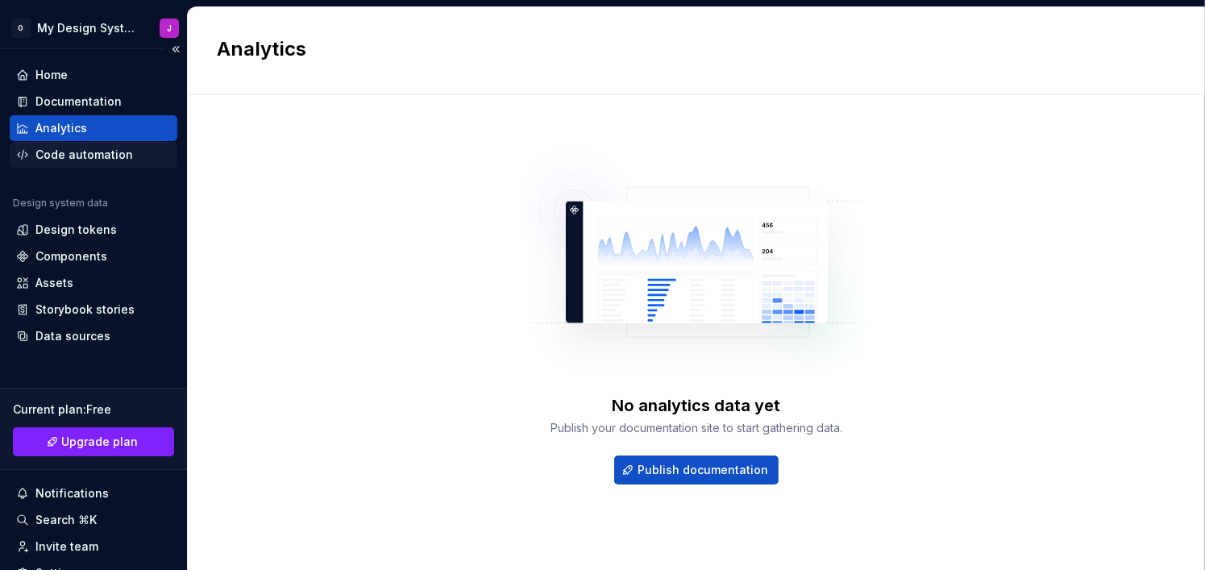
click at [73, 154] on div "Code automation" at bounding box center [84, 155] width 98 height 16
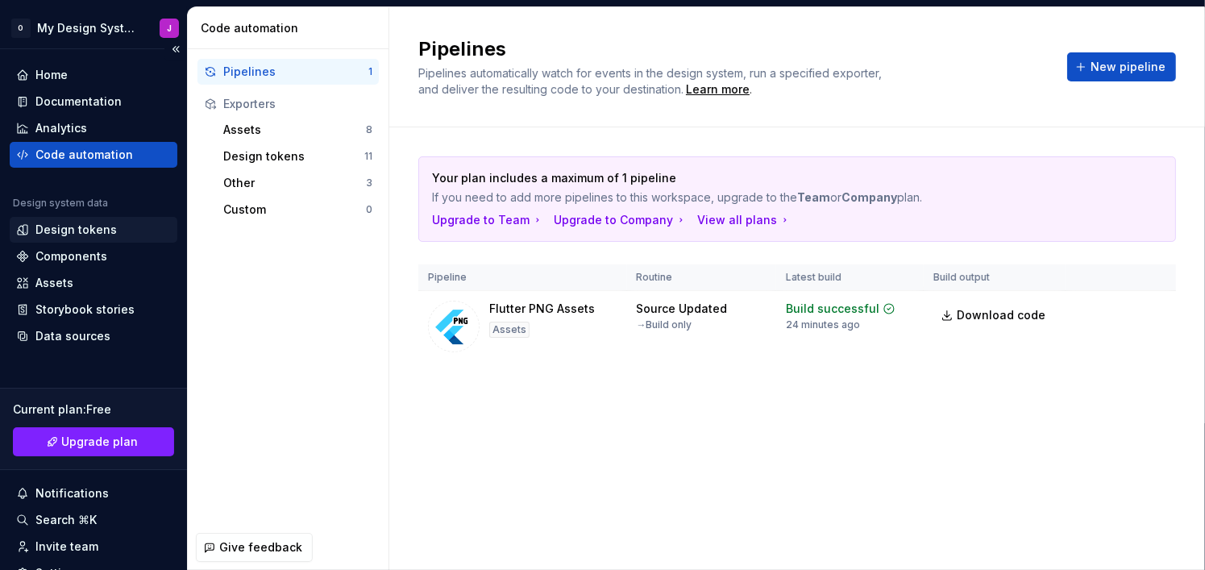
click at [73, 238] on div "Design tokens" at bounding box center [94, 230] width 168 height 26
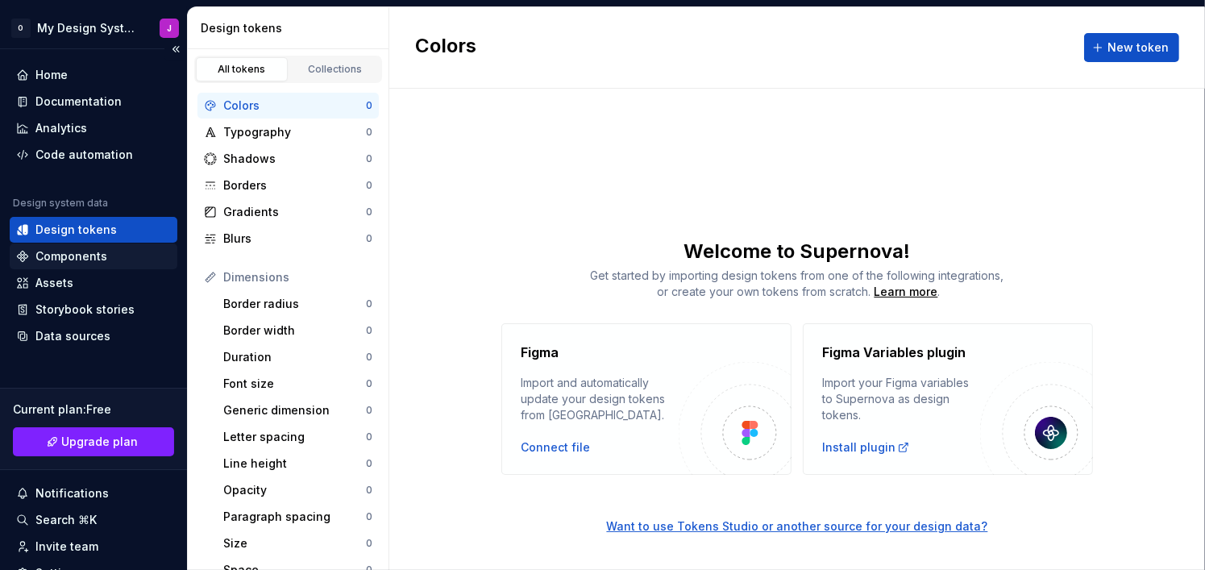
click at [73, 258] on div "Components" at bounding box center [71, 256] width 72 height 16
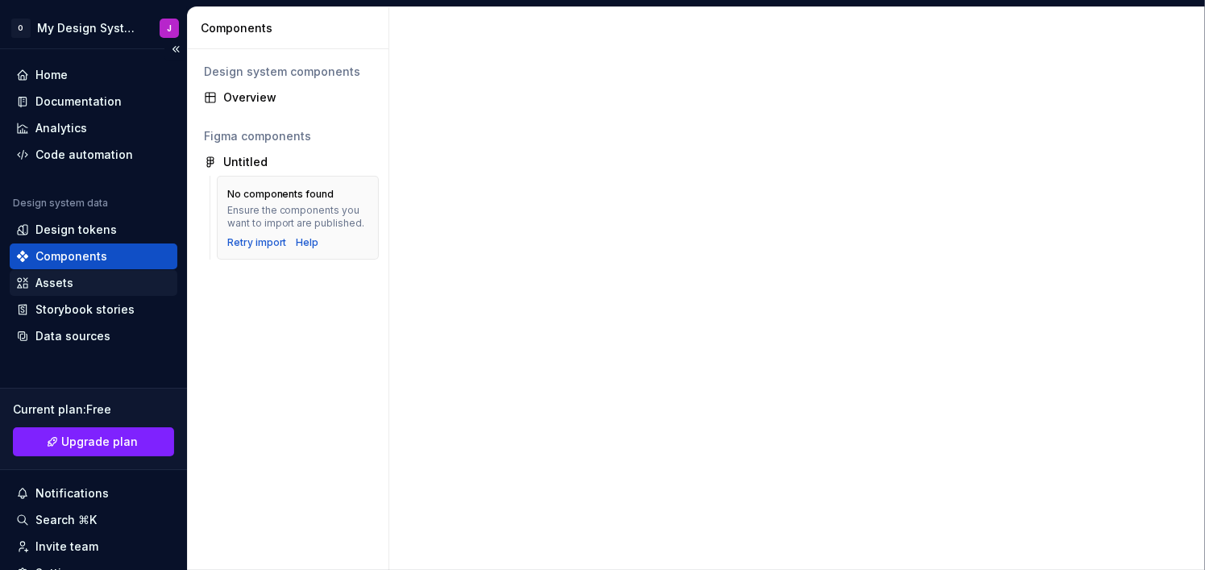
click at [73, 293] on div "Assets" at bounding box center [94, 283] width 168 height 26
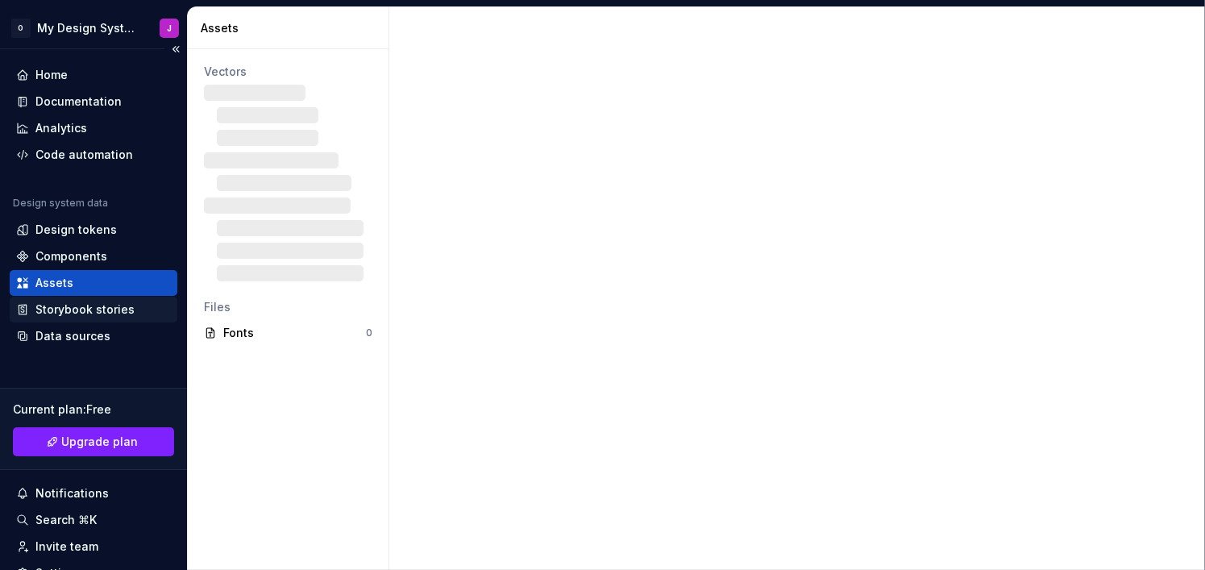
click at [76, 312] on div "Storybook stories" at bounding box center [84, 309] width 99 height 16
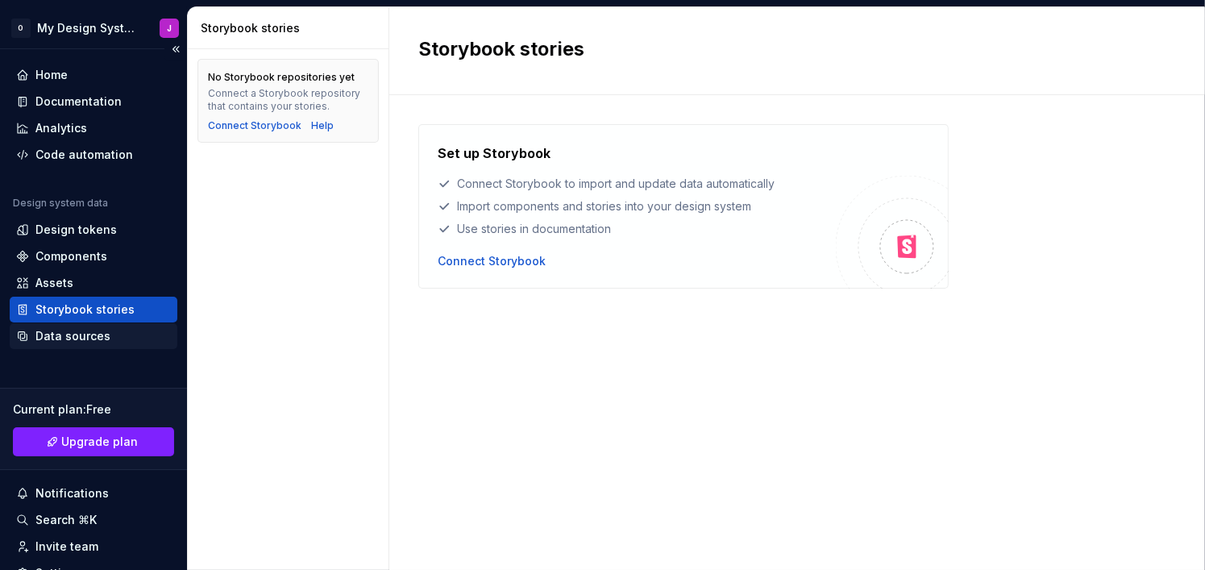
click at [75, 347] on div "Data sources" at bounding box center [94, 336] width 168 height 26
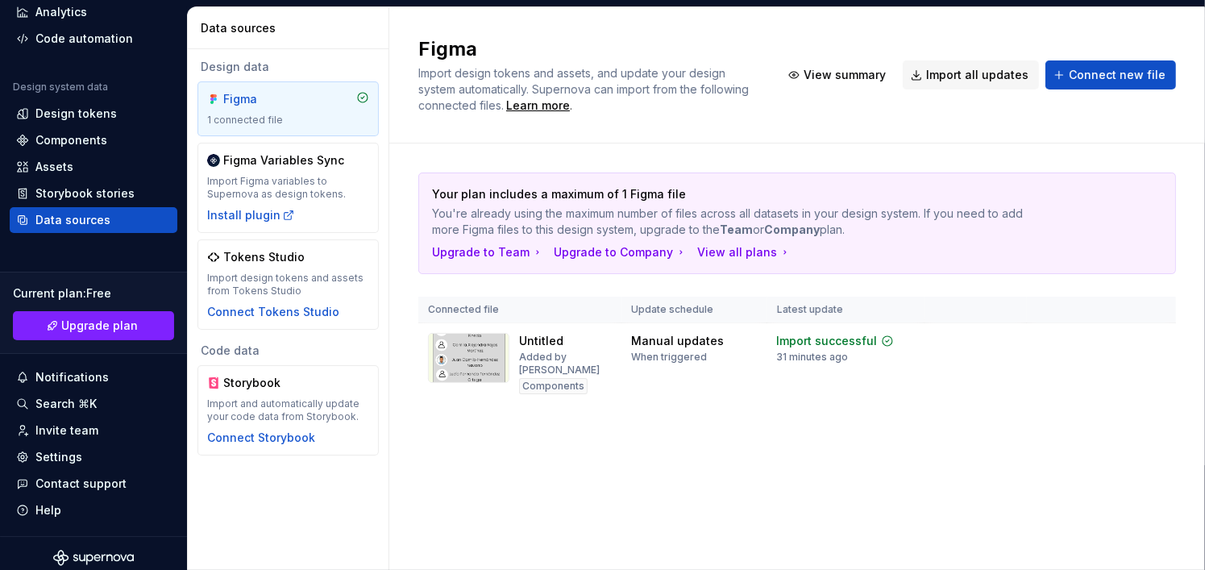
scroll to position [124, 0]
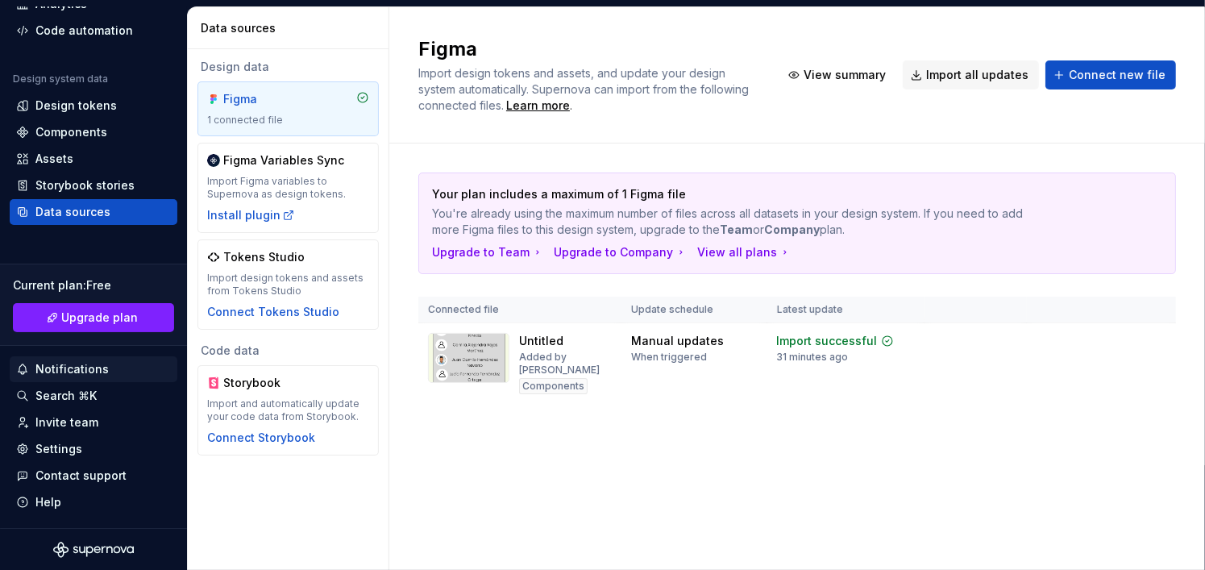
click at [75, 363] on div "Notifications" at bounding box center [71, 369] width 73 height 16
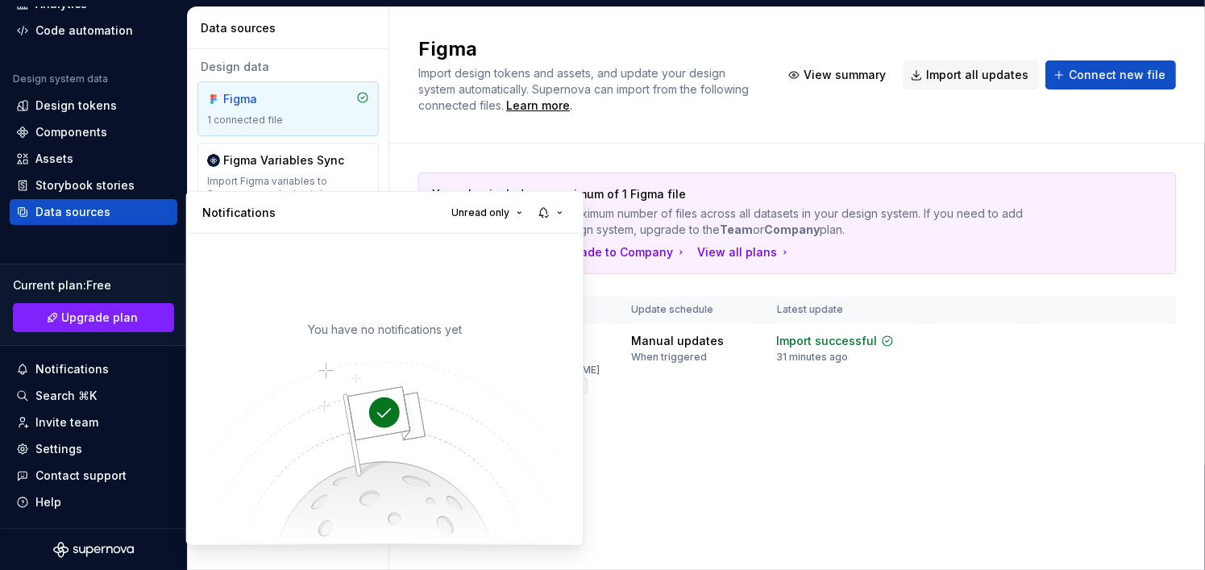
click at [74, 396] on html "O My Design Systemx J Home Documentation Analytics Code automation Design syste…" at bounding box center [602, 285] width 1205 height 570
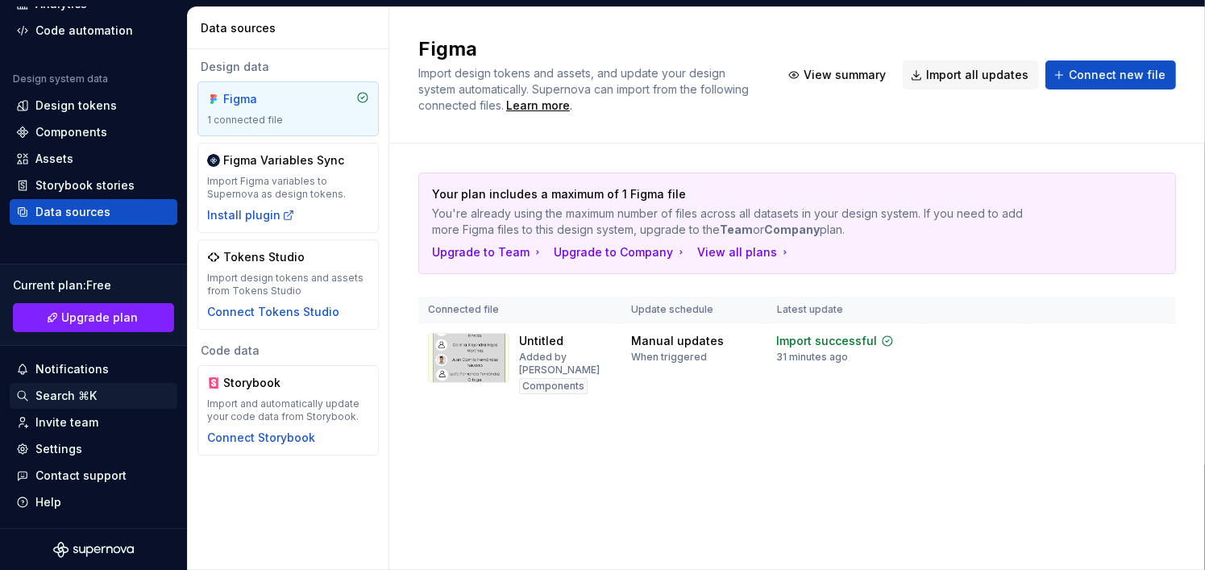
click at [80, 396] on div "Search ⌘K" at bounding box center [65, 396] width 61 height 16
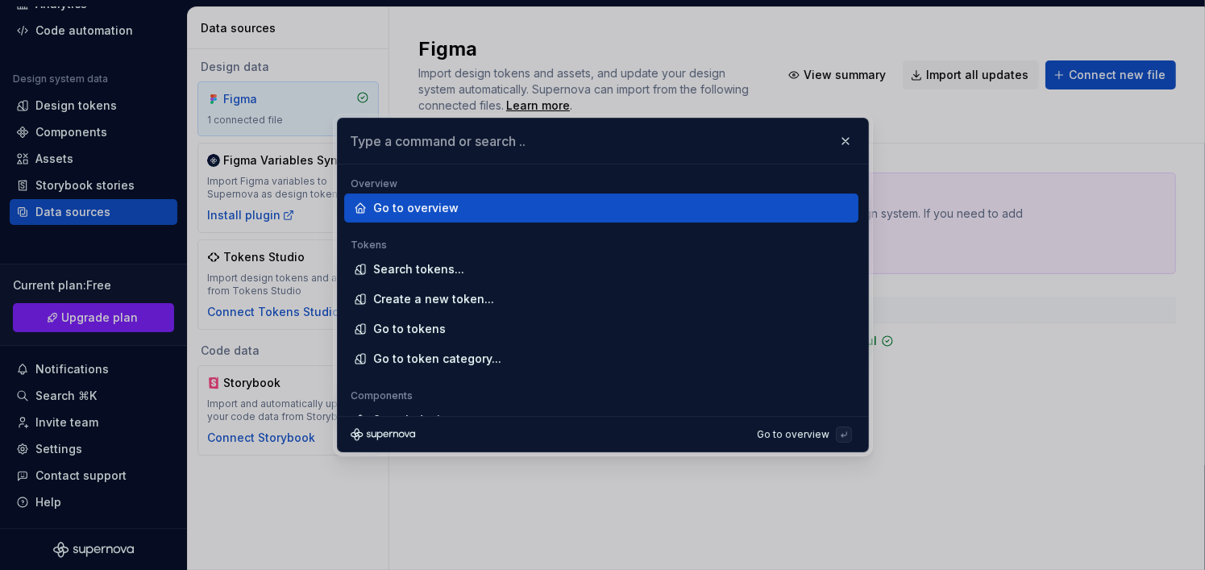
click at [454, 148] on input "text" at bounding box center [603, 140] width 530 height 45
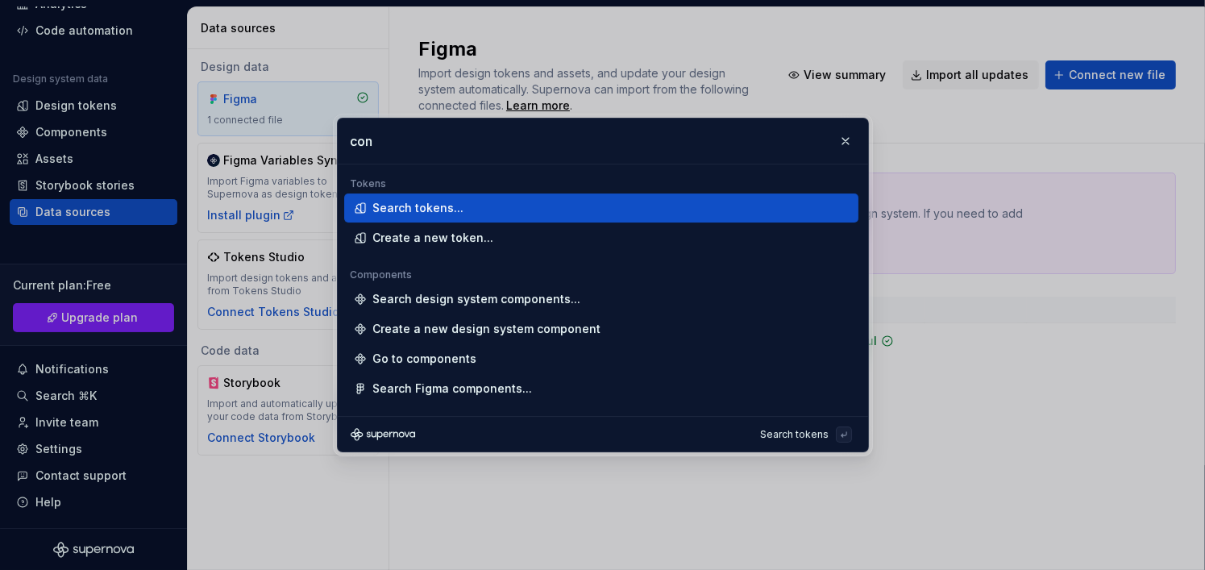
type input "conf"
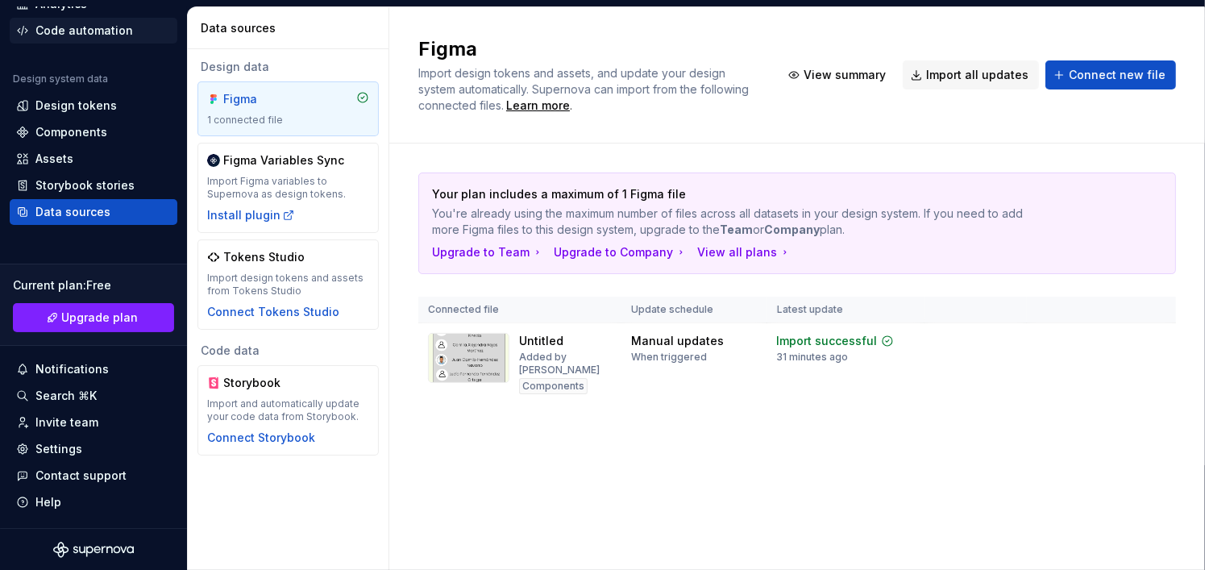
scroll to position [0, 0]
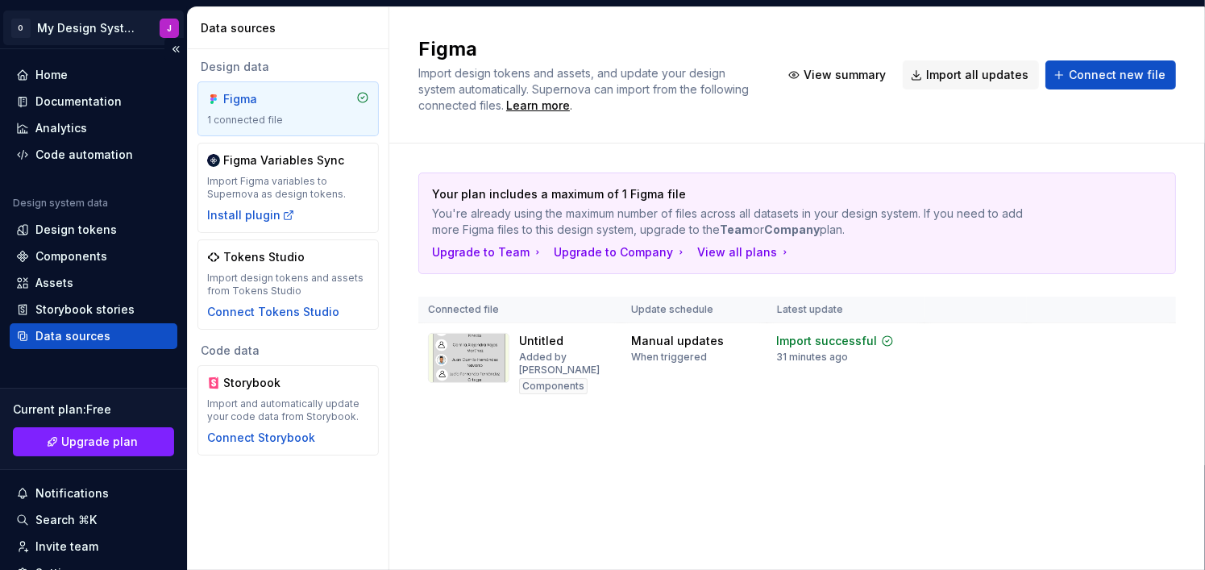
click at [102, 39] on html "O My Design Systemx J Home Documentation Analytics Code automation Design syste…" at bounding box center [602, 285] width 1205 height 570
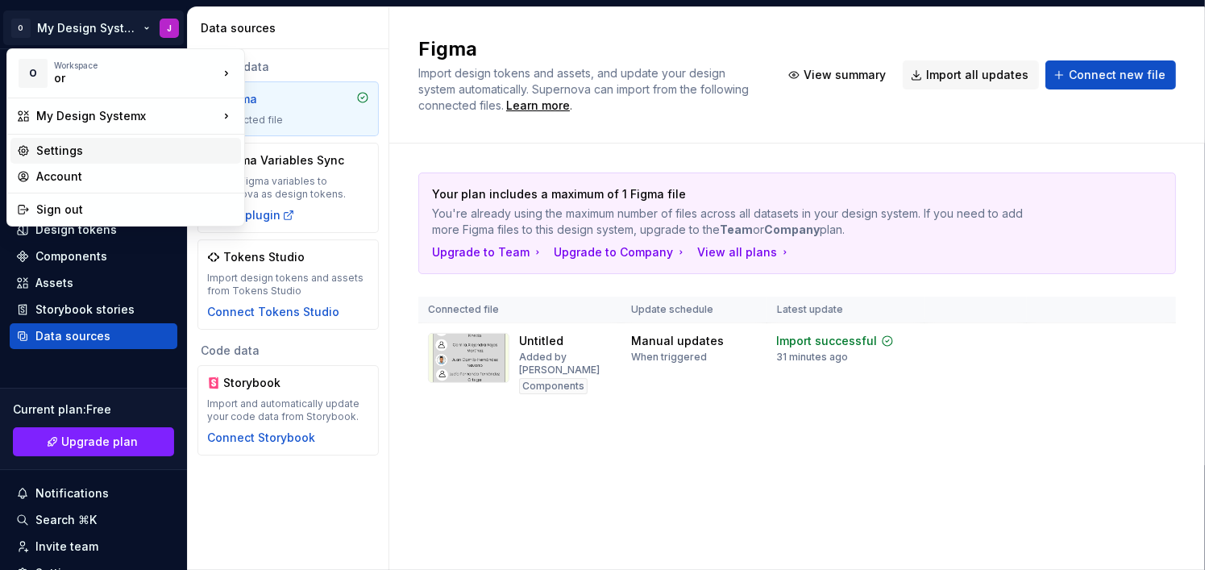
click at [77, 144] on div "Settings" at bounding box center [135, 151] width 198 height 16
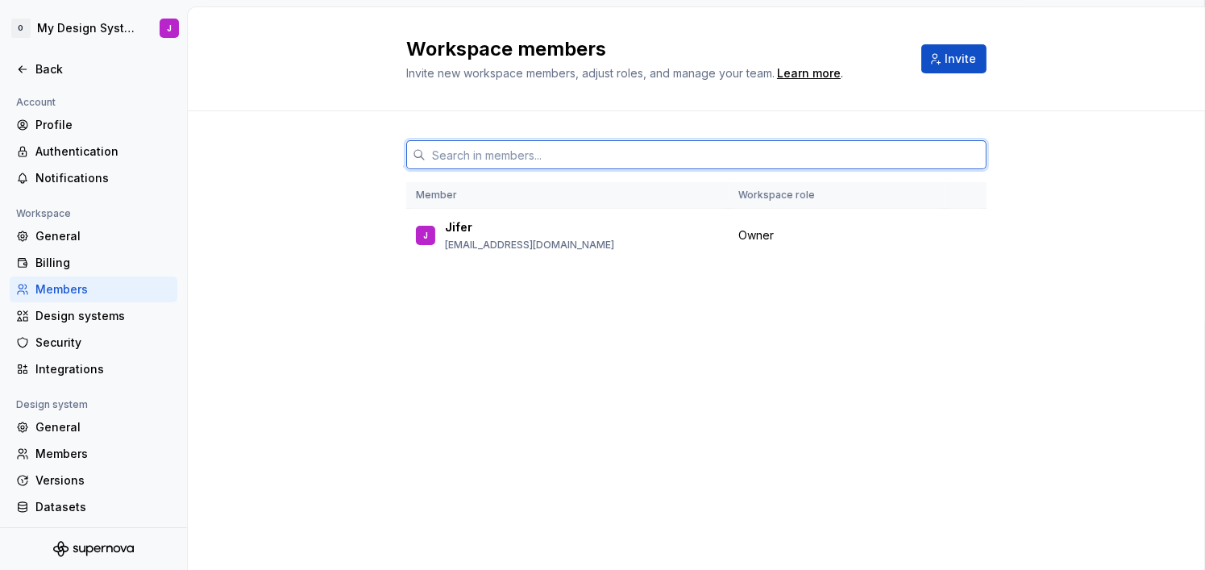
click at [633, 156] on input "text" at bounding box center [705, 154] width 561 height 29
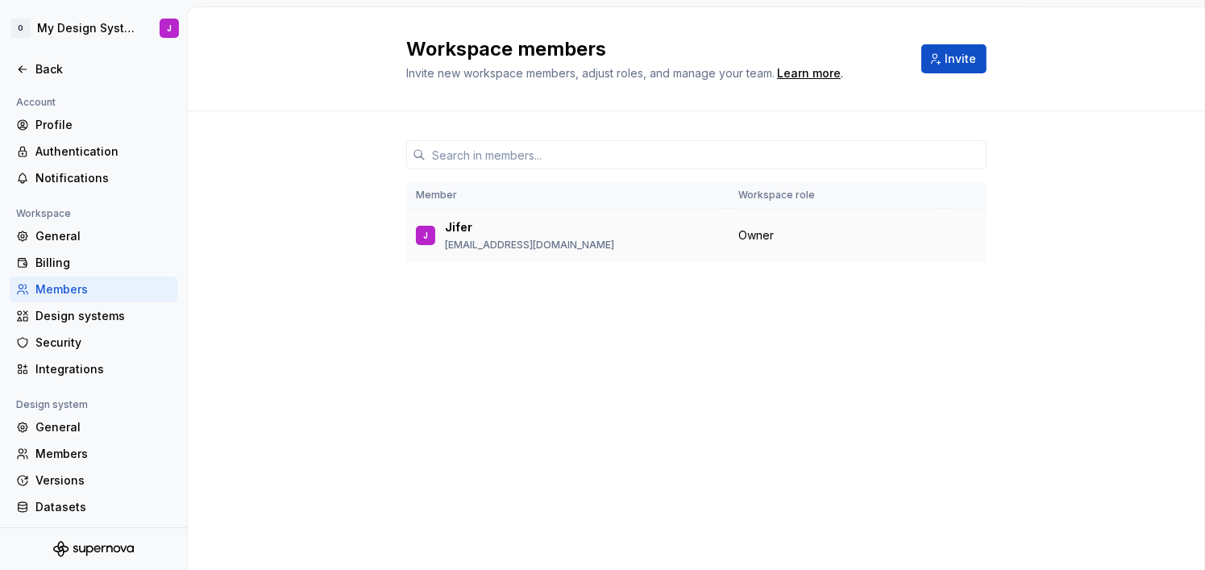
click at [768, 247] on td "Owner" at bounding box center [836, 236] width 216 height 54
drag, startPoint x: 696, startPoint y: 235, endPoint x: 605, endPoint y: 238, distance: 91.1
click at [682, 236] on div "J Jifer jifer402@gmail.com" at bounding box center [567, 235] width 303 height 34
click at [517, 240] on p "jifer402@gmail.com" at bounding box center [529, 245] width 169 height 13
click at [447, 226] on p "Jifer" at bounding box center [458, 227] width 27 height 16
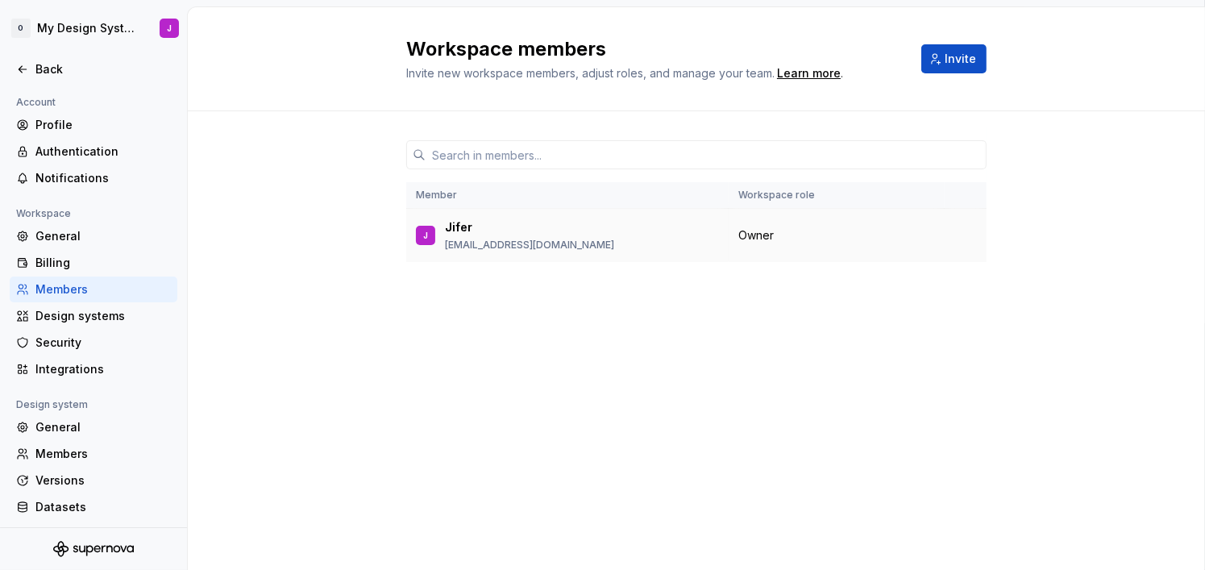
drag, startPoint x: 437, startPoint y: 238, endPoint x: 427, endPoint y: 237, distance: 9.7
click at [436, 238] on div "J Jifer jifer402@gmail.com" at bounding box center [567, 235] width 303 height 34
click at [427, 237] on div "J" at bounding box center [425, 235] width 5 height 16
click at [113, 325] on div "Design systems" at bounding box center [94, 316] width 168 height 26
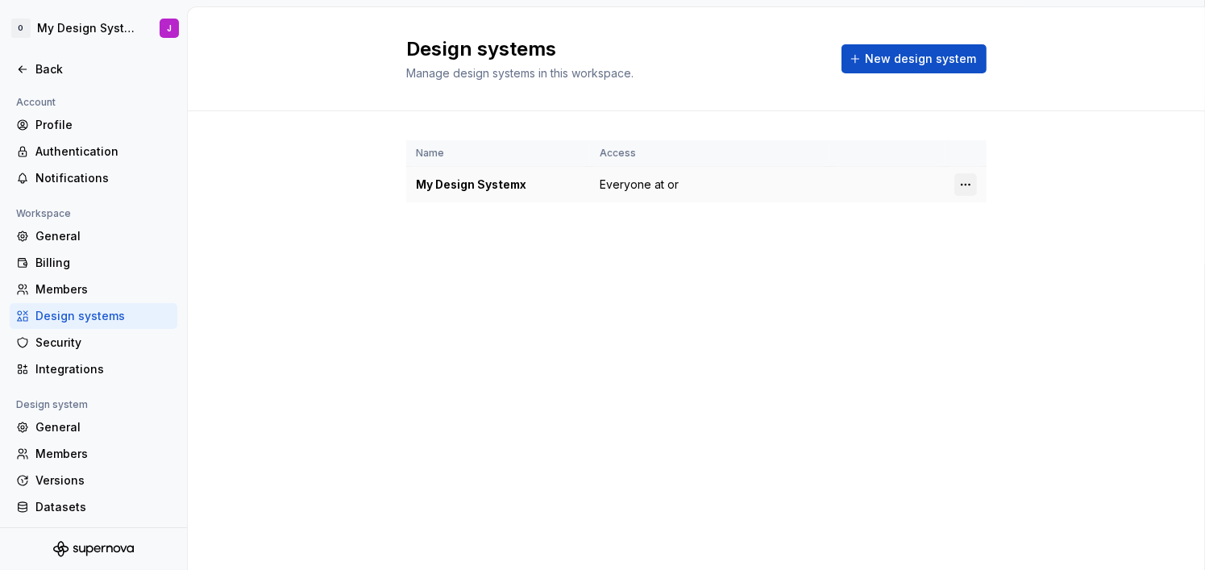
click at [972, 183] on html "O My Design Systemx J Back Account Profile Authentication Notifications Workspa…" at bounding box center [602, 285] width 1205 height 570
click at [941, 60] on html "O My Design Systemx J Back Account Profile Authentication Notifications Workspa…" at bounding box center [602, 285] width 1205 height 570
click at [941, 60] on span "New design system" at bounding box center [920, 59] width 111 height 16
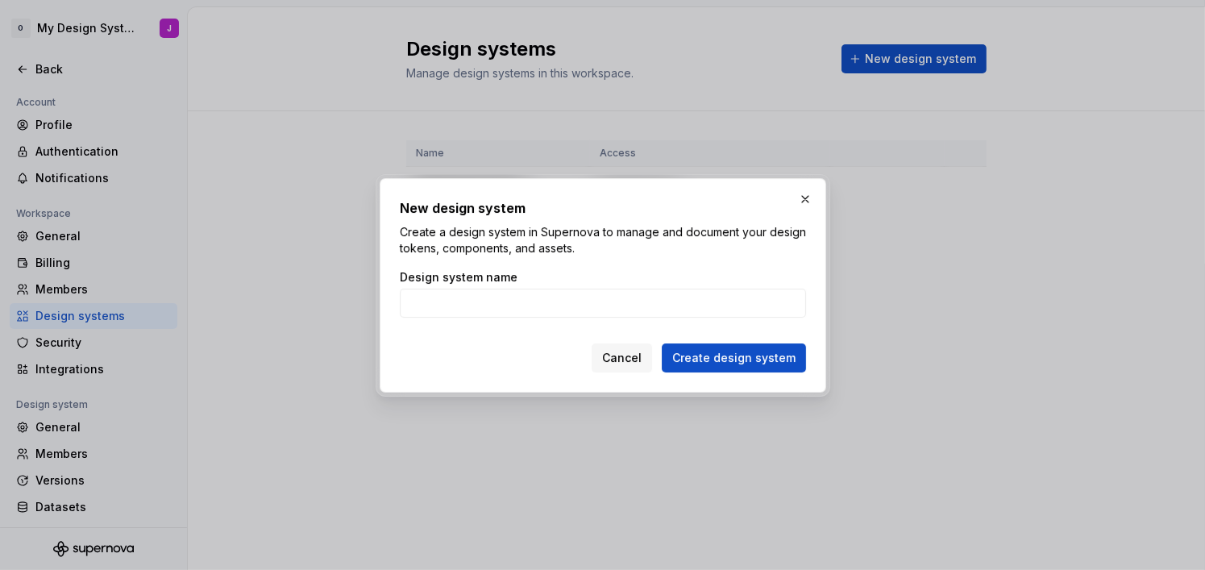
click at [631, 353] on span "Cancel" at bounding box center [621, 358] width 39 height 16
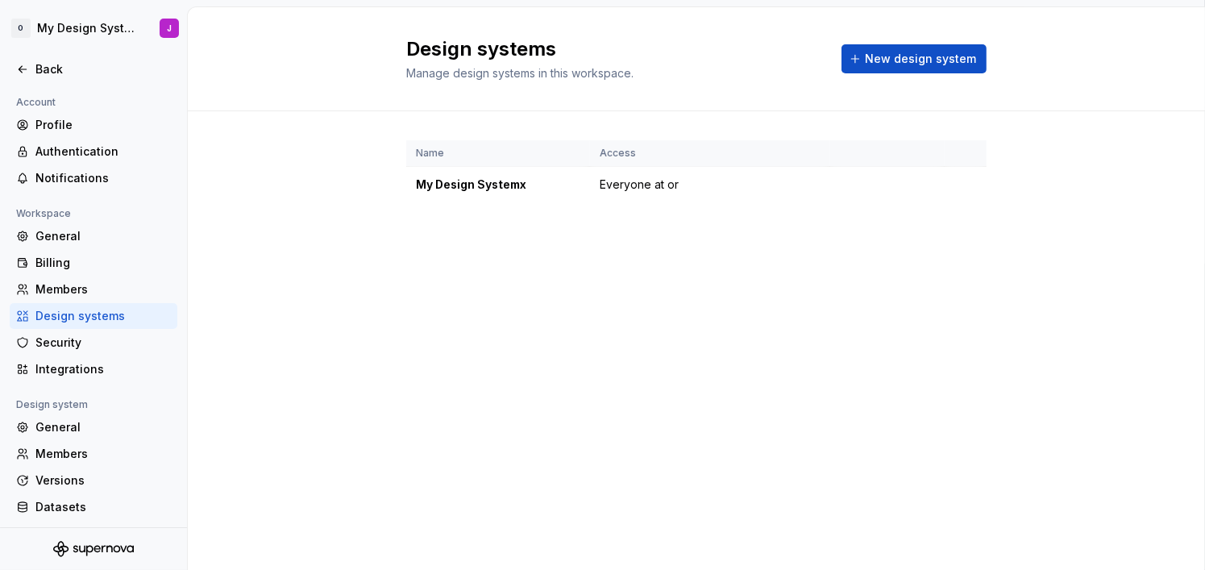
click at [550, 163] on th "Name" at bounding box center [498, 153] width 184 height 27
drag, startPoint x: 579, startPoint y: 191, endPoint x: 629, endPoint y: 186, distance: 50.2
click at [602, 191] on tr "My Design Systemx Everyone at or" at bounding box center [696, 185] width 580 height 36
click at [961, 193] on html "O My Design Systemx J Back Account Profile Authentication Notifications Workspa…" at bounding box center [602, 285] width 1205 height 570
click at [976, 239] on icon at bounding box center [971, 241] width 13 height 13
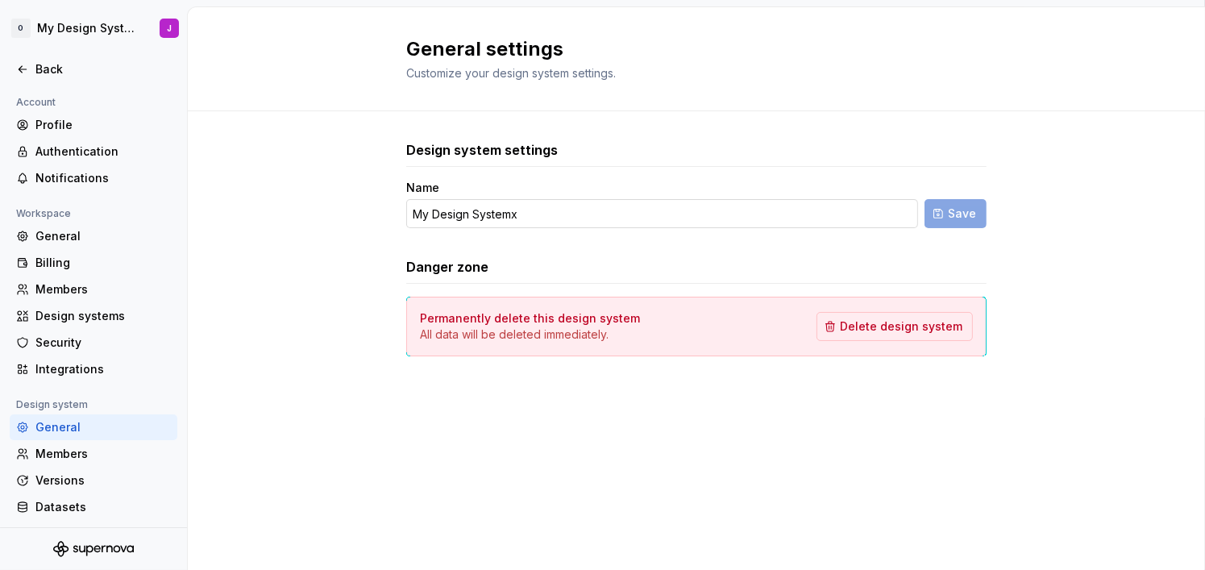
click at [627, 211] on input "My Design Systemx" at bounding box center [662, 213] width 512 height 29
click at [90, 372] on div "Integrations" at bounding box center [102, 369] width 135 height 16
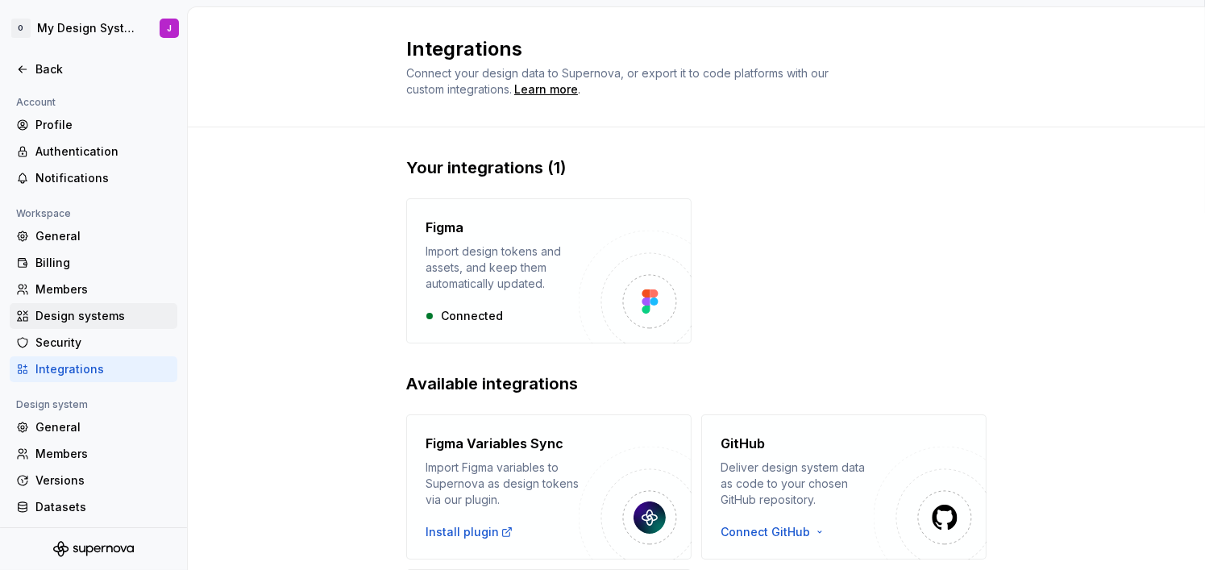
click at [87, 319] on div "Design systems" at bounding box center [102, 316] width 135 height 16
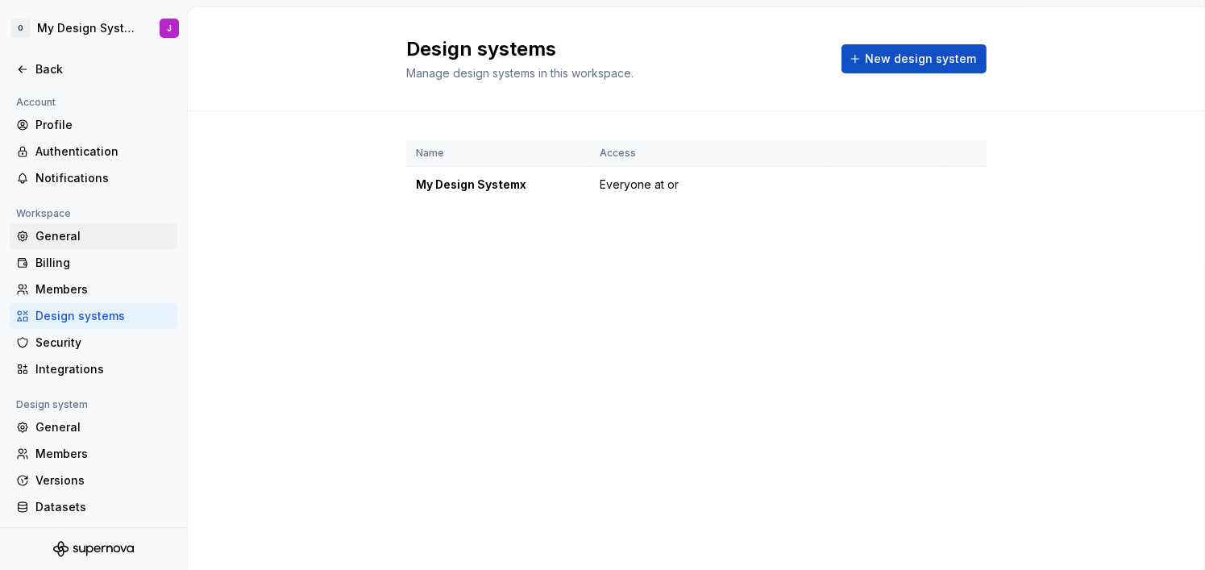
click at [102, 228] on div "General" at bounding box center [102, 236] width 135 height 16
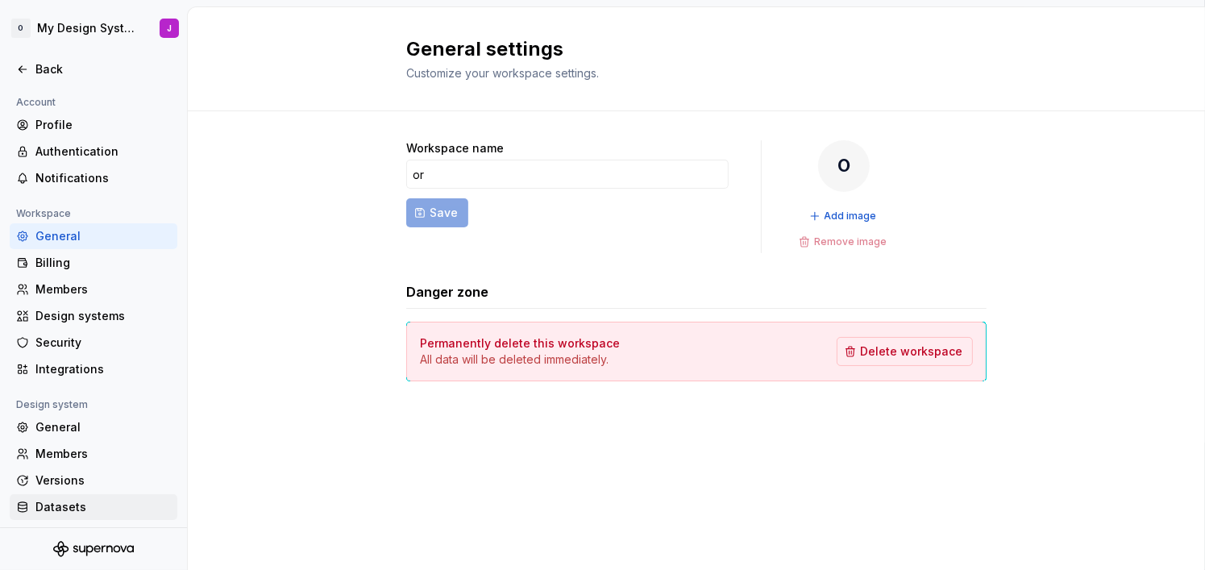
click at [85, 513] on div "Datasets" at bounding box center [102, 507] width 135 height 16
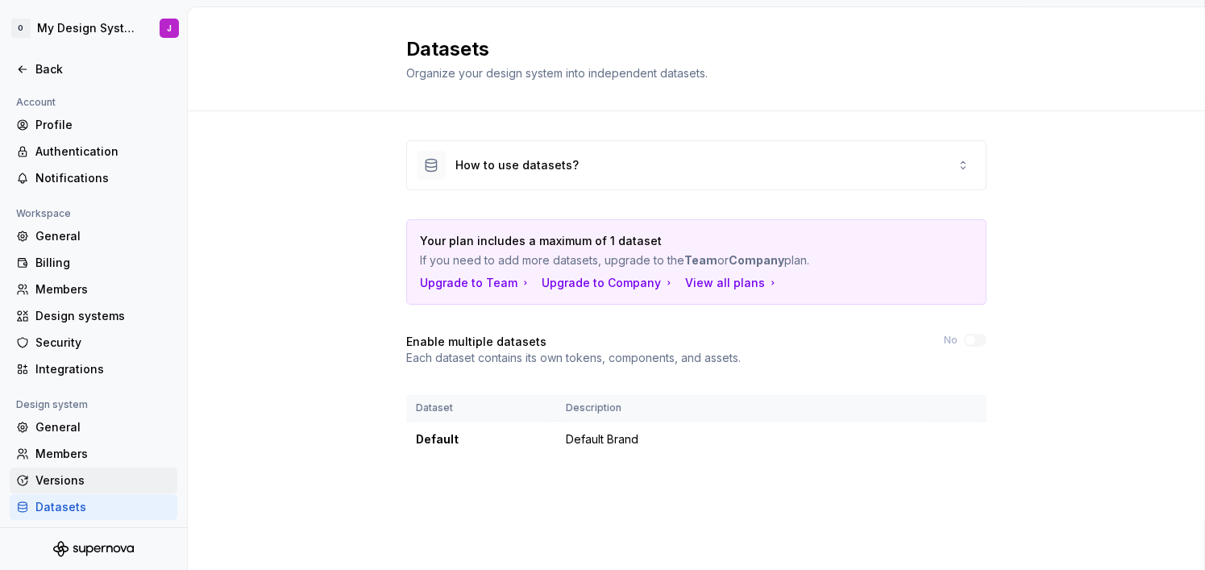
click at [83, 483] on div "Versions" at bounding box center [102, 480] width 135 height 16
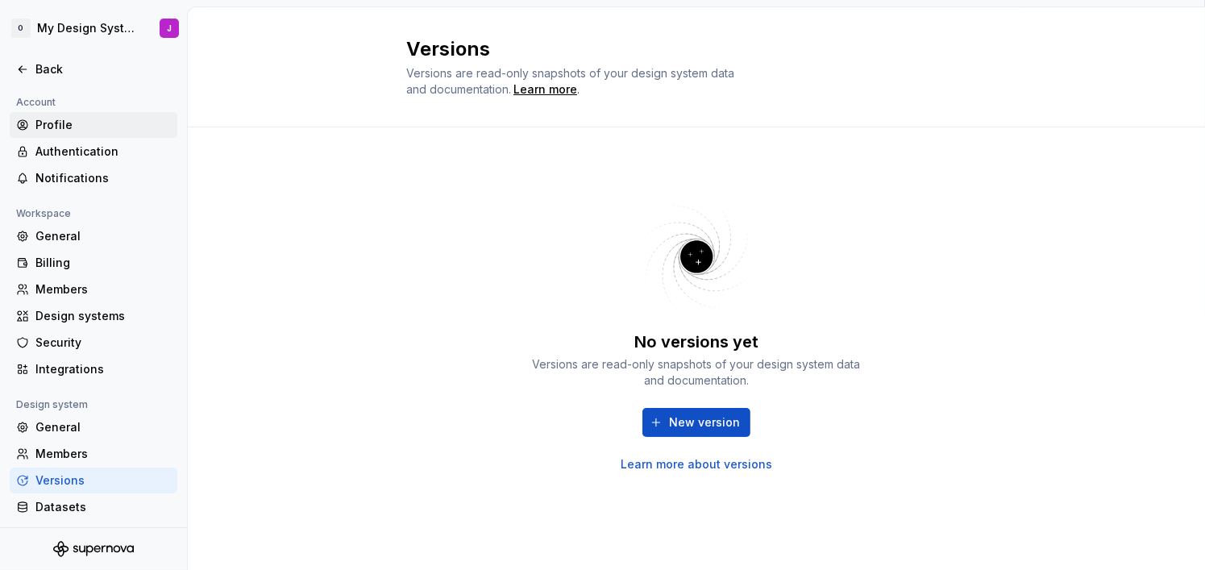
click at [72, 128] on div "Profile" at bounding box center [102, 125] width 135 height 16
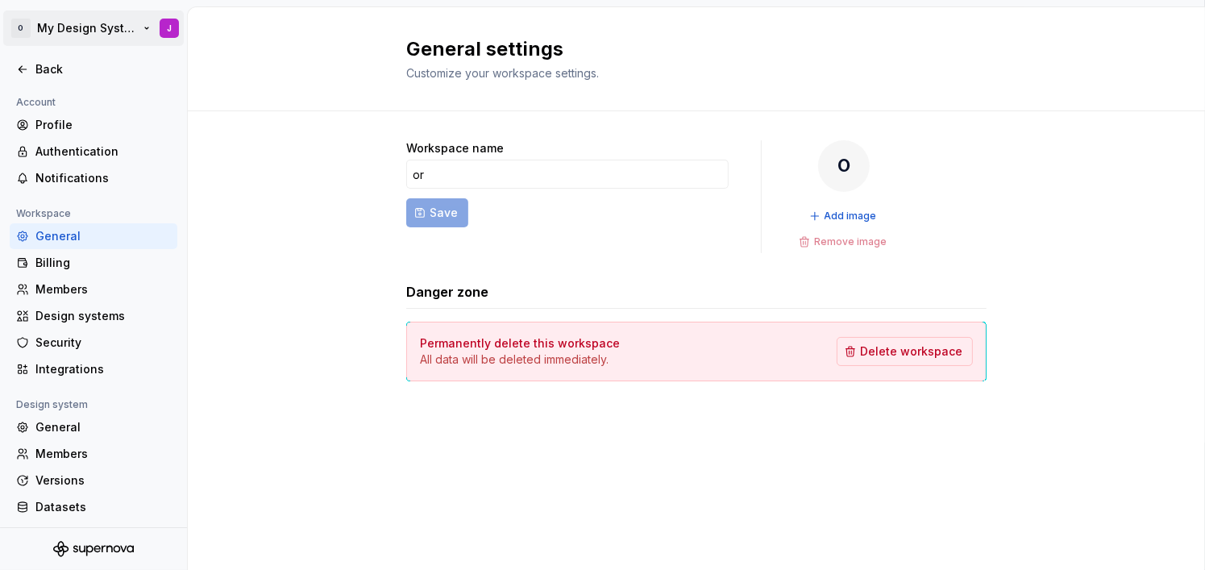
click at [29, 31] on html "O My Design Systemx J Back Account Profile Authentication Notifications Workspa…" at bounding box center [602, 285] width 1205 height 570
click at [75, 23] on html "O My Design Systemx J Back Account Profile Authentication Notifications Workspa…" at bounding box center [602, 285] width 1205 height 570
click at [33, 61] on div "Back" at bounding box center [93, 69] width 155 height 16
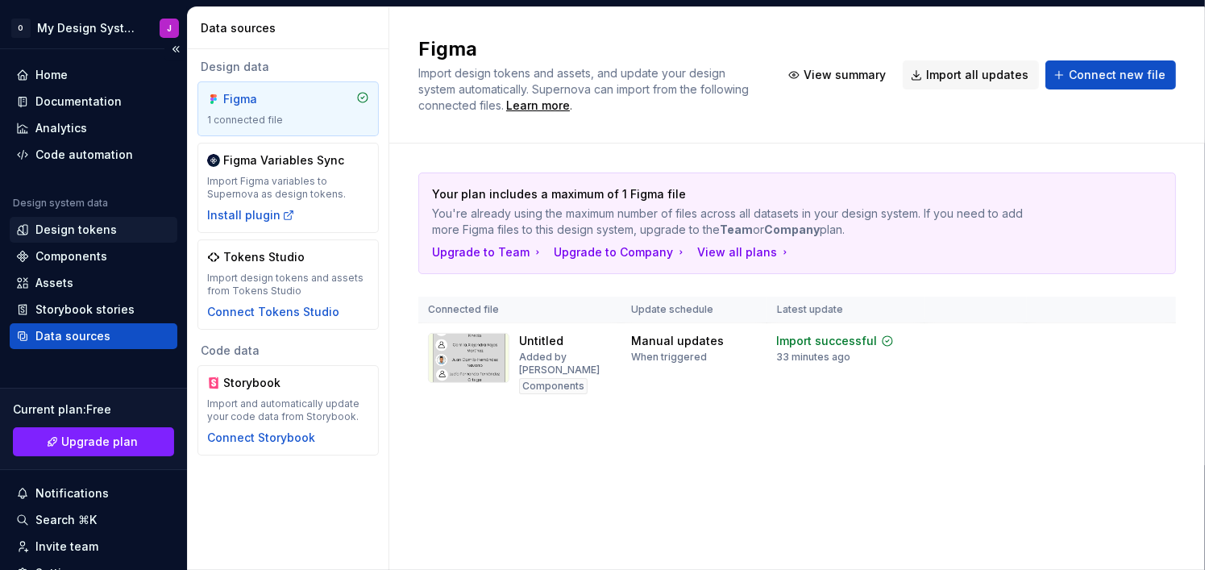
click at [63, 230] on div "Design tokens" at bounding box center [75, 230] width 81 height 16
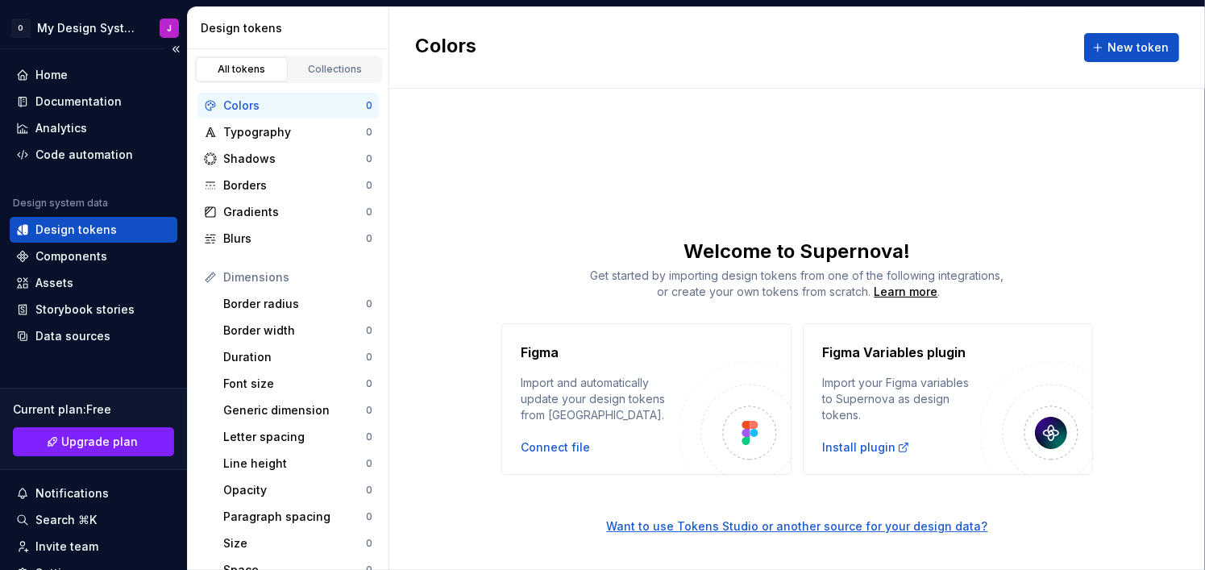
click at [99, 226] on div "Design tokens" at bounding box center [75, 230] width 81 height 16
click at [712, 152] on div "Colors New token Welcome to Supernova! Get started by importing design tokens f…" at bounding box center [797, 288] width 816 height 562
click at [64, 78] on div "Home" at bounding box center [51, 75] width 32 height 16
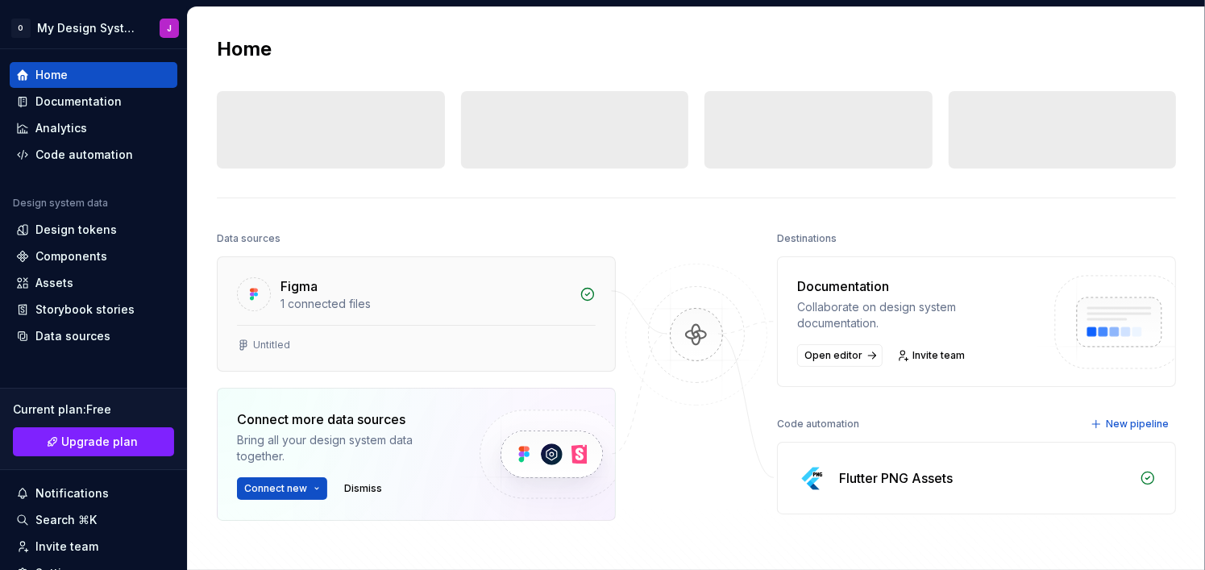
click at [412, 320] on div "Figma 1 connected files" at bounding box center [416, 291] width 397 height 68
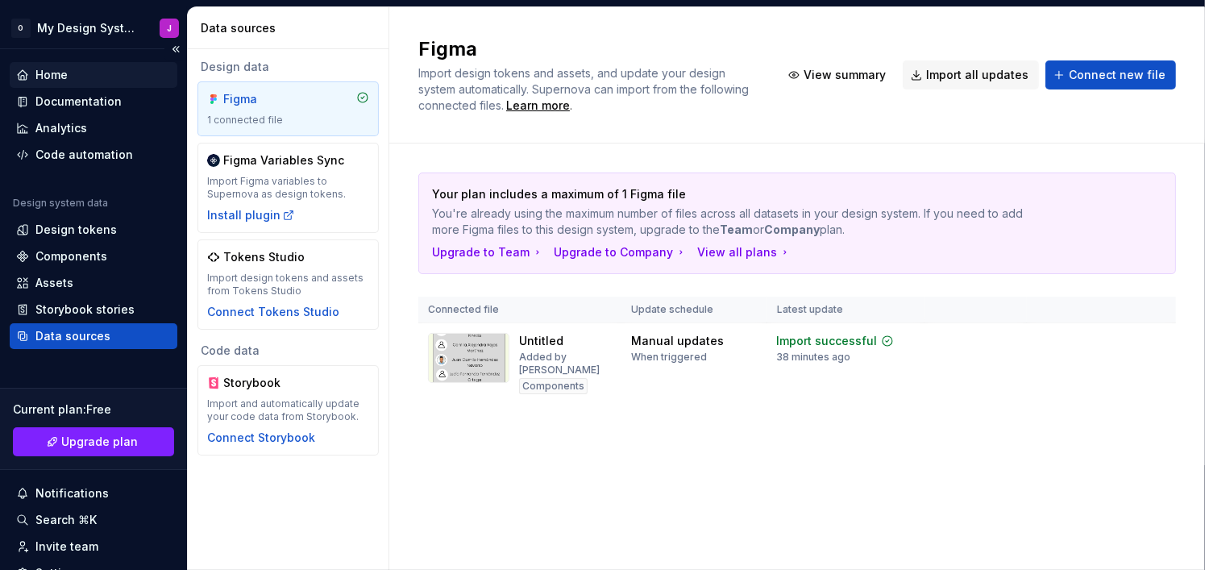
click at [100, 65] on div "Home" at bounding box center [94, 75] width 168 height 26
click at [87, 218] on div "Design tokens" at bounding box center [94, 230] width 168 height 26
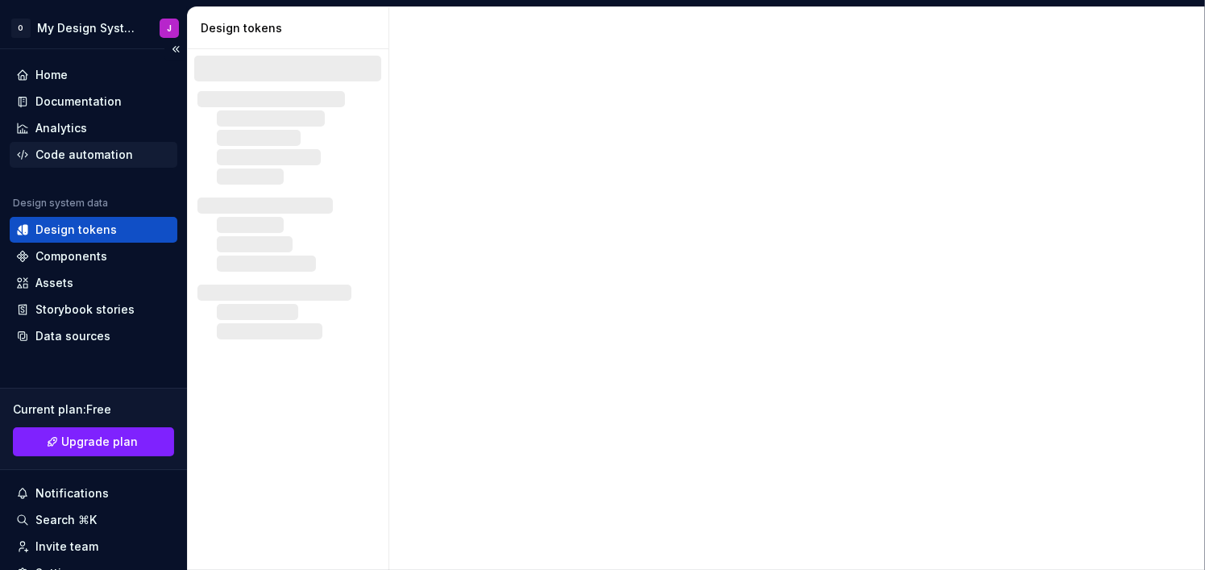
click at [94, 154] on div "Code automation" at bounding box center [84, 155] width 98 height 16
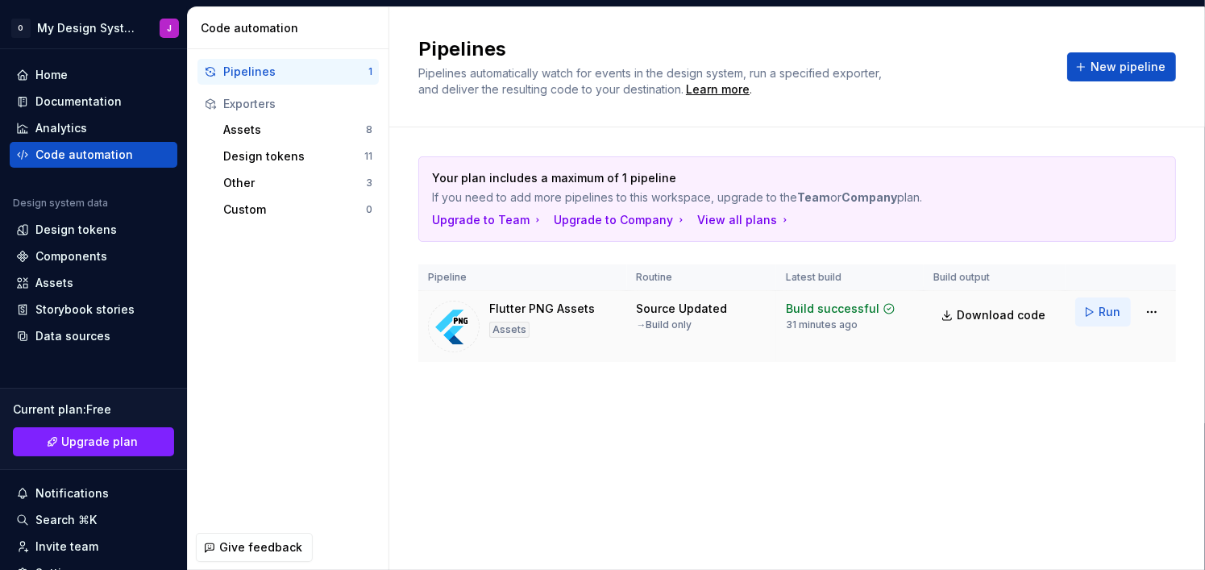
click at [1100, 315] on span "Run" at bounding box center [1109, 312] width 22 height 16
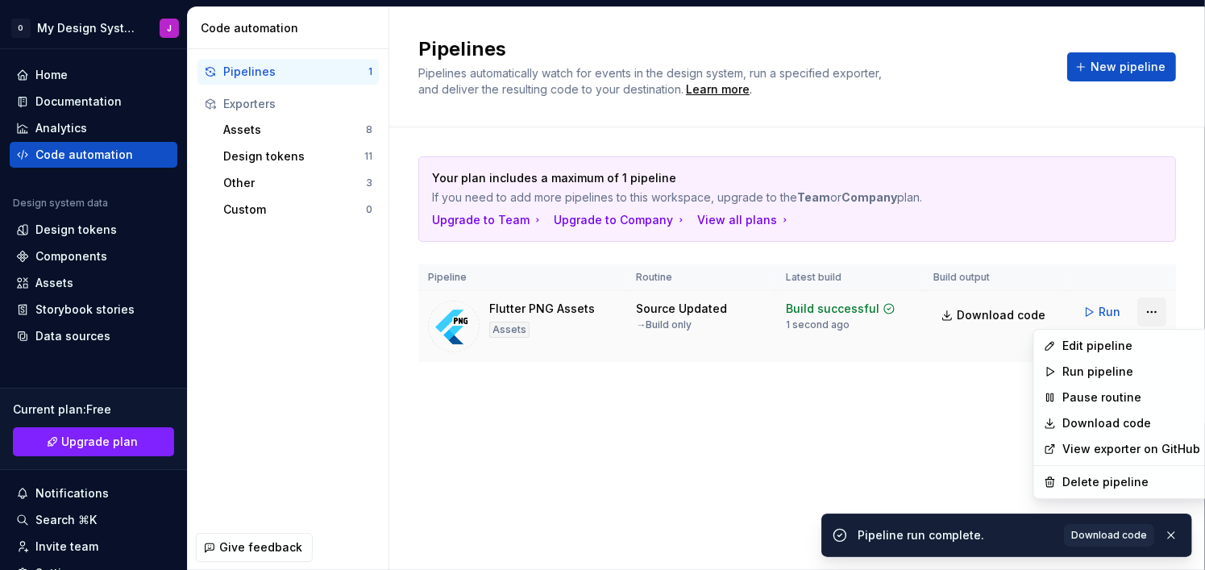
click at [1148, 315] on html "O My Design Systemx J Home Documentation Analytics Code automation Design syste…" at bounding box center [602, 285] width 1205 height 570
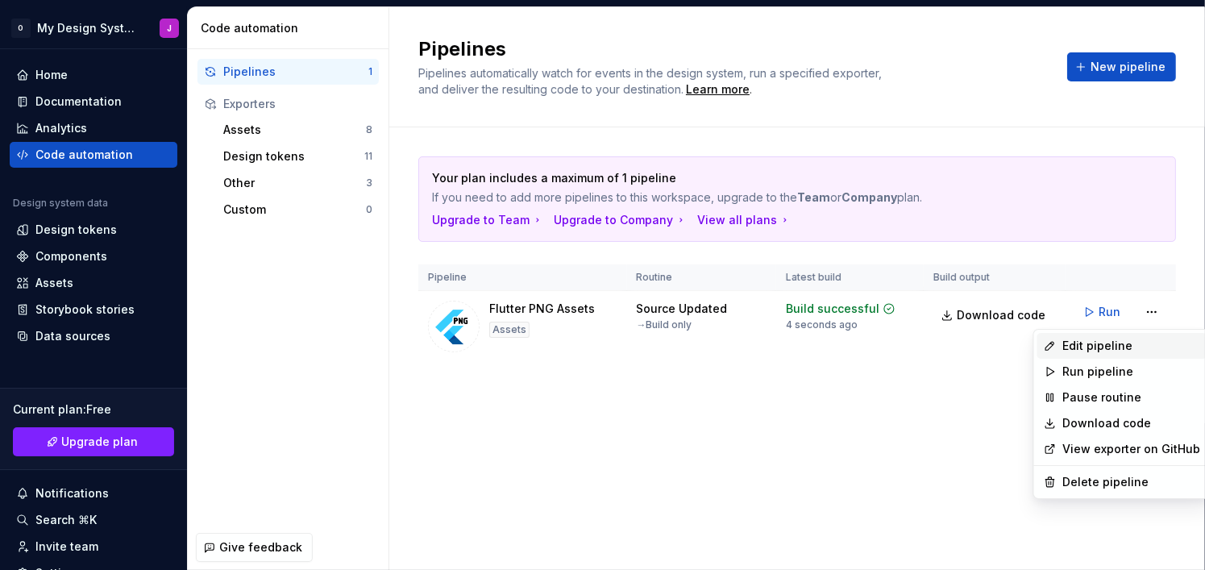
click at [1144, 338] on div "Edit pipeline" at bounding box center [1132, 346] width 138 height 16
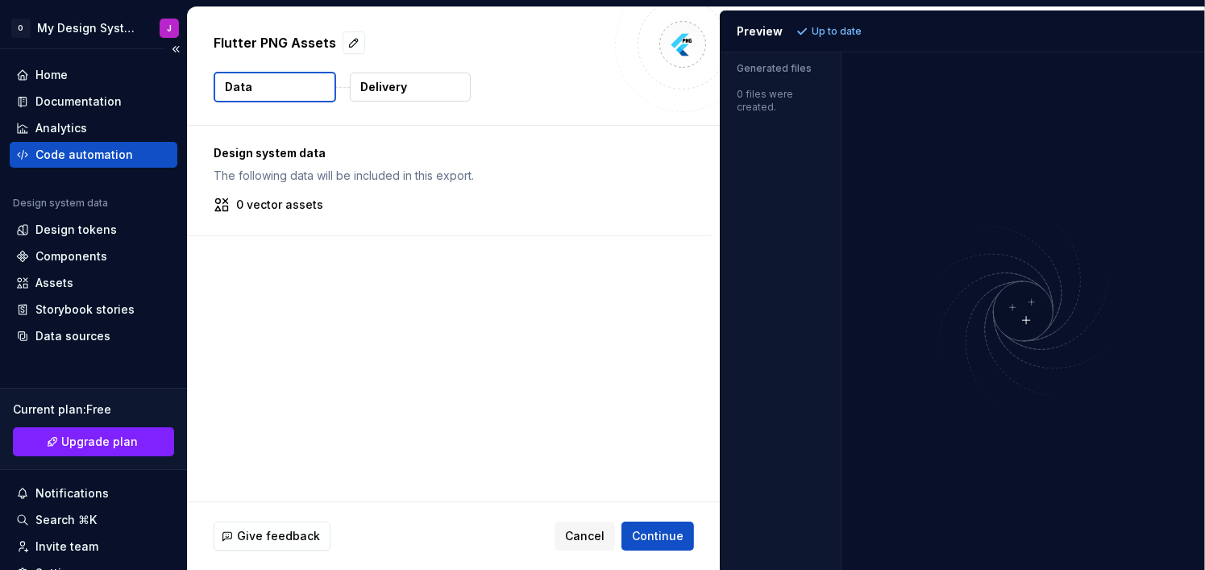
click at [88, 148] on div "Code automation" at bounding box center [84, 155] width 98 height 16
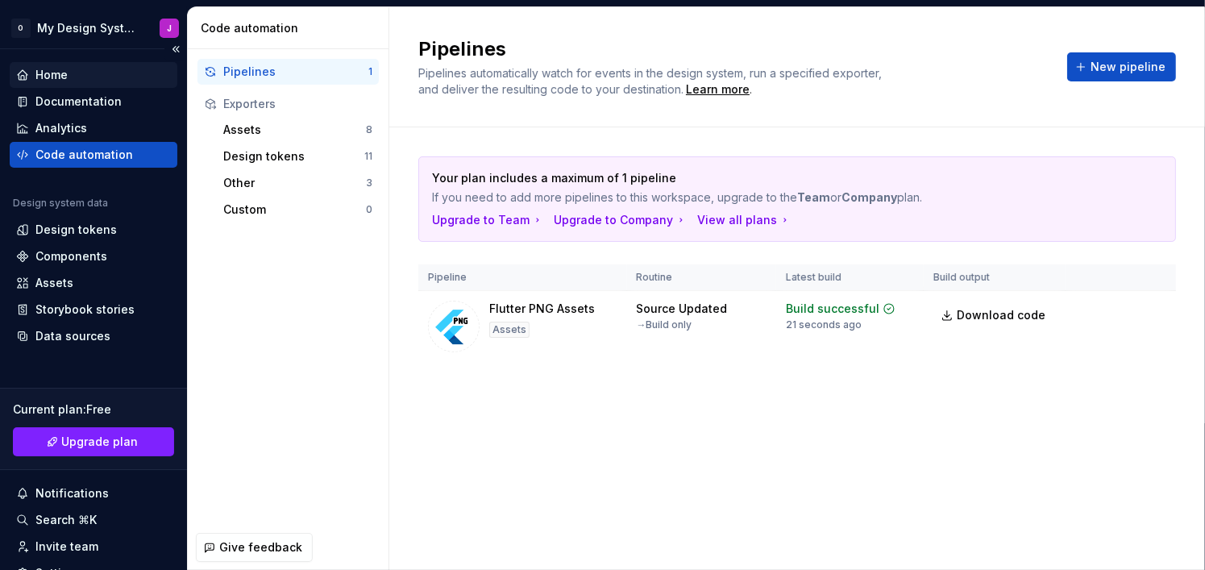
click at [123, 74] on div "Home" at bounding box center [93, 75] width 155 height 16
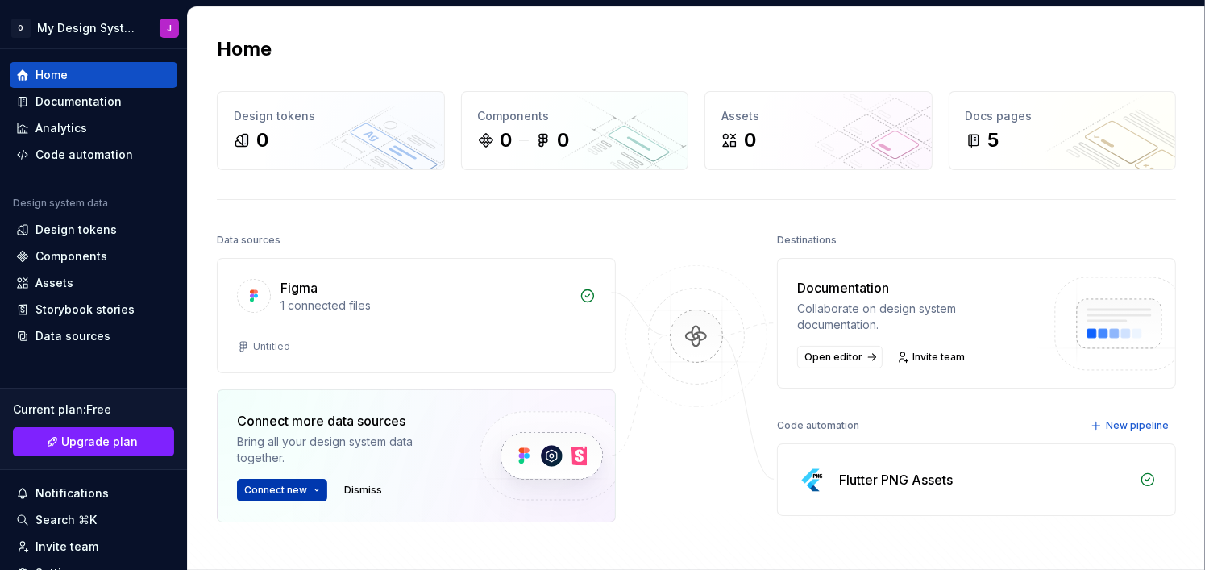
click at [303, 490] on html "O My Design Systemx J Home Documentation Analytics Code automation Design syste…" at bounding box center [602, 285] width 1205 height 570
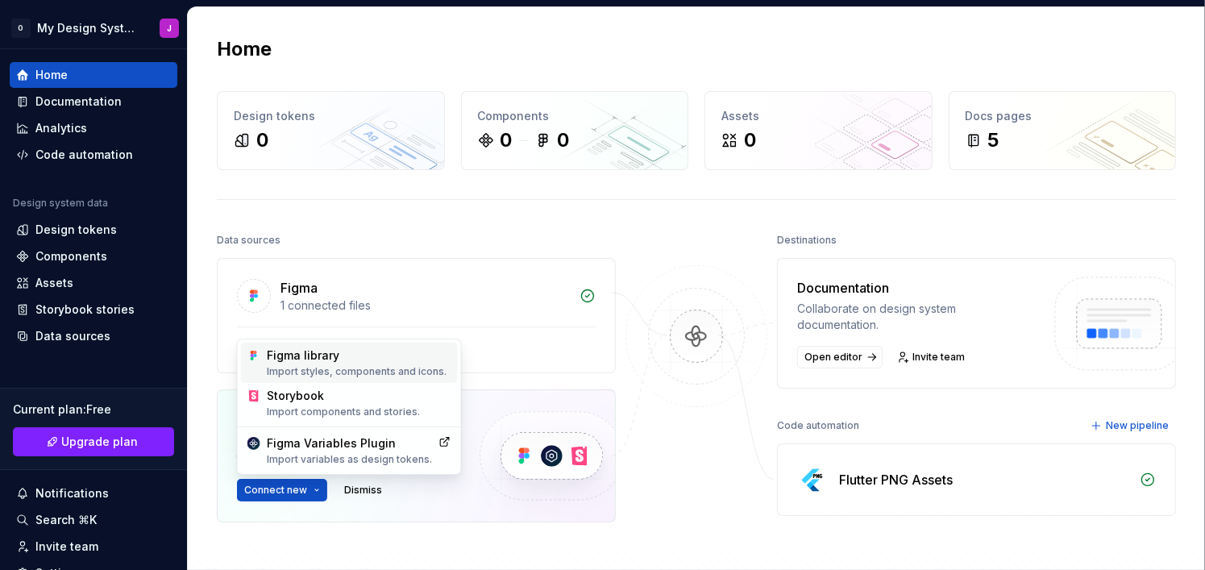
click at [351, 376] on div "Import styles, components and icons." at bounding box center [359, 371] width 185 height 13
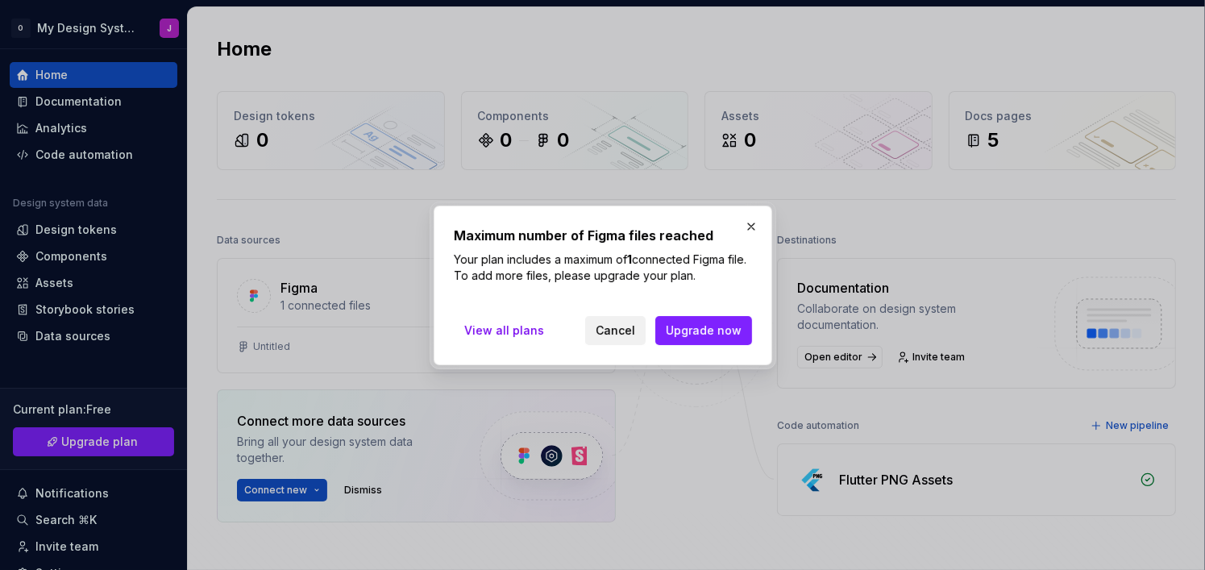
click at [629, 336] on span "Cancel" at bounding box center [615, 330] width 39 height 16
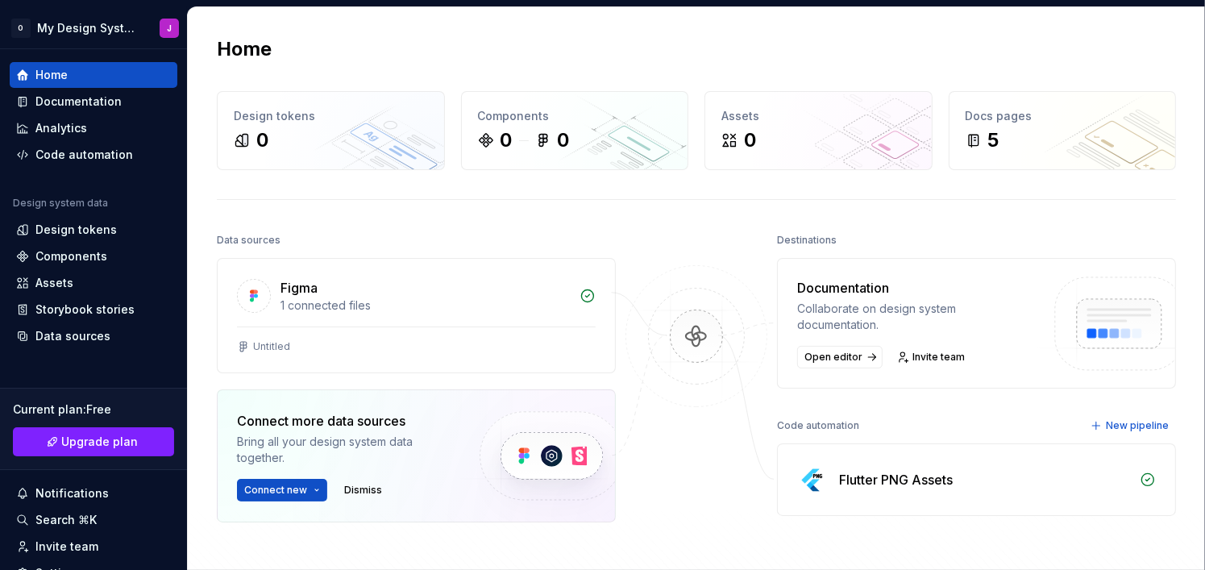
click at [705, 340] on img at bounding box center [696, 352] width 156 height 175
click at [402, 313] on div "Figma 1 connected files" at bounding box center [416, 293] width 397 height 68
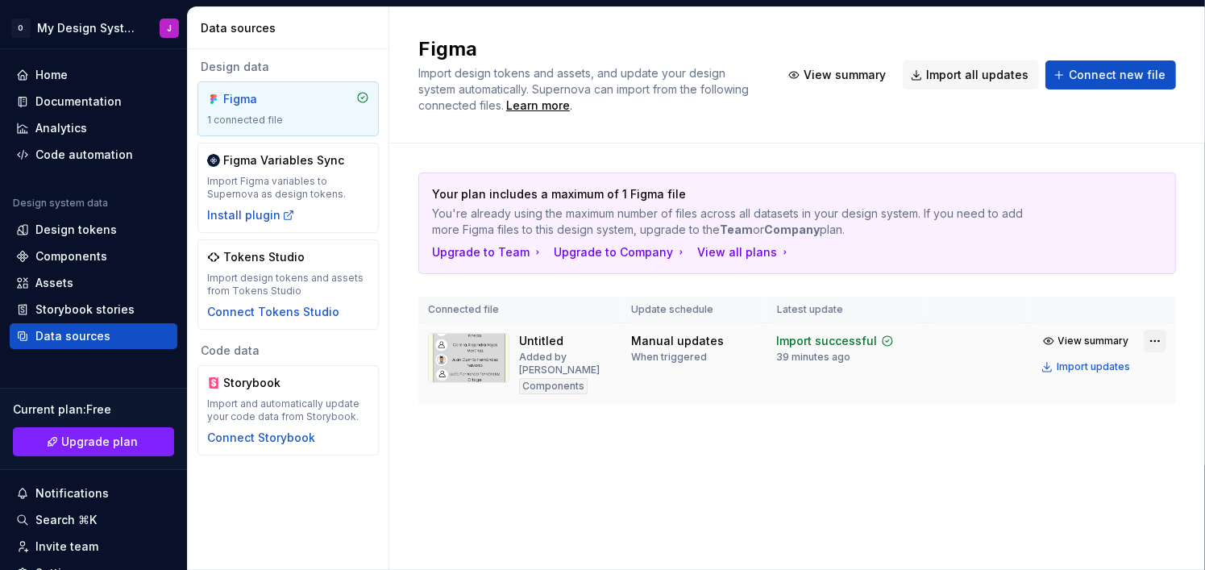
click at [1157, 339] on html "O My Design Systemx J Home Documentation Analytics Code automation Design syste…" at bounding box center [602, 285] width 1205 height 570
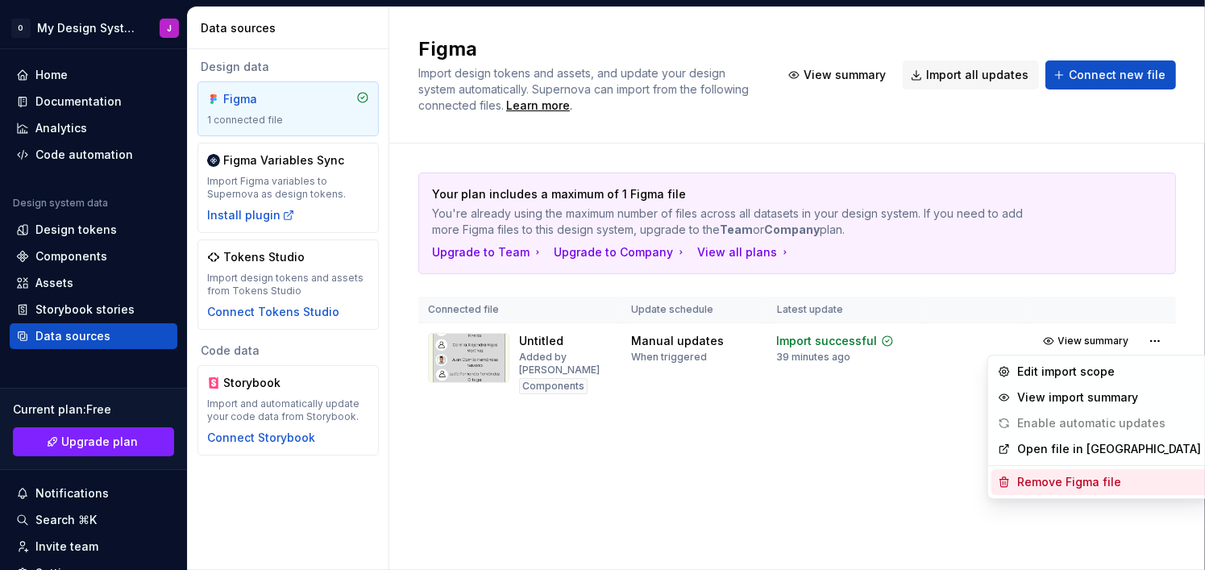
click at [1092, 483] on div "Remove Figma file" at bounding box center [1109, 482] width 184 height 16
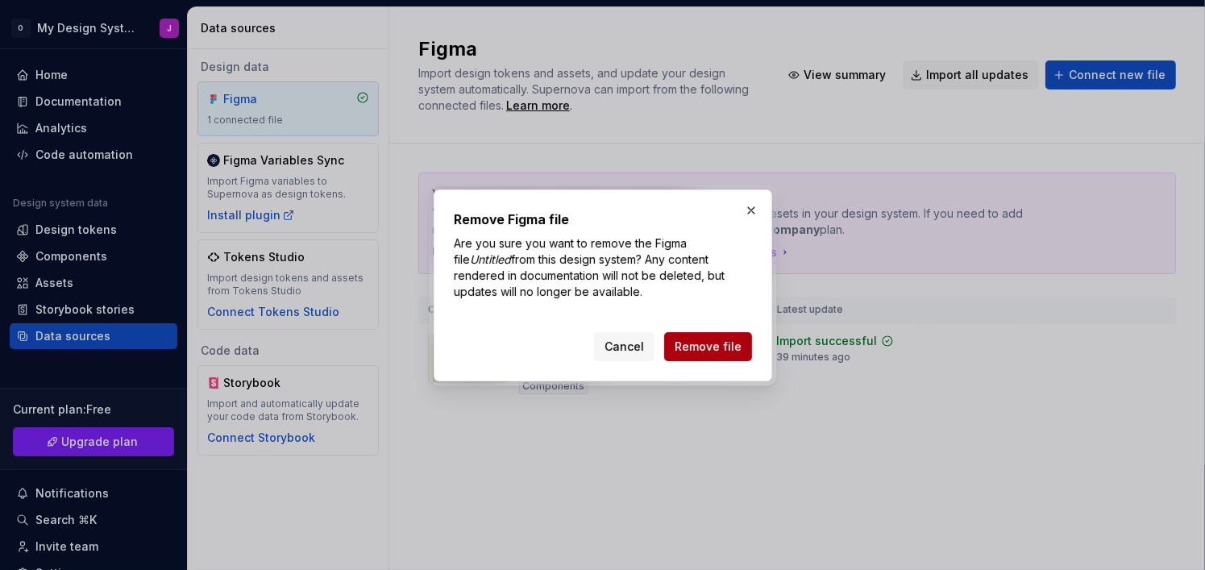
drag, startPoint x: 762, startPoint y: 344, endPoint x: 747, endPoint y: 345, distance: 15.3
click at [762, 344] on div "Remove Figma file Are you sure you want to remove the Figma file Untitled from …" at bounding box center [603, 285] width 338 height 192
click at [743, 345] on button "Remove file" at bounding box center [708, 346] width 88 height 29
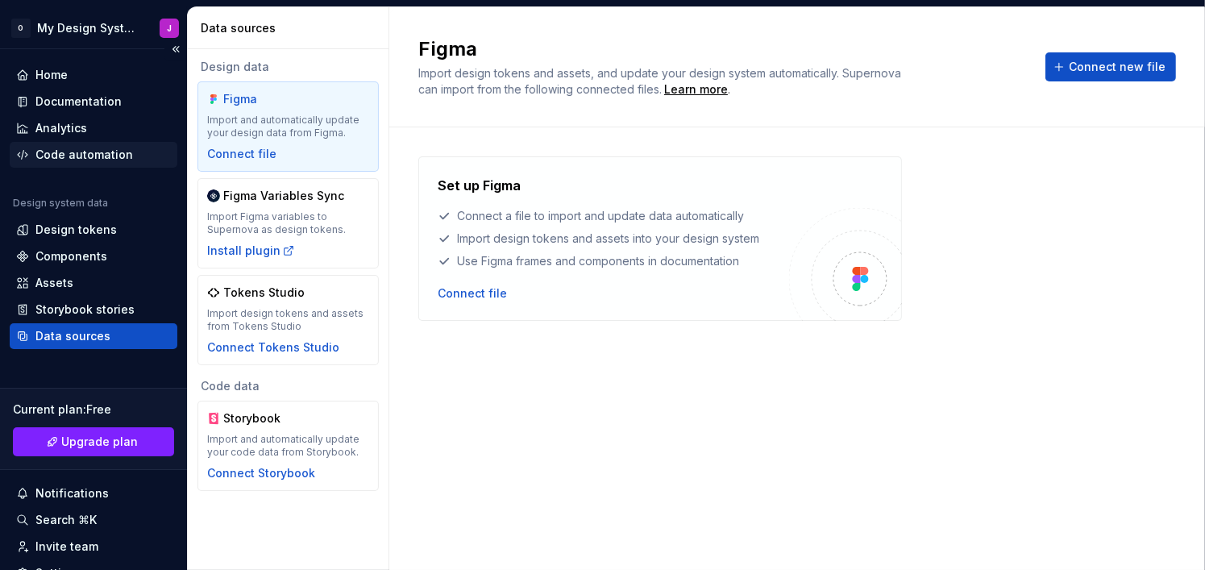
click at [79, 147] on div "Code automation" at bounding box center [84, 155] width 98 height 16
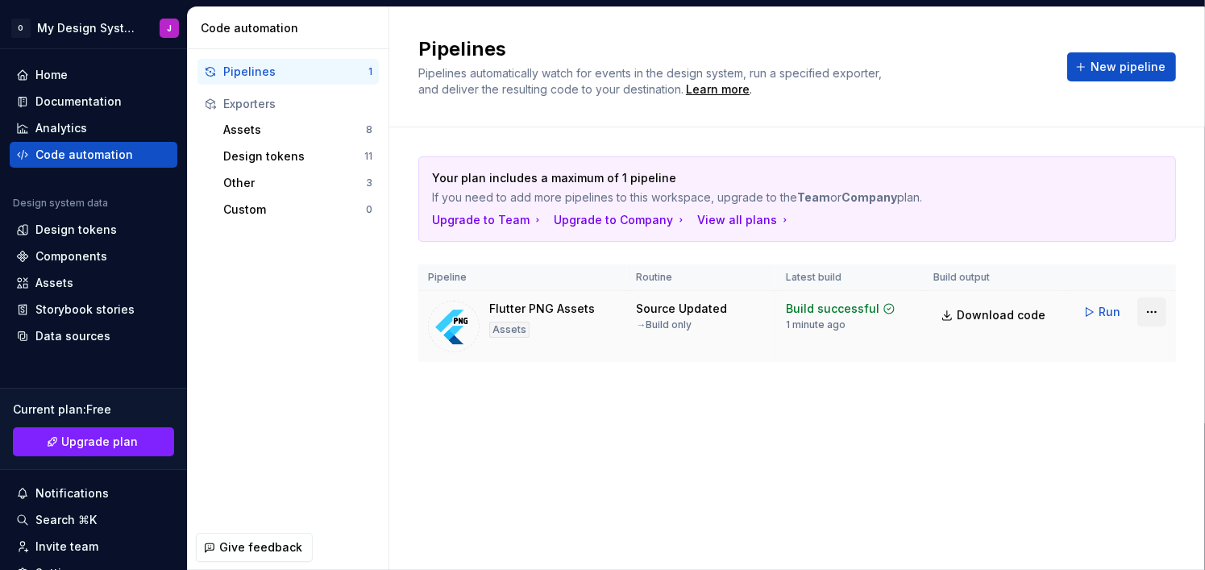
click at [1161, 312] on html "O My Design Systemx J Home Documentation Analytics Code automation Design syste…" at bounding box center [602, 285] width 1205 height 570
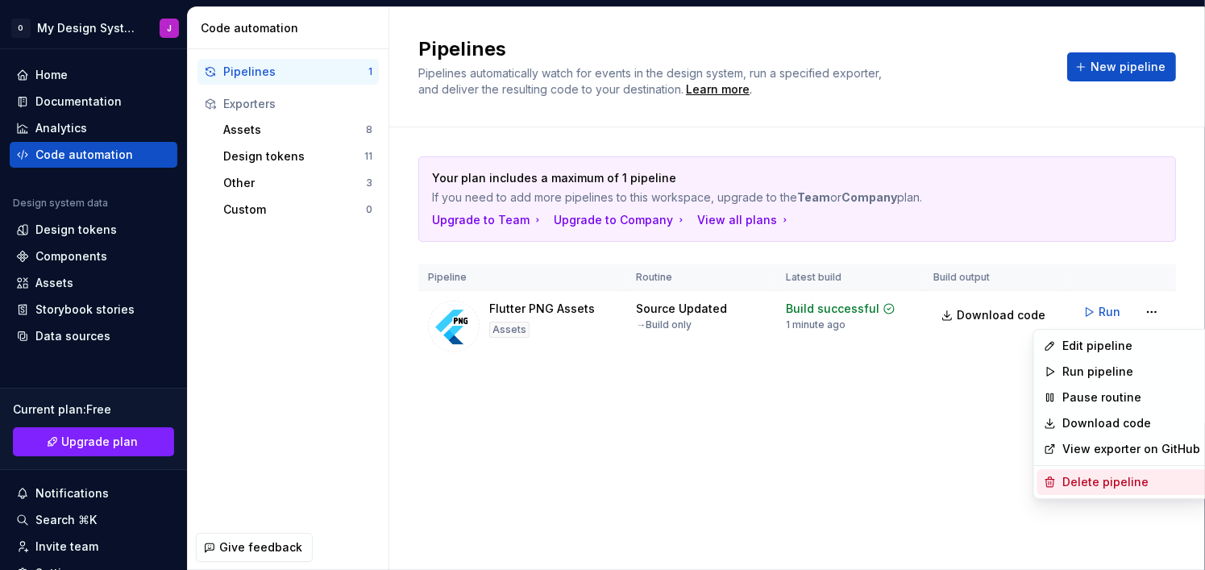
click at [1110, 487] on div "Delete pipeline" at bounding box center [1132, 482] width 138 height 16
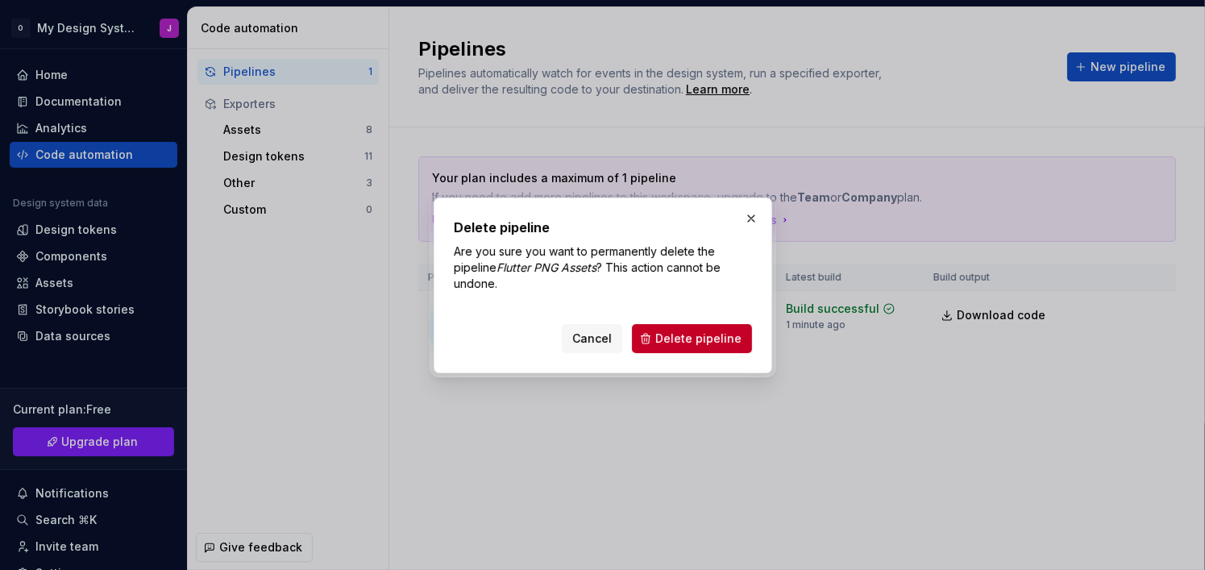
click at [681, 318] on div "Cancel Delete pipeline" at bounding box center [603, 335] width 298 height 35
click at [695, 331] on span "Delete pipeline" at bounding box center [698, 338] width 86 height 16
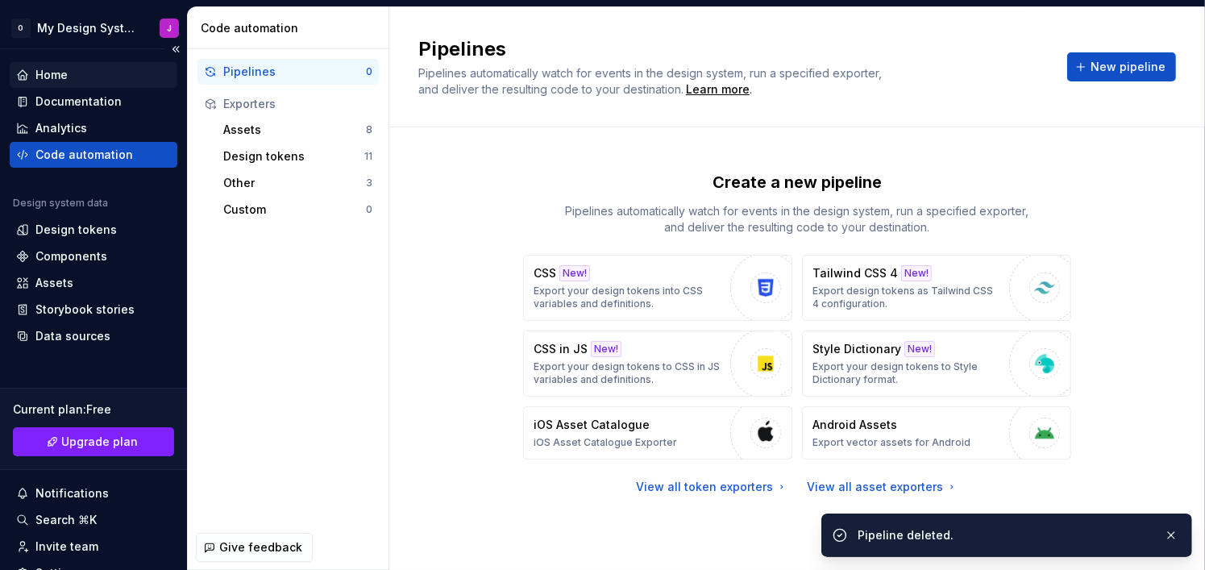
click at [109, 78] on div "Home" at bounding box center [93, 75] width 155 height 16
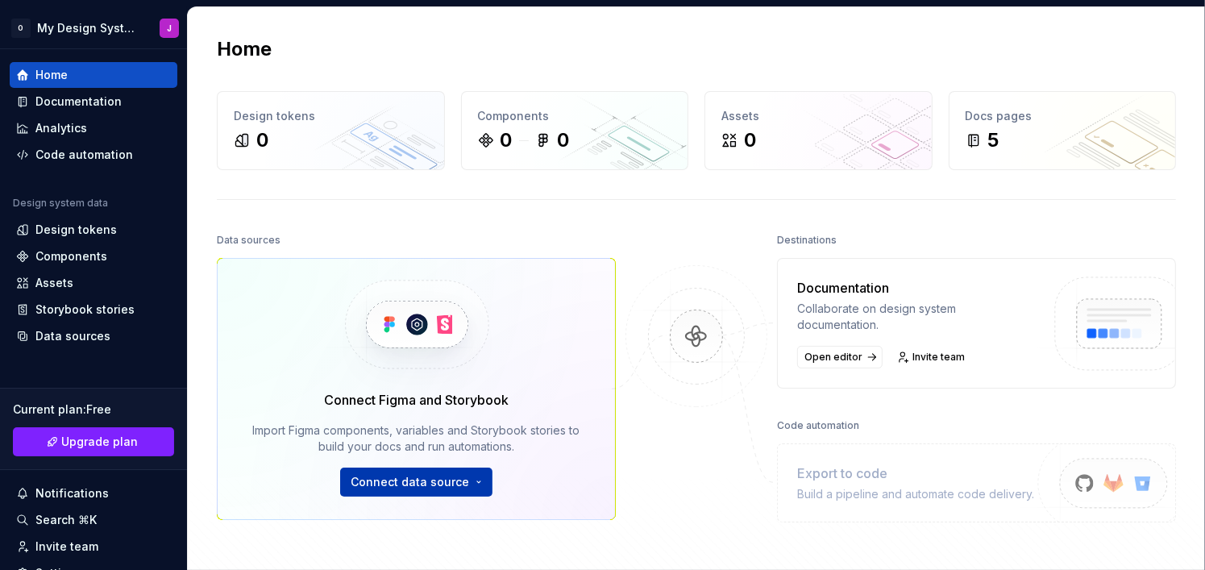
click at [473, 473] on html "O My Design Systemx J Home Documentation Analytics Code automation Design syste…" at bounding box center [602, 285] width 1205 height 570
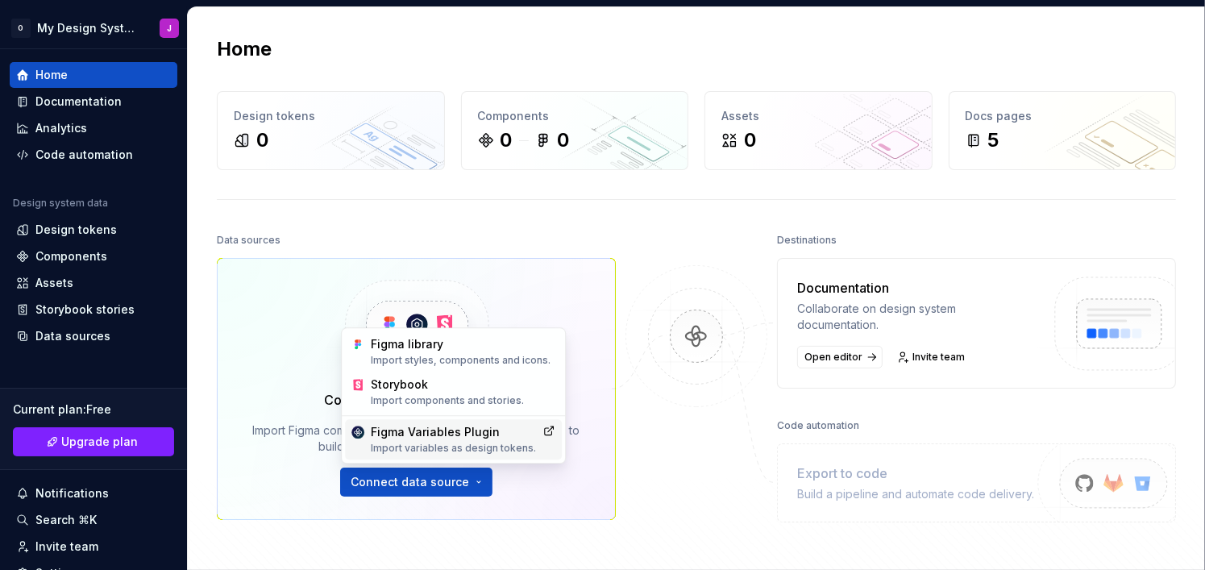
click at [454, 445] on div "Import variables as design tokens." at bounding box center [453, 448] width 165 height 13
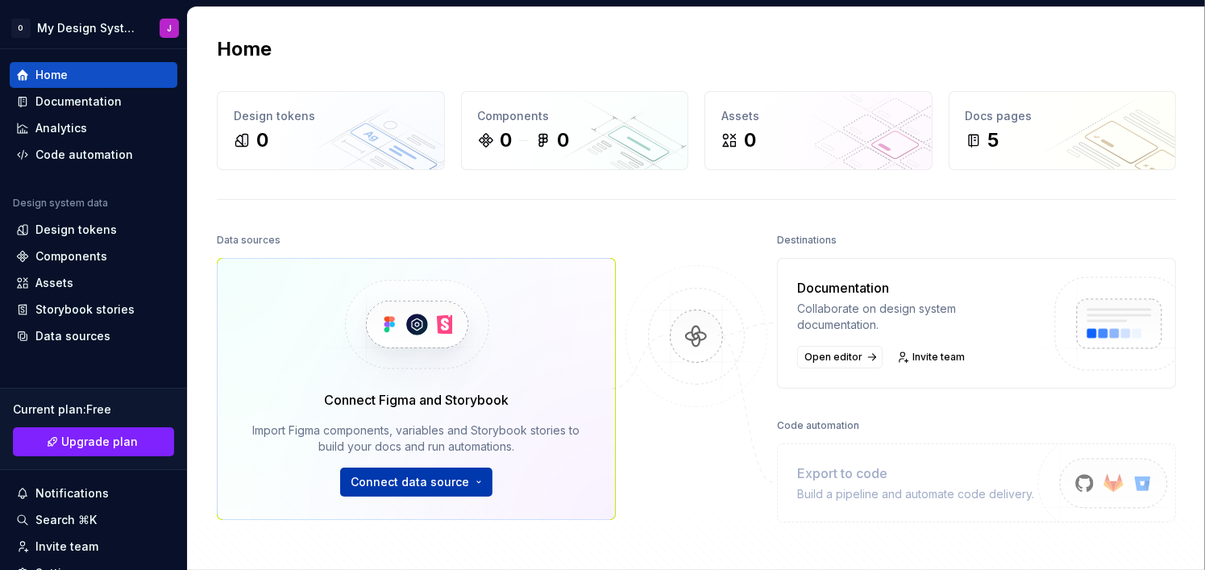
click at [467, 488] on html "O My Design Systemx J Home Documentation Analytics Code automation Design syste…" at bounding box center [602, 285] width 1205 height 570
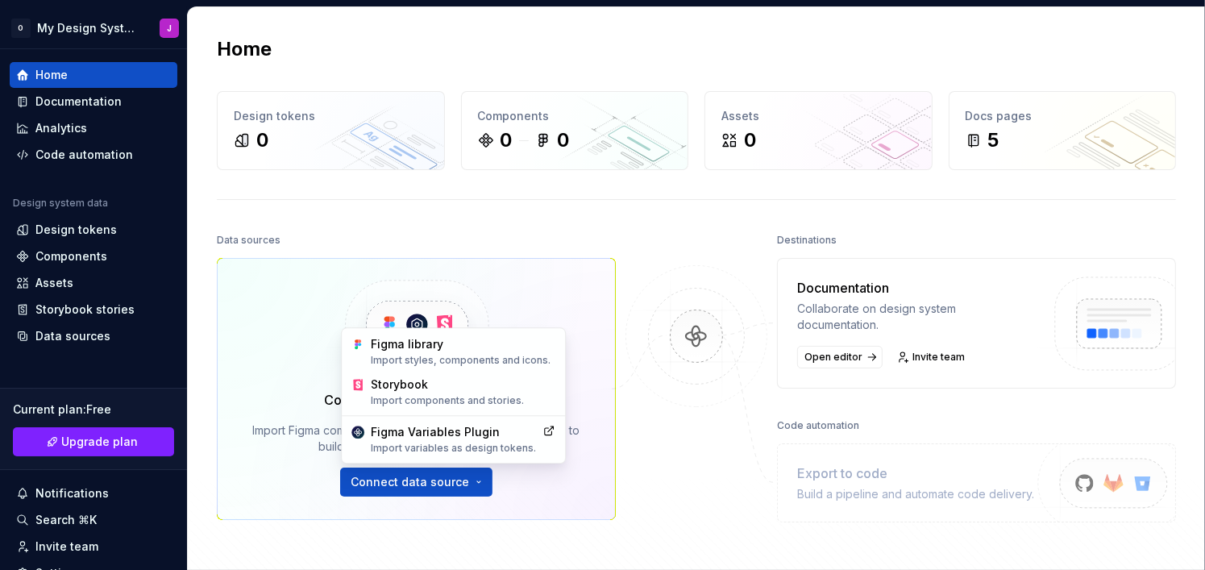
click at [700, 473] on html "O My Design Systemx J Home Documentation Analytics Code automation Design syste…" at bounding box center [602, 285] width 1205 height 570
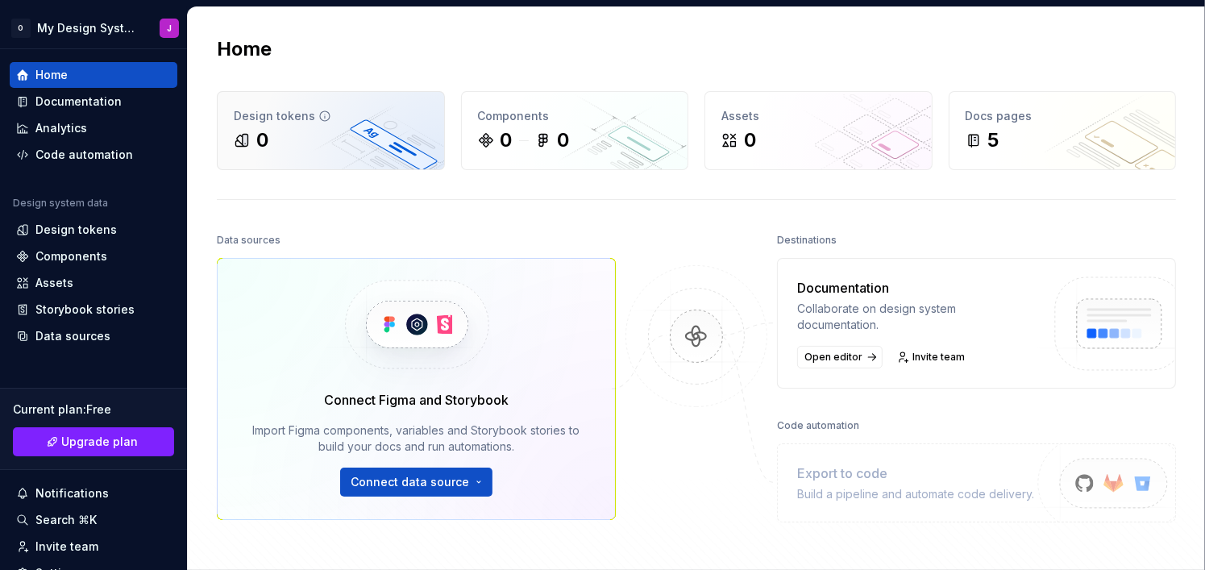
click at [309, 140] on div "0" at bounding box center [331, 140] width 194 height 26
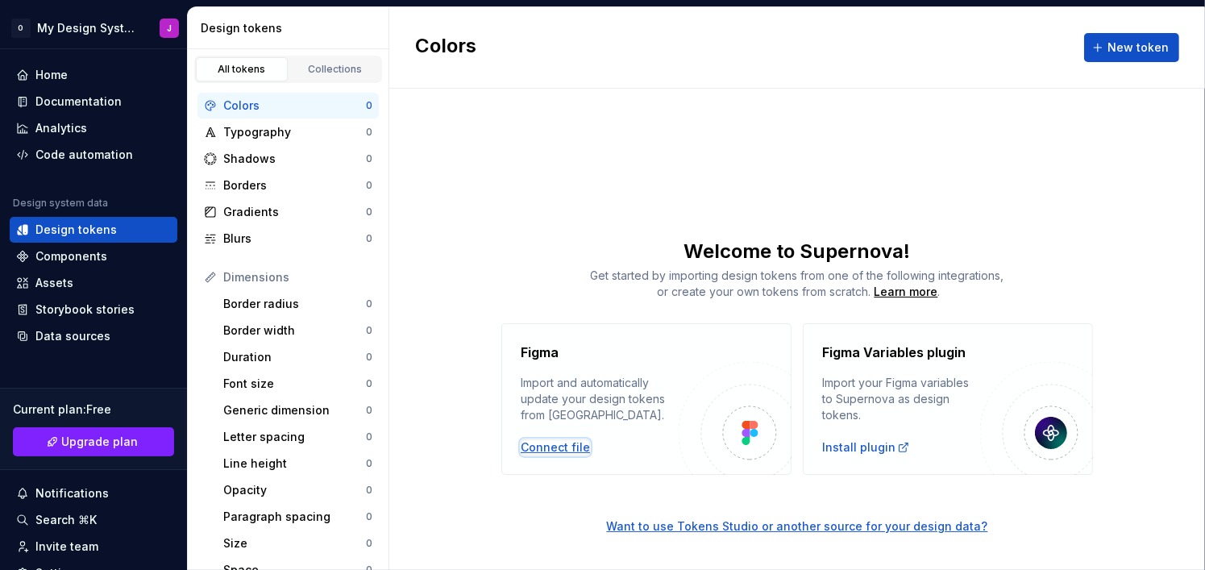
click at [551, 442] on div "Connect file" at bounding box center [555, 447] width 69 height 16
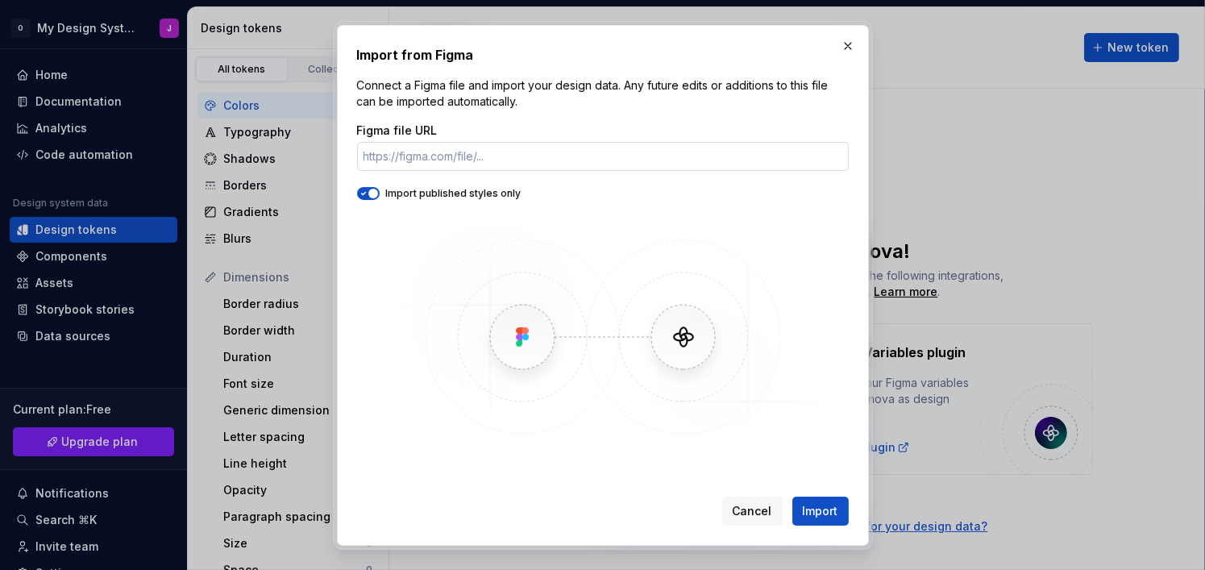
click at [479, 163] on input "Figma file URL" at bounding box center [603, 156] width 492 height 29
type input "https://www.figma.com/design/cnPJgXdhUwLUtvRsV0tmG6/Untitled?node-id=0-1&t=fKln…"
click at [836, 525] on div "Import from Figma Connect a Figma file and import your design data. Any future …" at bounding box center [603, 285] width 532 height 521
click at [827, 512] on span "Import" at bounding box center [820, 511] width 35 height 16
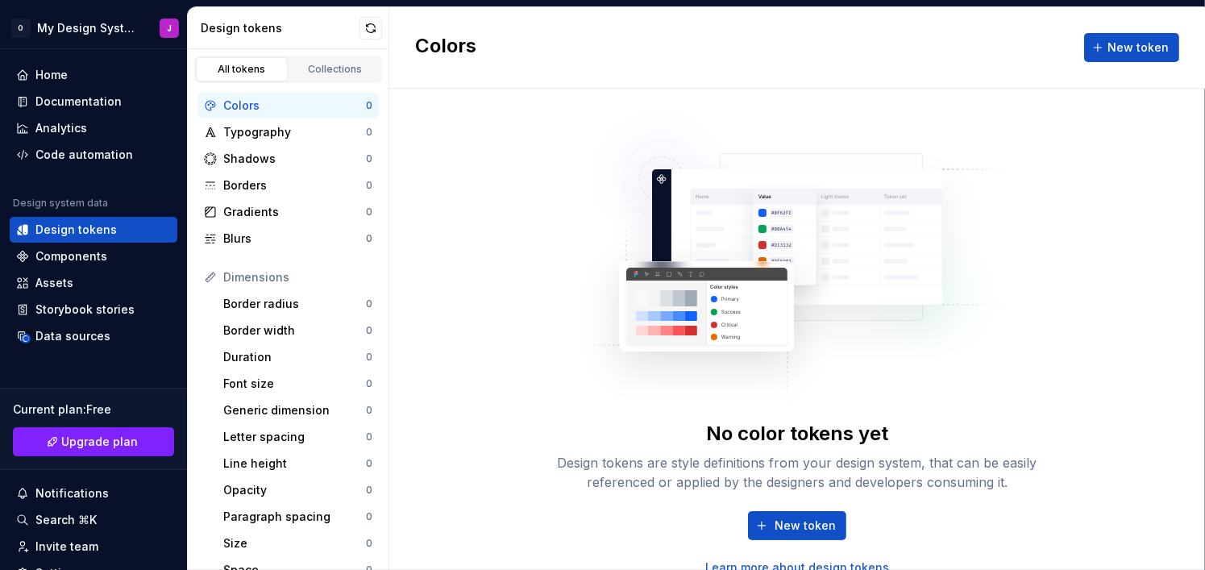
scroll to position [5, 0]
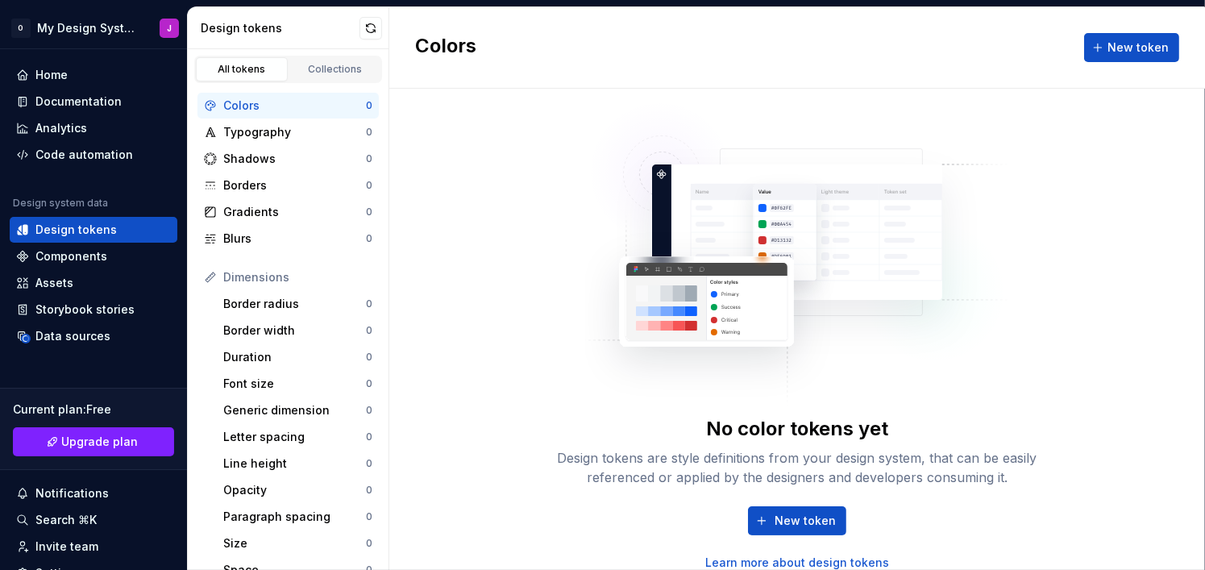
click at [794, 502] on div "No color tokens yet Design tokens are style definitions from your design system…" at bounding box center [797, 493] width 516 height 155
click at [793, 513] on span "New token" at bounding box center [804, 521] width 61 height 16
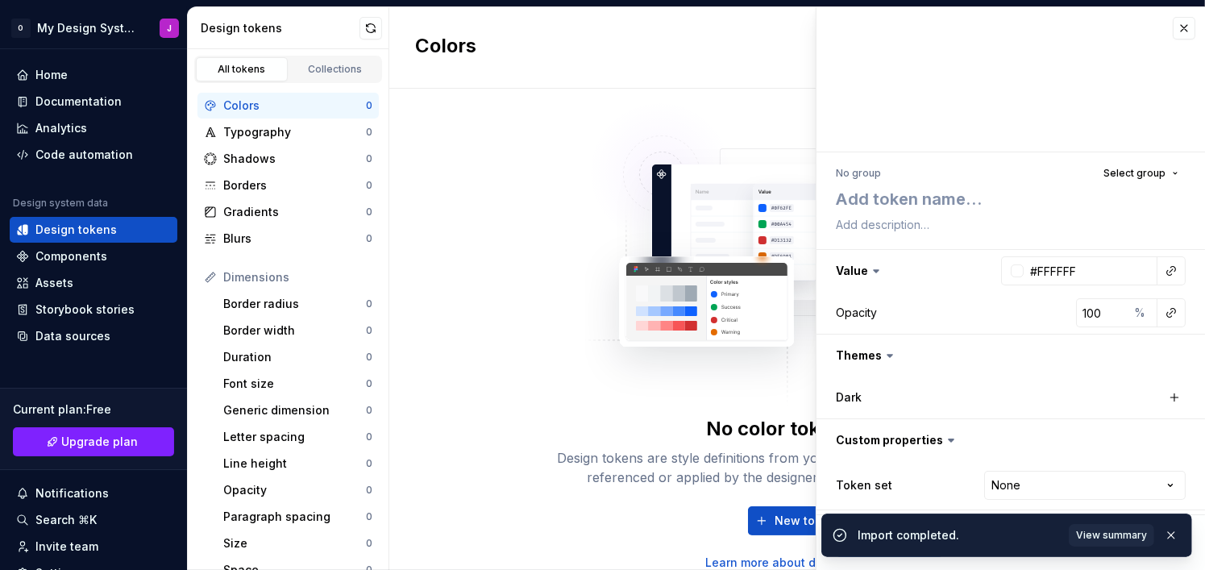
click at [591, 341] on img at bounding box center [797, 245] width 424 height 322
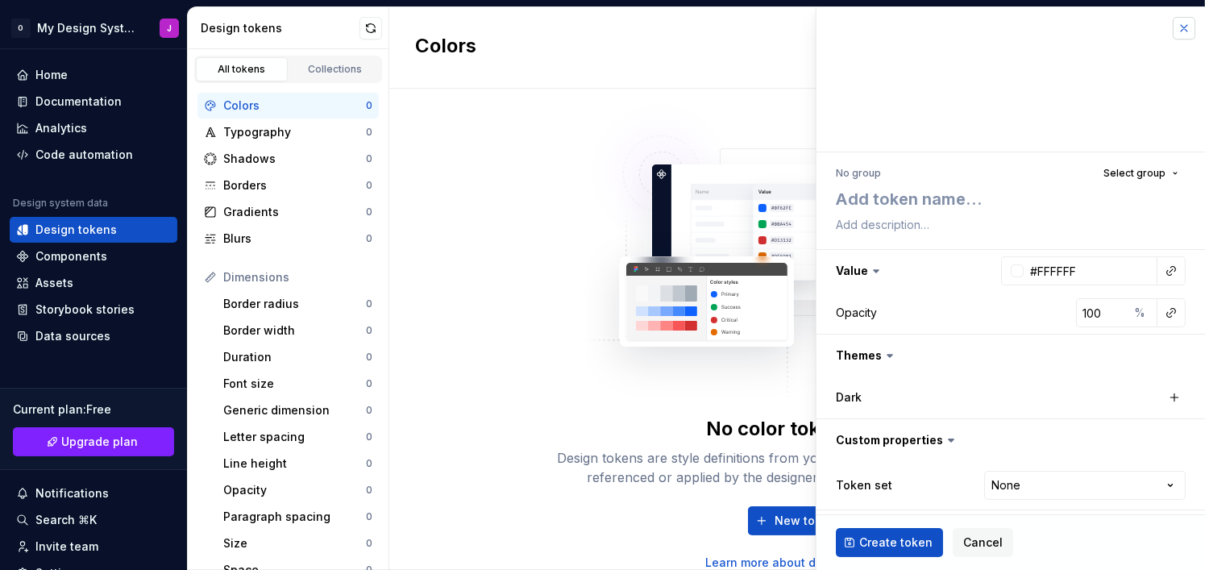
click at [1178, 36] on button "button" at bounding box center [1184, 28] width 23 height 23
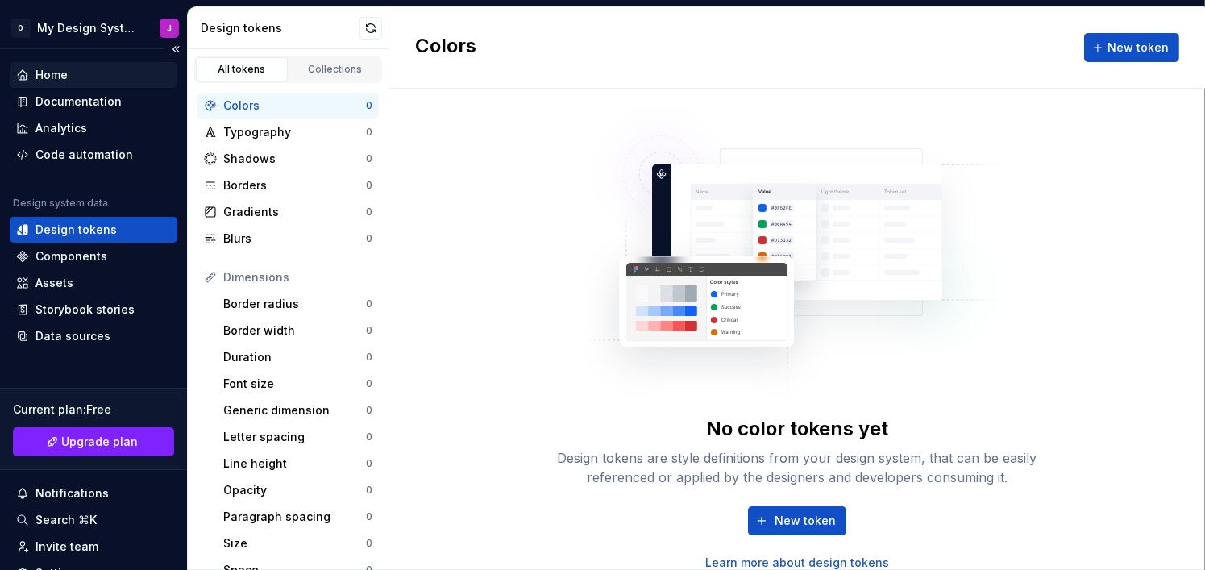
click at [111, 78] on div "Home" at bounding box center [93, 75] width 155 height 16
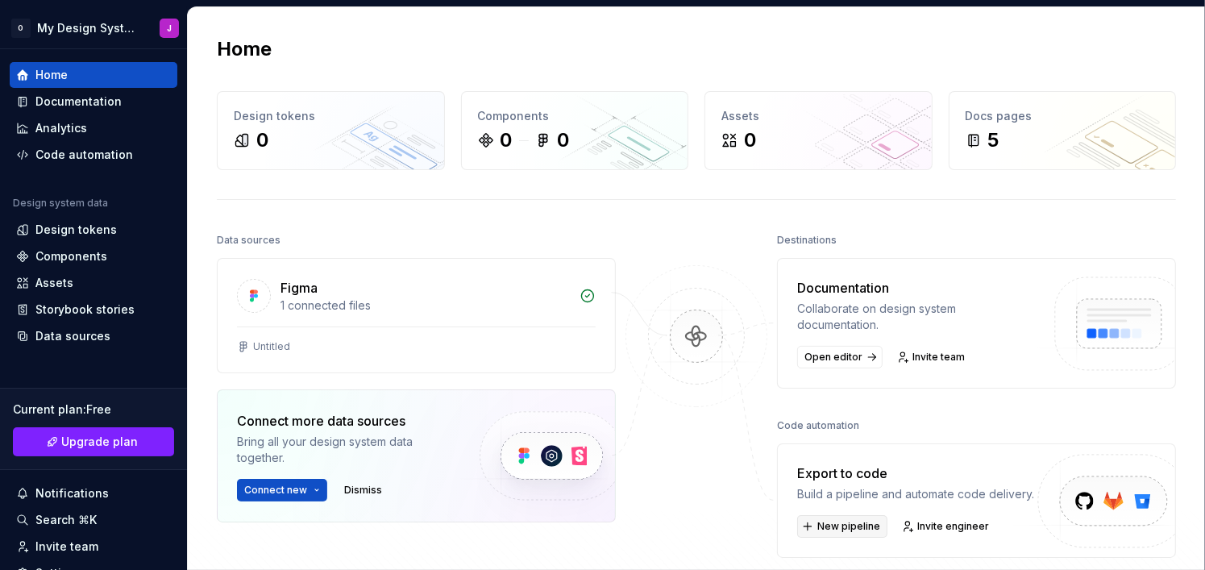
click at [860, 524] on span "New pipeline" at bounding box center [848, 526] width 63 height 13
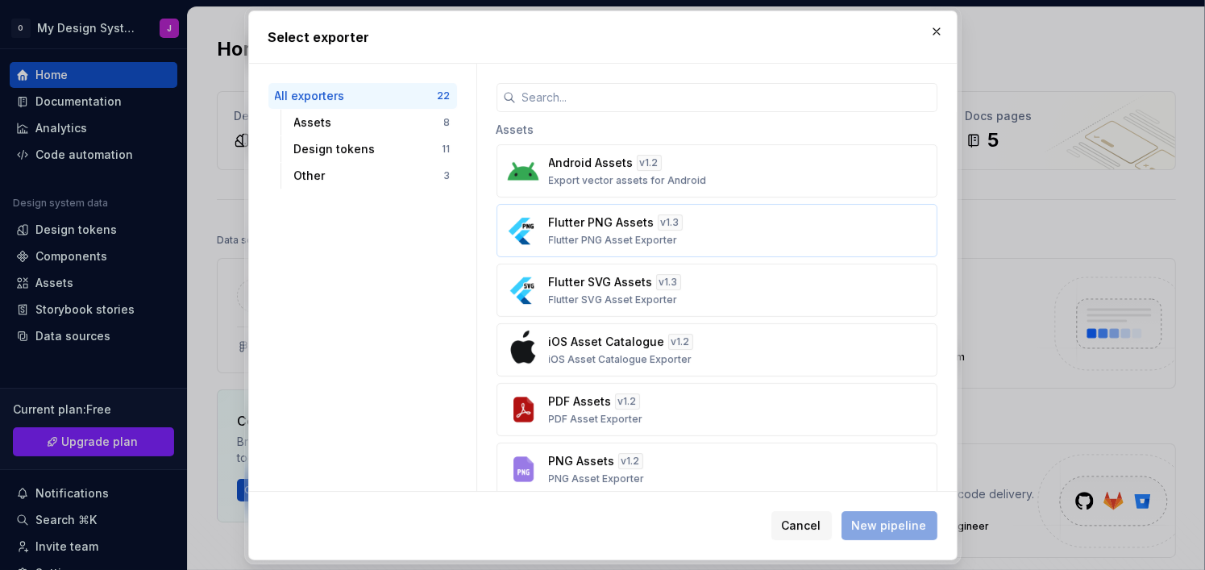
click at [696, 233] on div "Flutter PNG Assets v 1.3 Flutter PNG Asset Exporter" at bounding box center [712, 230] width 326 height 32
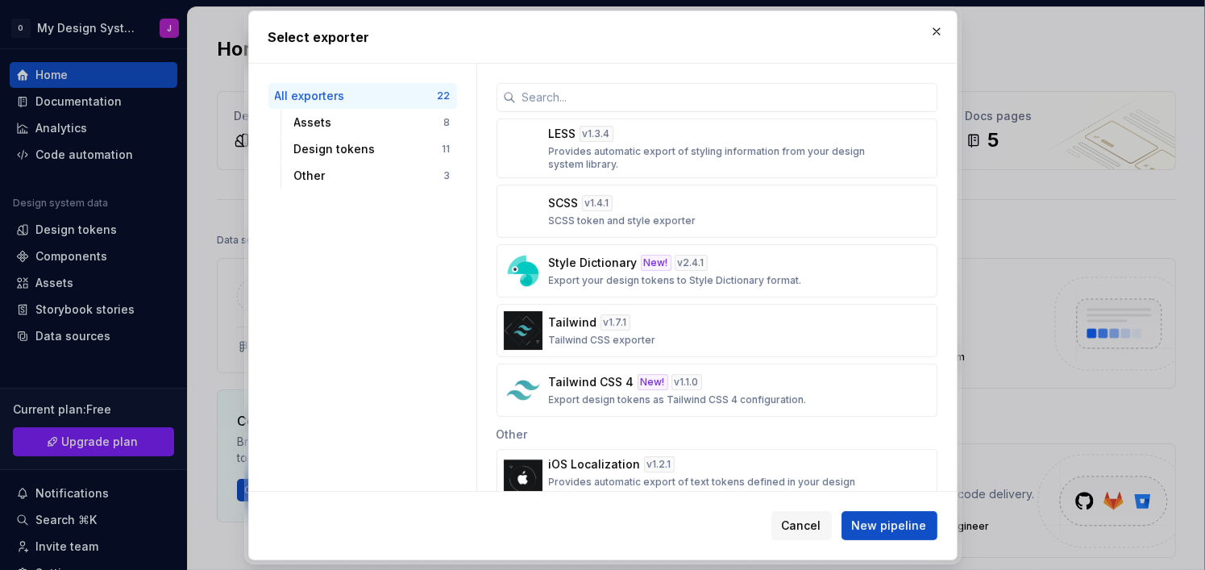
scroll to position [645, 0]
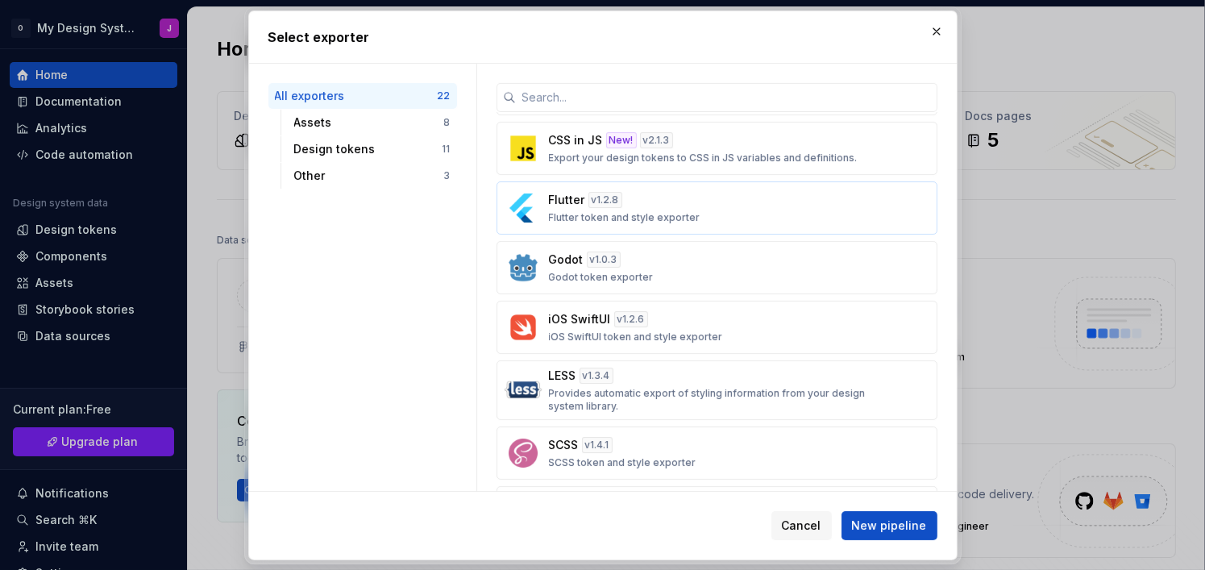
click at [708, 213] on div "Flutter v 1.2.8 Flutter token and style exporter" at bounding box center [712, 208] width 326 height 32
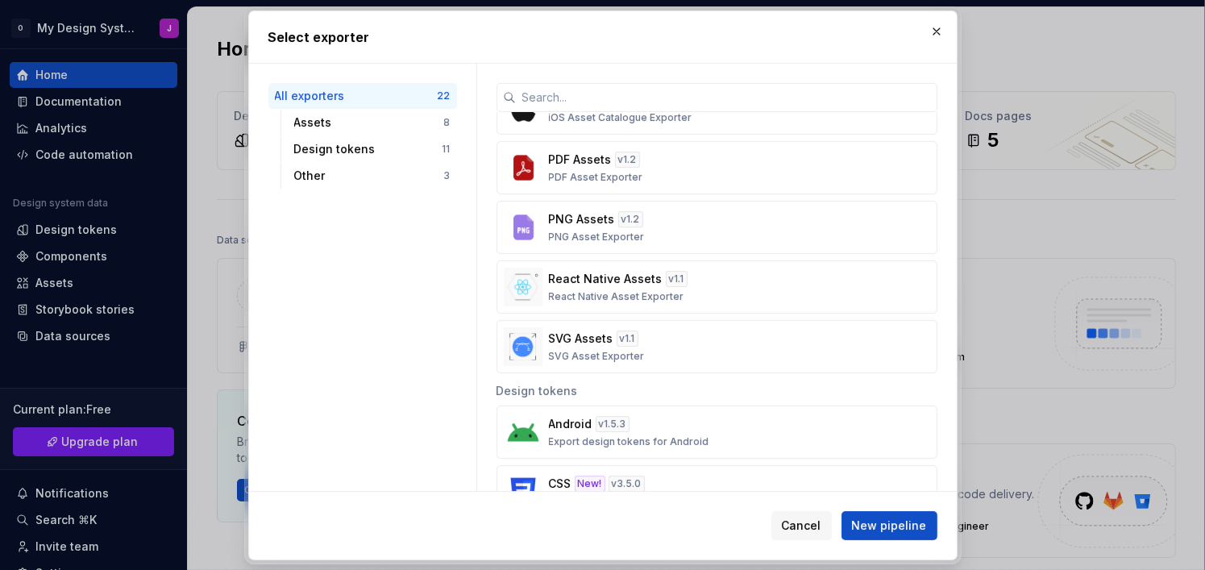
scroll to position [403, 0]
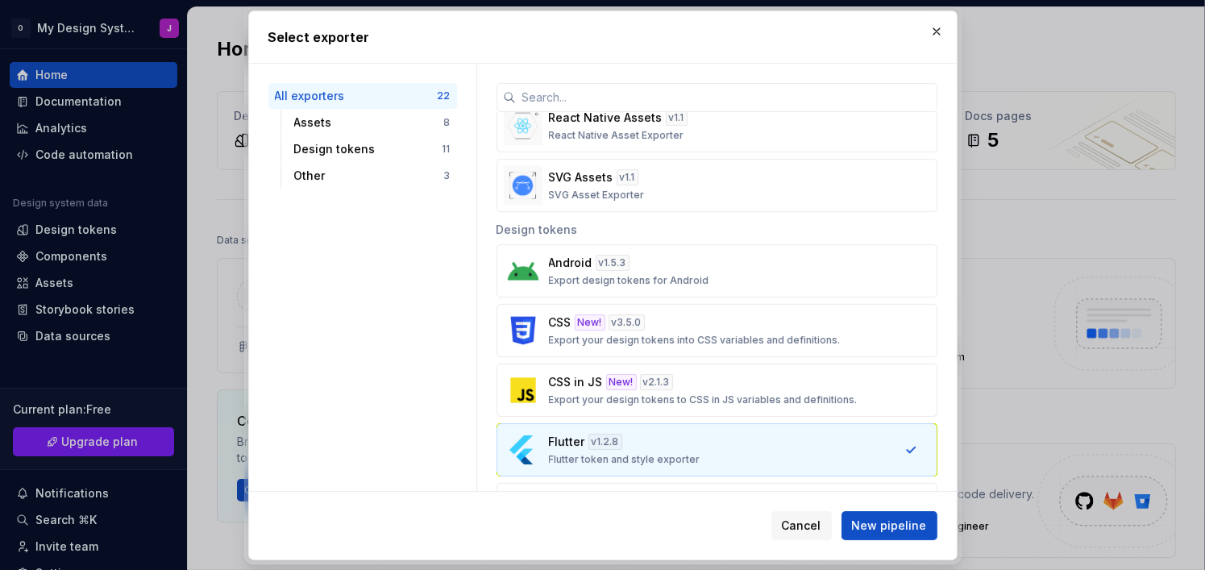
click at [728, 447] on div "Flutter v 1.2.8 Flutter token and style exporter" at bounding box center [712, 450] width 326 height 32
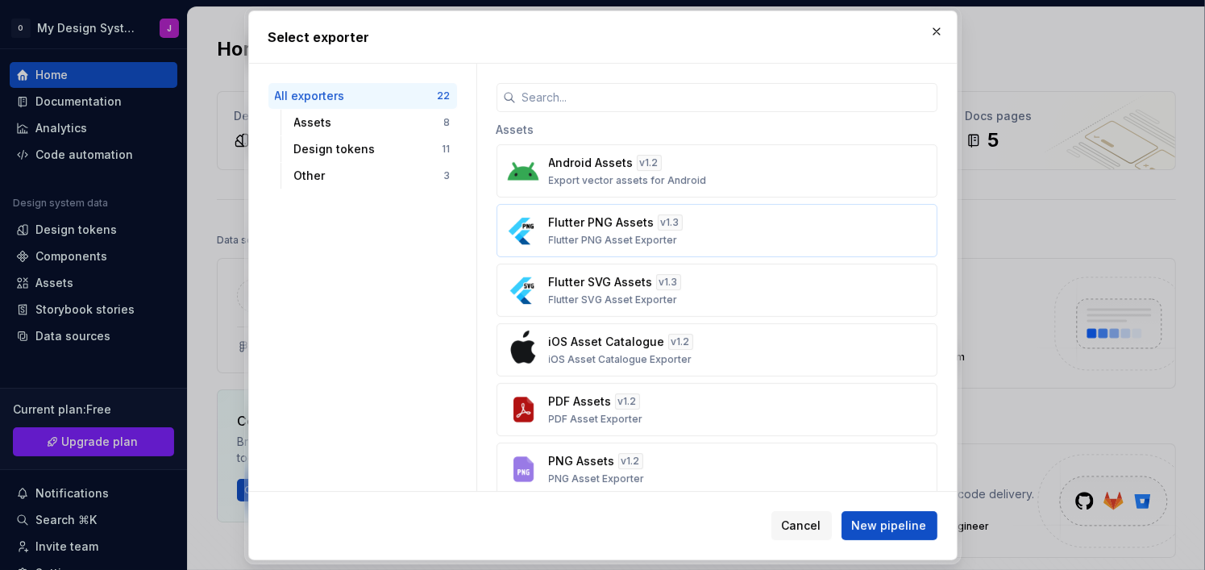
click at [770, 244] on div "Flutter PNG Assets v 1.3 Flutter PNG Asset Exporter" at bounding box center [712, 230] width 326 height 32
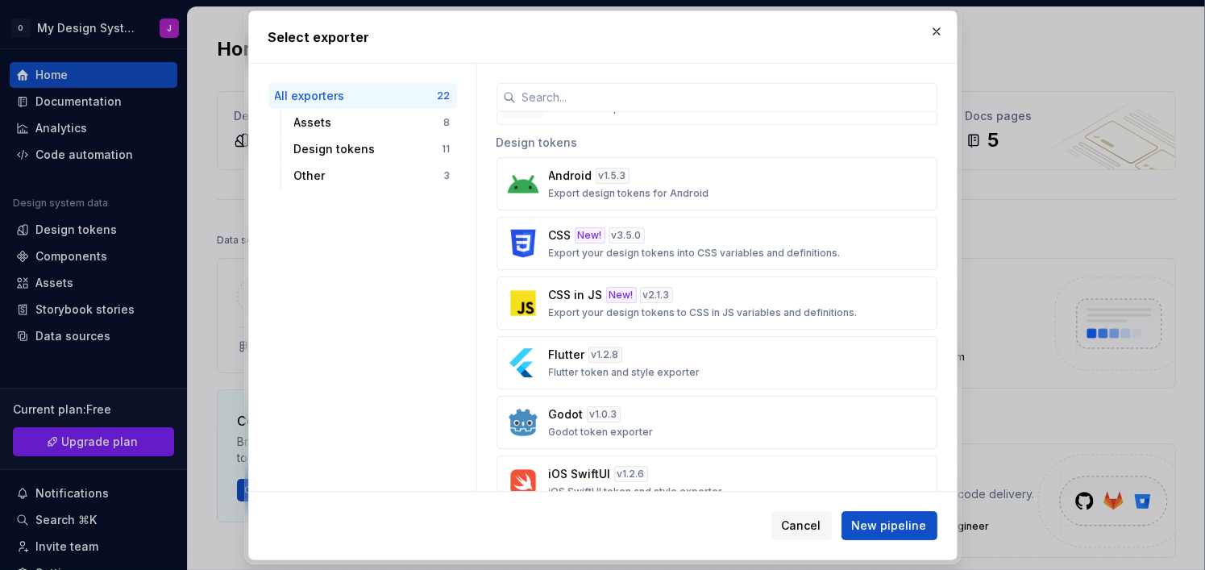
scroll to position [403, 0]
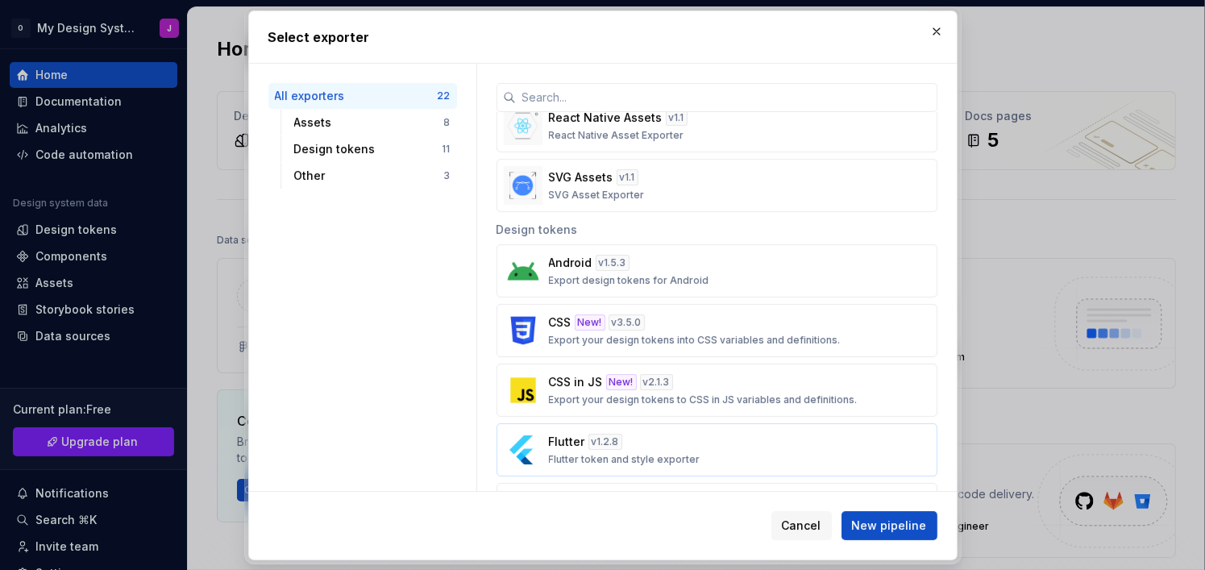
click at [751, 449] on div "Flutter v 1.2.8 Flutter token and style exporter" at bounding box center [712, 450] width 326 height 32
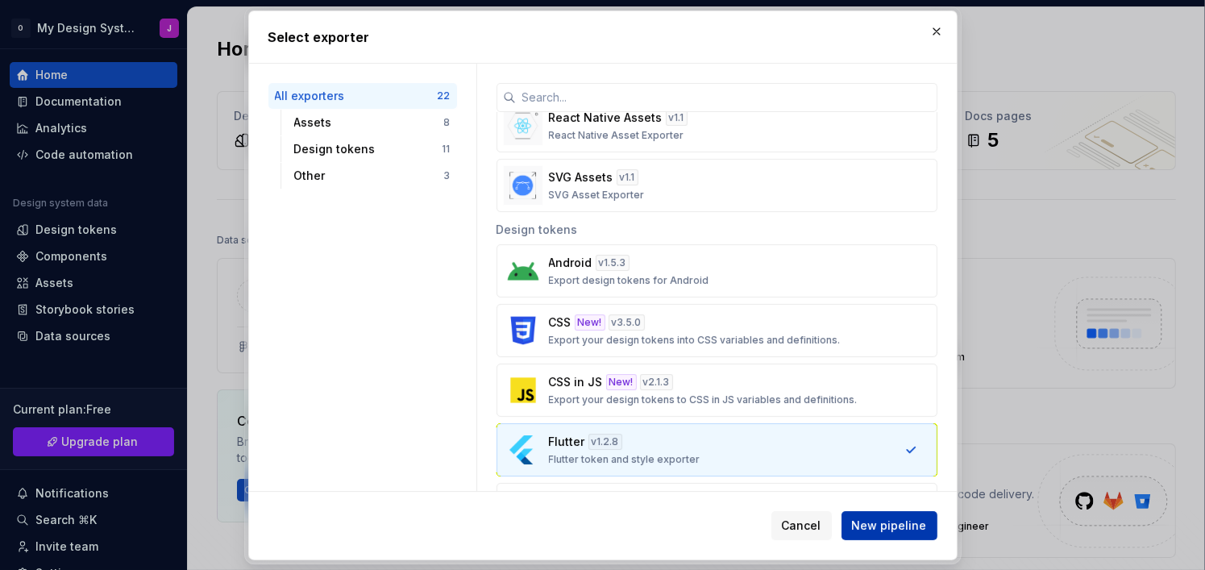
click at [874, 518] on span "New pipeline" at bounding box center [889, 525] width 75 height 16
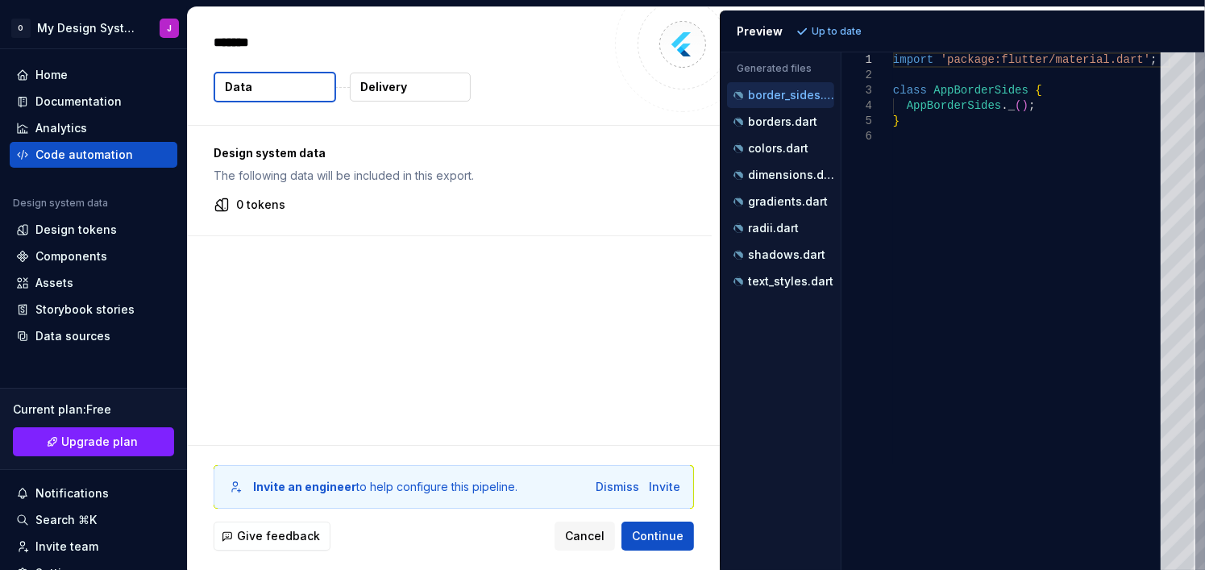
type textarea "*"
click at [789, 119] on p "borders.dart" at bounding box center [782, 121] width 69 height 13
click at [786, 142] on p "colors.dart" at bounding box center [778, 148] width 60 height 13
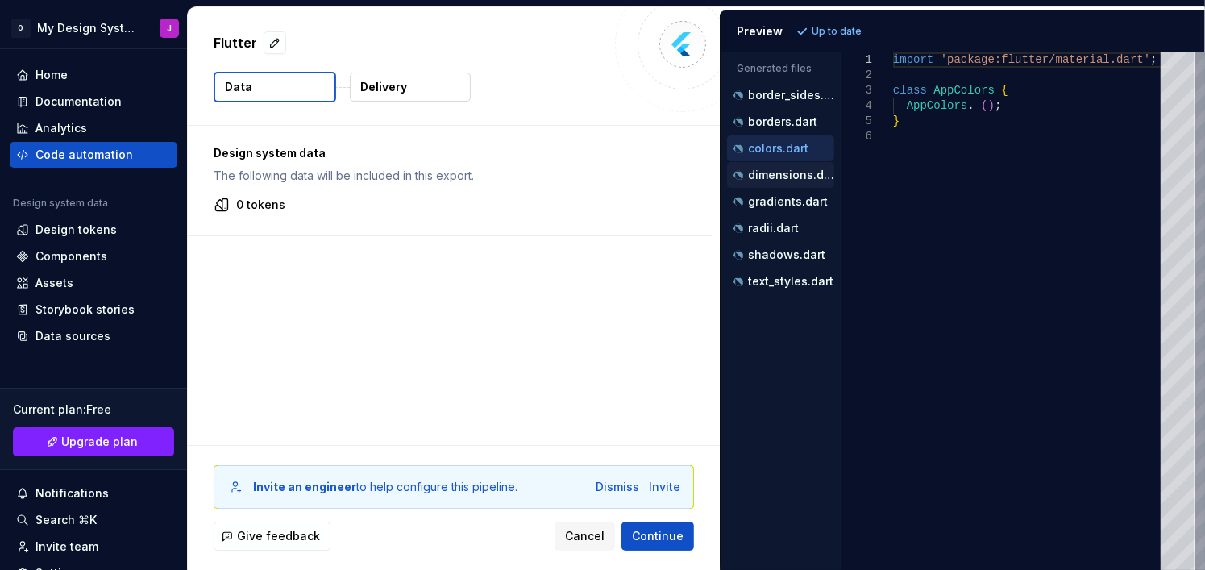
click at [786, 168] on p "dimensions.dart" at bounding box center [791, 174] width 86 height 13
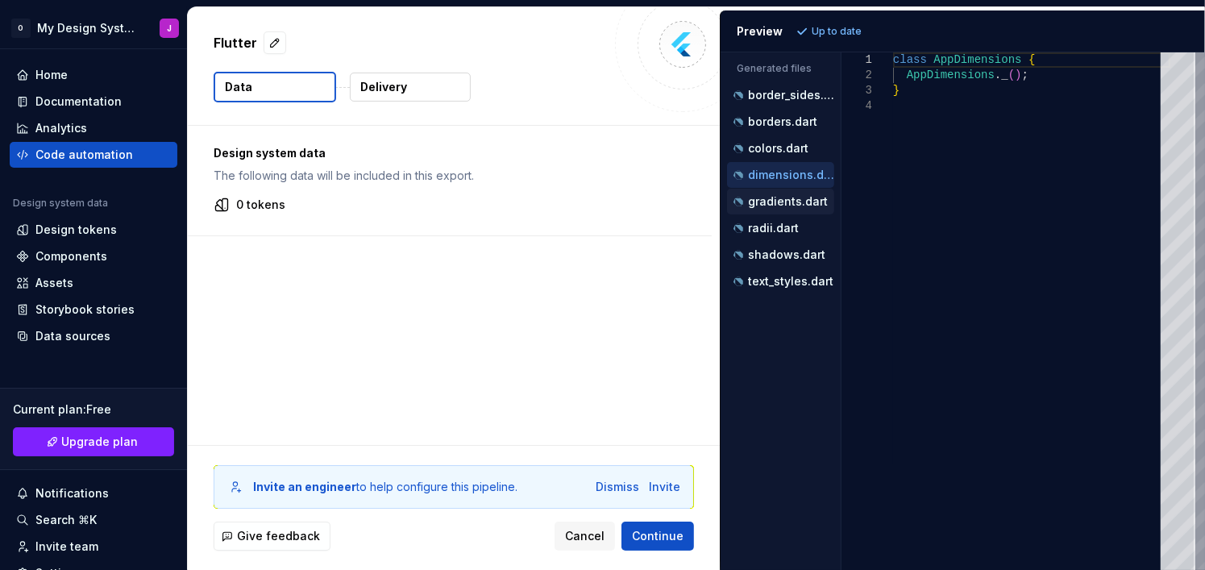
click at [787, 196] on p "gradients.dart" at bounding box center [788, 201] width 80 height 13
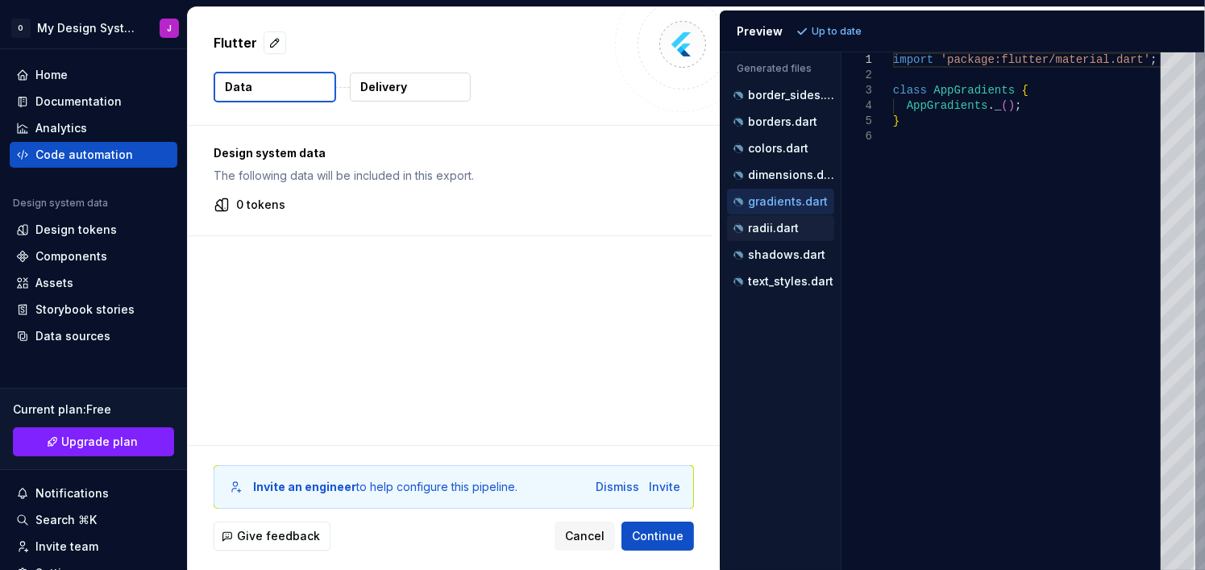
click at [792, 232] on div "radii.dart" at bounding box center [782, 228] width 104 height 16
click at [792, 253] on p "shadows.dart" at bounding box center [786, 254] width 77 height 13
click at [794, 286] on div "text_styles.dart" at bounding box center [782, 281] width 104 height 16
click at [783, 87] on div "border_sides.dart" at bounding box center [782, 95] width 104 height 16
type textarea "**********"
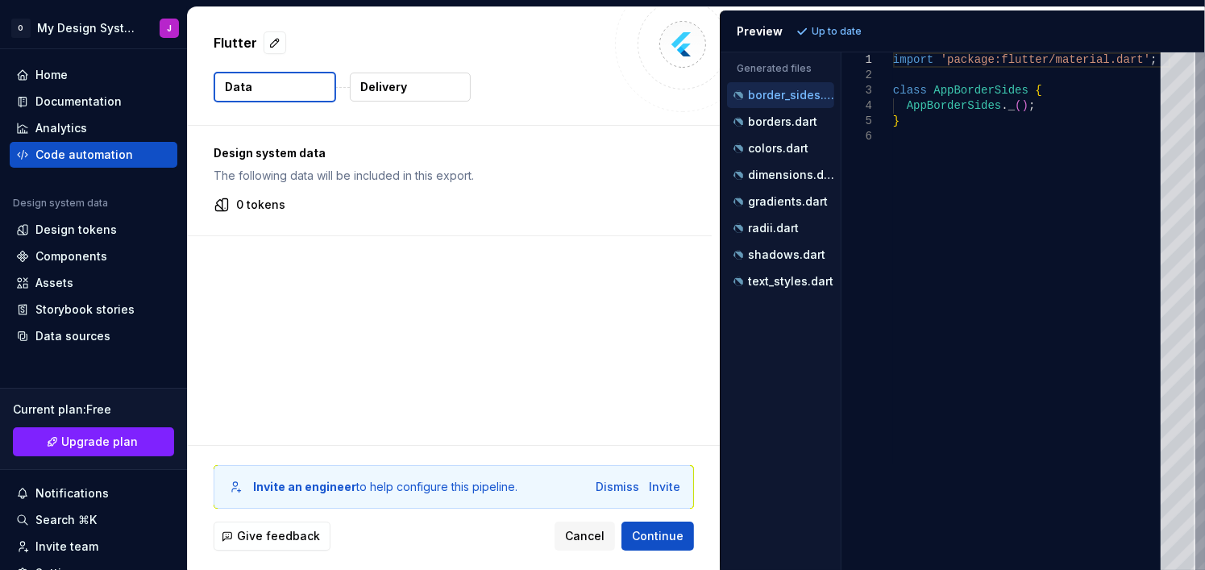
click at [776, 35] on div "Preview" at bounding box center [760, 31] width 46 height 16
click at [573, 532] on span "Cancel" at bounding box center [584, 536] width 39 height 16
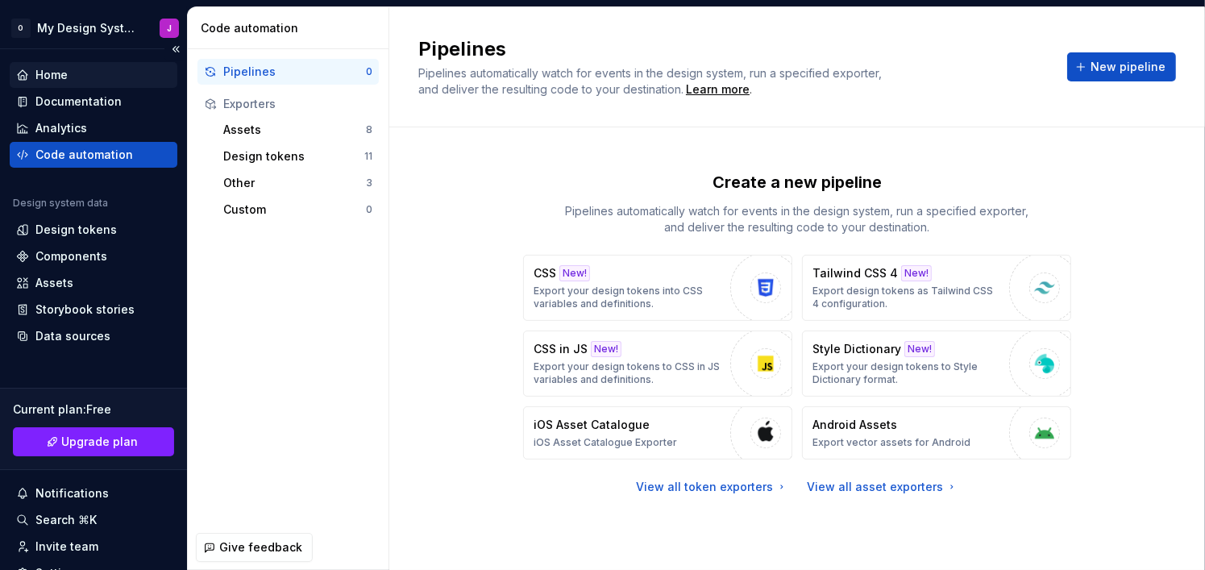
click at [63, 81] on div "Home" at bounding box center [51, 75] width 32 height 16
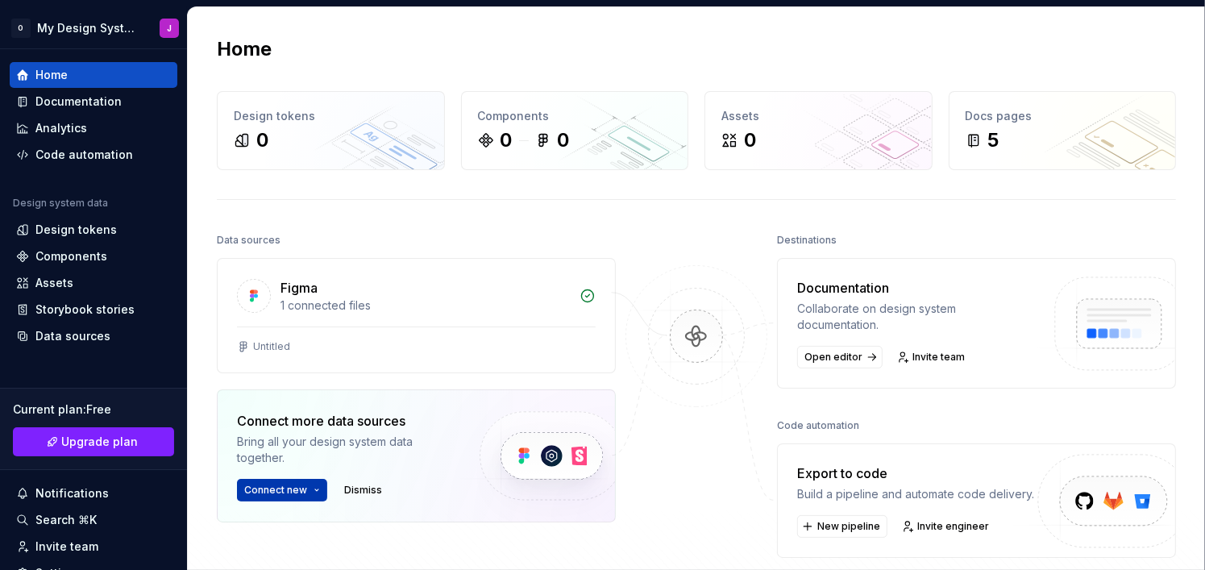
click at [315, 488] on html "O My Design Systemx J Home Documentation Analytics Code automation Design syste…" at bounding box center [602, 285] width 1205 height 570
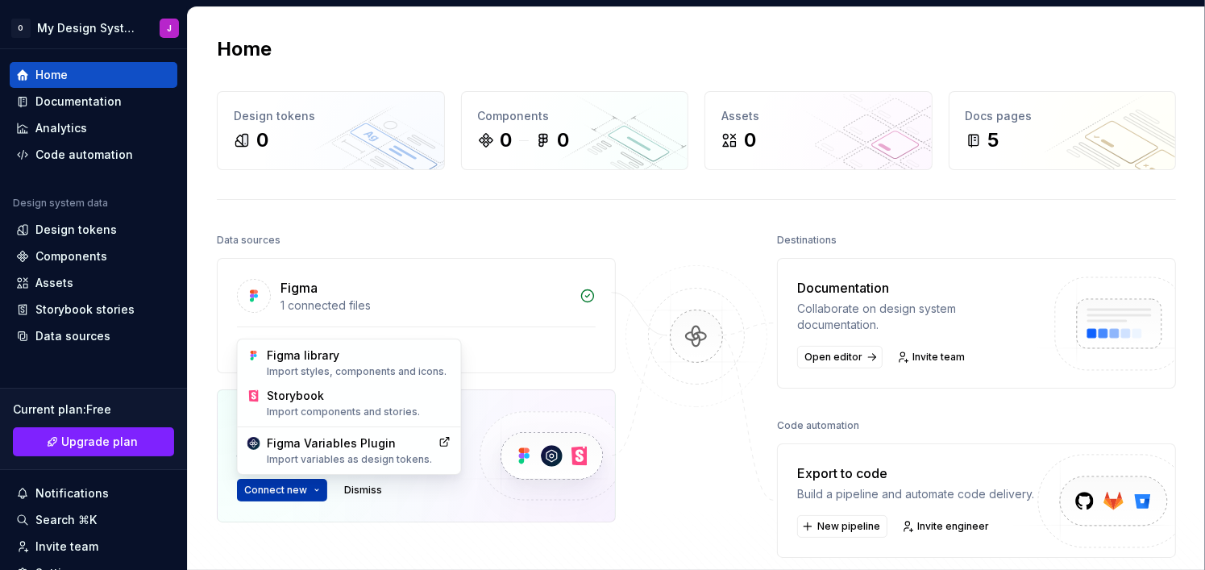
click at [315, 488] on html "O My Design Systemx J Home Documentation Analytics Code automation Design syste…" at bounding box center [602, 285] width 1205 height 570
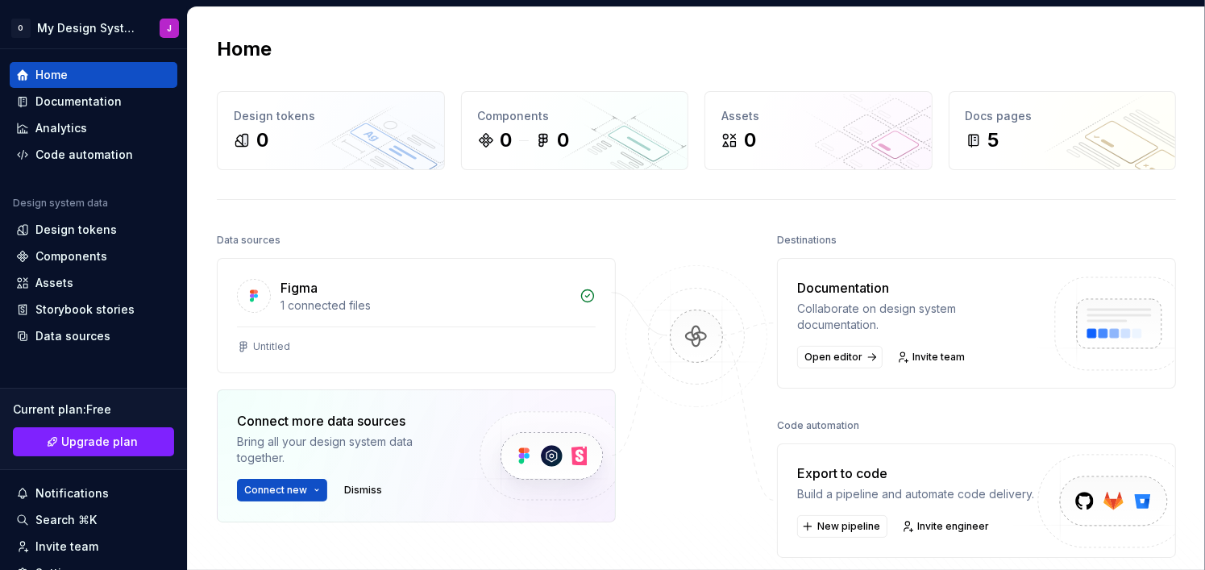
click at [368, 495] on button "Dismiss" at bounding box center [363, 490] width 52 height 23
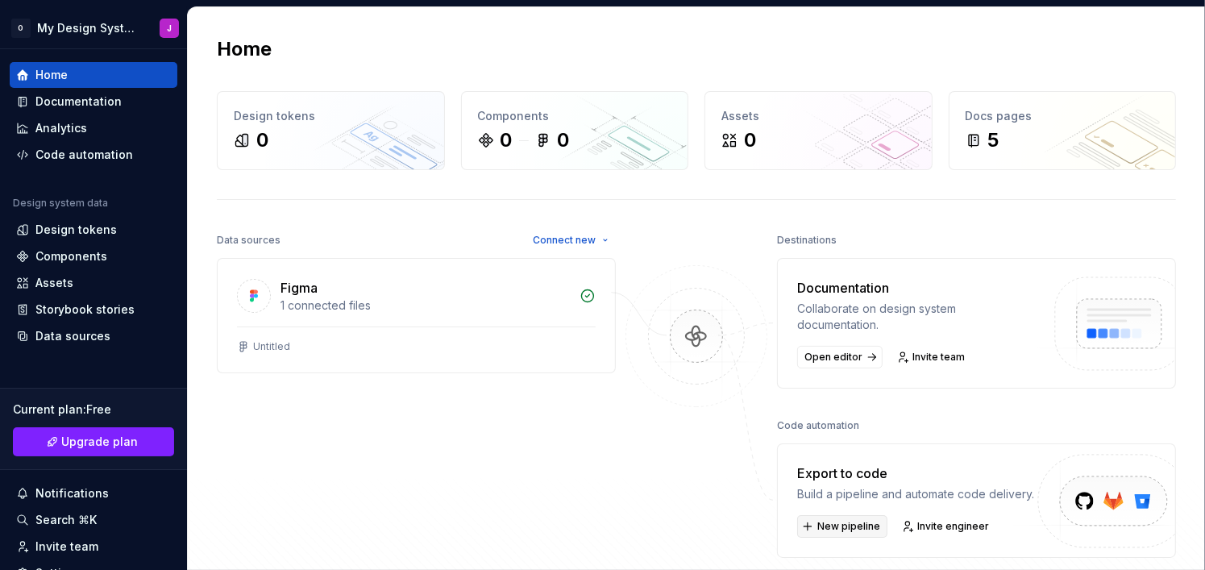
click at [844, 525] on span "New pipeline" at bounding box center [848, 526] width 63 height 13
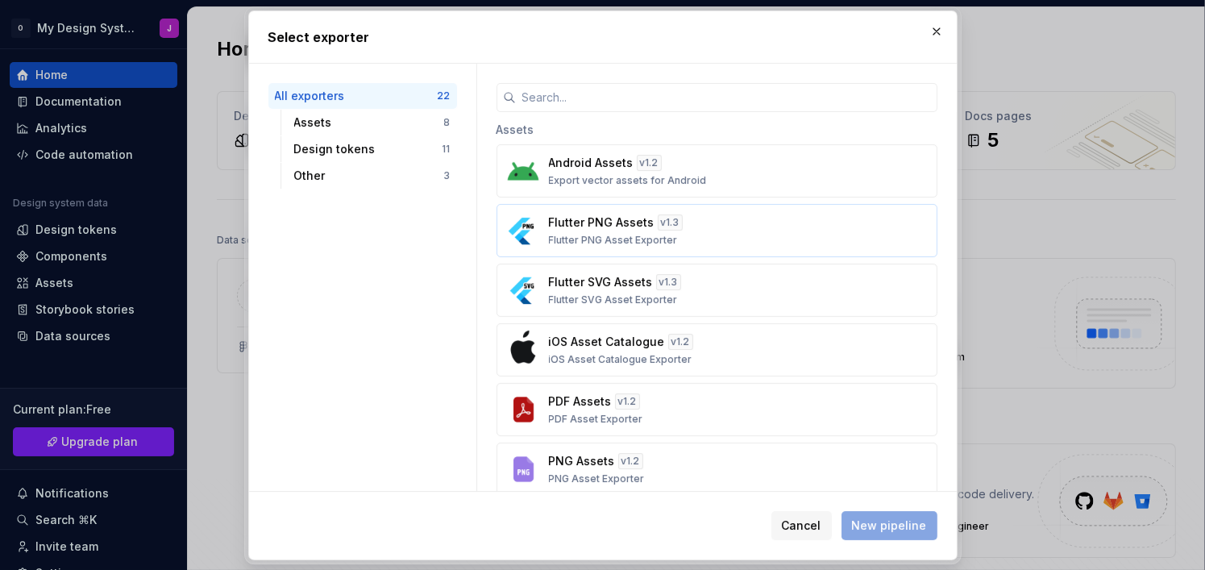
click at [707, 238] on div "Flutter PNG Assets v 1.3 Flutter PNG Asset Exporter" at bounding box center [712, 230] width 326 height 32
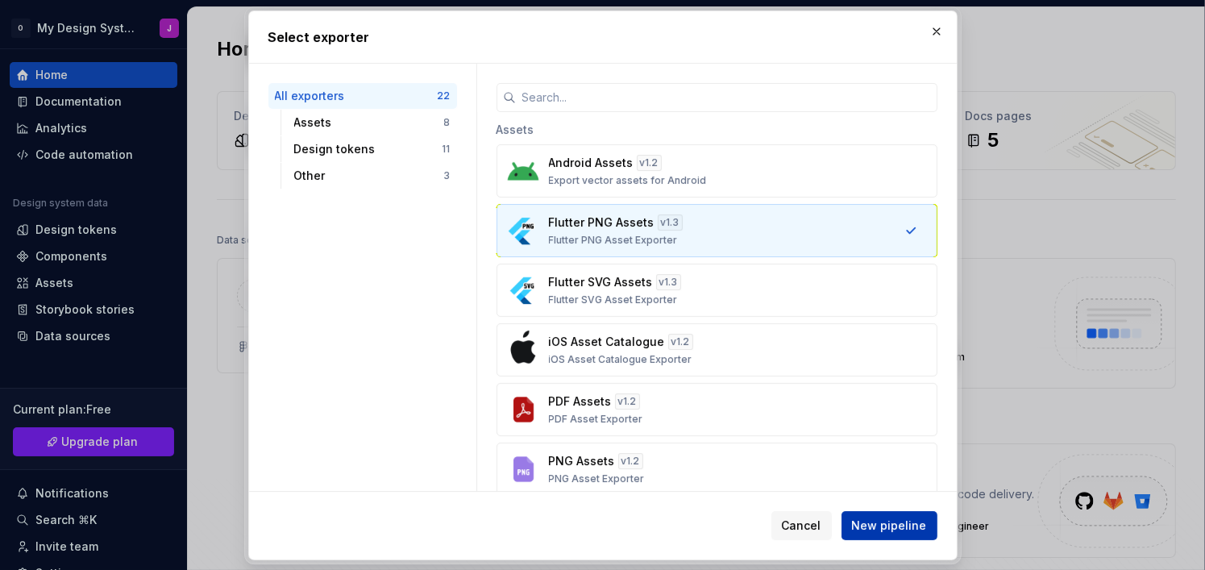
click at [876, 518] on span "New pipeline" at bounding box center [889, 525] width 75 height 16
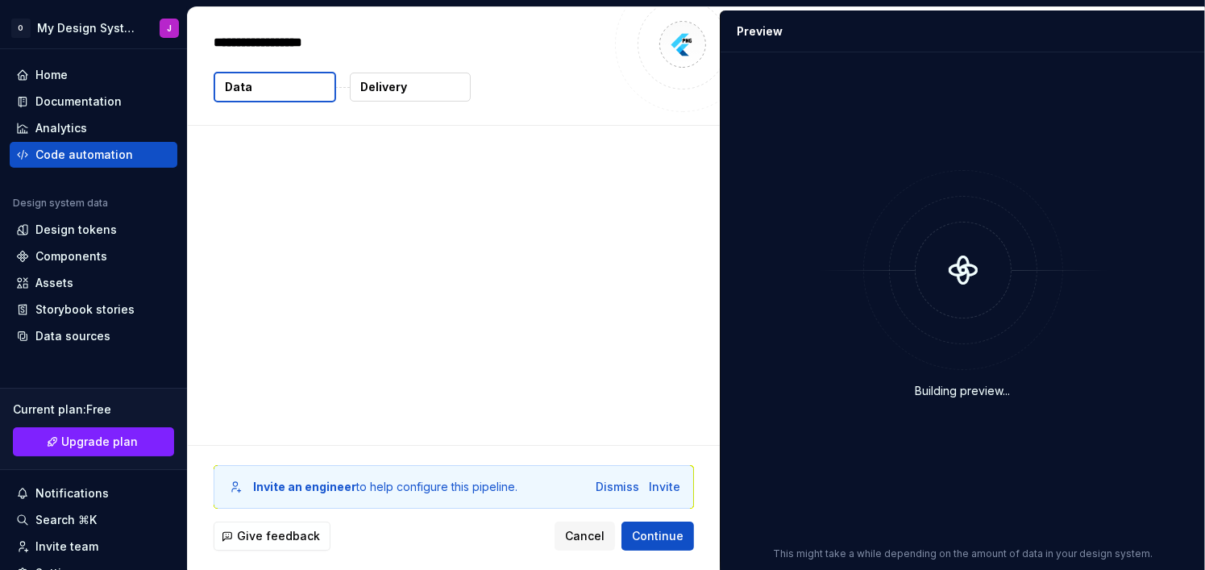
type textarea "*"
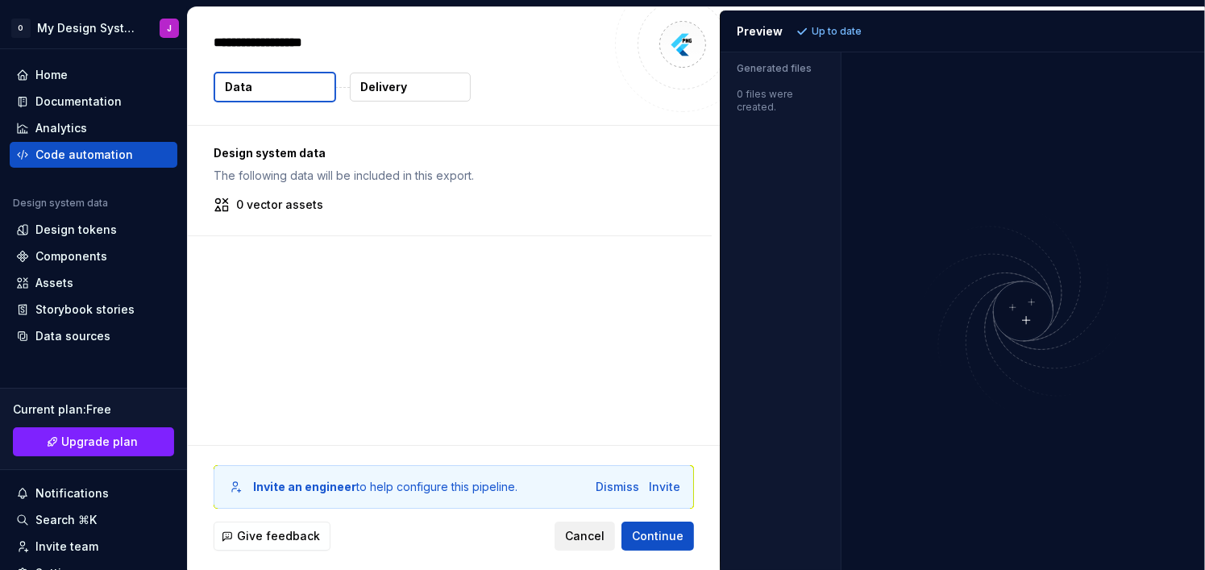
click at [596, 542] on span "Cancel" at bounding box center [584, 536] width 39 height 16
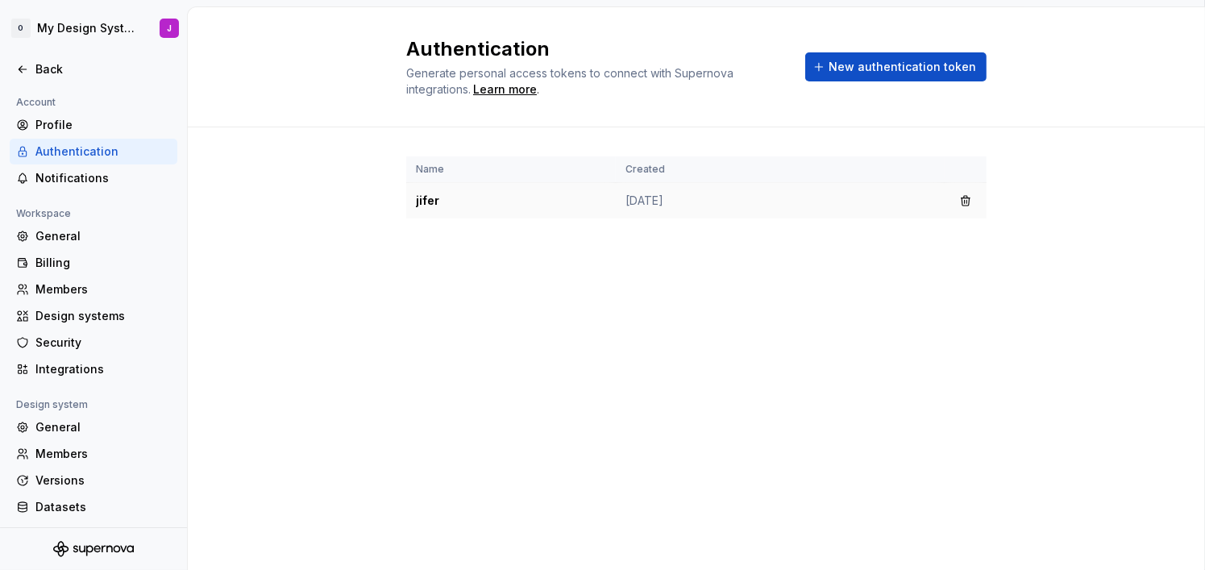
click at [781, 201] on td "[DATE]" at bounding box center [780, 201] width 329 height 36
click at [699, 194] on td "[DATE]" at bounding box center [780, 201] width 329 height 36
click at [973, 197] on button "button" at bounding box center [965, 200] width 23 height 23
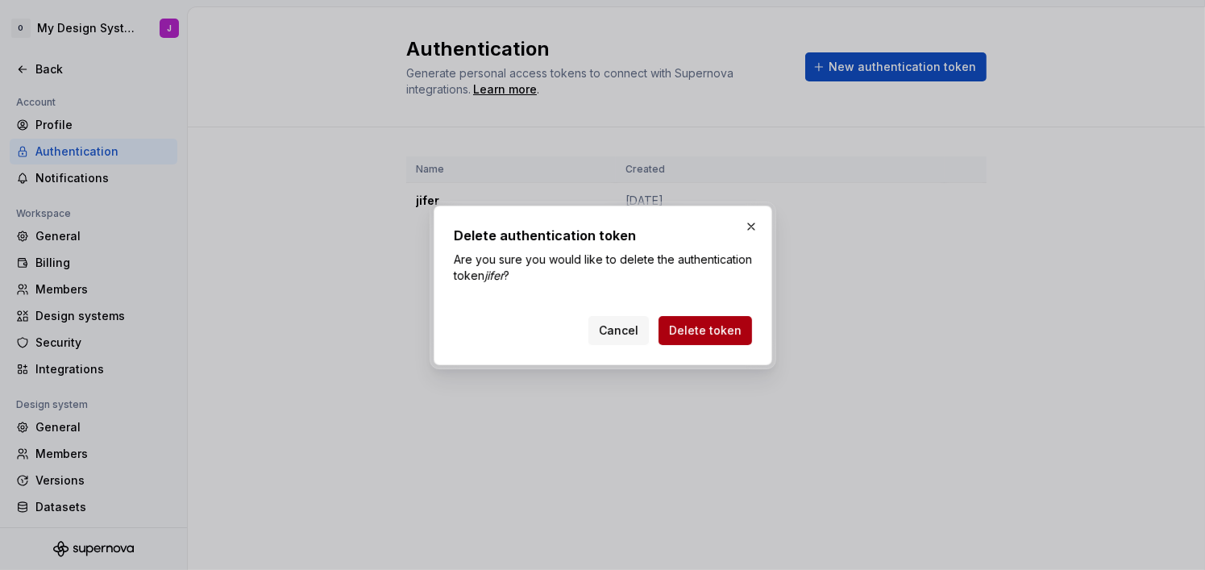
click at [734, 328] on span "Delete token" at bounding box center [705, 330] width 73 height 16
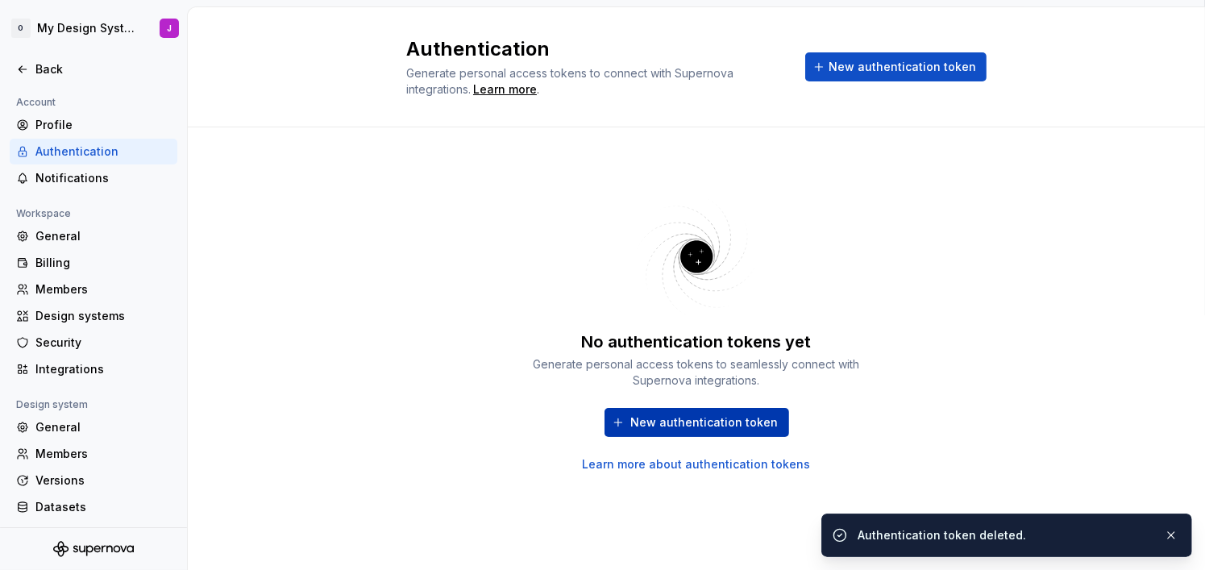
click at [744, 418] on span "New authentication token" at bounding box center [704, 422] width 147 height 16
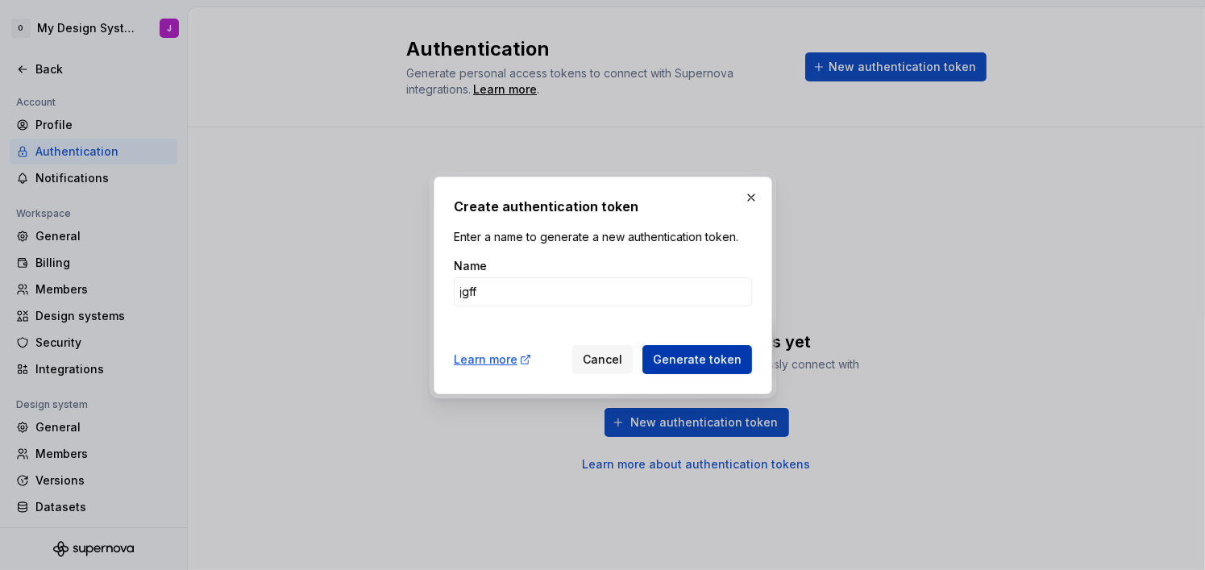
type input "jgff"
click at [683, 357] on span "Generate token" at bounding box center [697, 359] width 89 height 16
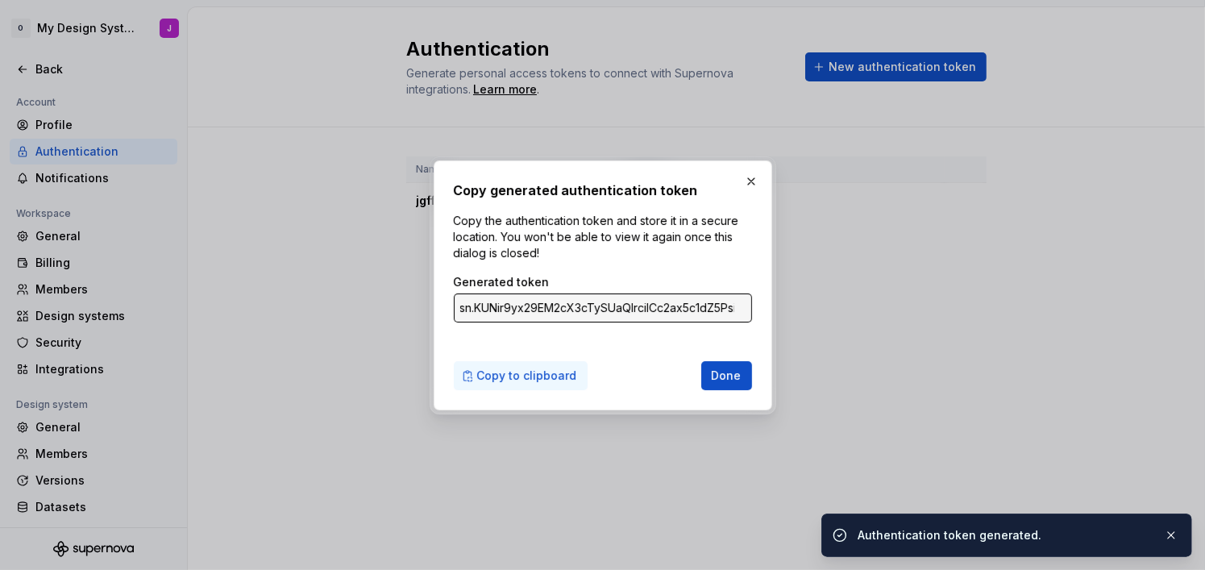
click at [571, 376] on button "Copy to clipboard" at bounding box center [521, 375] width 134 height 29
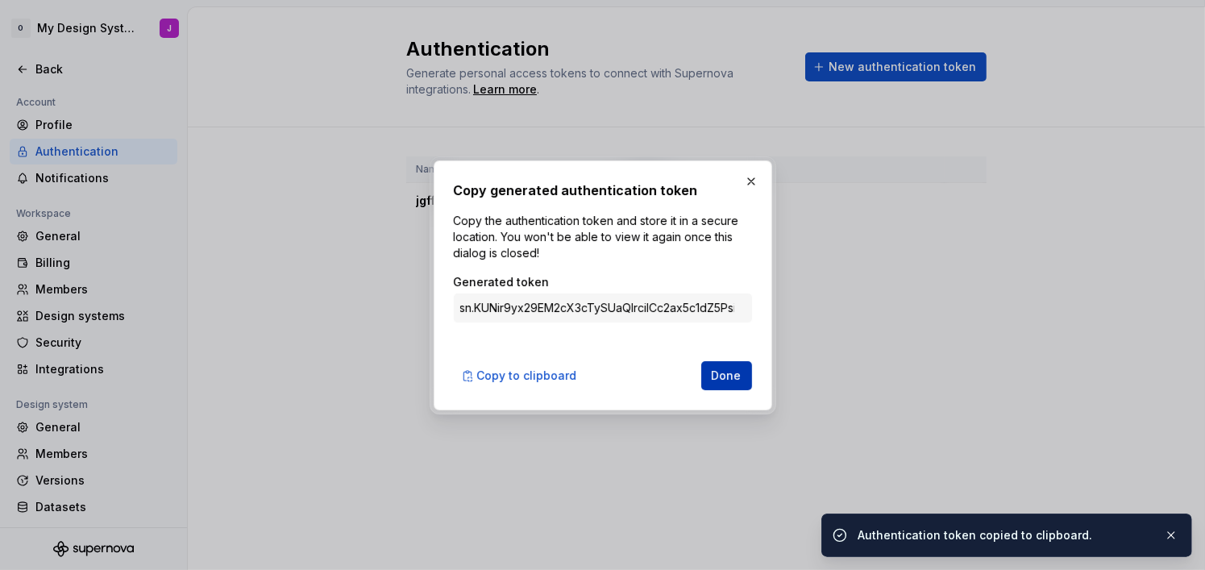
click at [726, 377] on span "Done" at bounding box center [727, 375] width 30 height 16
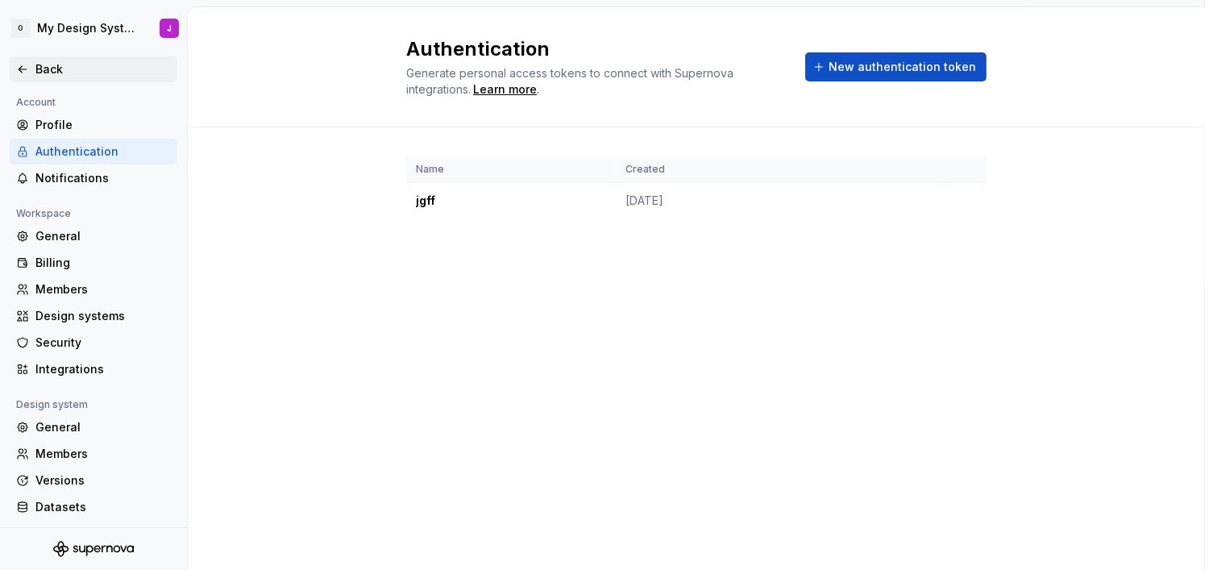
click at [80, 72] on div "Back" at bounding box center [102, 69] width 135 height 16
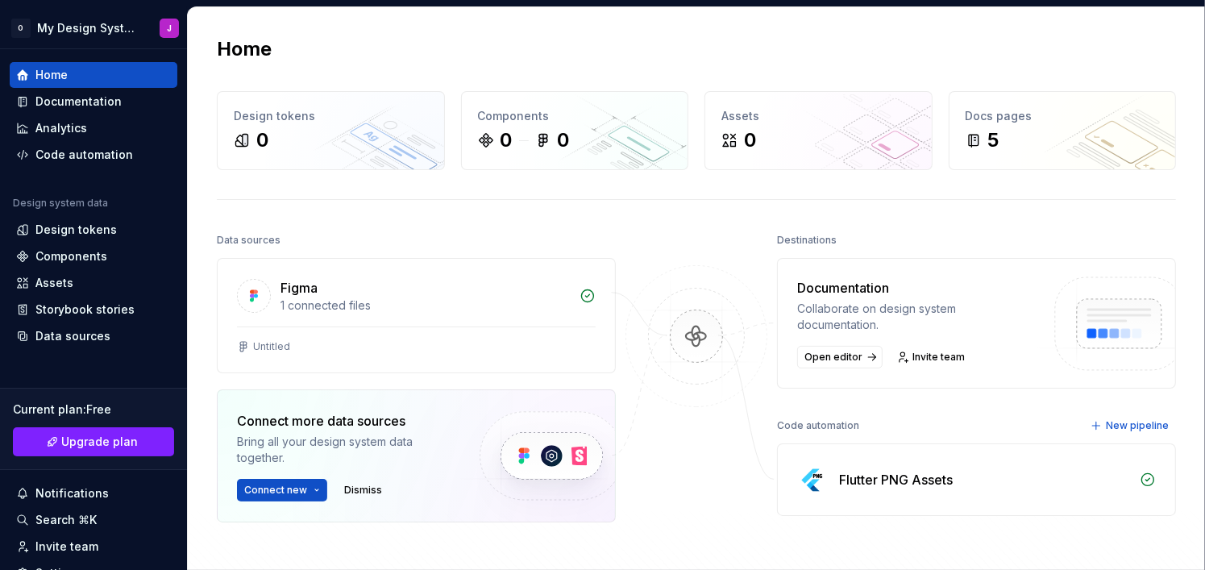
click at [713, 190] on div "Home Design tokens 0 Components 0 0 Assets 0 Docs pages 5 Data sources Figma 1 …" at bounding box center [696, 351] width 1017 height 689
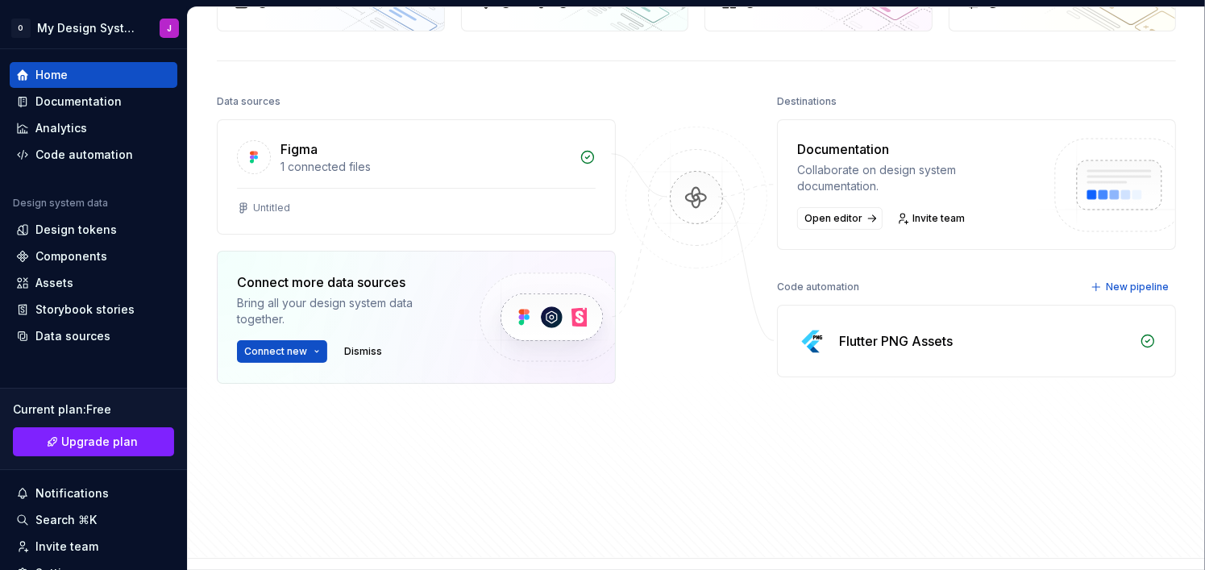
scroll to position [161, 0]
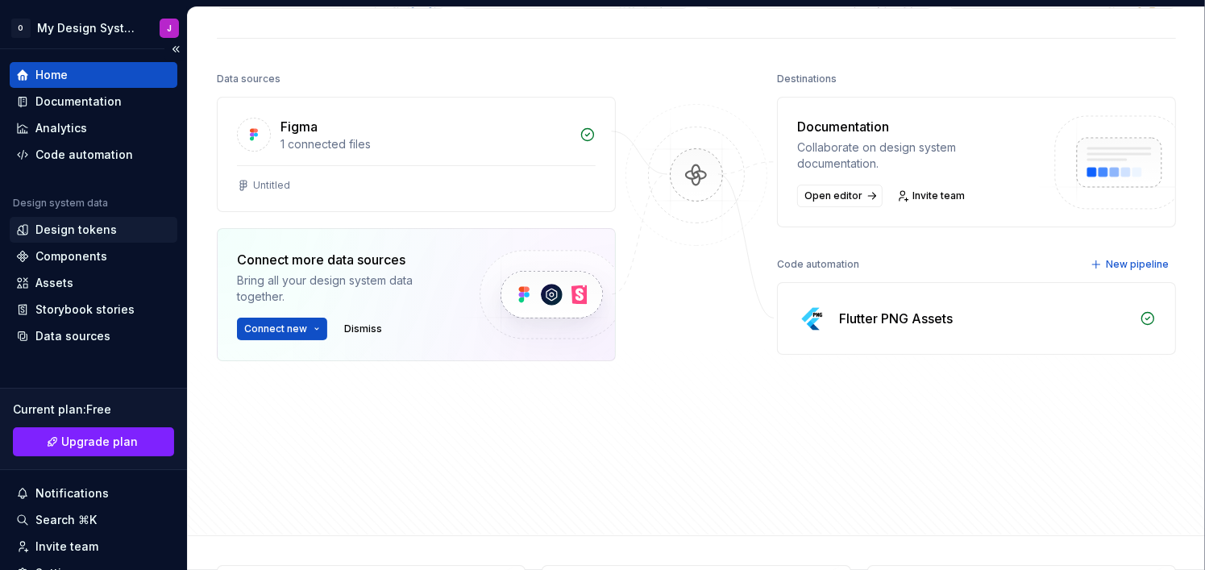
click at [60, 229] on div "Design tokens" at bounding box center [75, 230] width 81 height 16
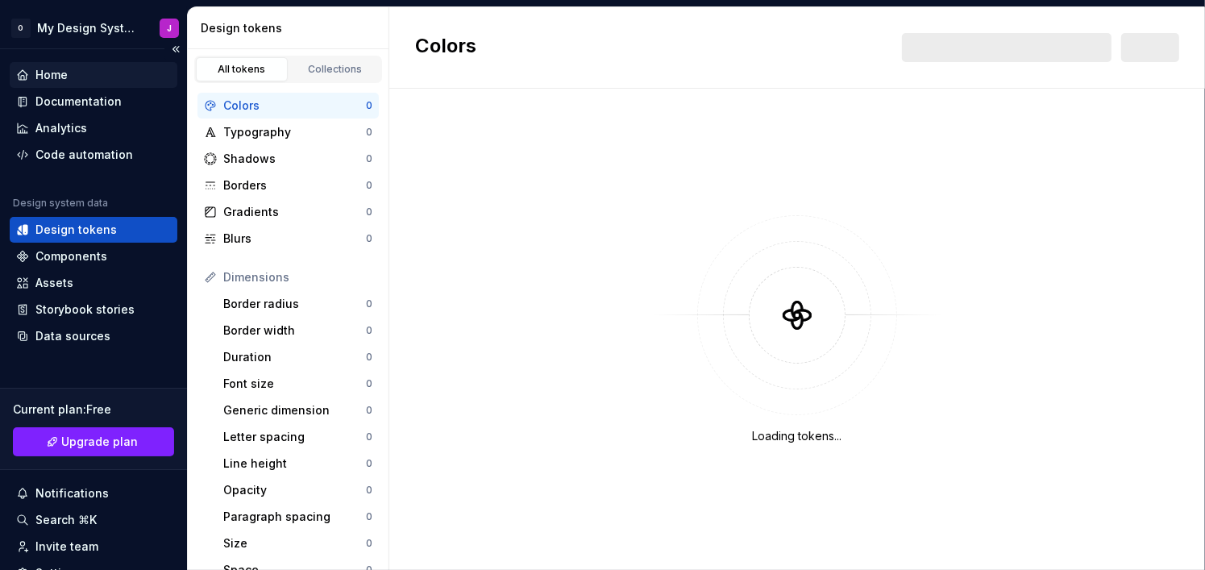
click at [53, 72] on div "Home" at bounding box center [51, 75] width 32 height 16
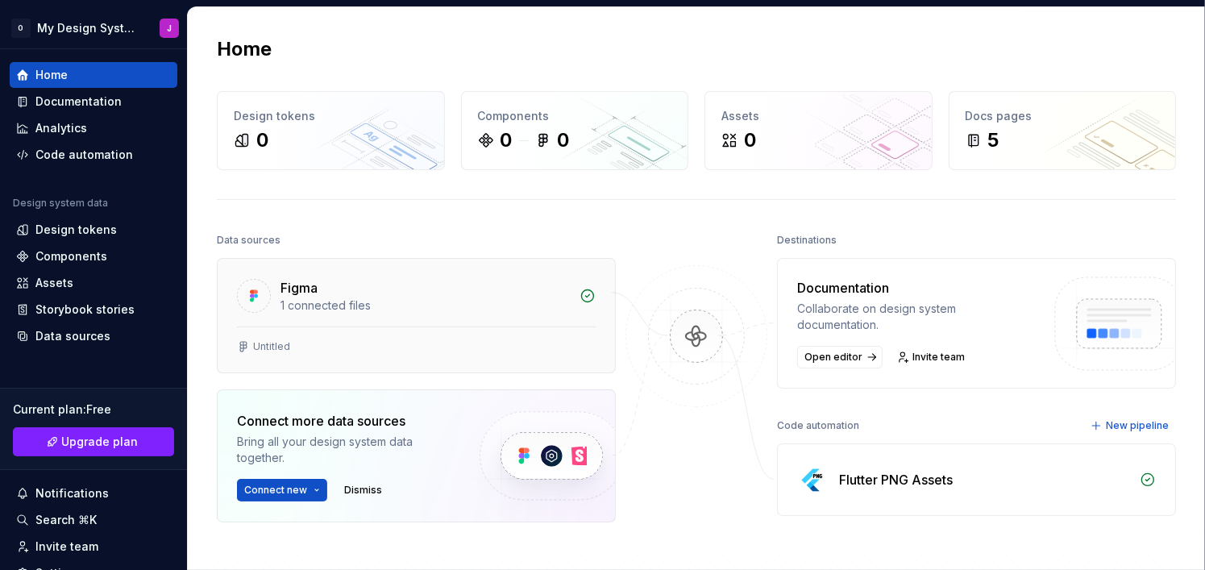
click at [366, 280] on div "Figma" at bounding box center [424, 287] width 289 height 19
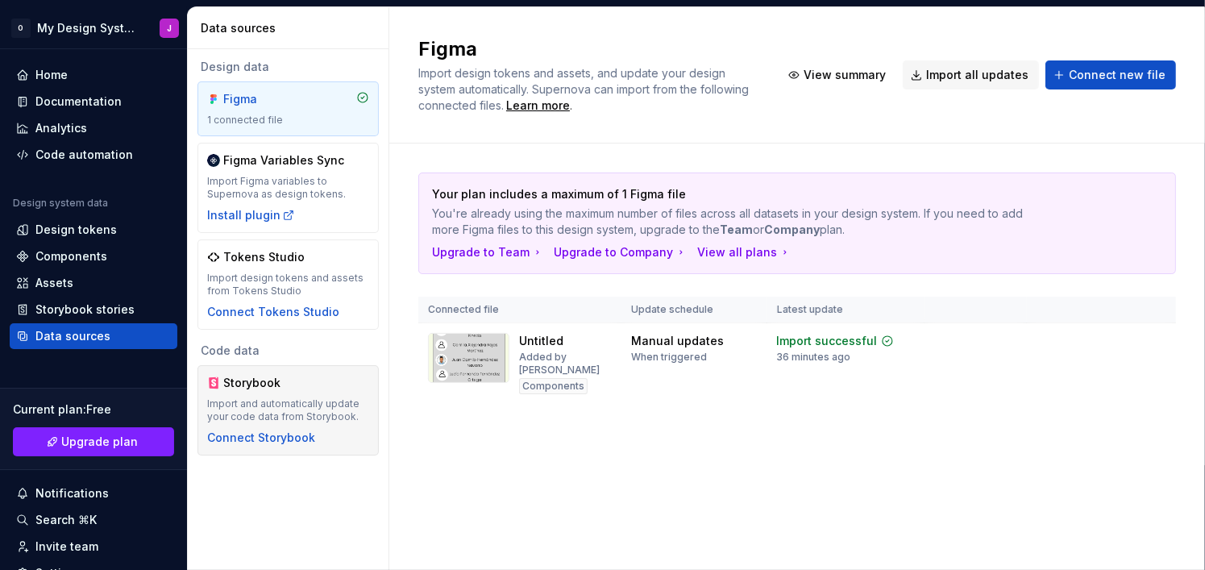
click at [301, 396] on div "Storybook Import and automatically update your code data from Storybook. Connec…" at bounding box center [288, 410] width 162 height 71
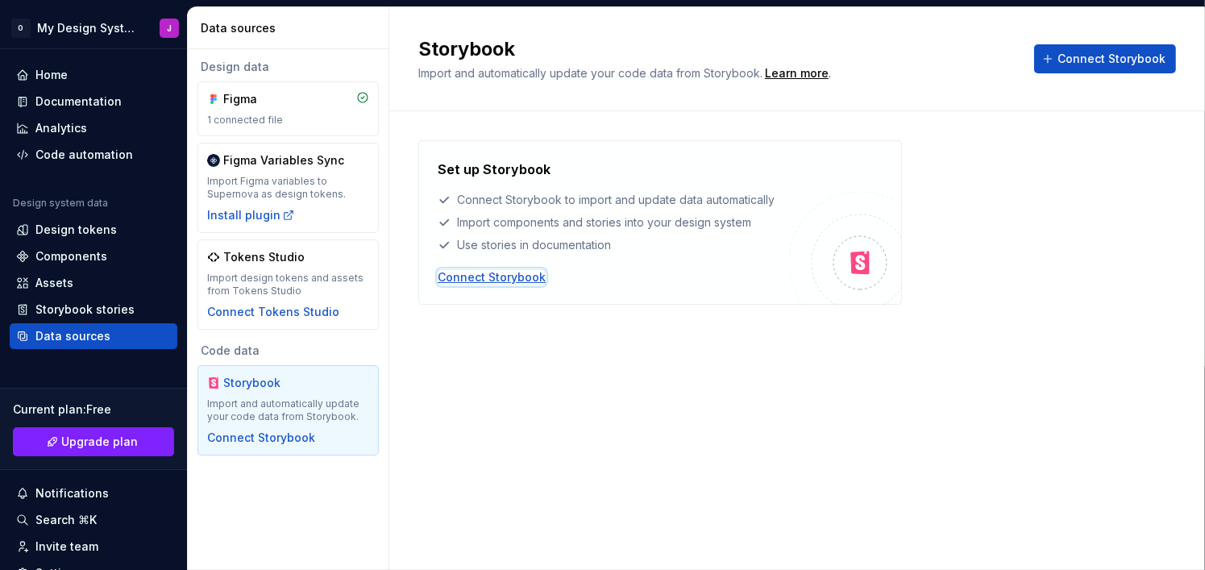
click at [464, 283] on div "Connect Storybook" at bounding box center [492, 277] width 108 height 16
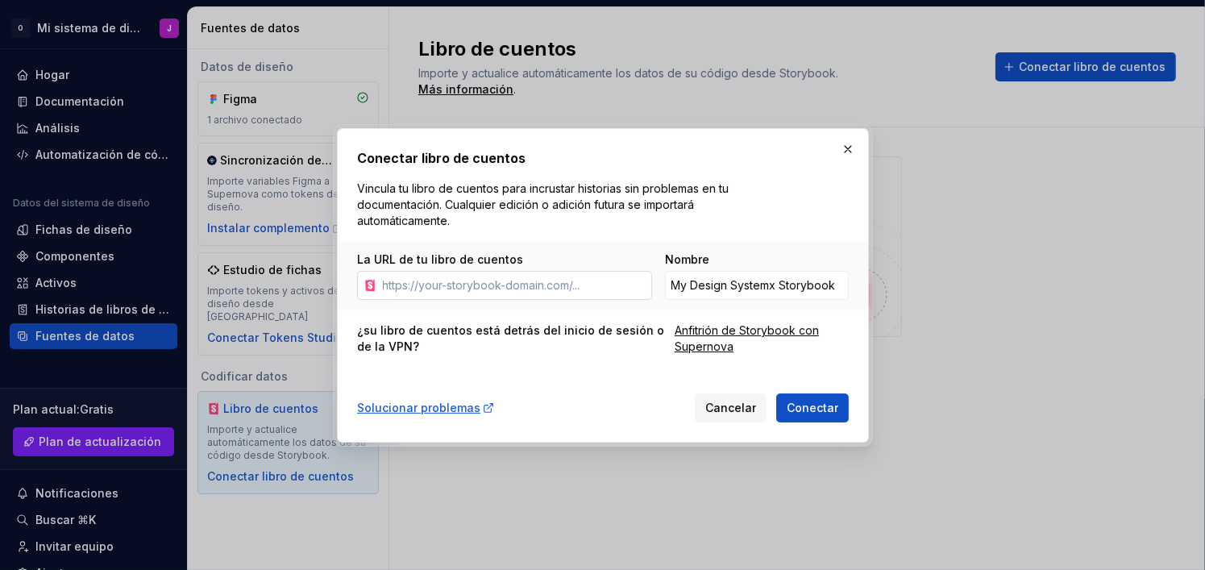
click at [498, 293] on input "La URL de tu libro de cuentos" at bounding box center [514, 285] width 276 height 29
click at [712, 376] on div "Conectar libro de cuentos Vincula tu libro de cuentos para incrustar historias …" at bounding box center [603, 285] width 492 height 274
click at [704, 339] on div "Anfitrión de Storybook con Supernova" at bounding box center [761, 338] width 174 height 32
click at [721, 401] on span "Cancelar" at bounding box center [730, 408] width 51 height 16
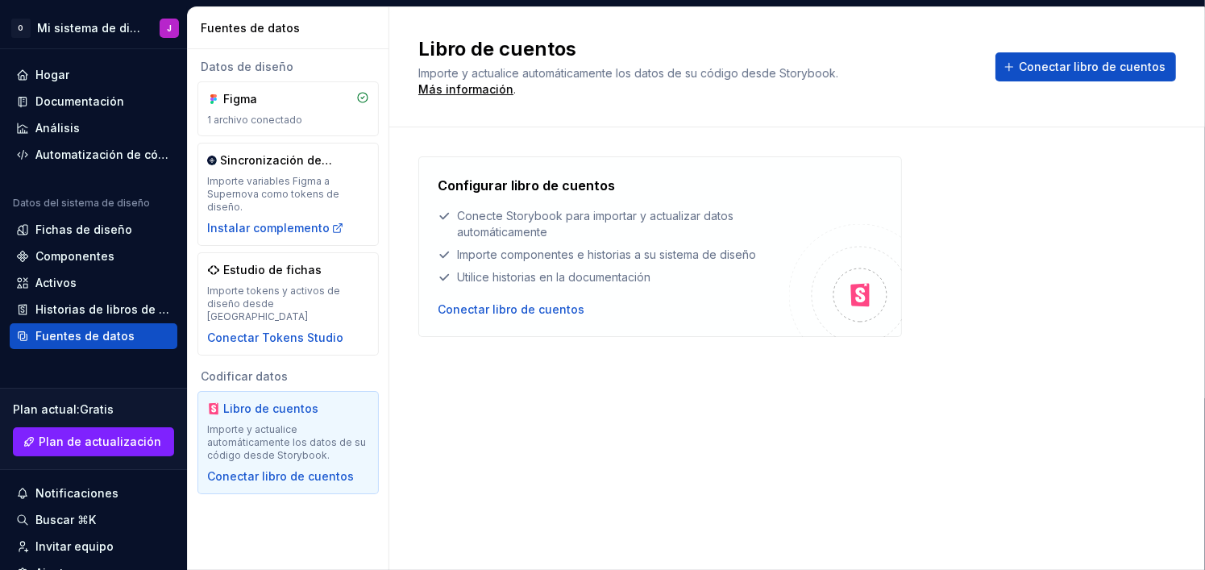
click at [940, 189] on div "Configurar libro de cuentos Conecte Storybook para importar y actualizar datos …" at bounding box center [797, 246] width 758 height 181
click at [296, 94] on div "Figma" at bounding box center [261, 99] width 77 height 16
